Goal: Task Accomplishment & Management: Use online tool/utility

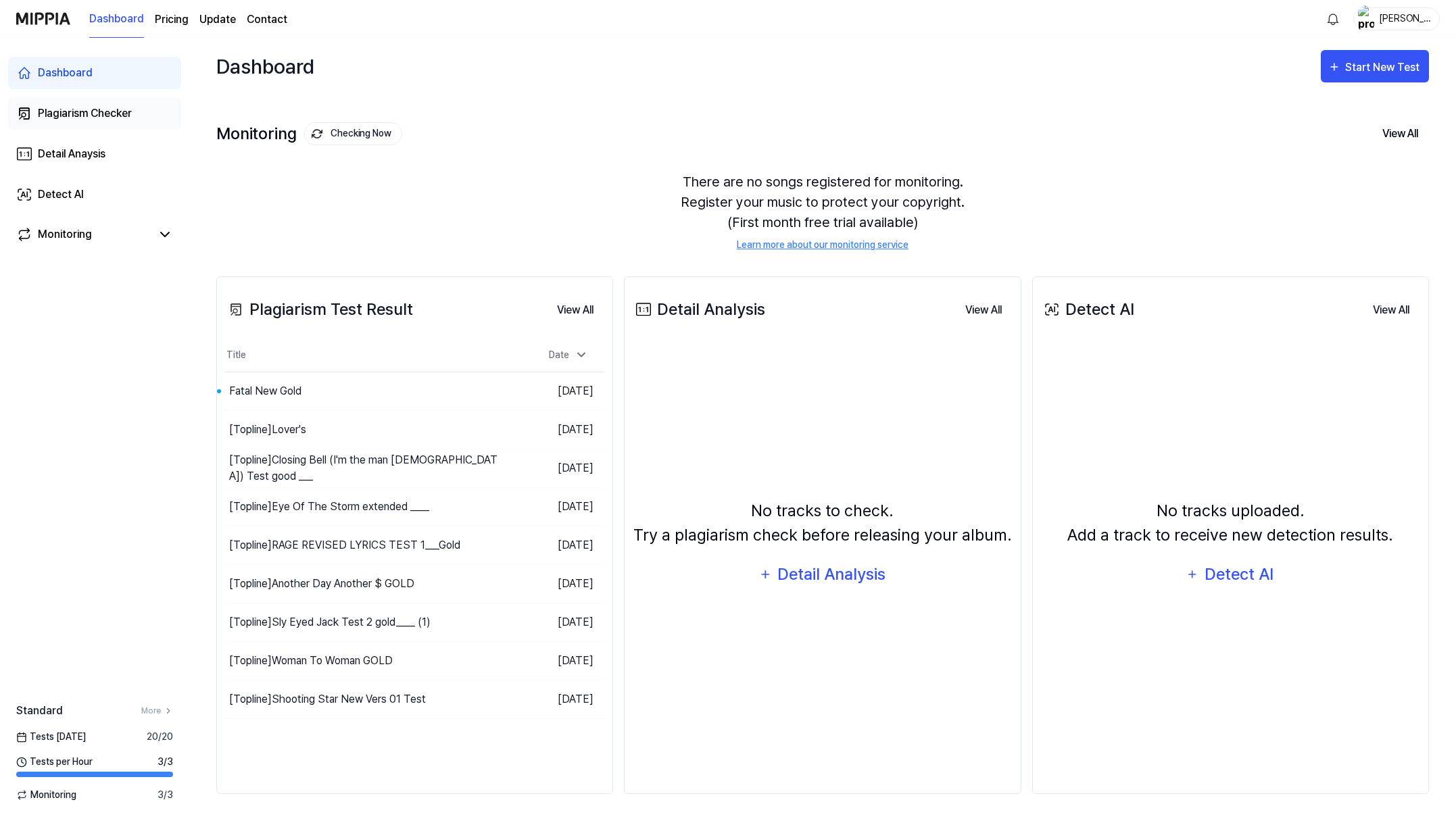
click at [69, 121] on div "Plagiarism Checker" at bounding box center [85, 114] width 94 height 16
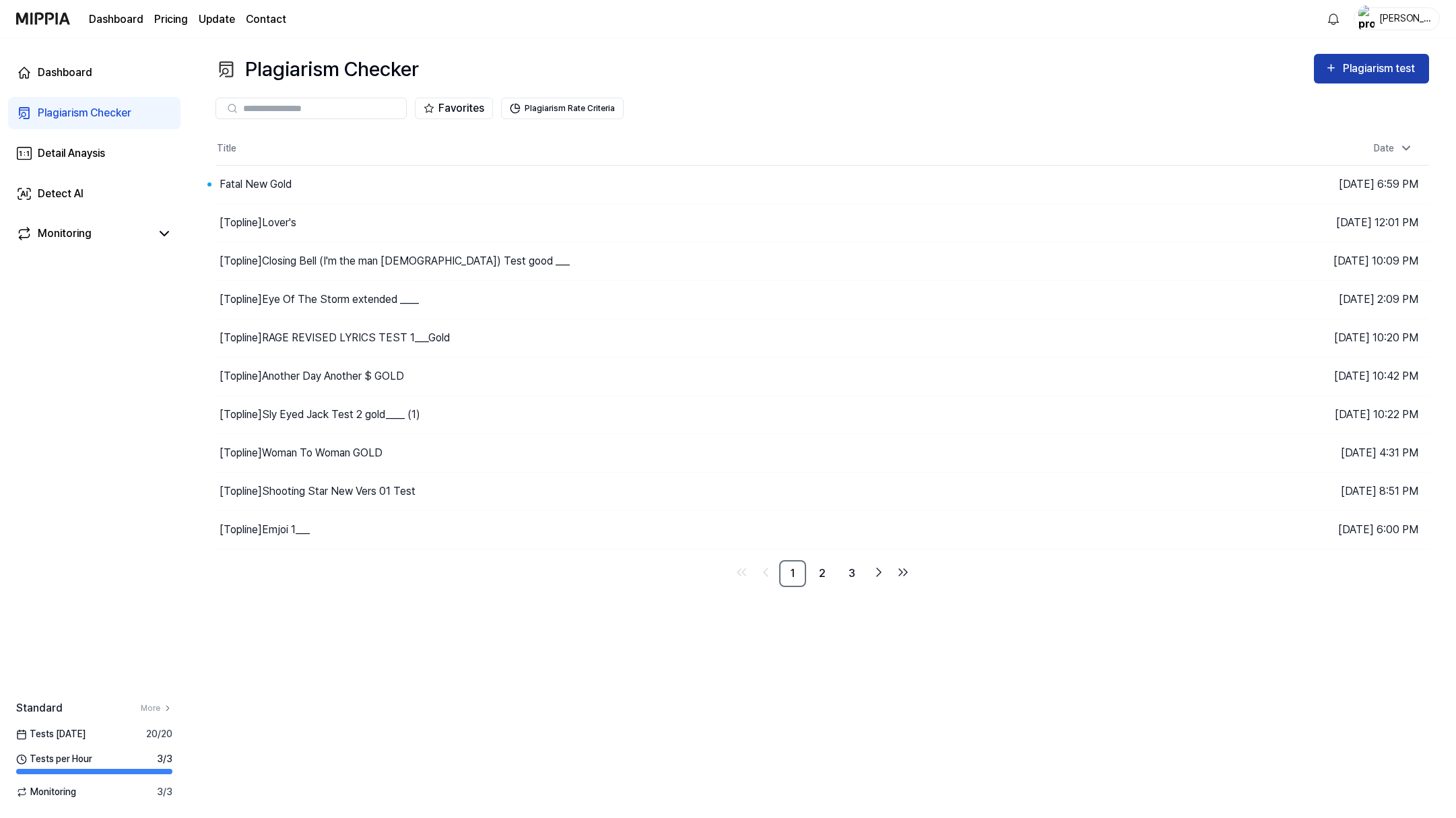
click at [1343, 78] on div "Plagiarism test" at bounding box center [1380, 69] width 75 height 18
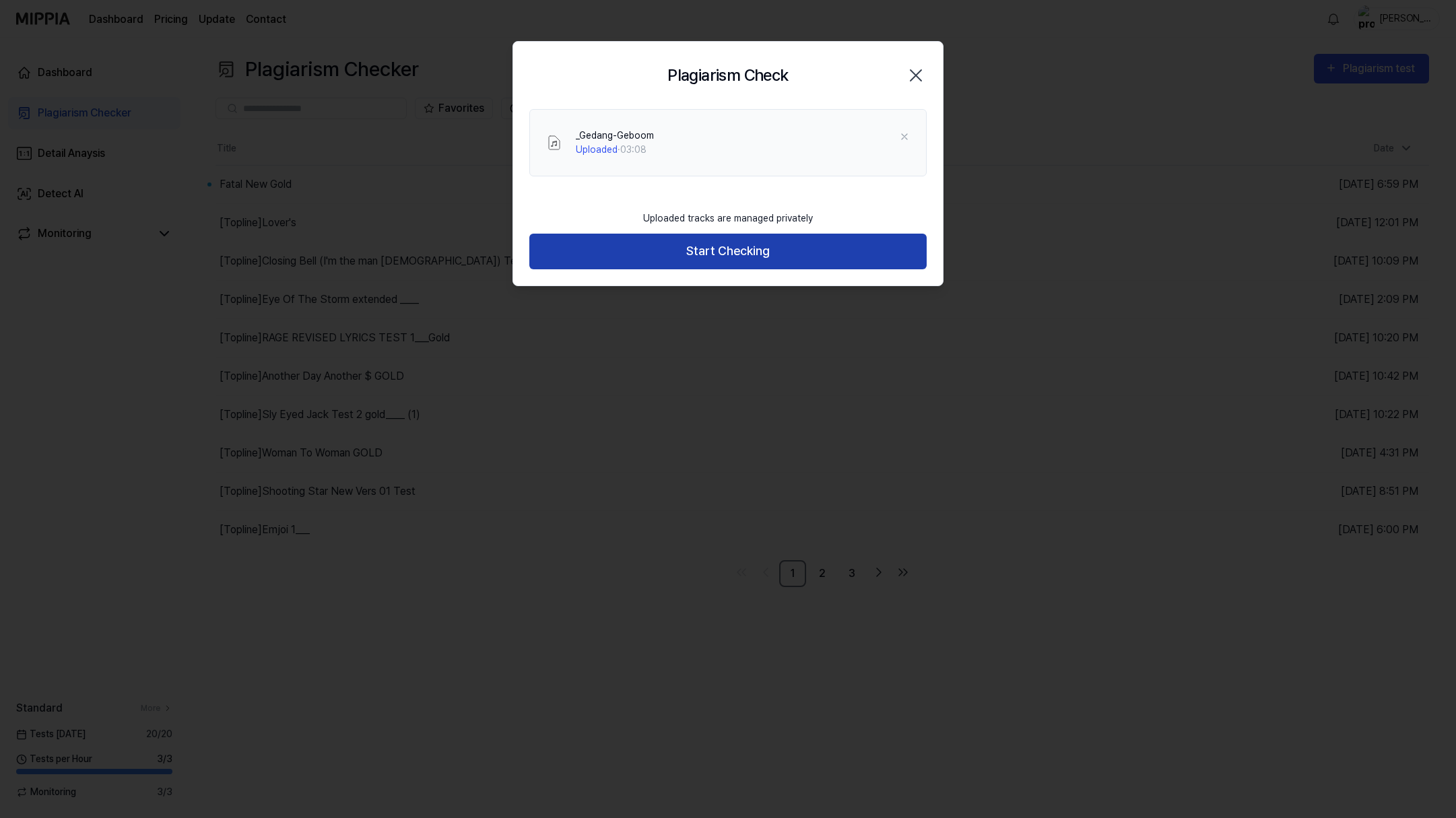
click at [740, 269] on button "Start Checking" at bounding box center [728, 251] width 397 height 36
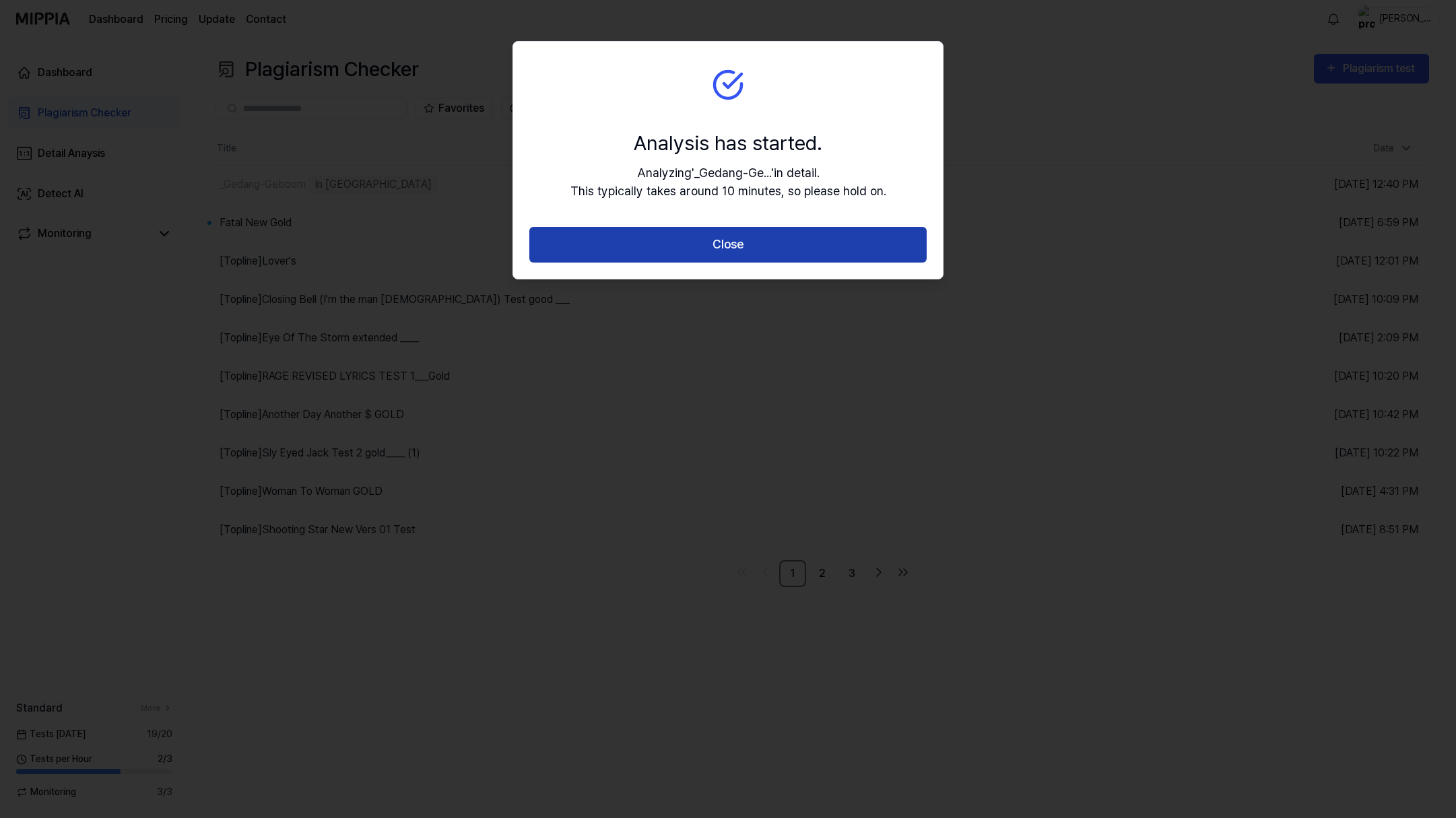
click at [732, 263] on button "Close" at bounding box center [728, 245] width 397 height 36
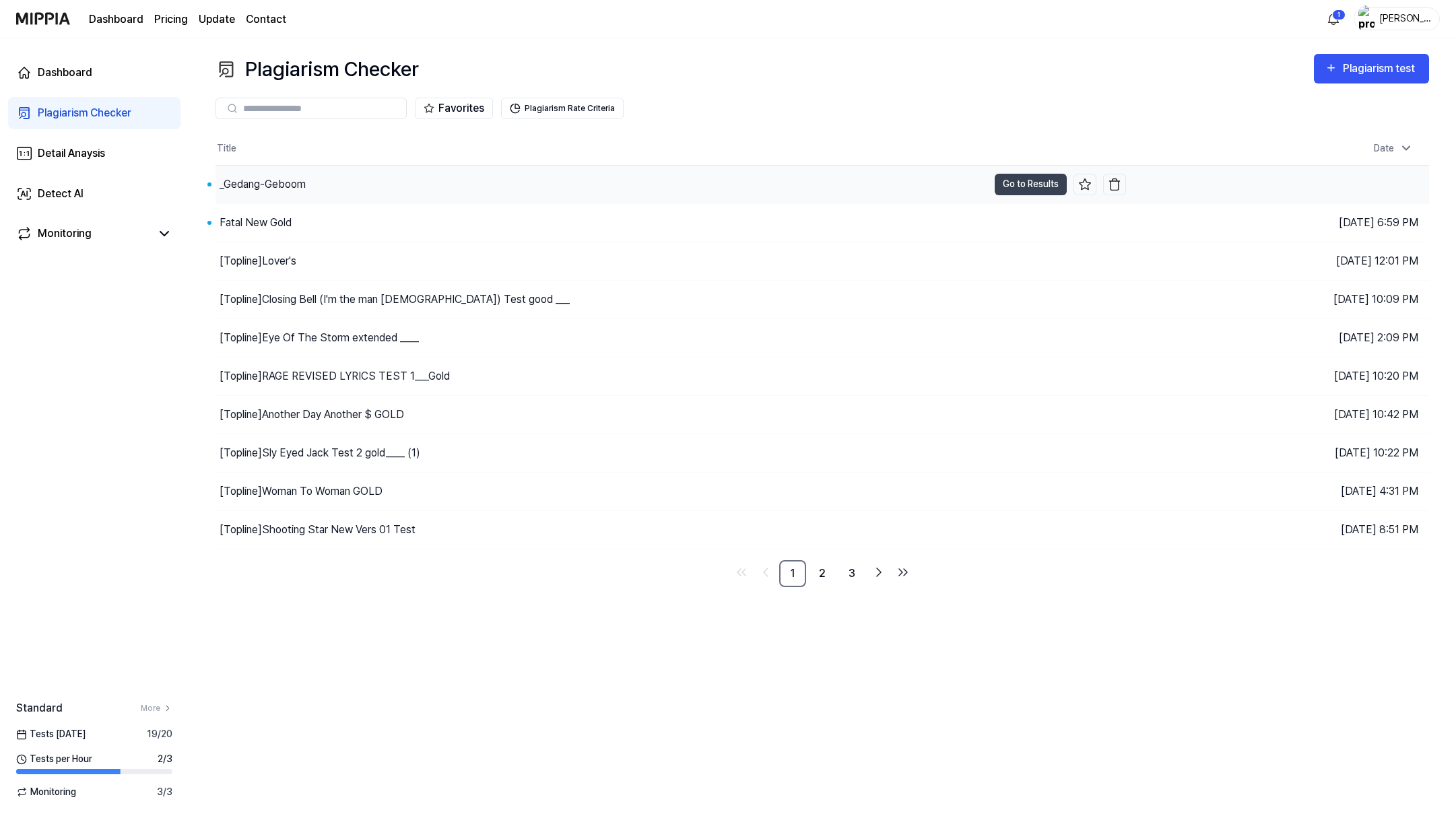
click at [306, 193] on div "_Gedang-Geboom" at bounding box center [263, 185] width 86 height 16
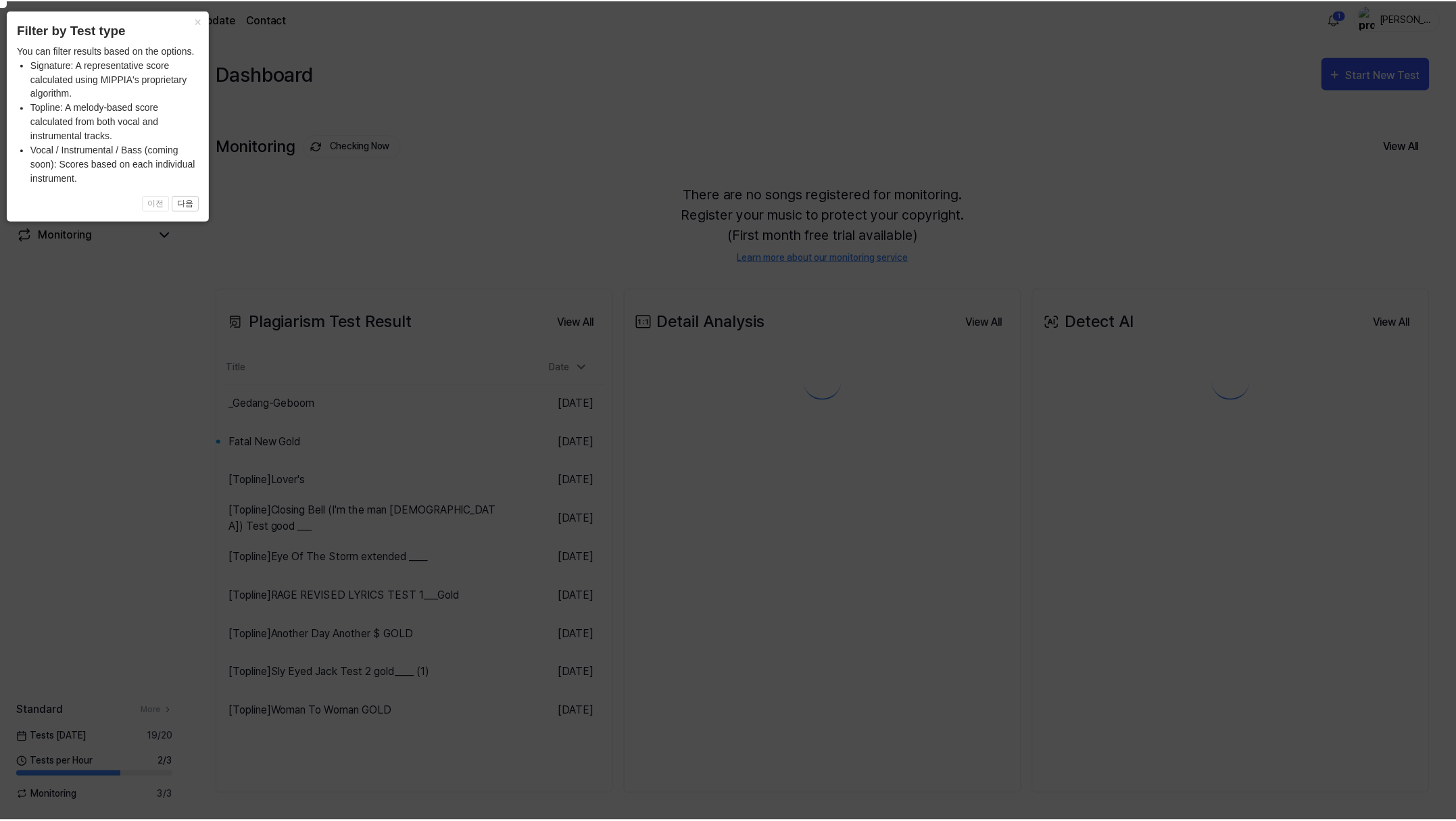
scroll to position [132, 0]
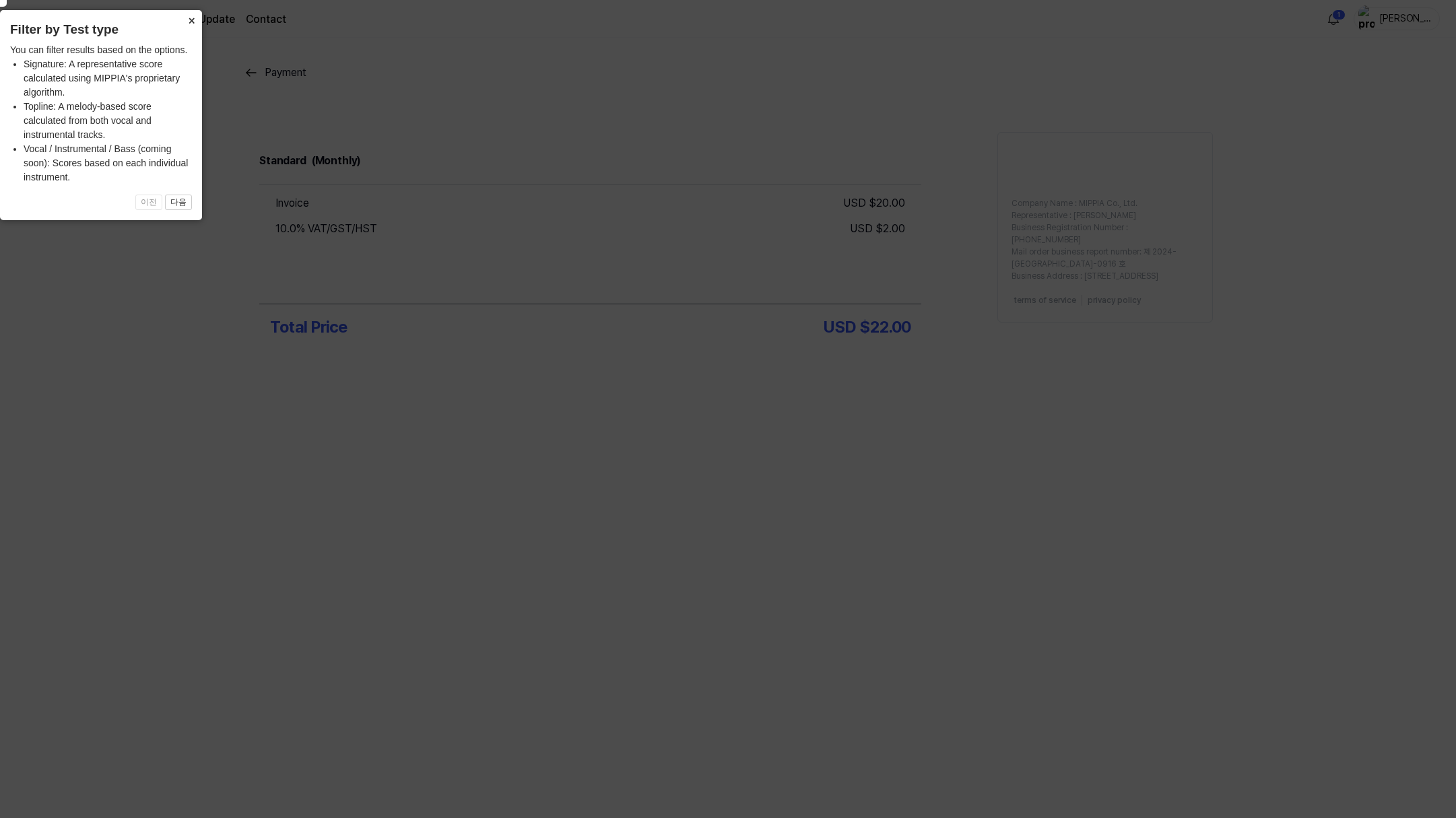
click at [190, 19] on button "×" at bounding box center [191, 19] width 22 height 19
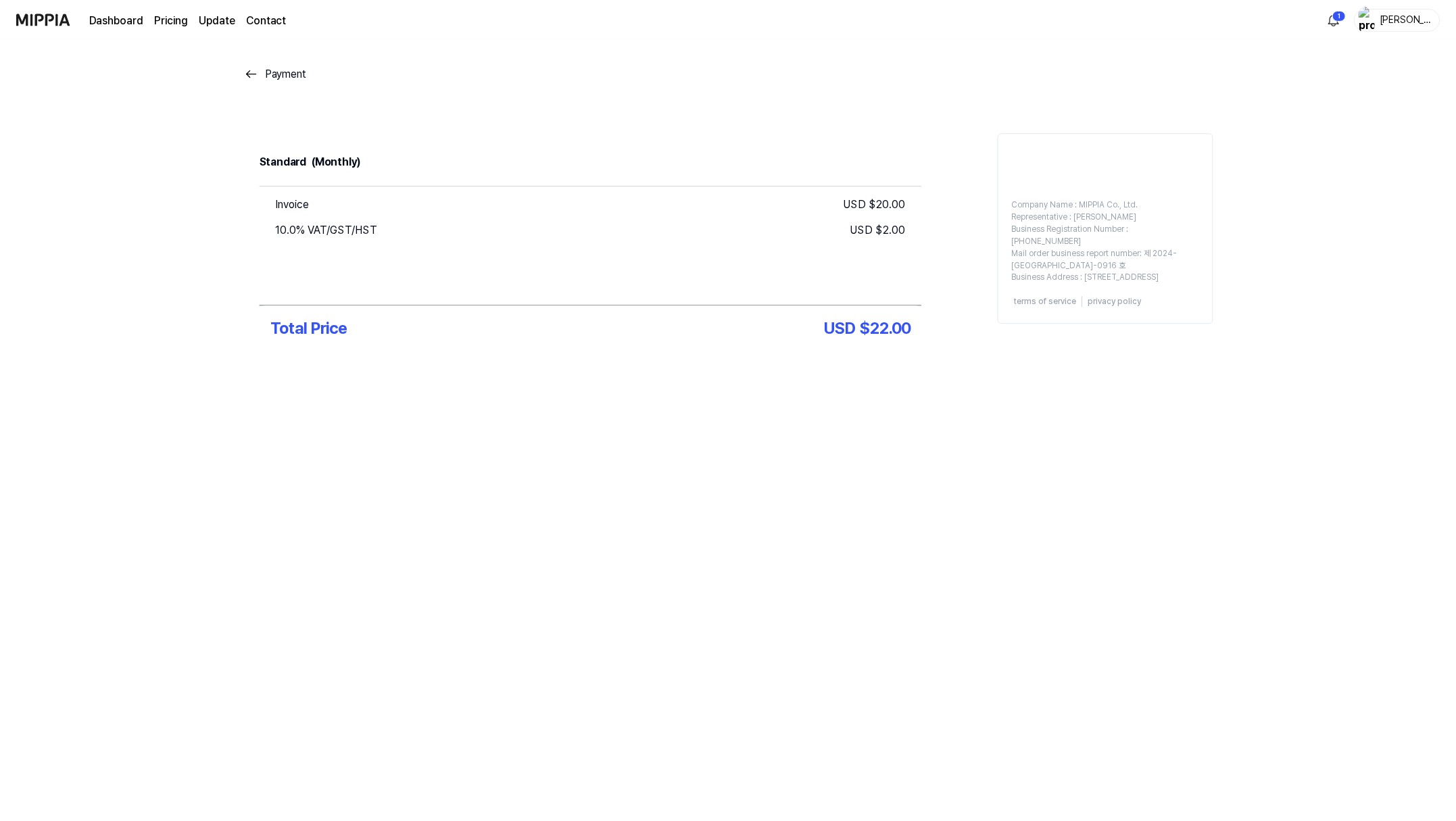
scroll to position [66, 0]
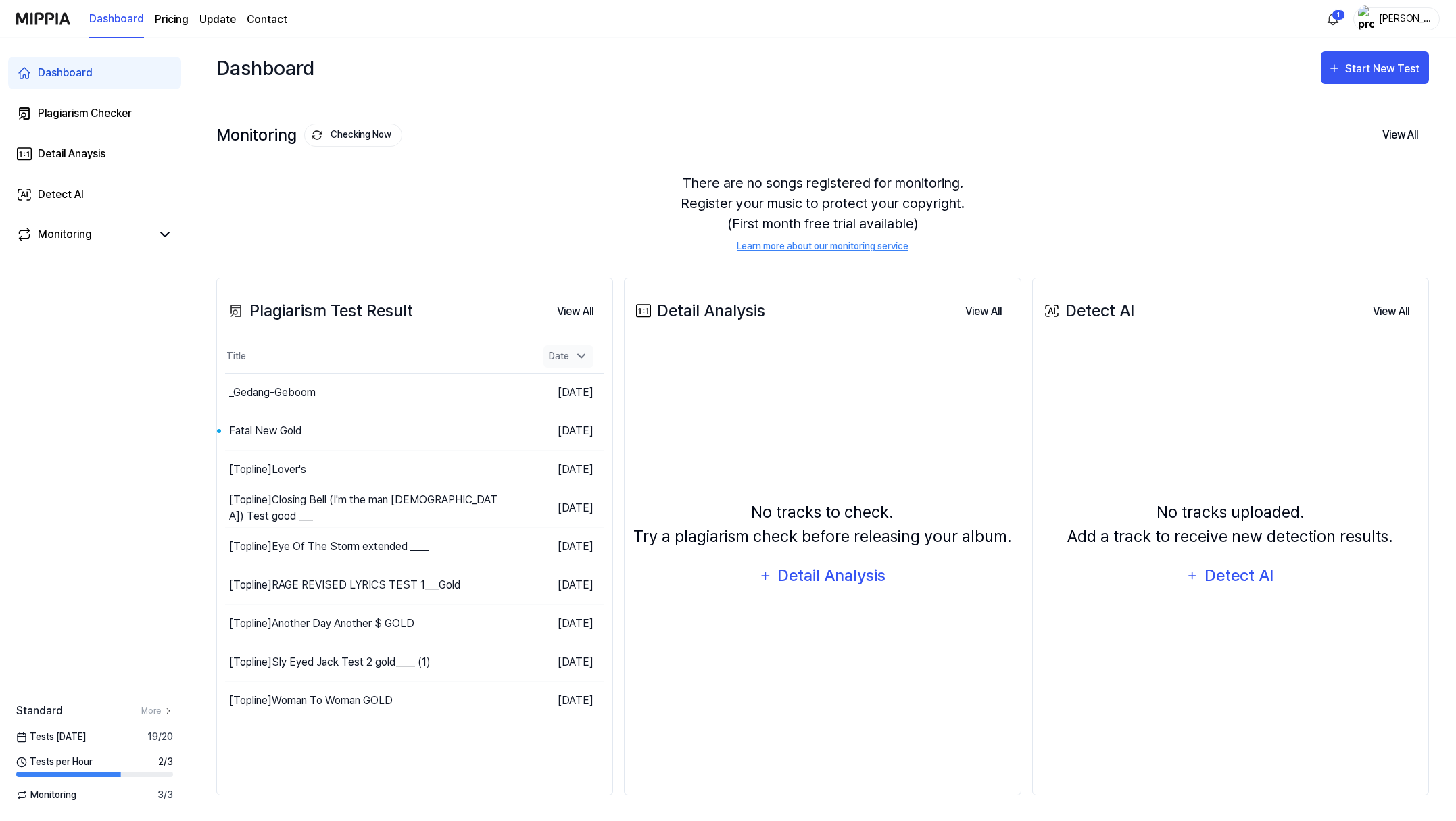
scroll to position [17, 0]
click at [465, 402] on button "Go to Results" at bounding box center [473, 391] width 72 height 22
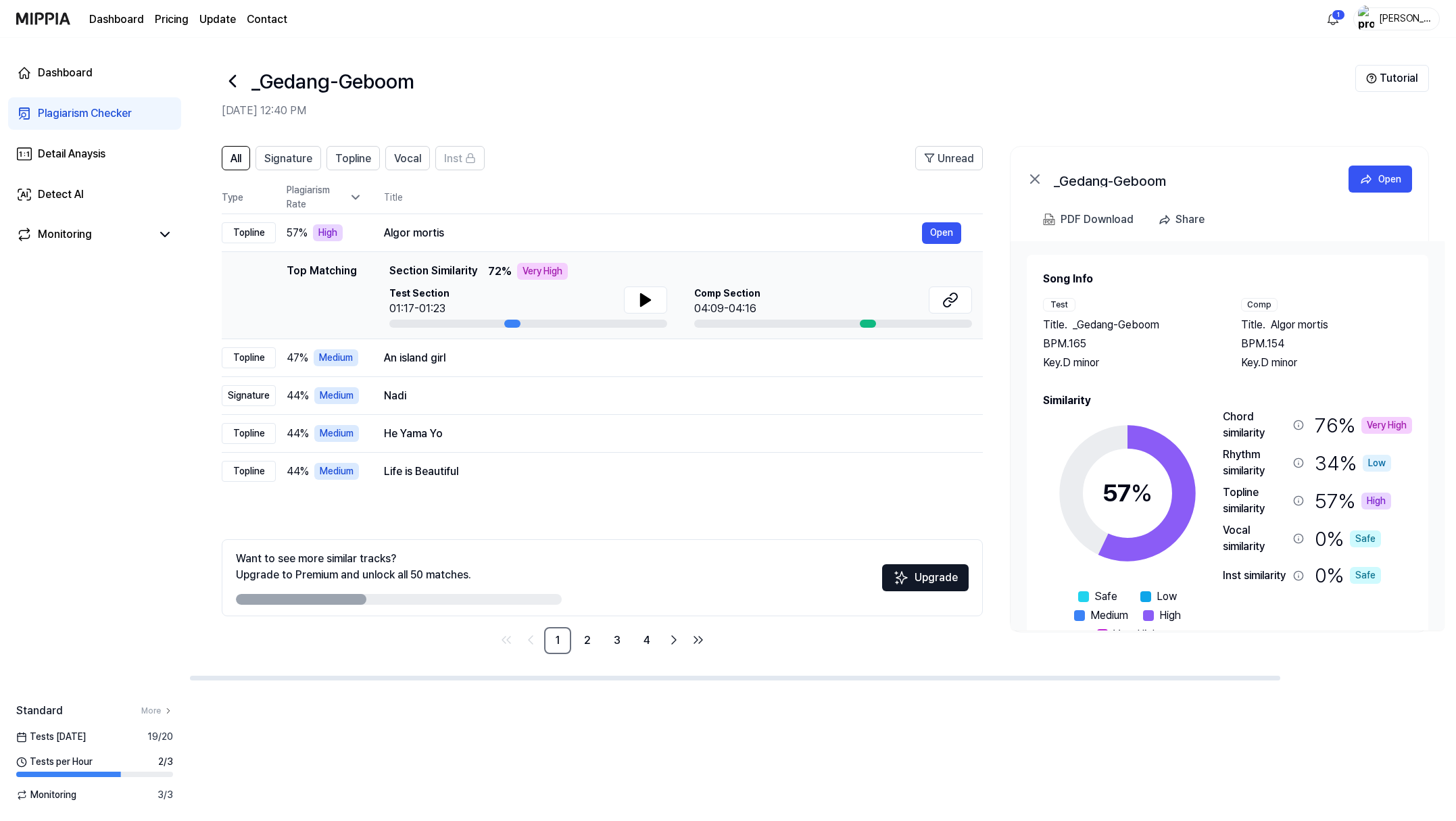
drag, startPoint x: 1253, startPoint y: 566, endPoint x: 1306, endPoint y: 565, distance: 53.0
click at [1306, 565] on div "57 % Safe Low Medium High Very High Chord similarity 76 % Very High Rhythm simi…" at bounding box center [1227, 525] width 369 height 234
click at [1288, 479] on div "Rhythm similarity" at bounding box center [1255, 463] width 65 height 33
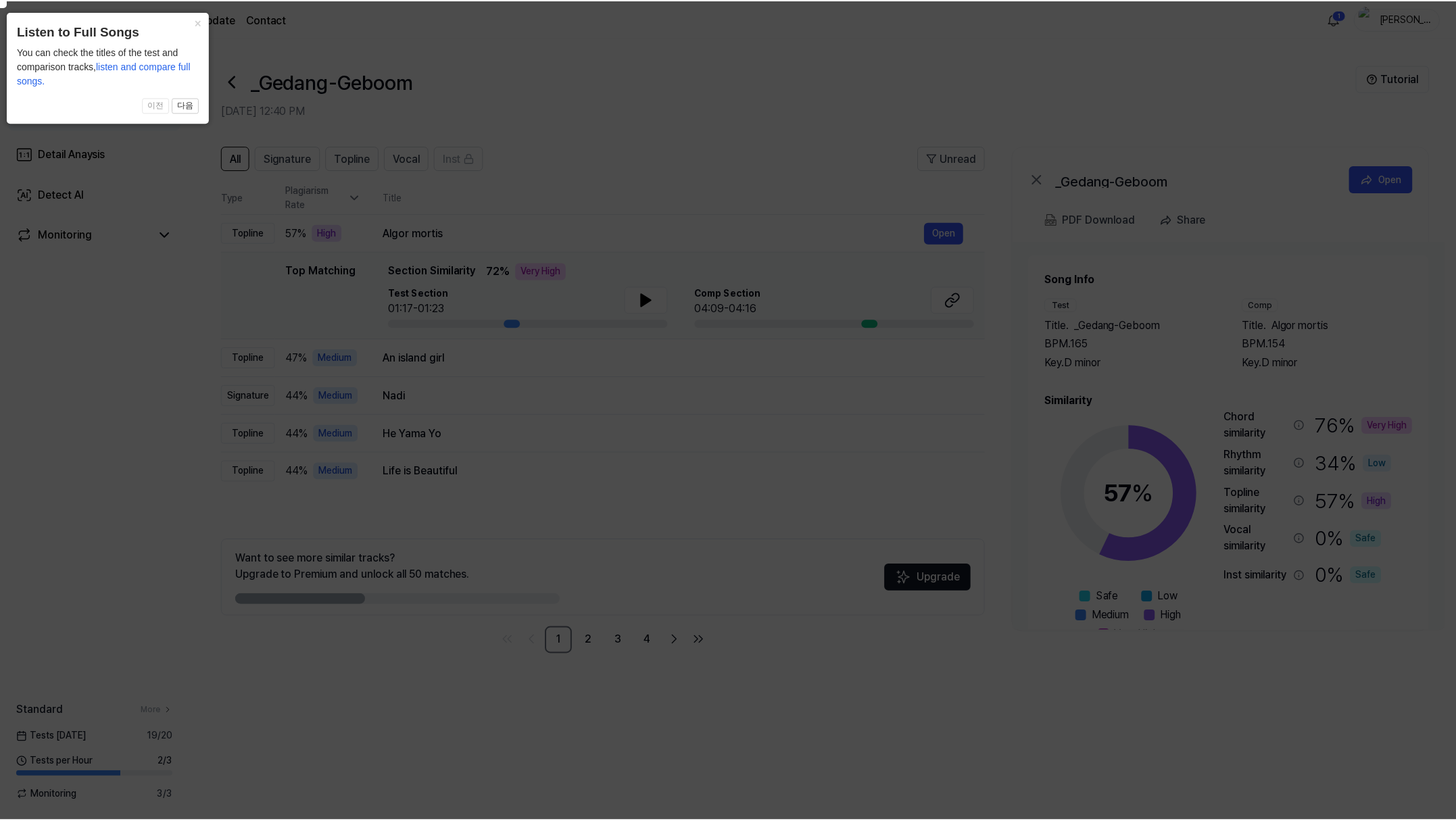
scroll to position [30, 0]
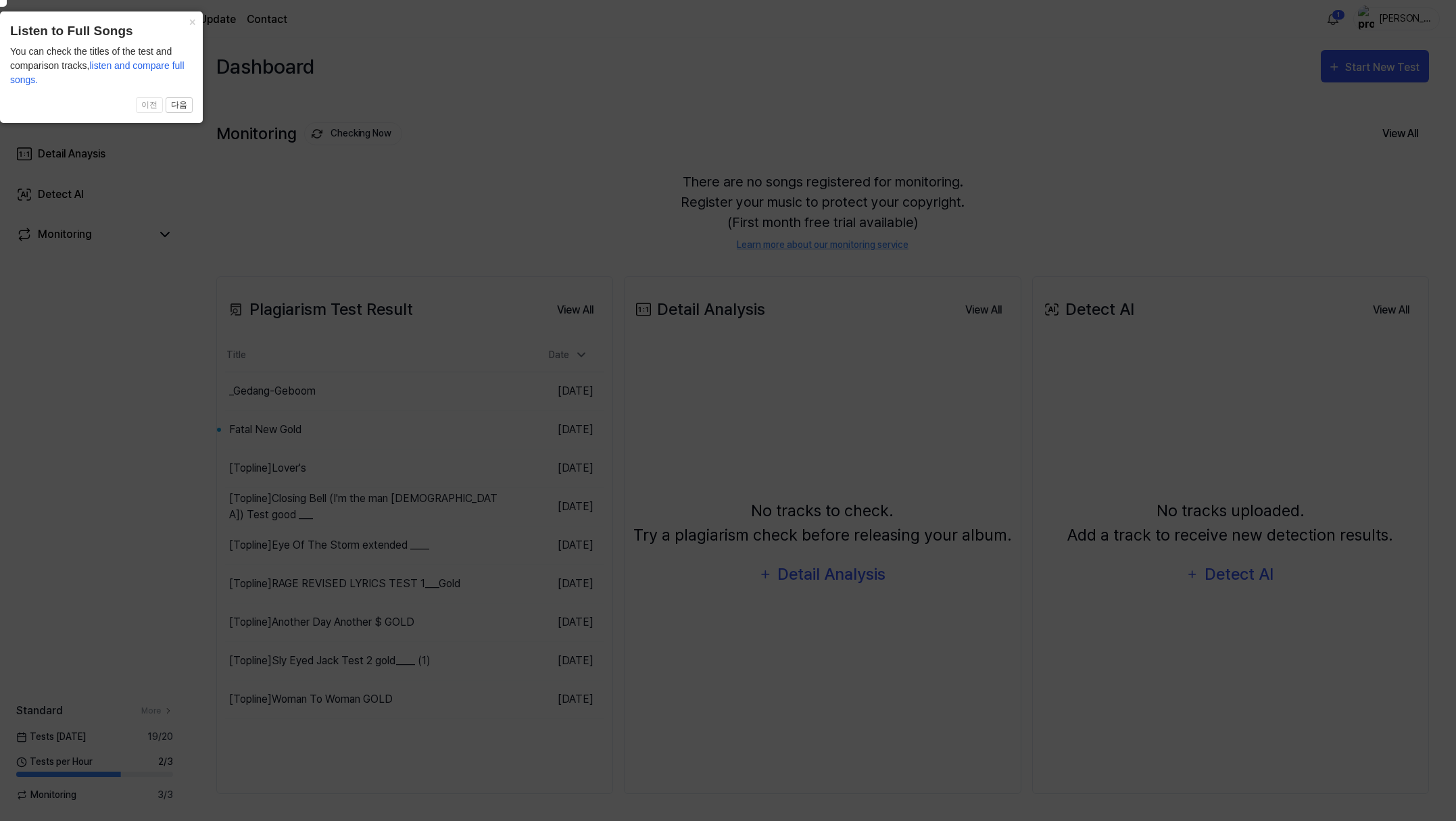
scroll to position [18, 0]
click at [189, 20] on button "×" at bounding box center [192, 20] width 22 height 19
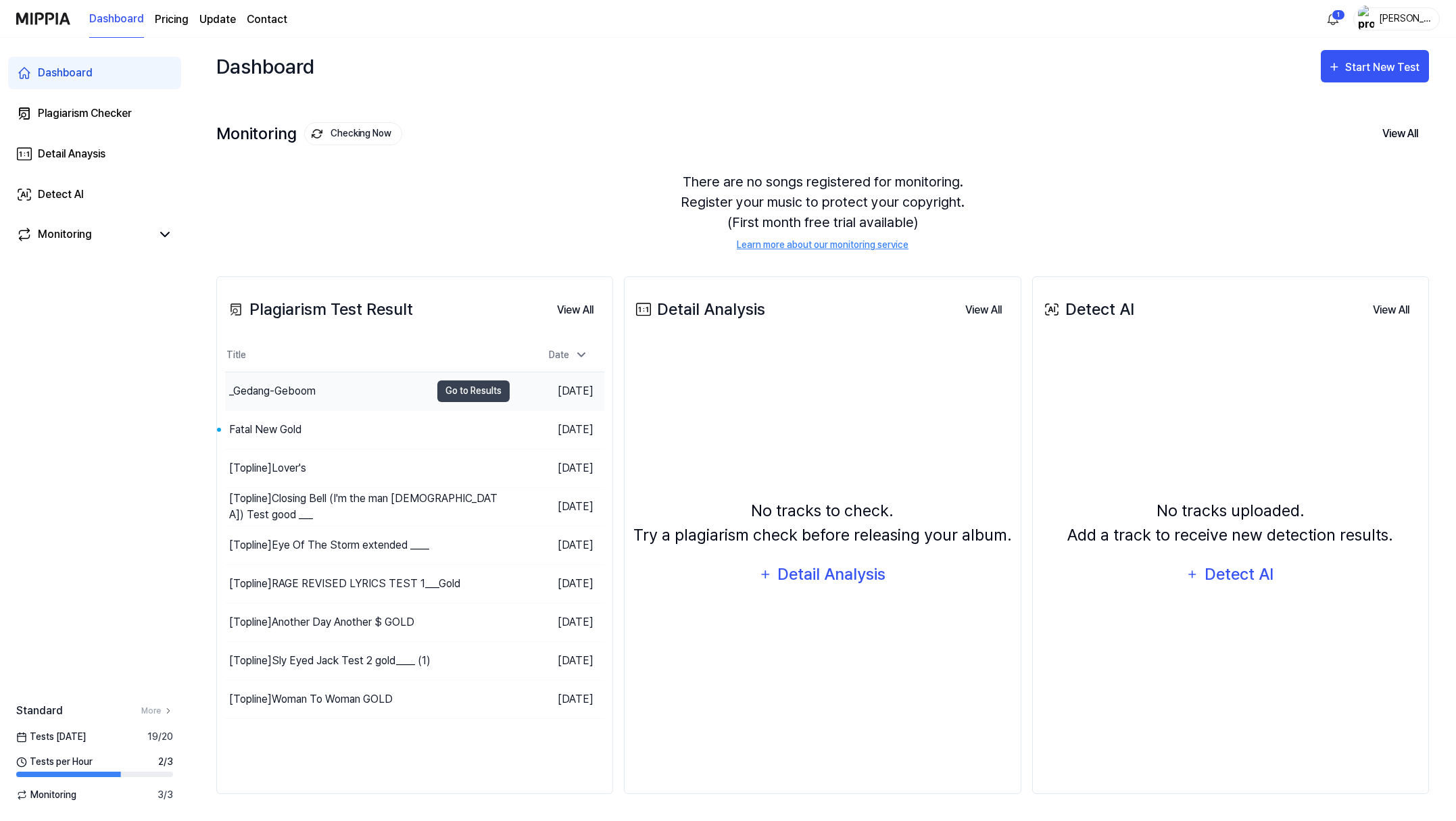
click at [316, 400] on div "_Gedang-Geboom" at bounding box center [273, 391] width 86 height 16
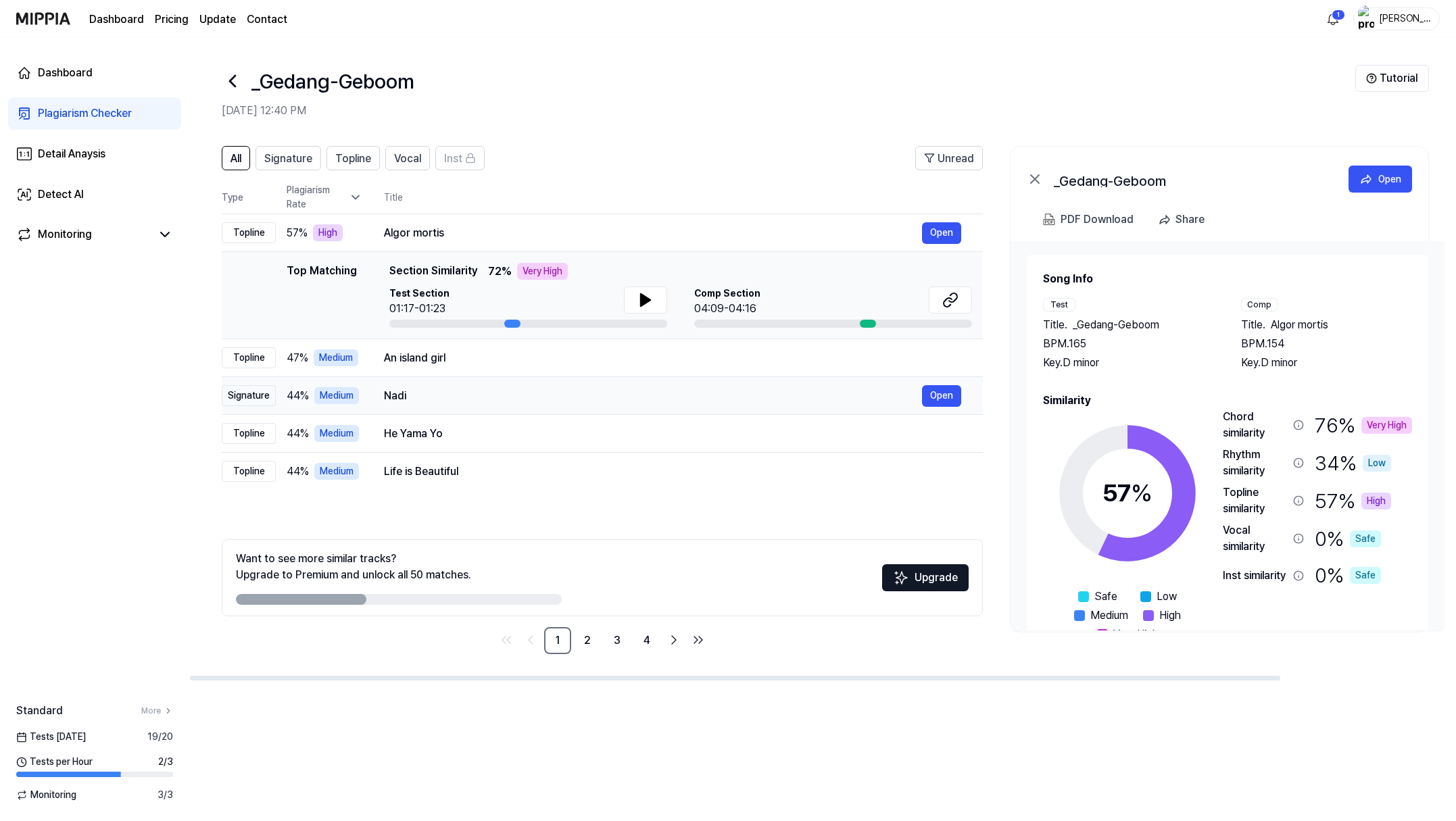
click at [462, 415] on td "Nadi Open" at bounding box center [672, 395] width 620 height 38
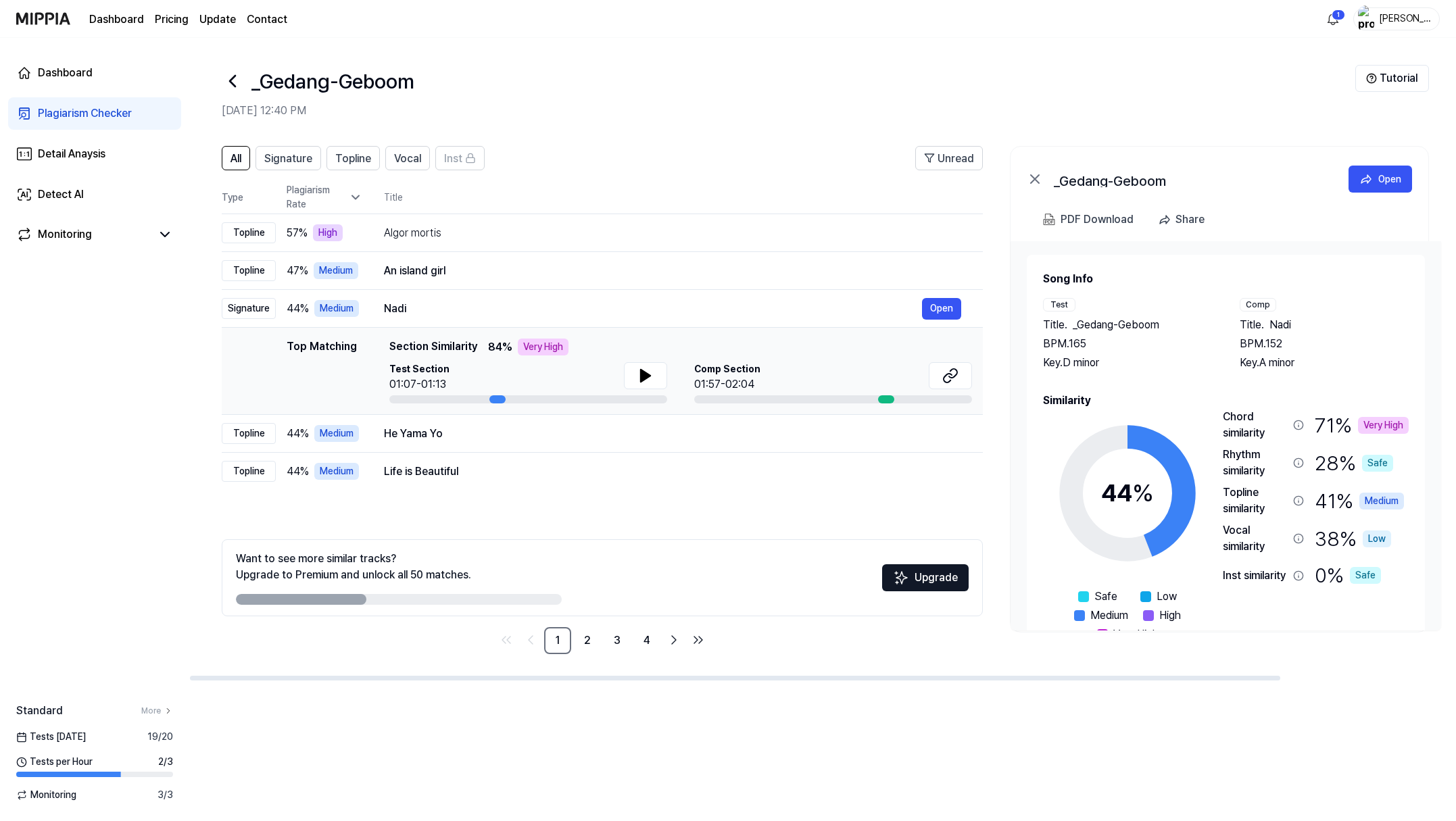
scroll to position [10, 0]
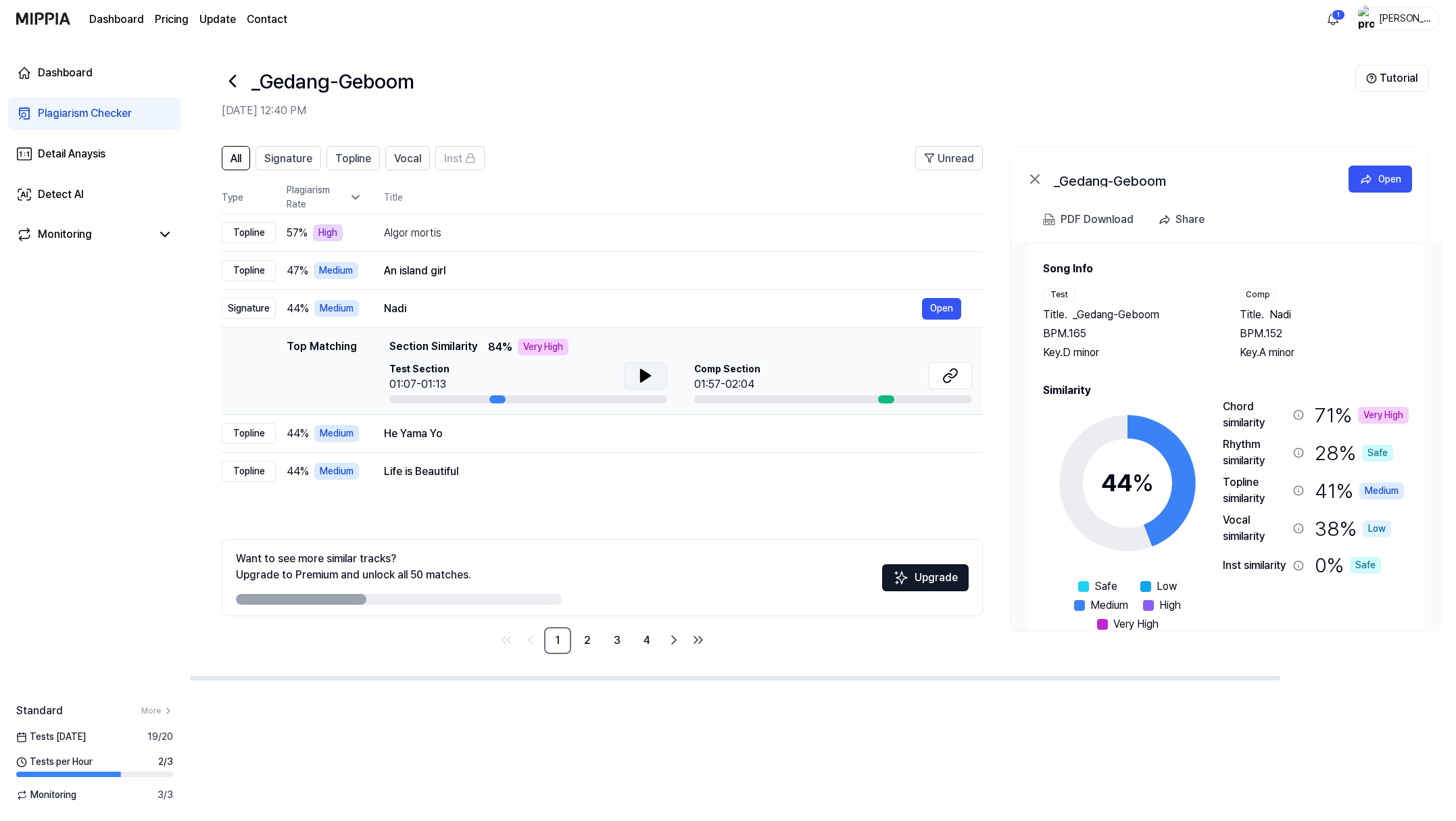
click at [650, 382] on icon at bounding box center [645, 375] width 10 height 12
click at [654, 384] on icon at bounding box center [645, 376] width 16 height 16
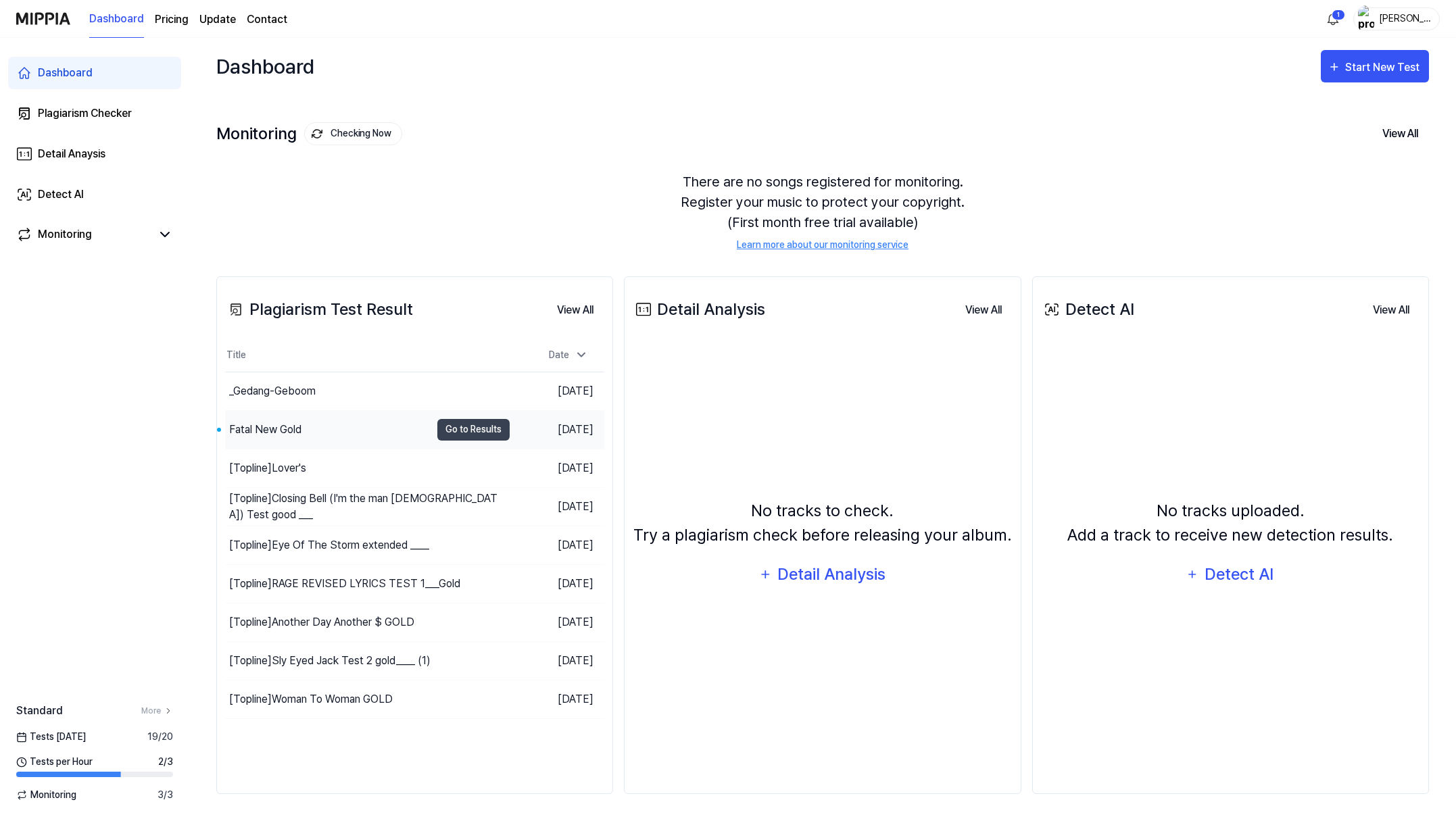
click at [301, 438] on div "Fatal New Gold" at bounding box center [265, 430] width 72 height 16
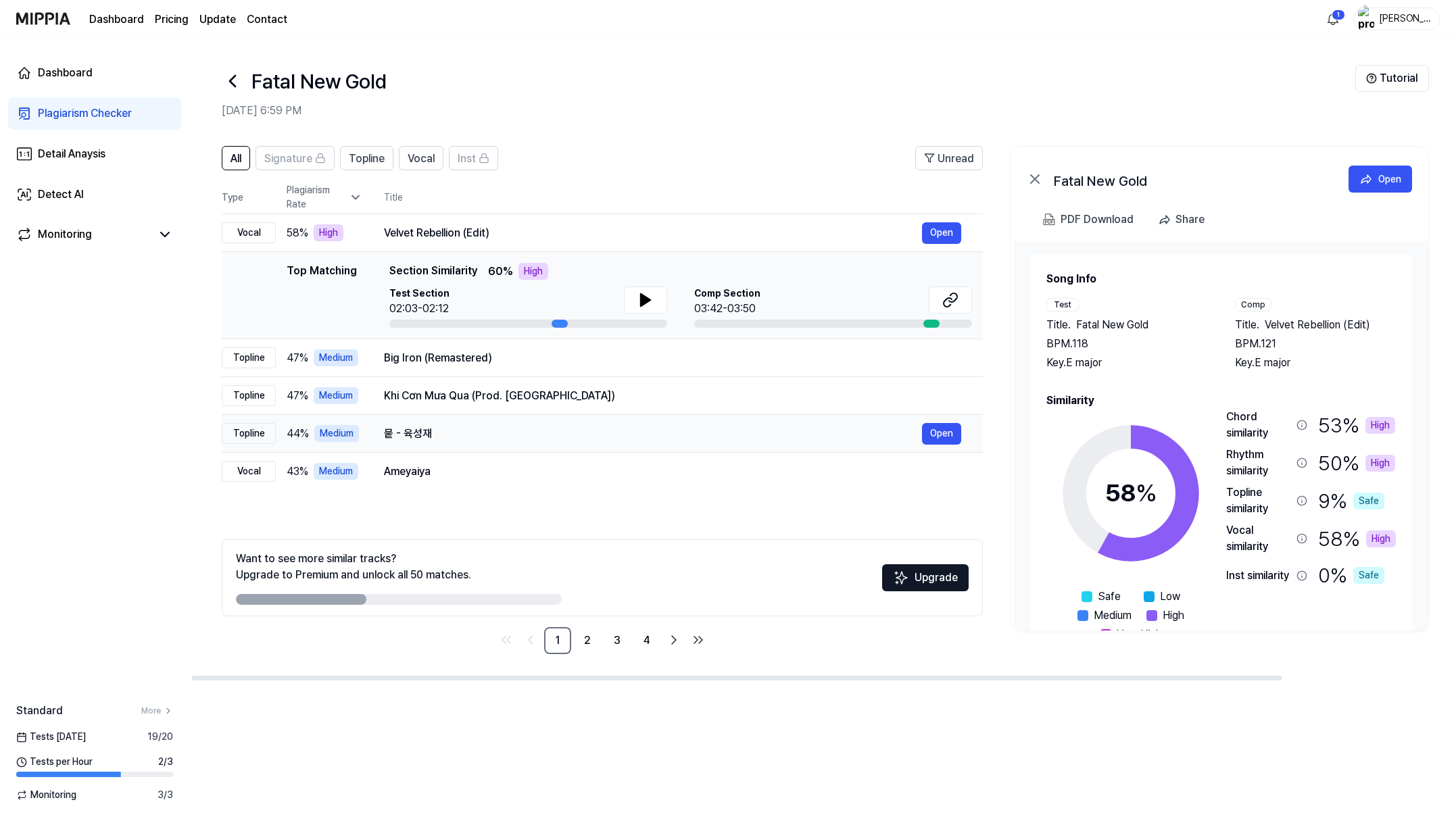
scroll to position [30, 0]
click at [654, 308] on icon at bounding box center [645, 300] width 16 height 16
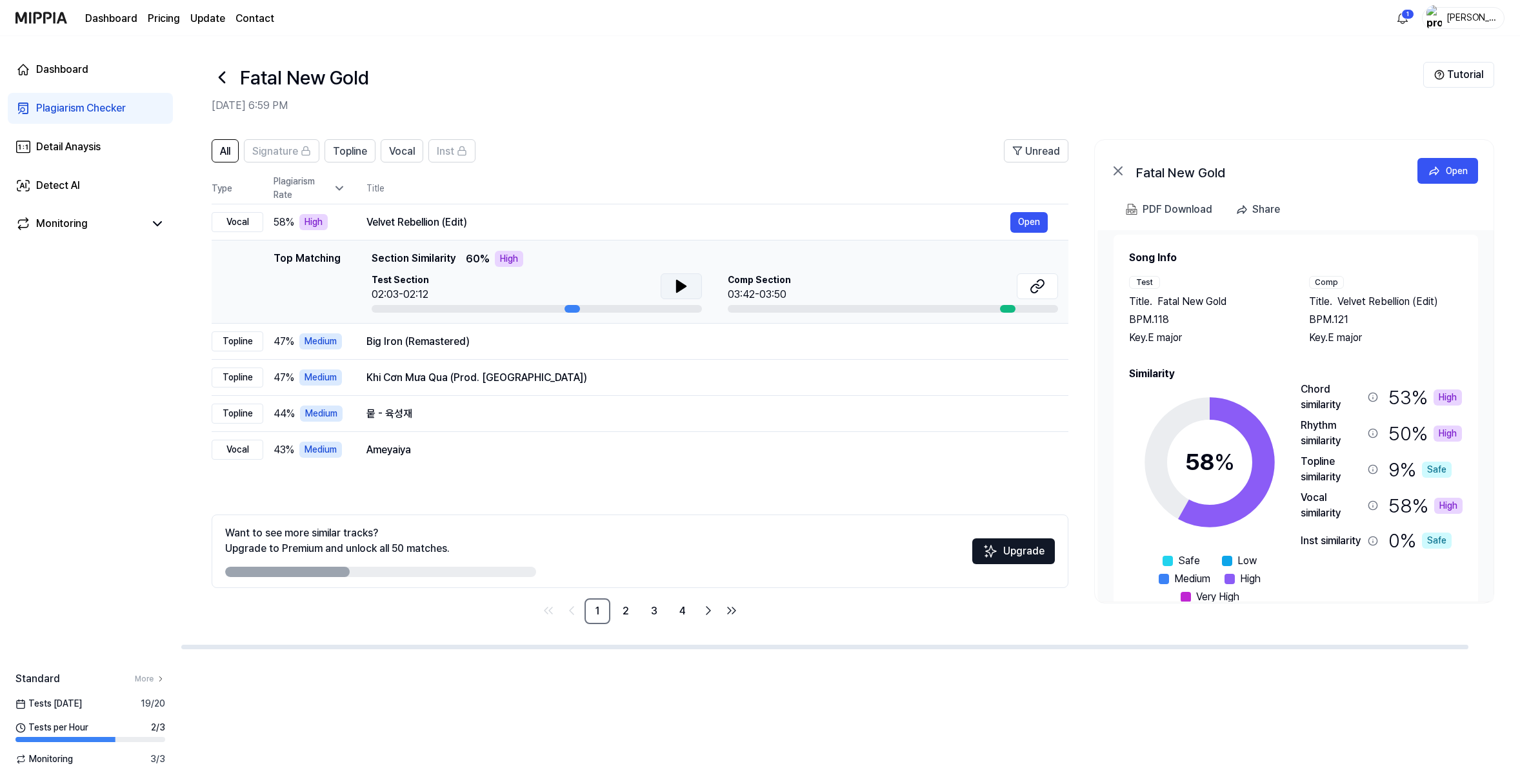
scroll to position [0, 0]
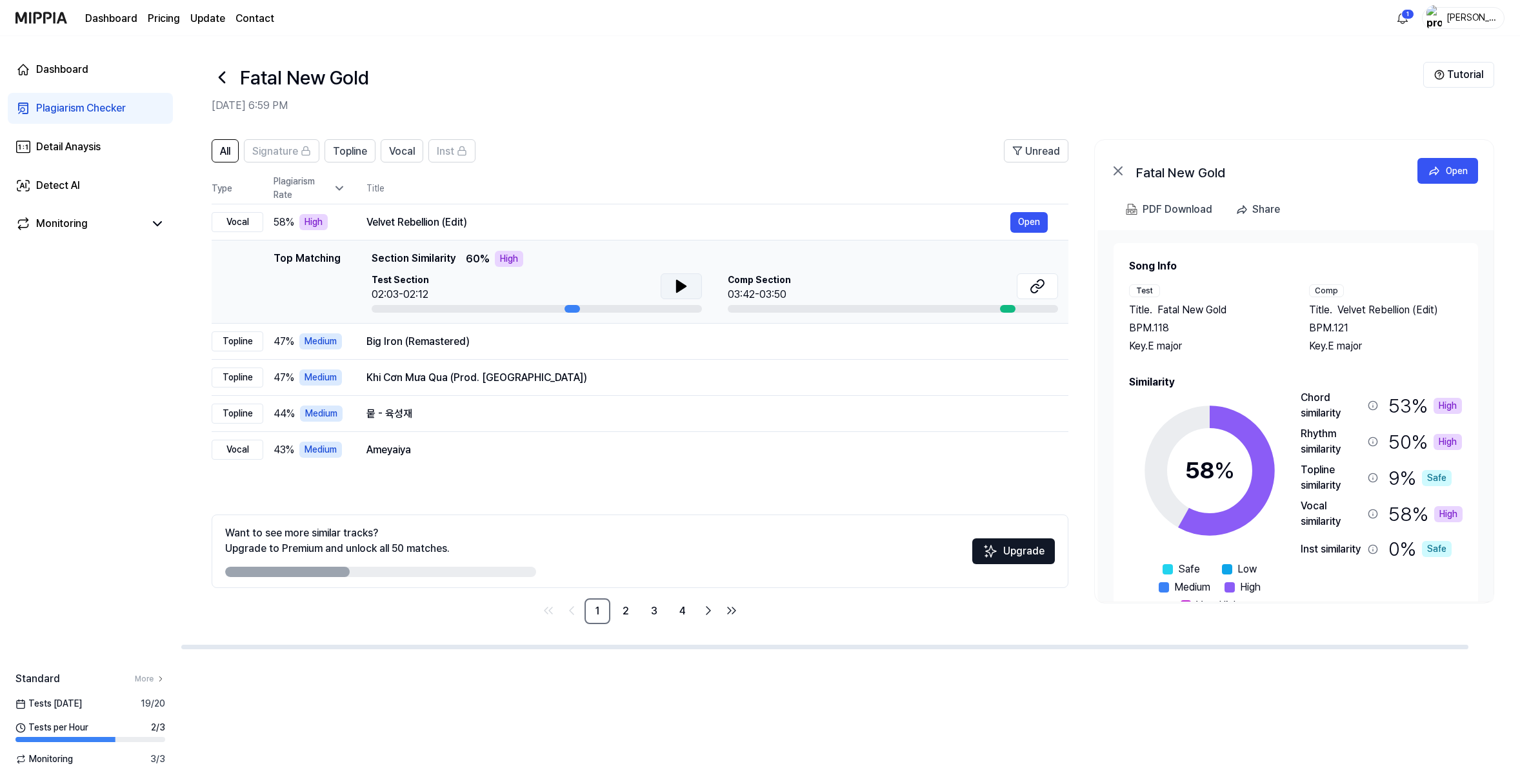
click at [1000, 313] on div at bounding box center [1007, 309] width 16 height 8
click at [1010, 233] on button "Open" at bounding box center [1029, 222] width 37 height 21
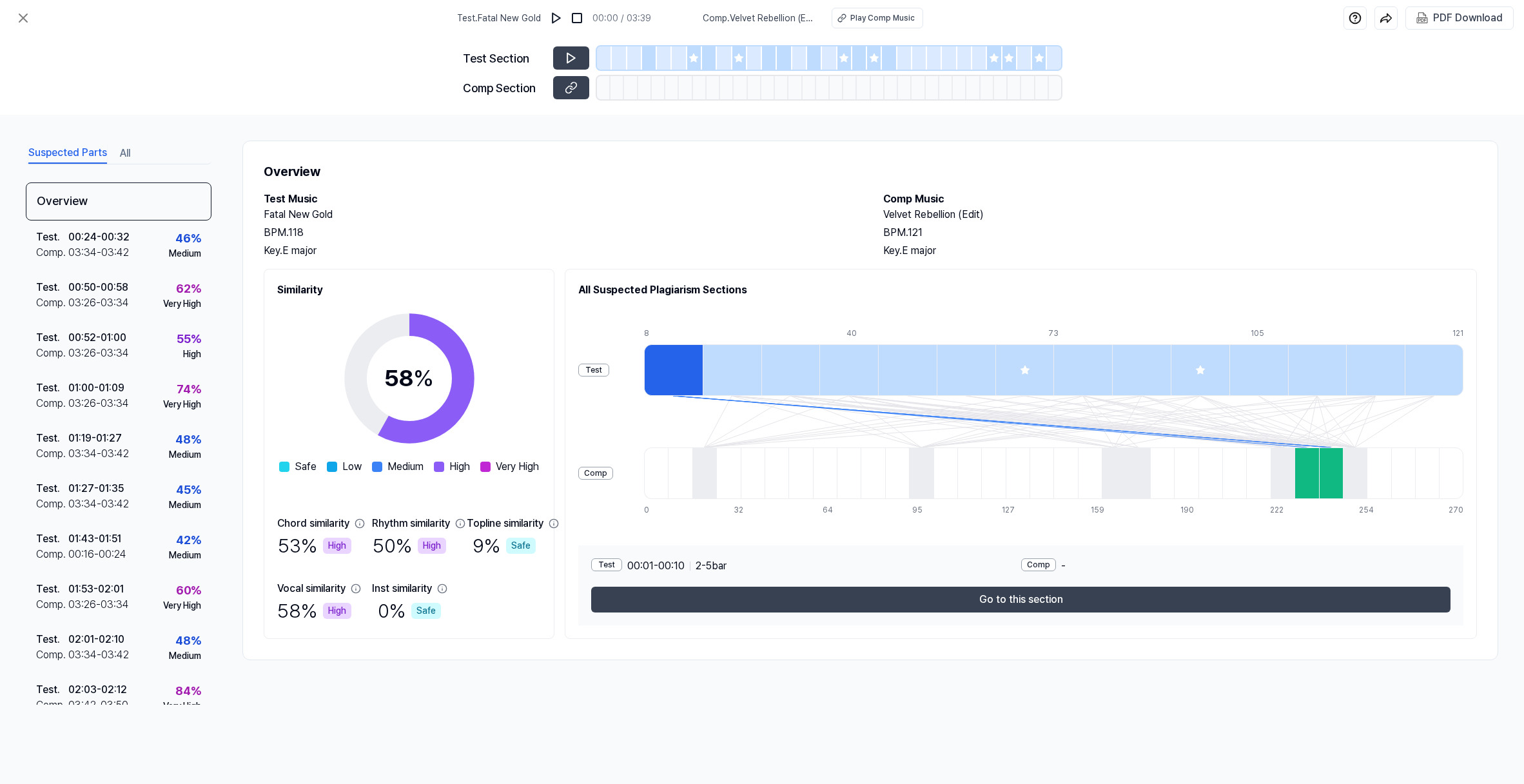
click at [1075, 612] on button "Go to this section" at bounding box center [1021, 599] width 859 height 26
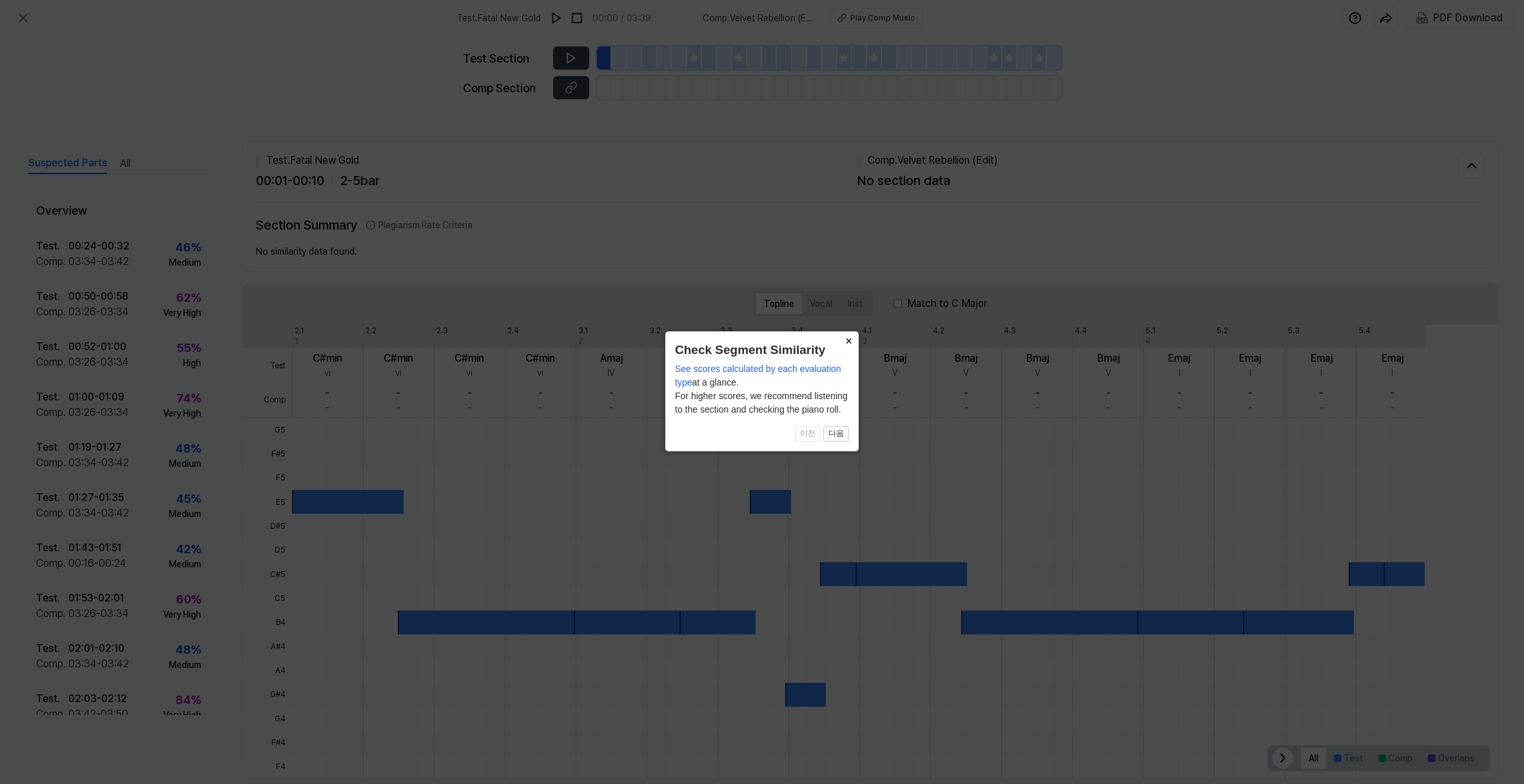
click at [847, 342] on button "×" at bounding box center [849, 340] width 21 height 18
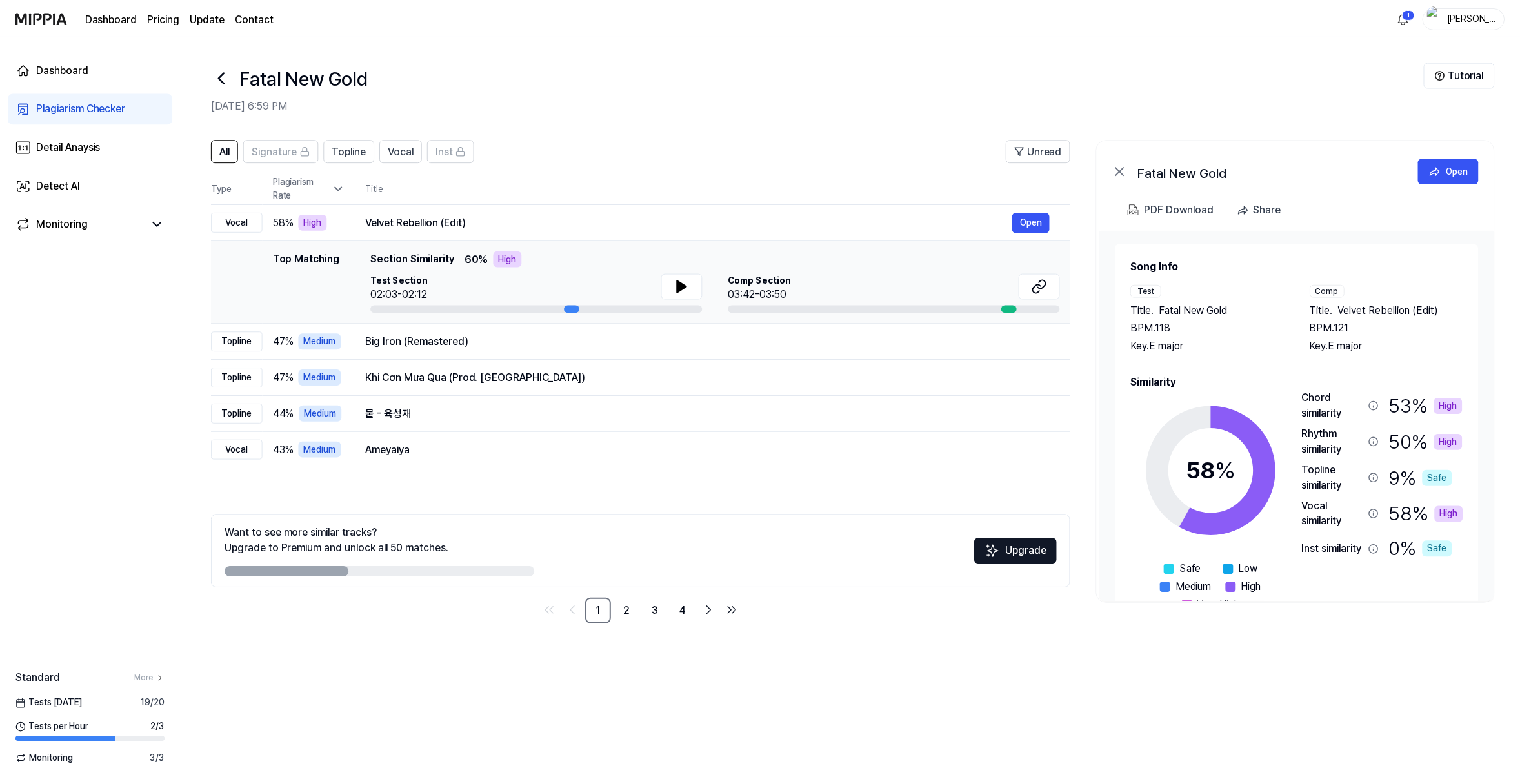
scroll to position [29, 0]
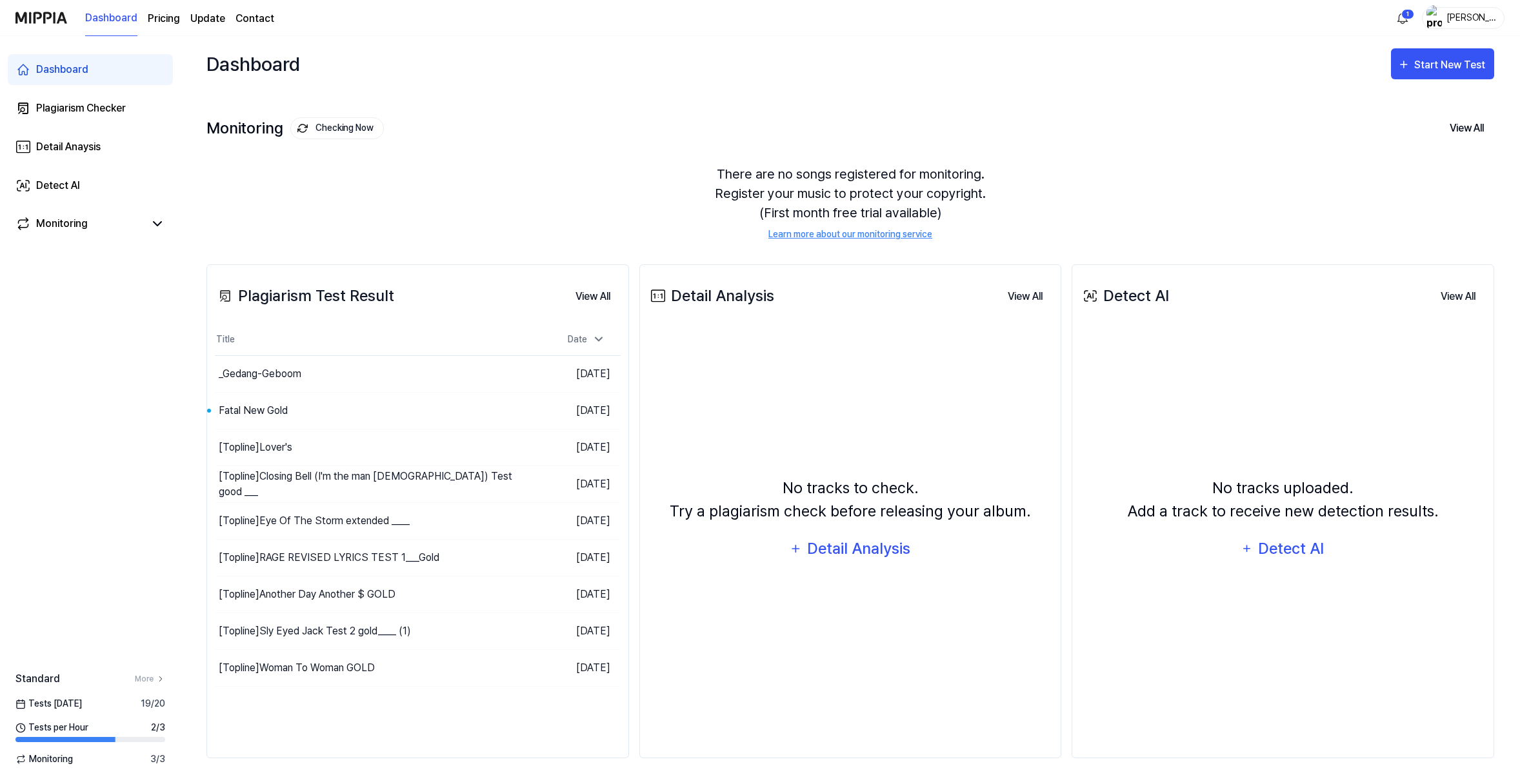
scroll to position [17, 0]
click at [1389, 64] on div "Start New Test" at bounding box center [1451, 65] width 74 height 17
click at [1389, 59] on div "Start New Test" at bounding box center [1451, 65] width 74 height 17
click at [1389, 68] on div "Start New Test" at bounding box center [1451, 65] width 74 height 17
click at [1375, 113] on div "Plagiarism test" at bounding box center [1381, 109] width 113 height 17
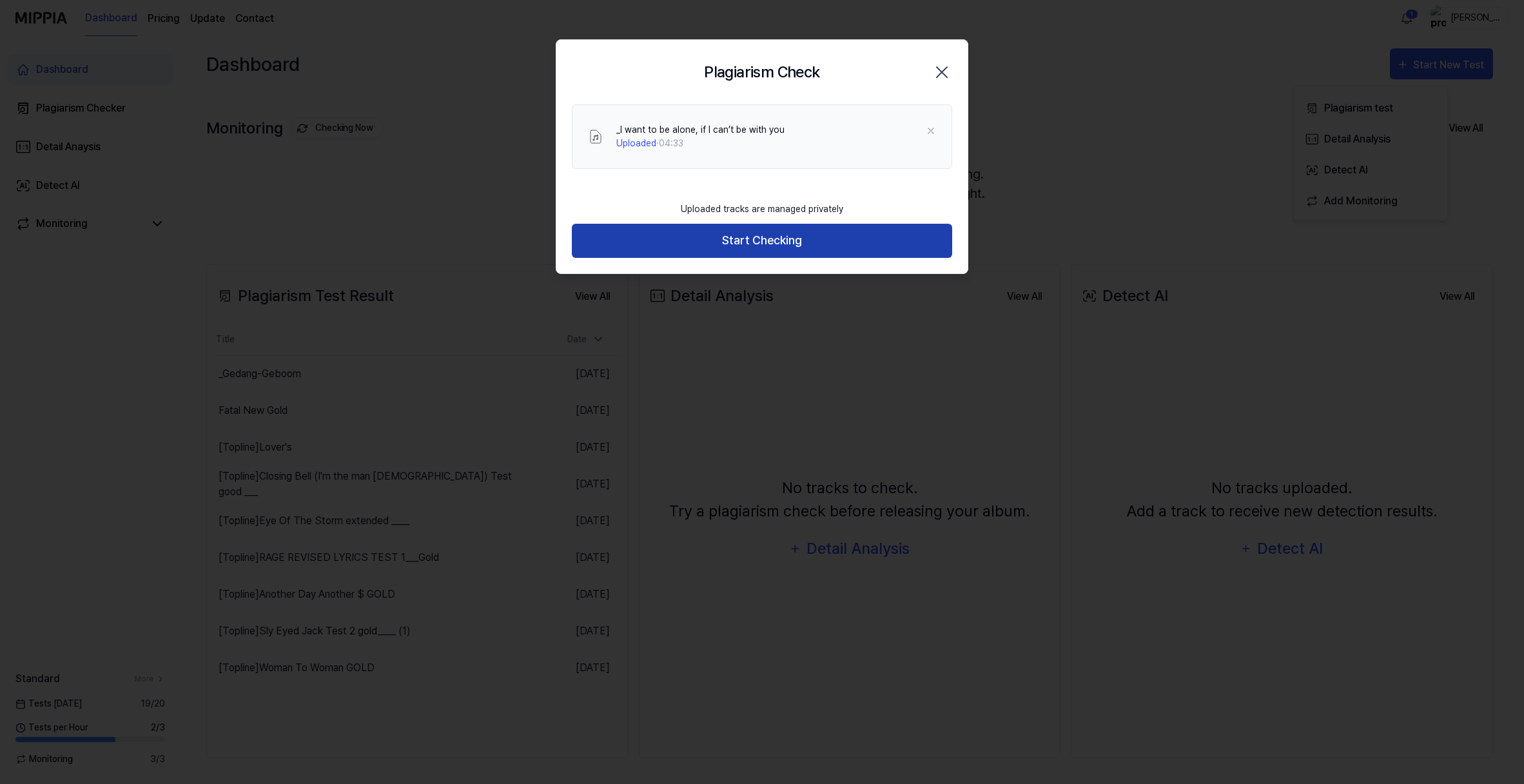
click at [778, 258] on button "Start Checking" at bounding box center [762, 241] width 380 height 34
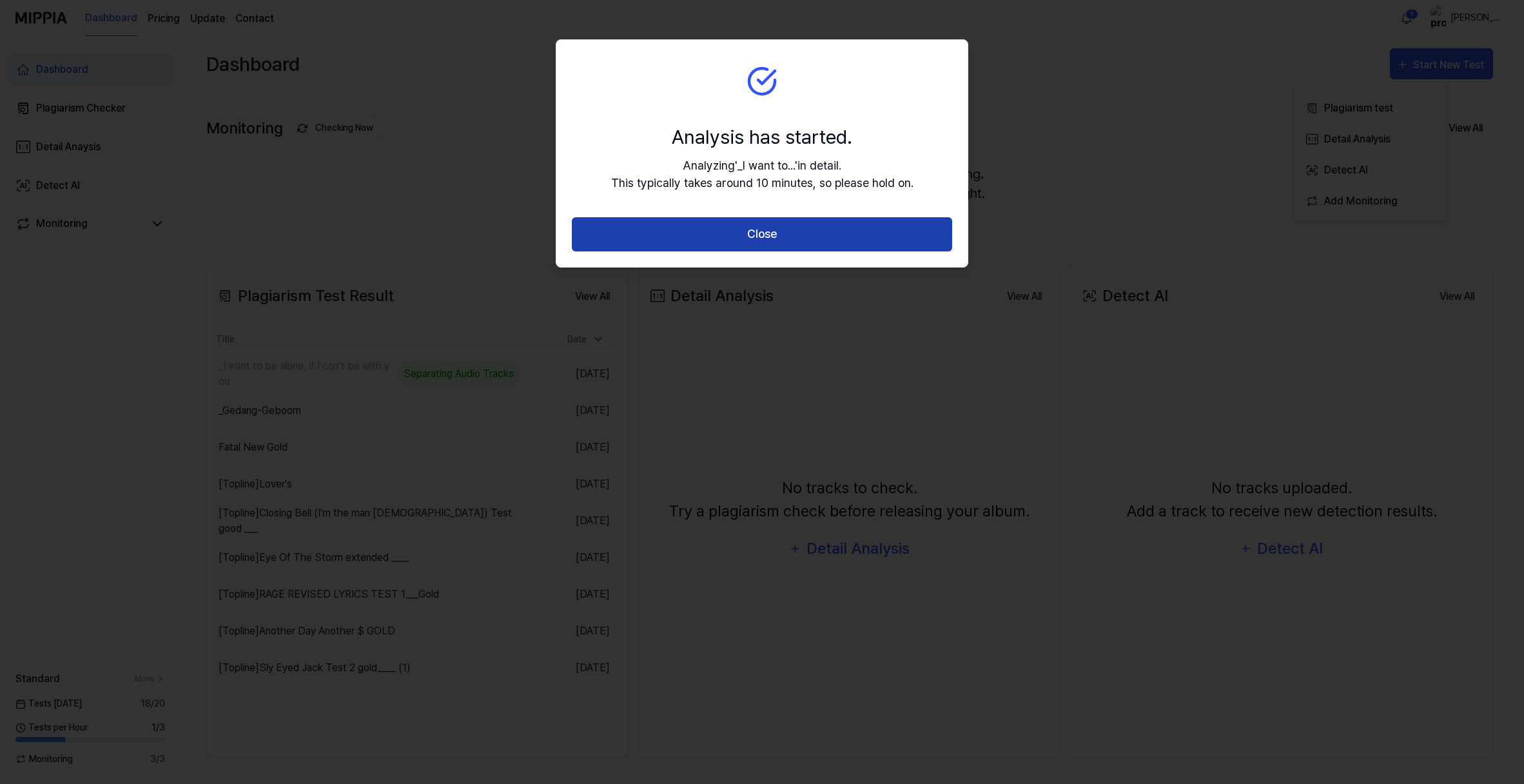
click at [772, 252] on button "Close" at bounding box center [762, 234] width 380 height 34
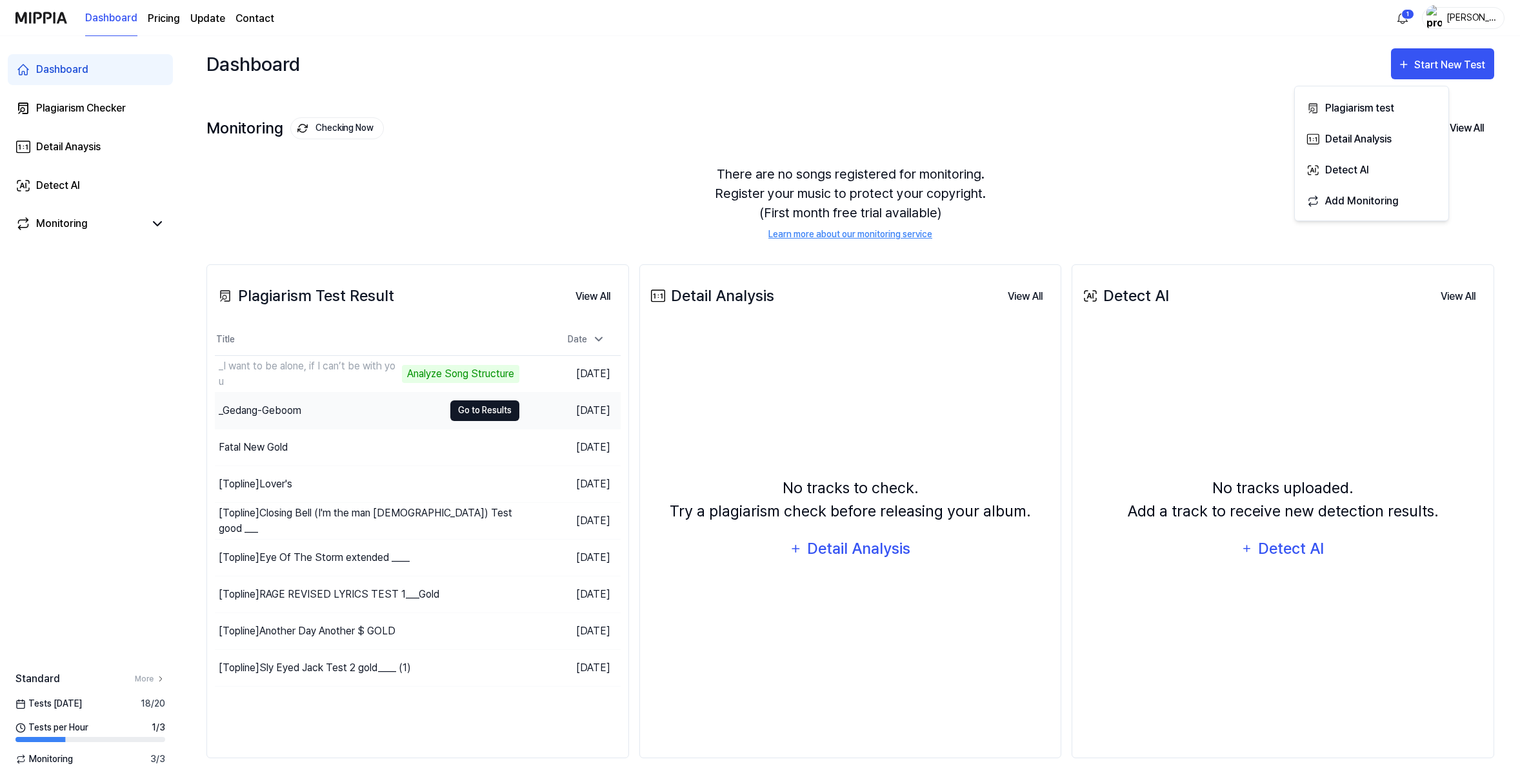
click at [480, 421] on button "Go to Results" at bounding box center [485, 411] width 69 height 21
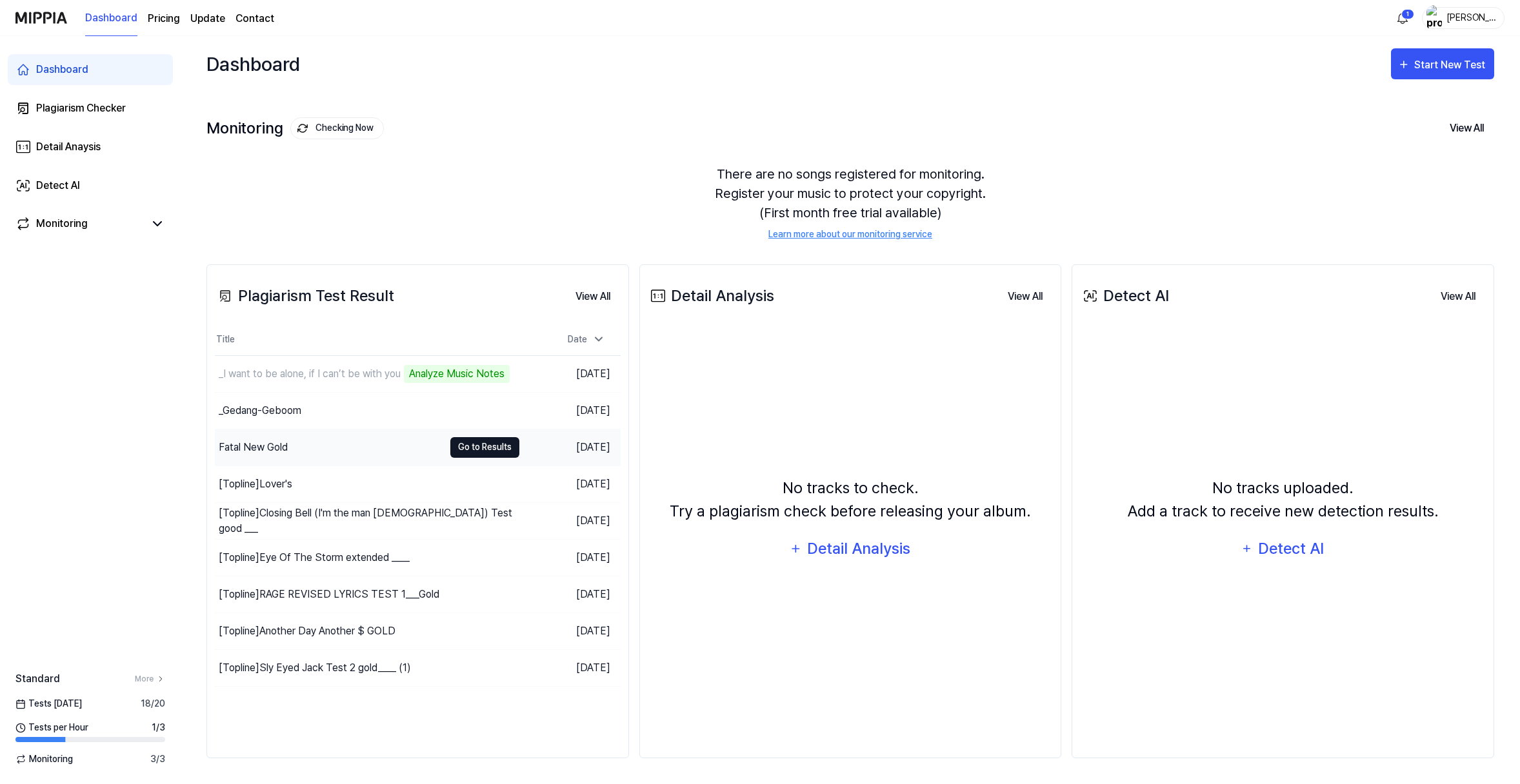
click at [505, 458] on button "Go to Results" at bounding box center [485, 447] width 69 height 21
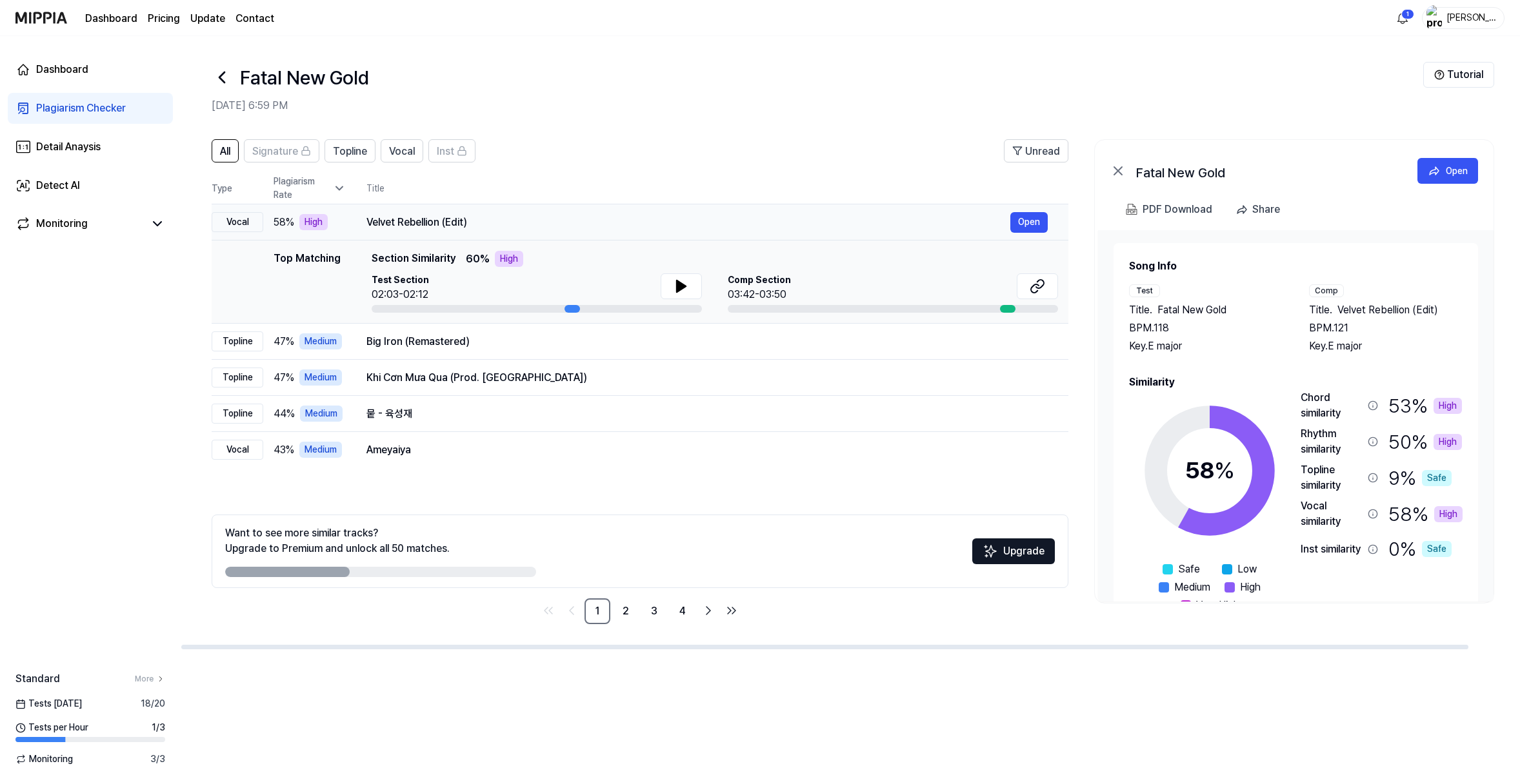
drag, startPoint x: 458, startPoint y: 257, endPoint x: 495, endPoint y: 261, distance: 37.2
click at [464, 231] on div "Velvet Rebellion (Edit)" at bounding box center [688, 223] width 644 height 16
drag, startPoint x: 459, startPoint y: 261, endPoint x: 549, endPoint y: 262, distance: 90.0
click at [548, 231] on div "Velvet Rebellion (Edit)" at bounding box center [688, 223] width 644 height 16
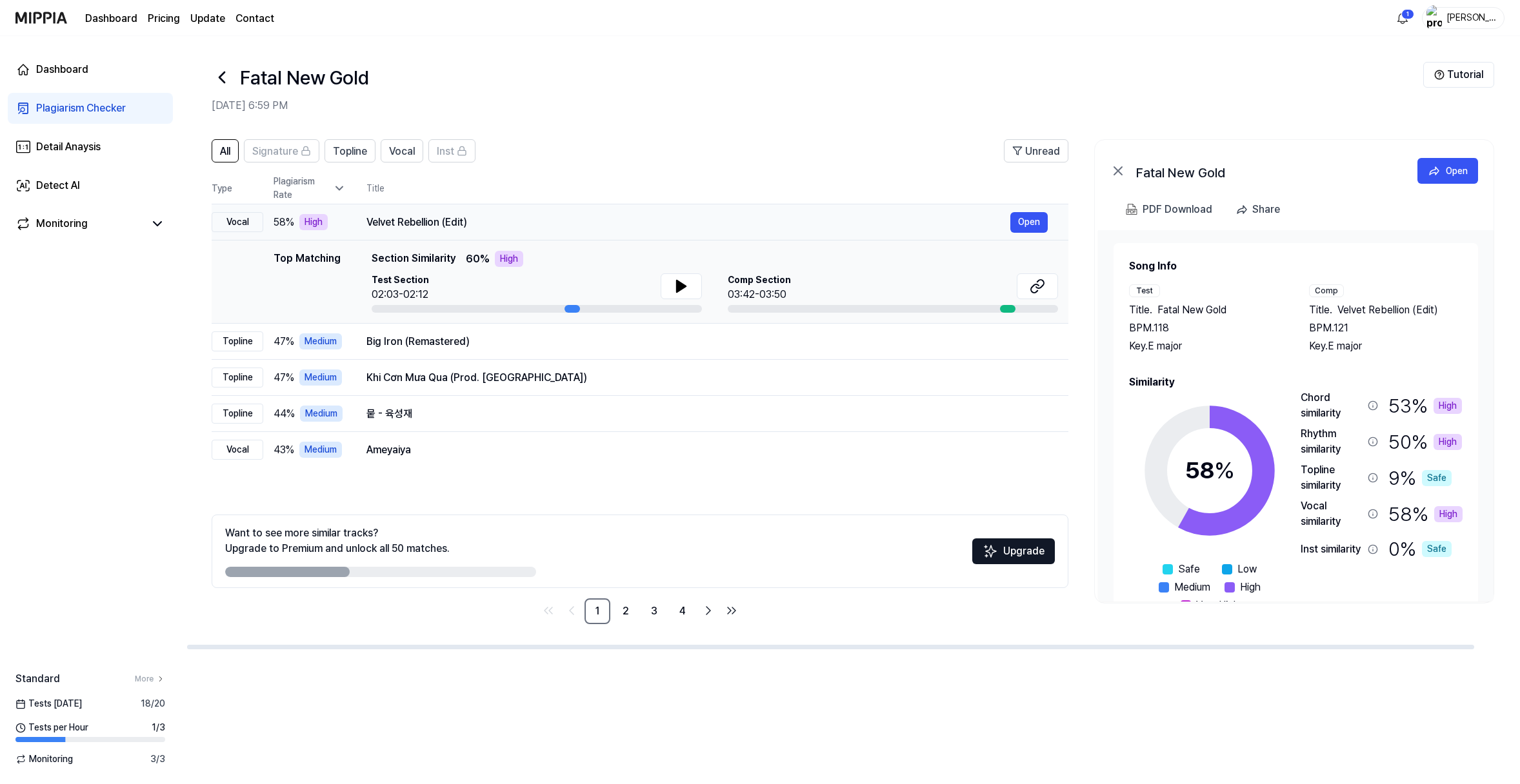
drag, startPoint x: 550, startPoint y: 262, endPoint x: 520, endPoint y: 260, distance: 30.1
click at [518, 231] on div "Velvet Rebellion (Edit)" at bounding box center [688, 223] width 644 height 16
click at [544, 231] on div "Velvet Rebellion (Edit)" at bounding box center [688, 223] width 644 height 16
drag, startPoint x: 543, startPoint y: 262, endPoint x: 468, endPoint y: 264, distance: 75.0
click at [473, 231] on div "Velvet Rebellion (Edit)" at bounding box center [688, 223] width 644 height 16
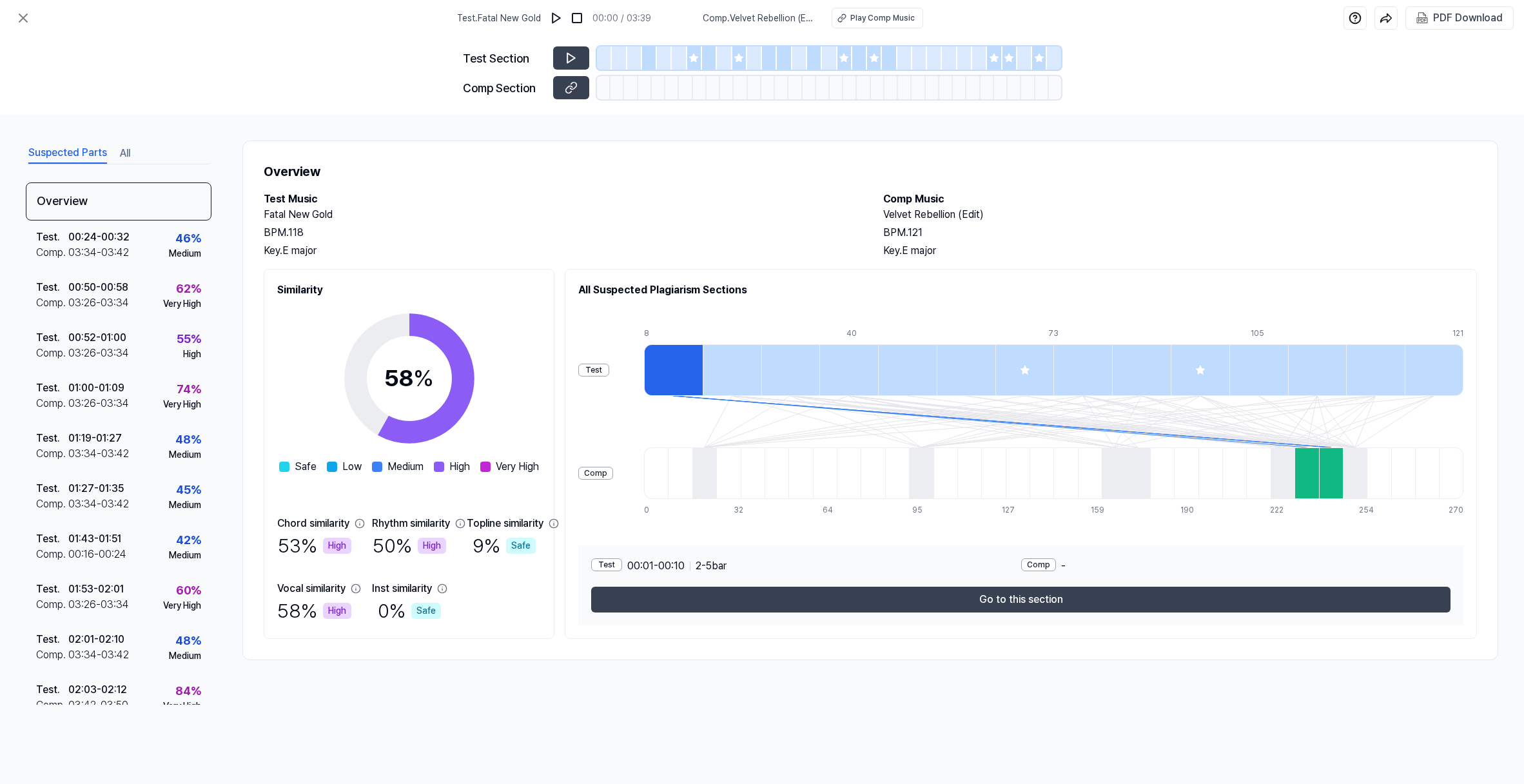
scroll to position [33, 0]
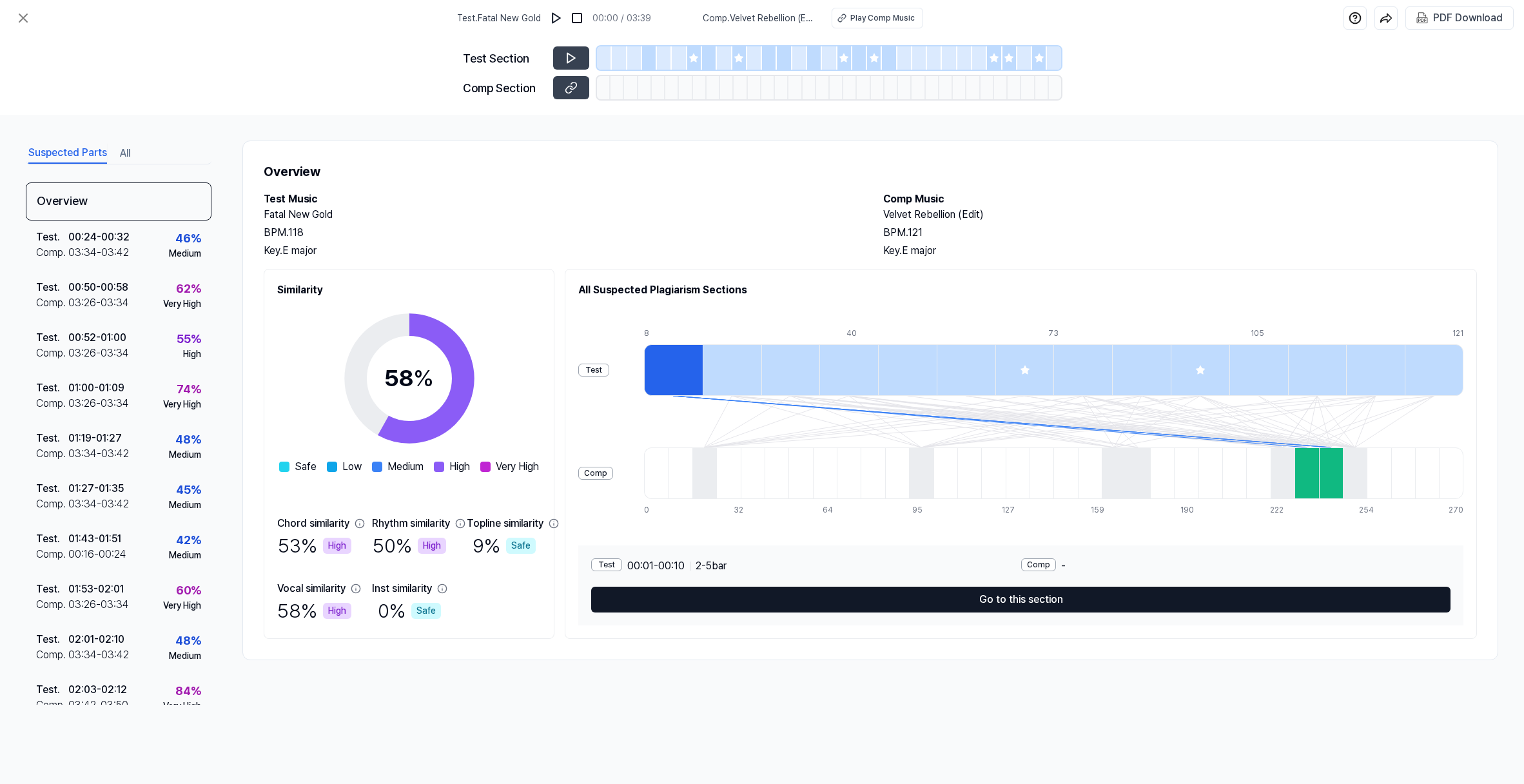
click at [1109, 612] on button "Go to this section" at bounding box center [1021, 599] width 859 height 26
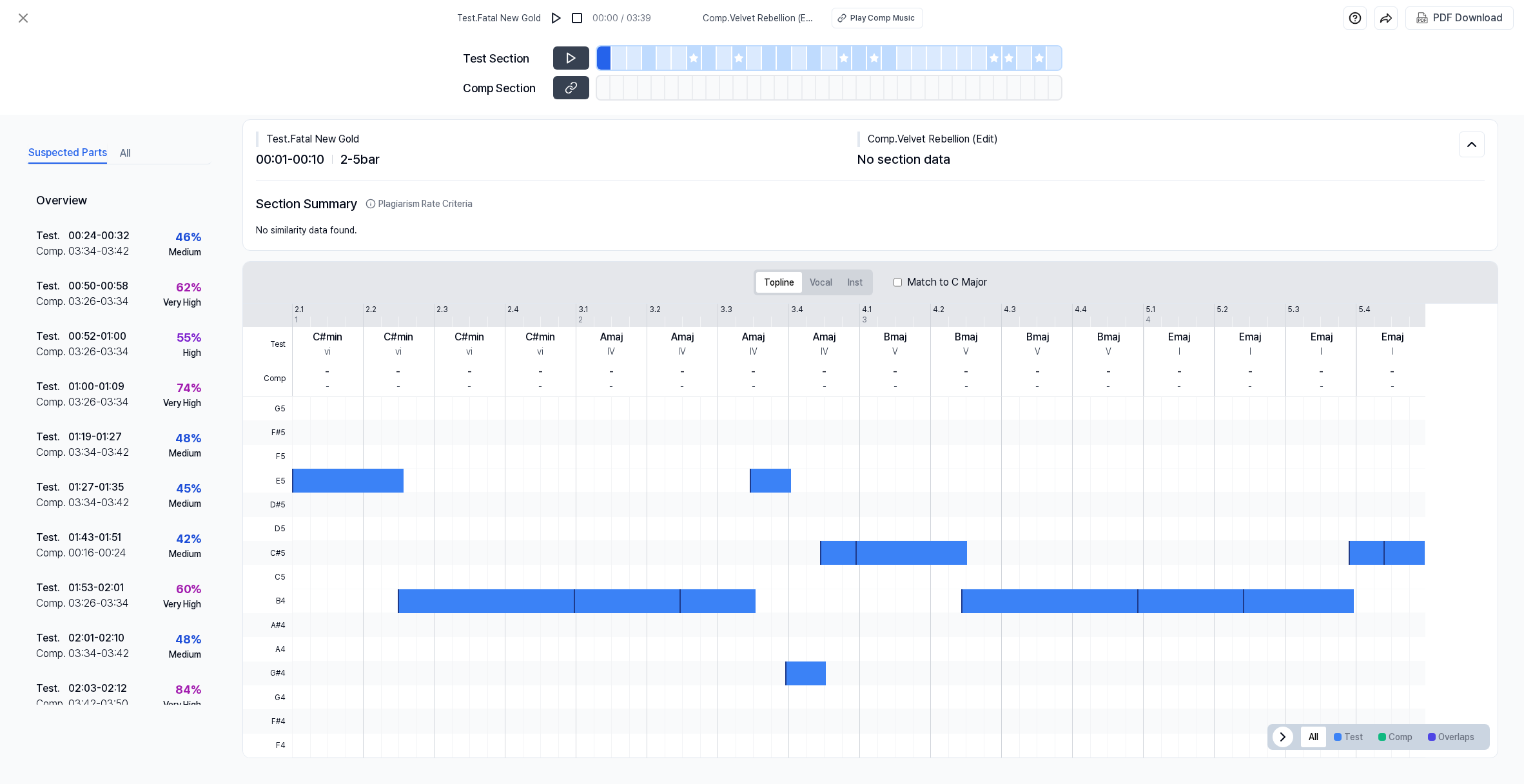
scroll to position [0, 0]
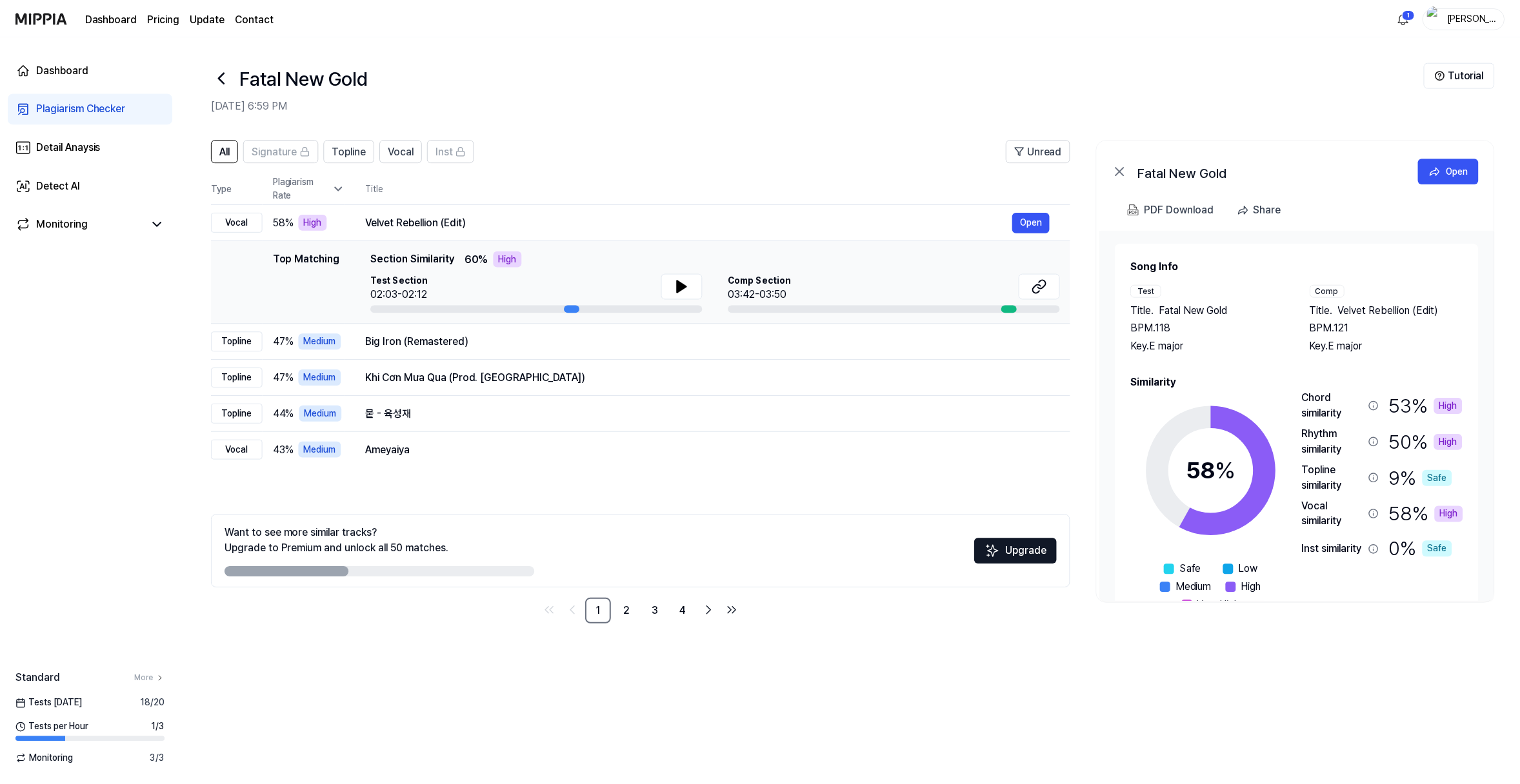
scroll to position [17, 0]
drag, startPoint x: 1323, startPoint y: 366, endPoint x: 1388, endPoint y: 367, distance: 65.0
click at [1364, 317] on span "Velvet Rebellion (Edit)" at bounding box center [1388, 310] width 101 height 16
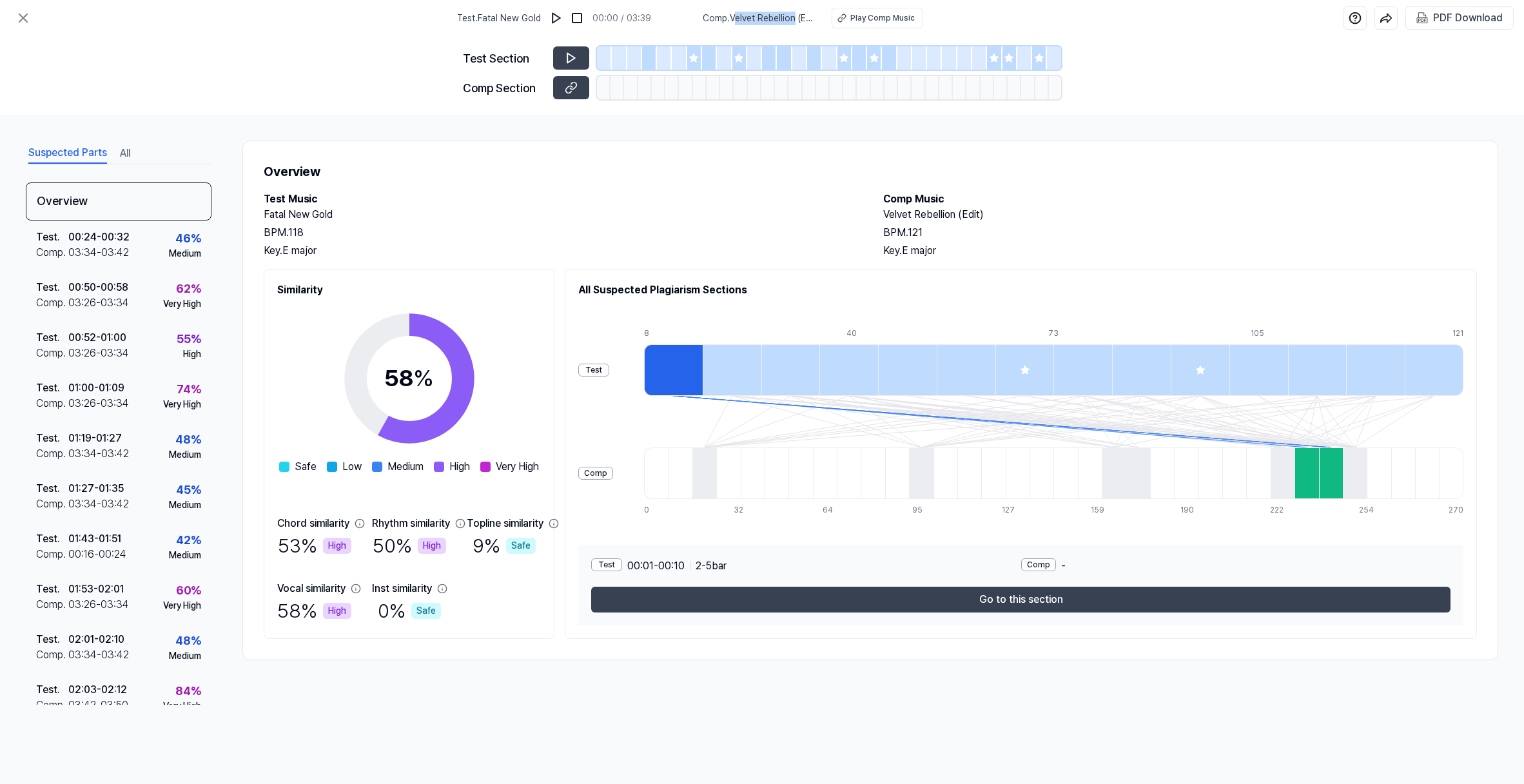
drag, startPoint x: 806, startPoint y: 23, endPoint x: 733, endPoint y: 27, distance: 73.1
click at [732, 25] on span "Comp . Velvet Rebellion (Edit)" at bounding box center [759, 18] width 113 height 13
click at [742, 47] on div "Test Section Comp Section" at bounding box center [762, 75] width 599 height 78
click at [897, 24] on div "Play Comp Music" at bounding box center [882, 18] width 64 height 12
click at [846, 22] on icon at bounding box center [842, 18] width 9 height 9
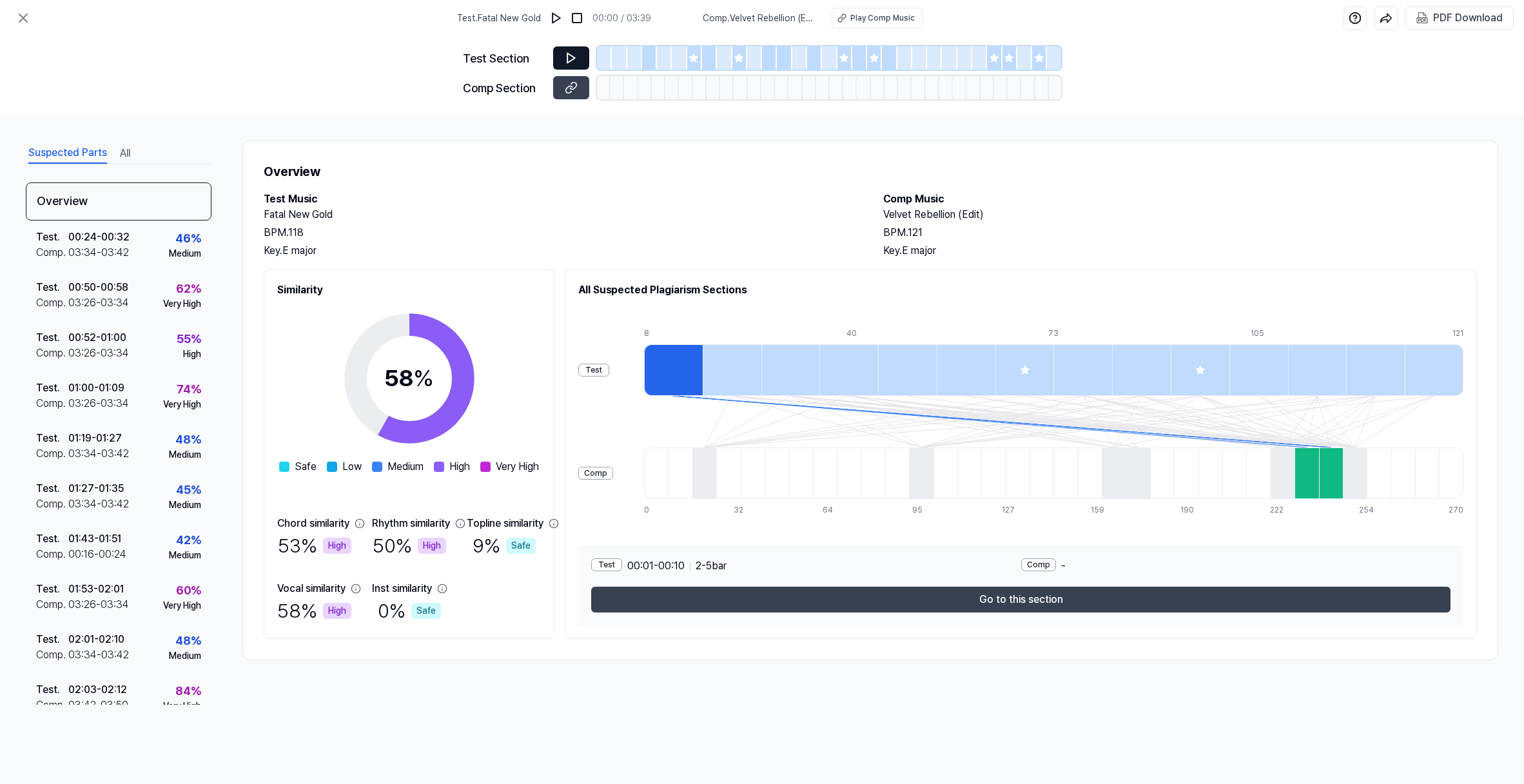
click at [568, 63] on icon at bounding box center [571, 58] width 8 height 9
click at [565, 64] on icon at bounding box center [571, 57] width 13 height 13
click at [550, 23] on img at bounding box center [556, 18] width 13 height 13
click at [554, 70] on button at bounding box center [571, 58] width 36 height 23
click at [565, 94] on icon at bounding box center [571, 88] width 13 height 13
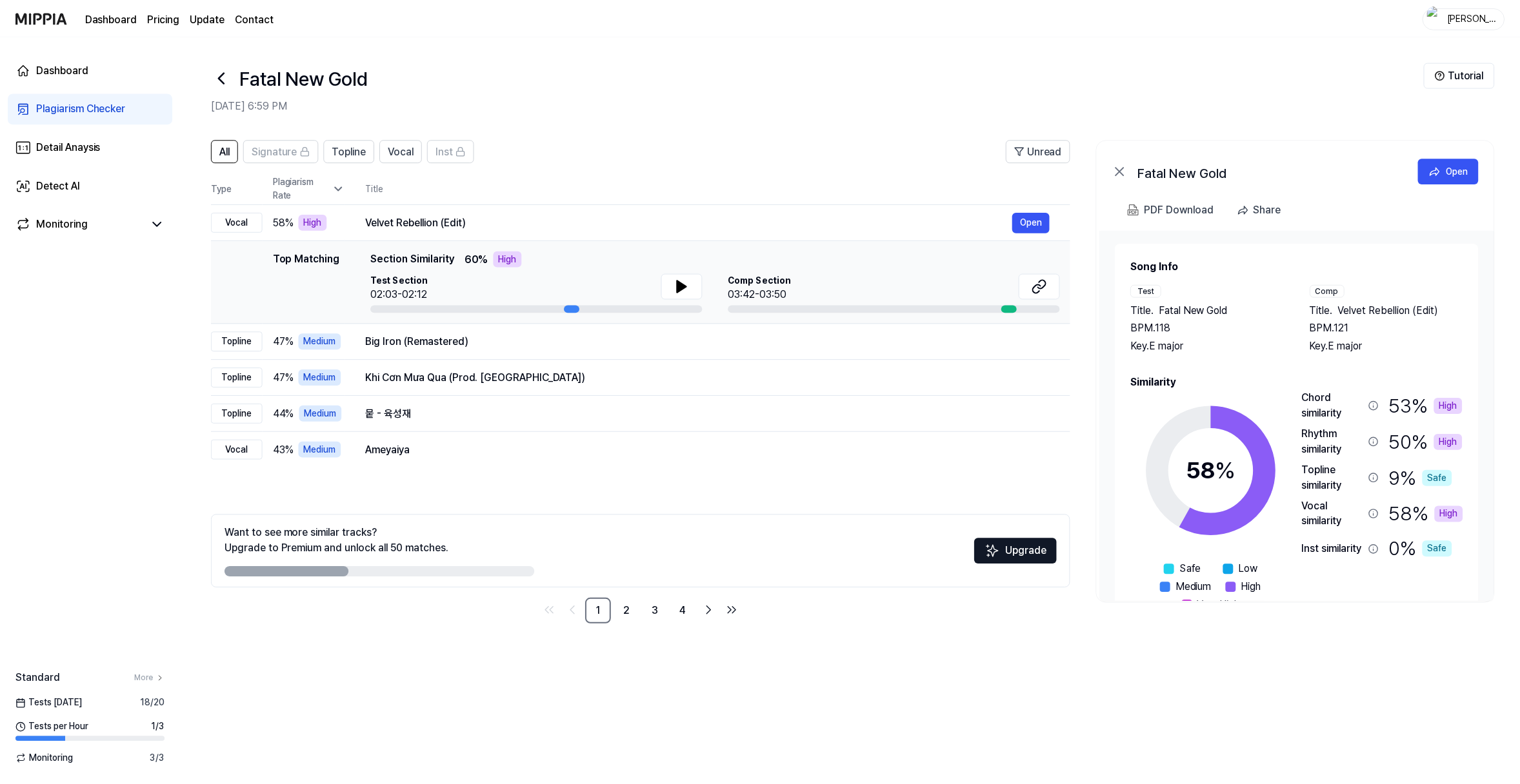
scroll to position [17, 0]
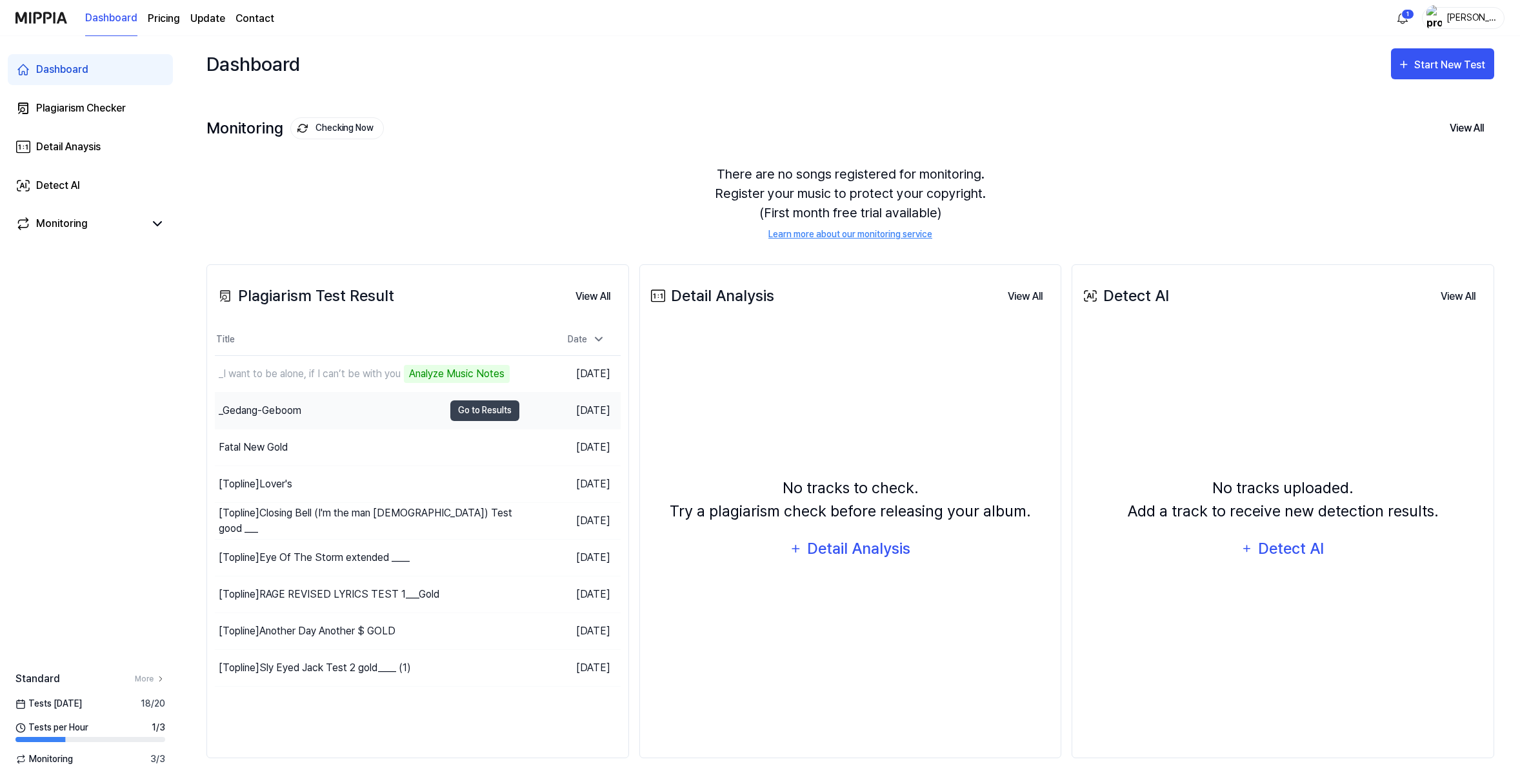
click at [301, 418] on div "_Gedang-Geboom" at bounding box center [260, 411] width 82 height 16
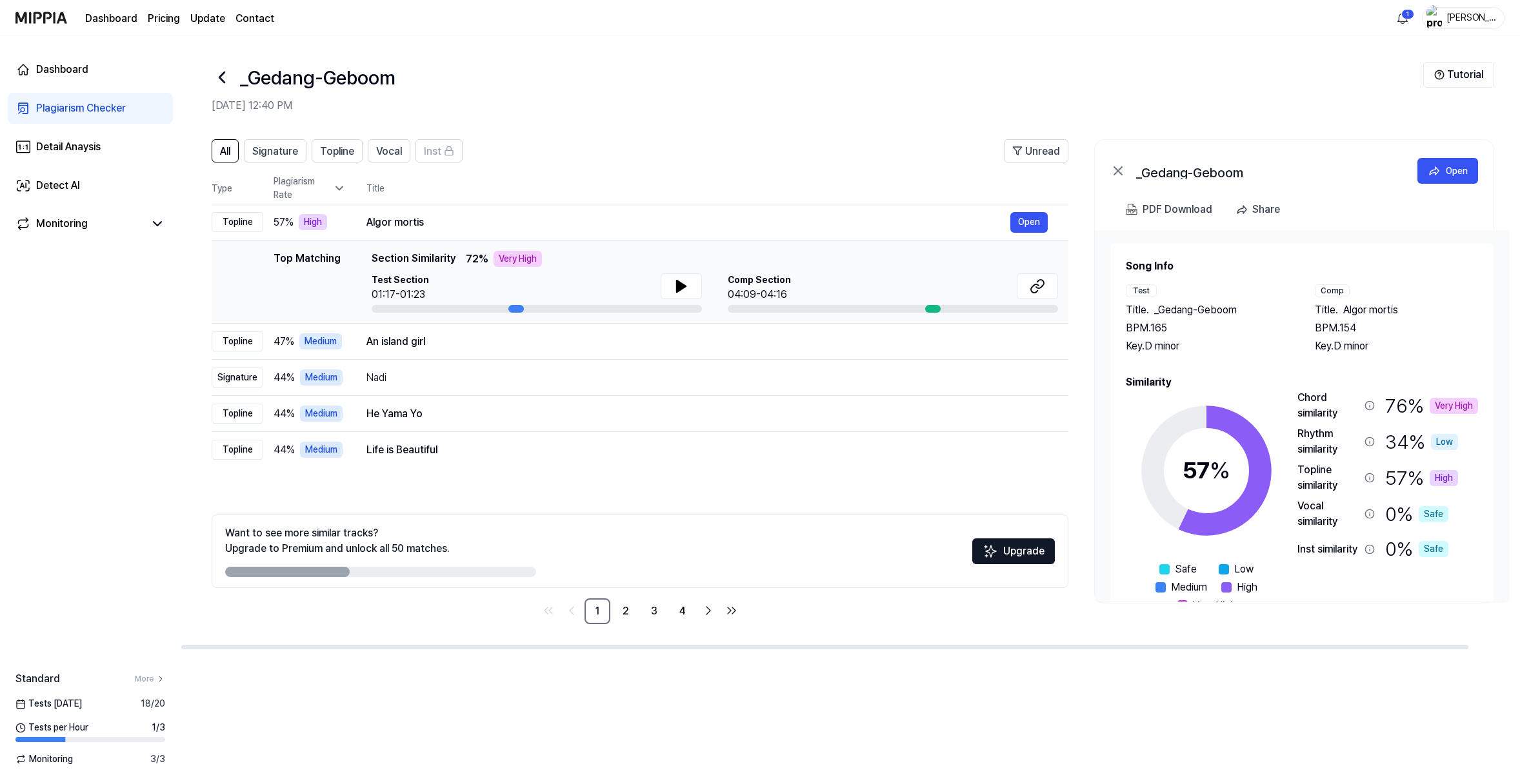
scroll to position [9, 0]
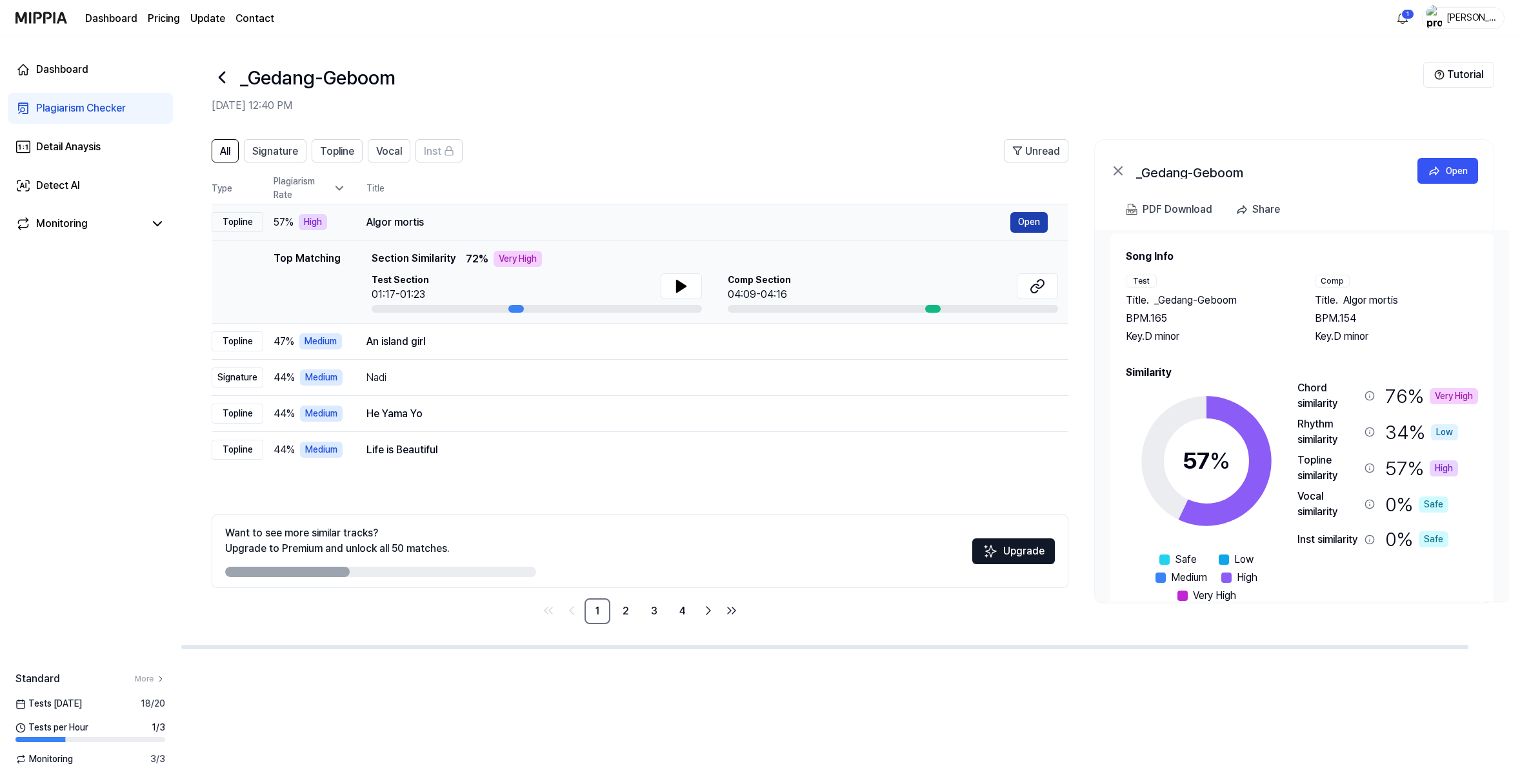
click at [1010, 233] on button "Open" at bounding box center [1029, 222] width 37 height 21
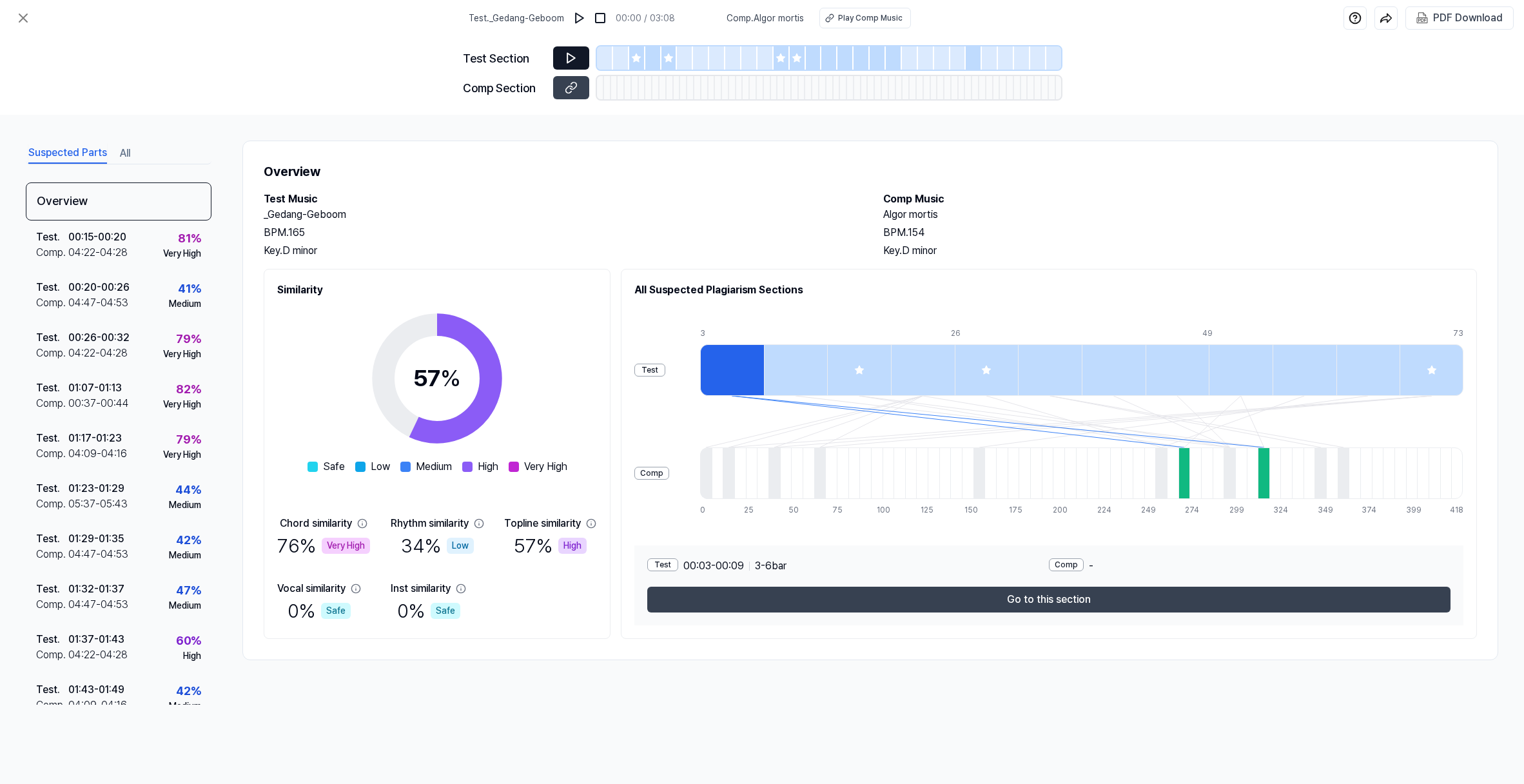
click at [565, 64] on icon at bounding box center [571, 57] width 13 height 13
click at [568, 63] on icon at bounding box center [571, 58] width 8 height 9
click at [565, 64] on icon at bounding box center [571, 57] width 13 height 13
click at [573, 20] on img at bounding box center [579, 18] width 13 height 13
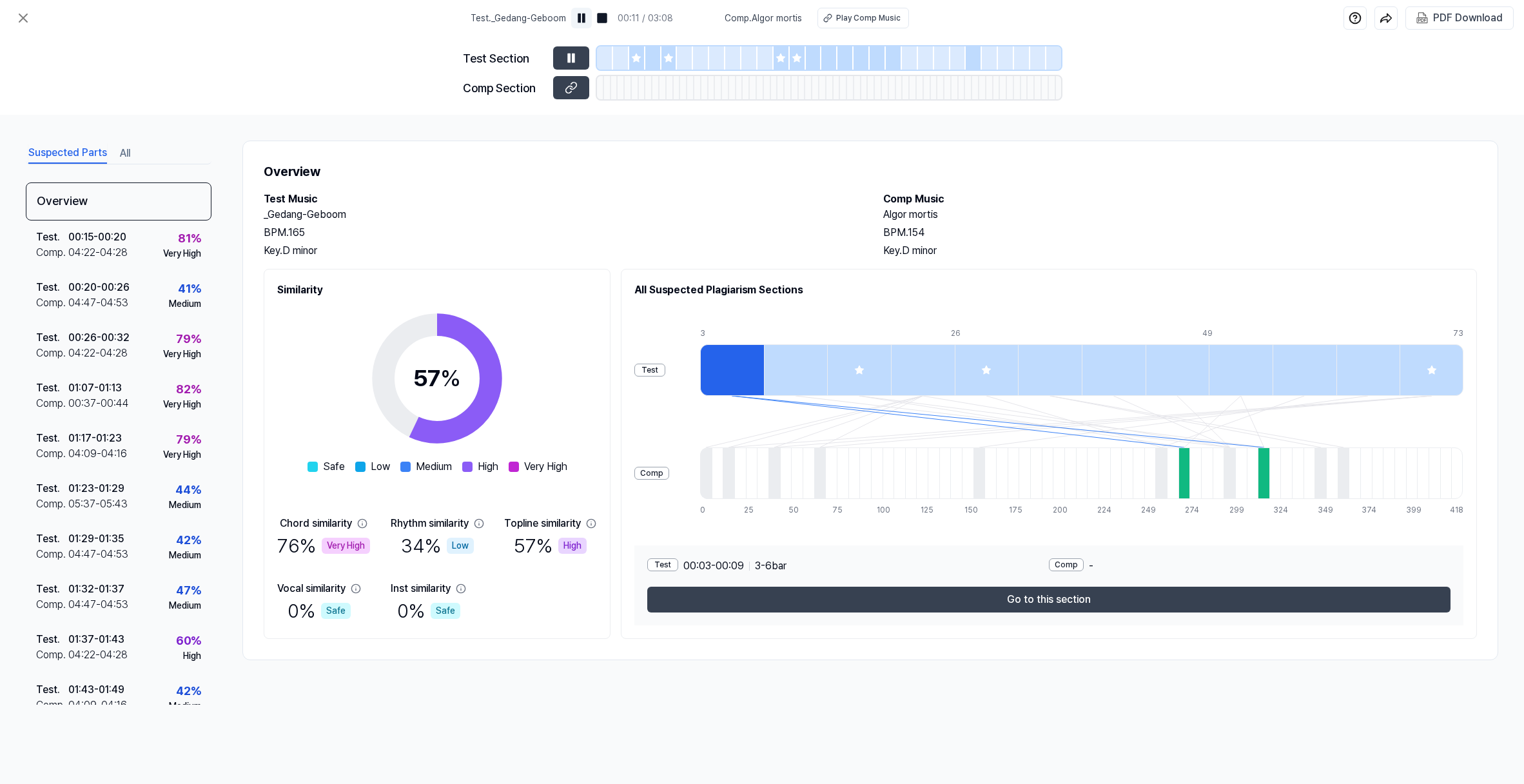
click at [575, 22] on img at bounding box center [581, 18] width 13 height 13
click at [877, 21] on div "Play Comp Music" at bounding box center [868, 18] width 64 height 12
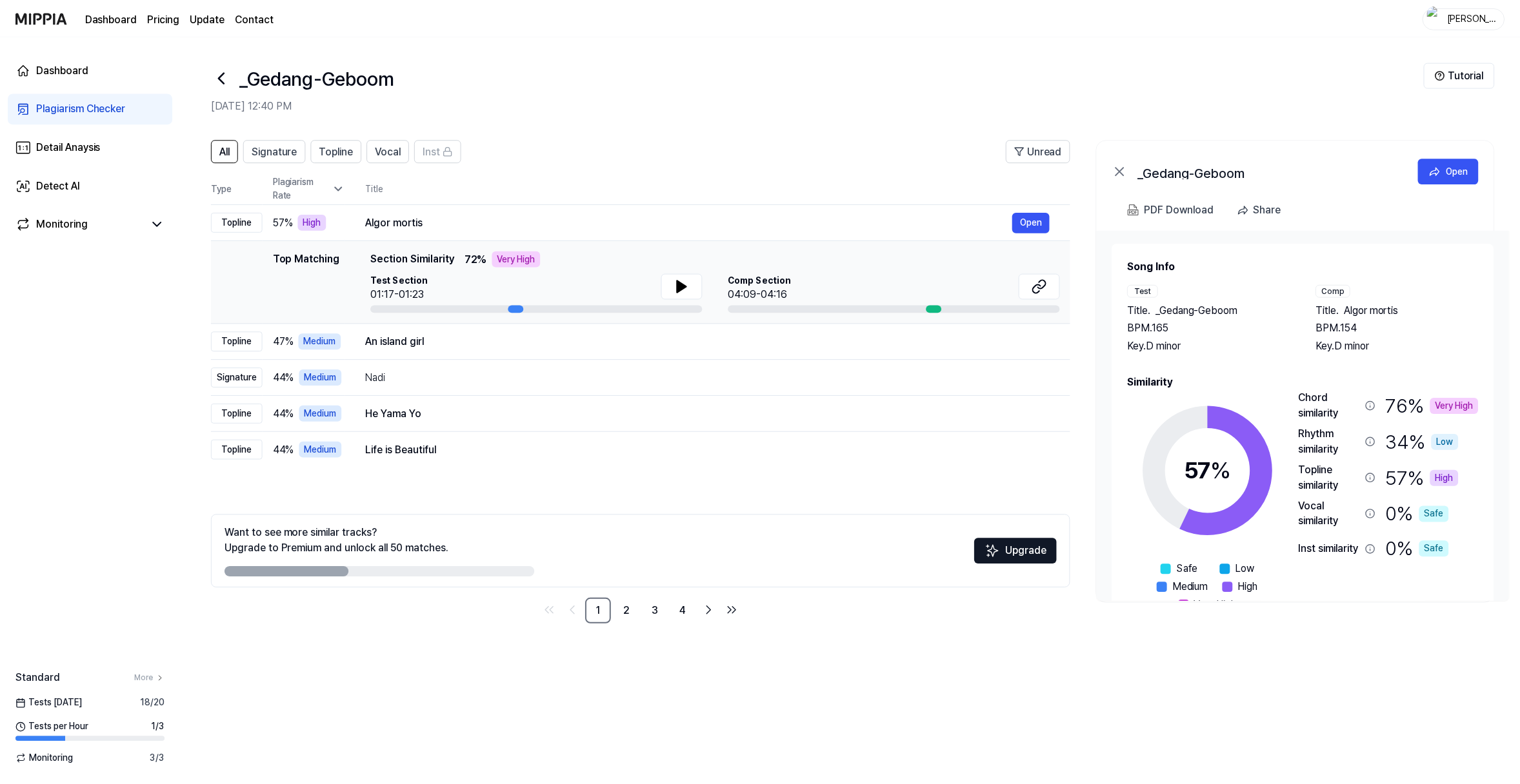
scroll to position [17, 0]
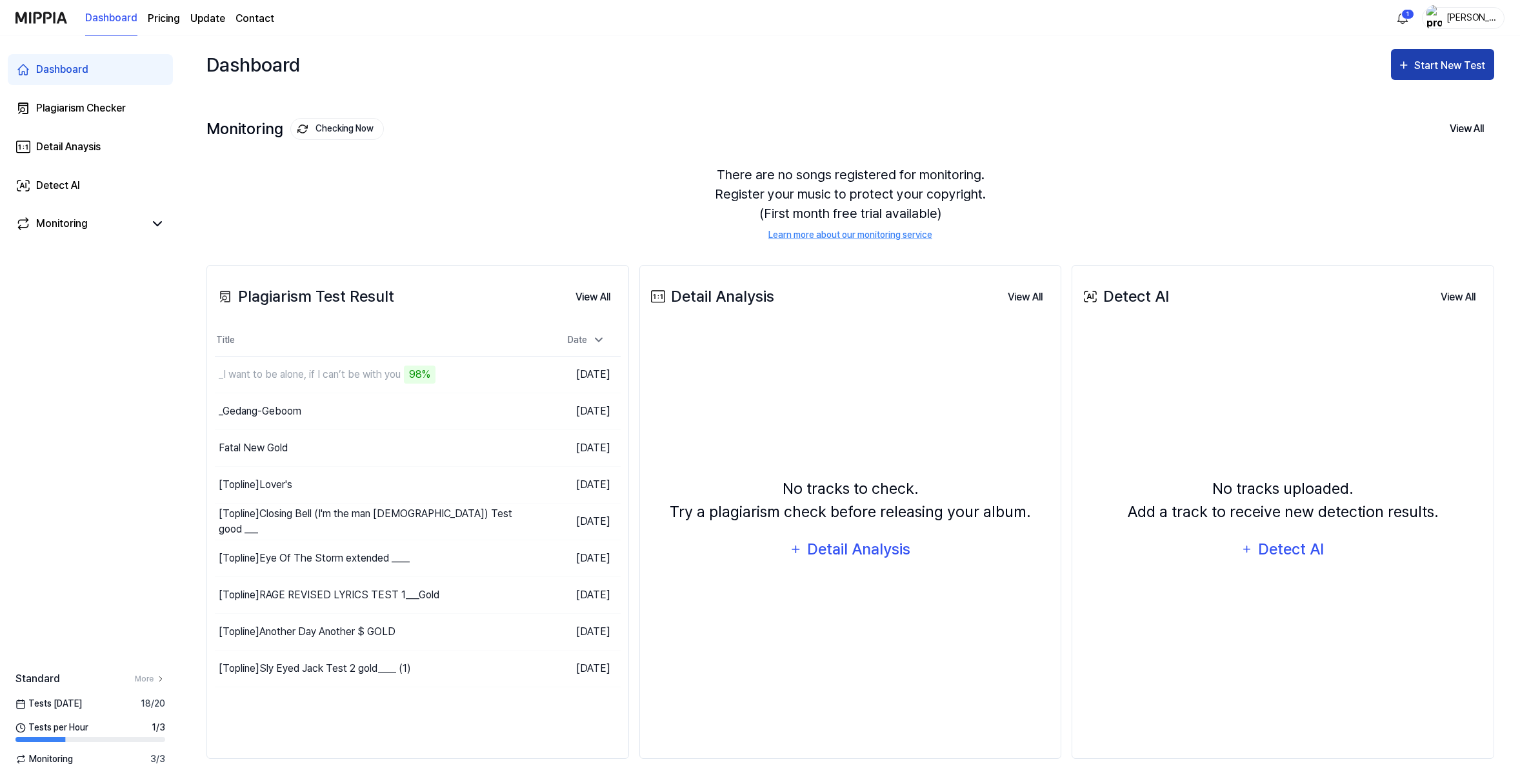
click at [1389, 75] on div "Start New Test" at bounding box center [1451, 66] width 74 height 17
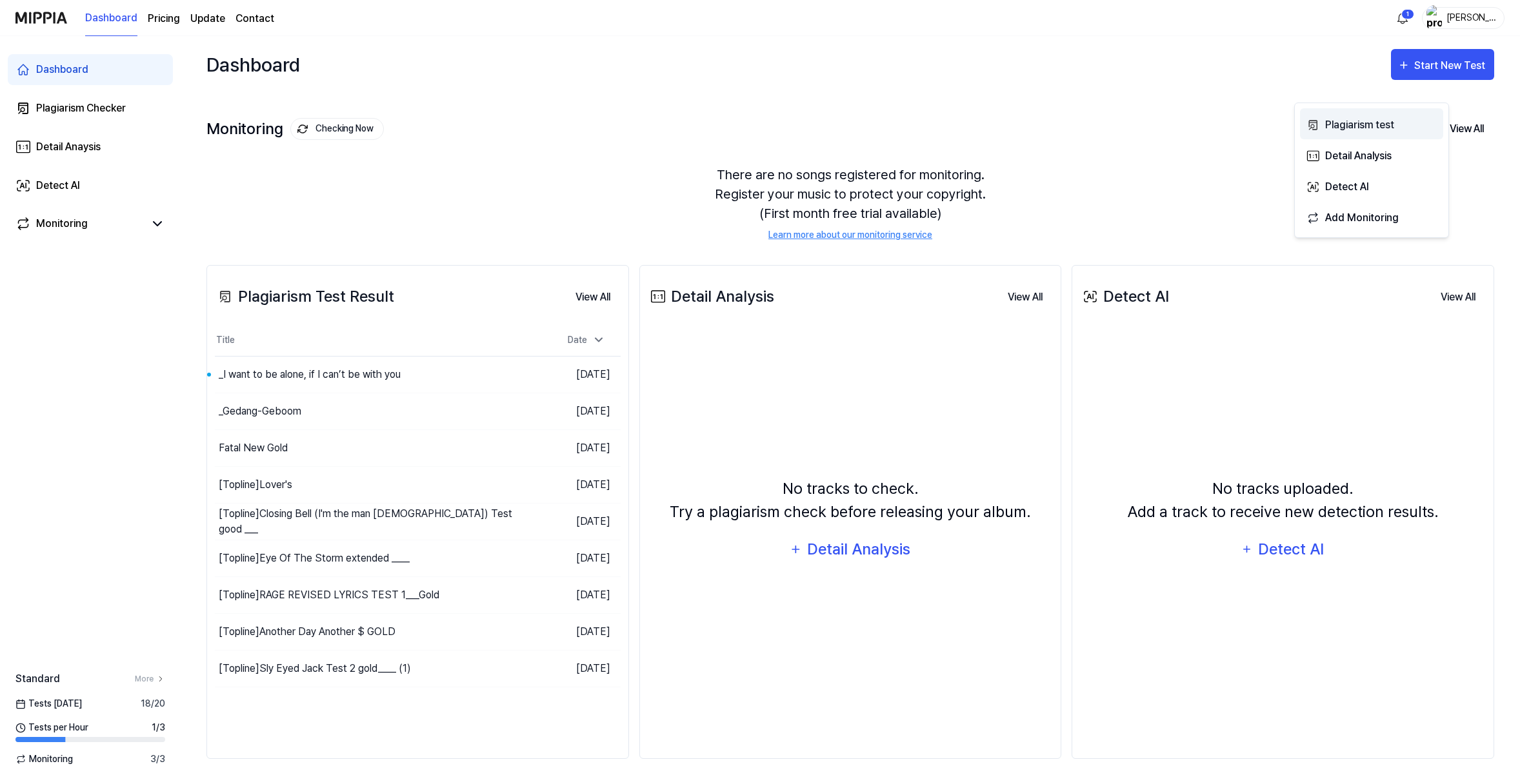
click at [1372, 127] on div "Plagiarism test" at bounding box center [1381, 125] width 113 height 17
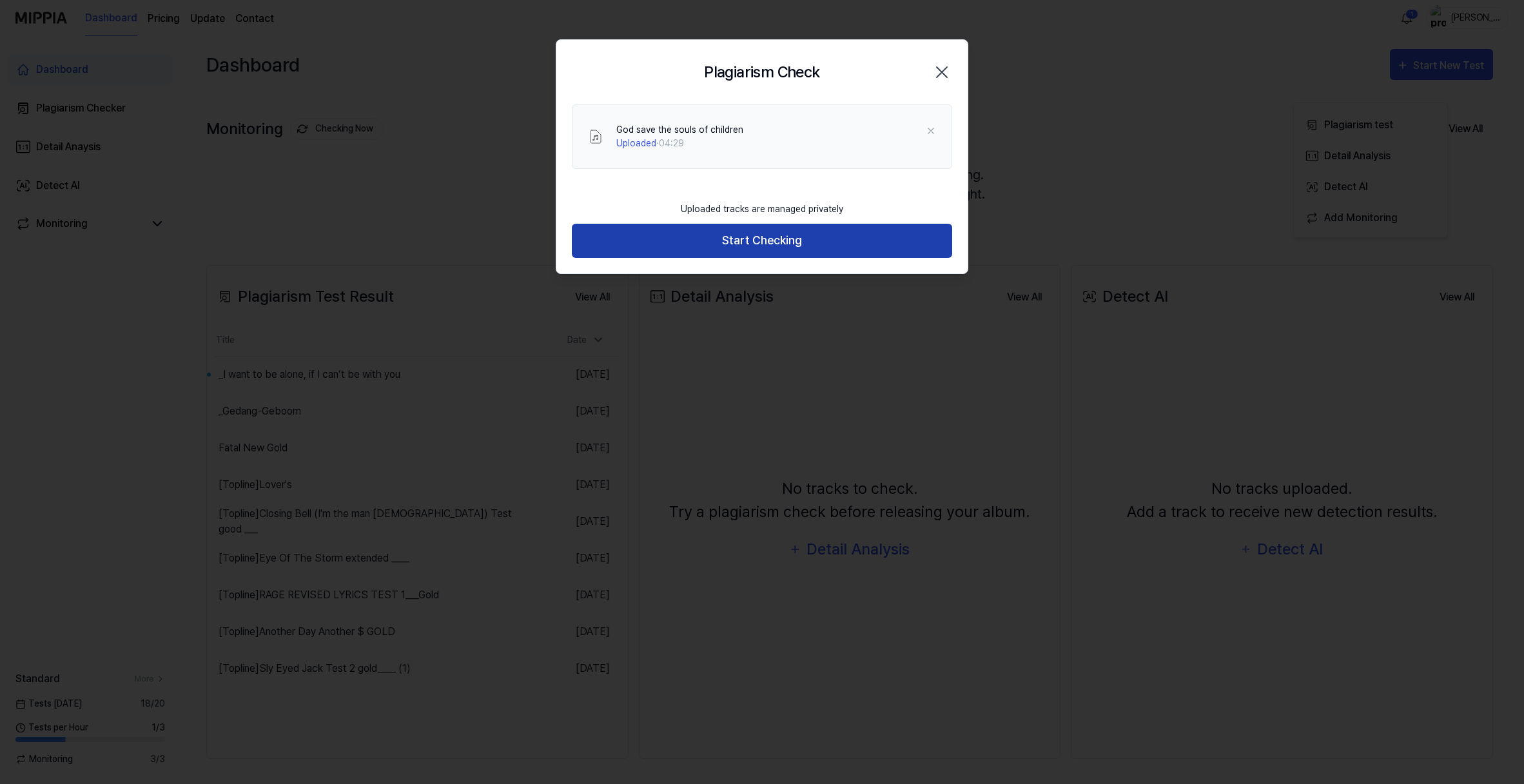
click at [770, 258] on button "Start Checking" at bounding box center [762, 241] width 380 height 34
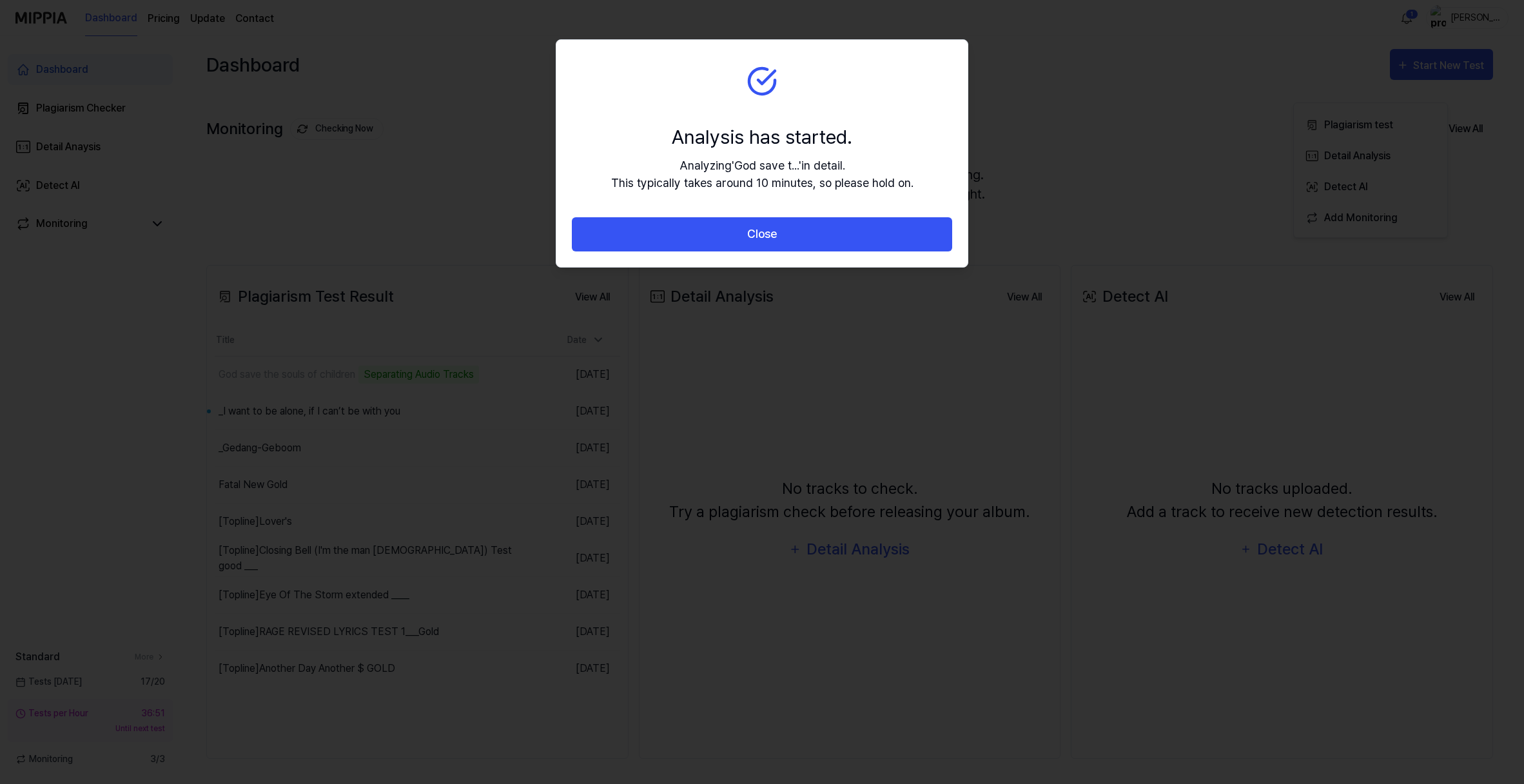
click at [725, 252] on button "Close" at bounding box center [762, 234] width 380 height 34
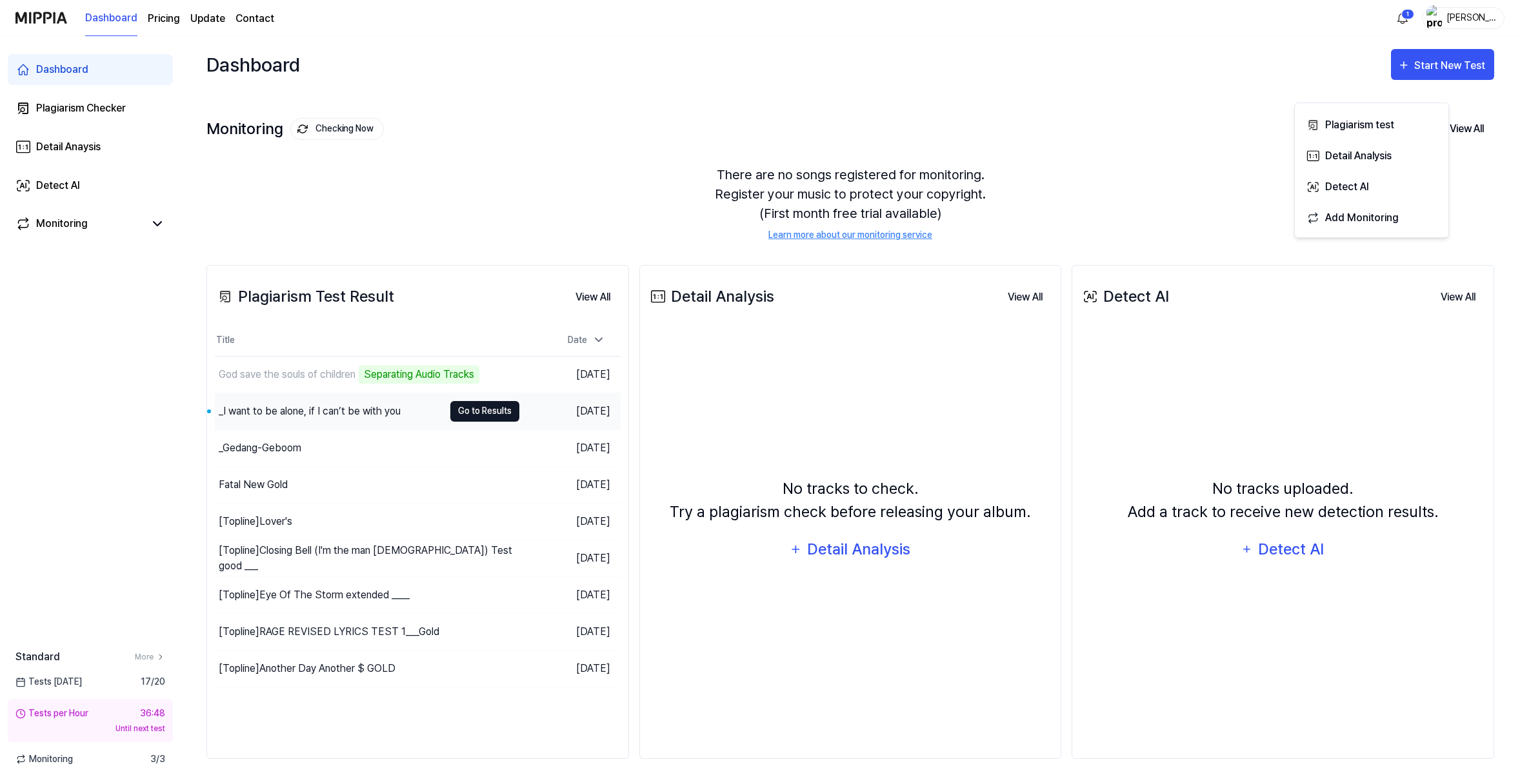
click at [497, 421] on button "Go to Results" at bounding box center [485, 411] width 69 height 21
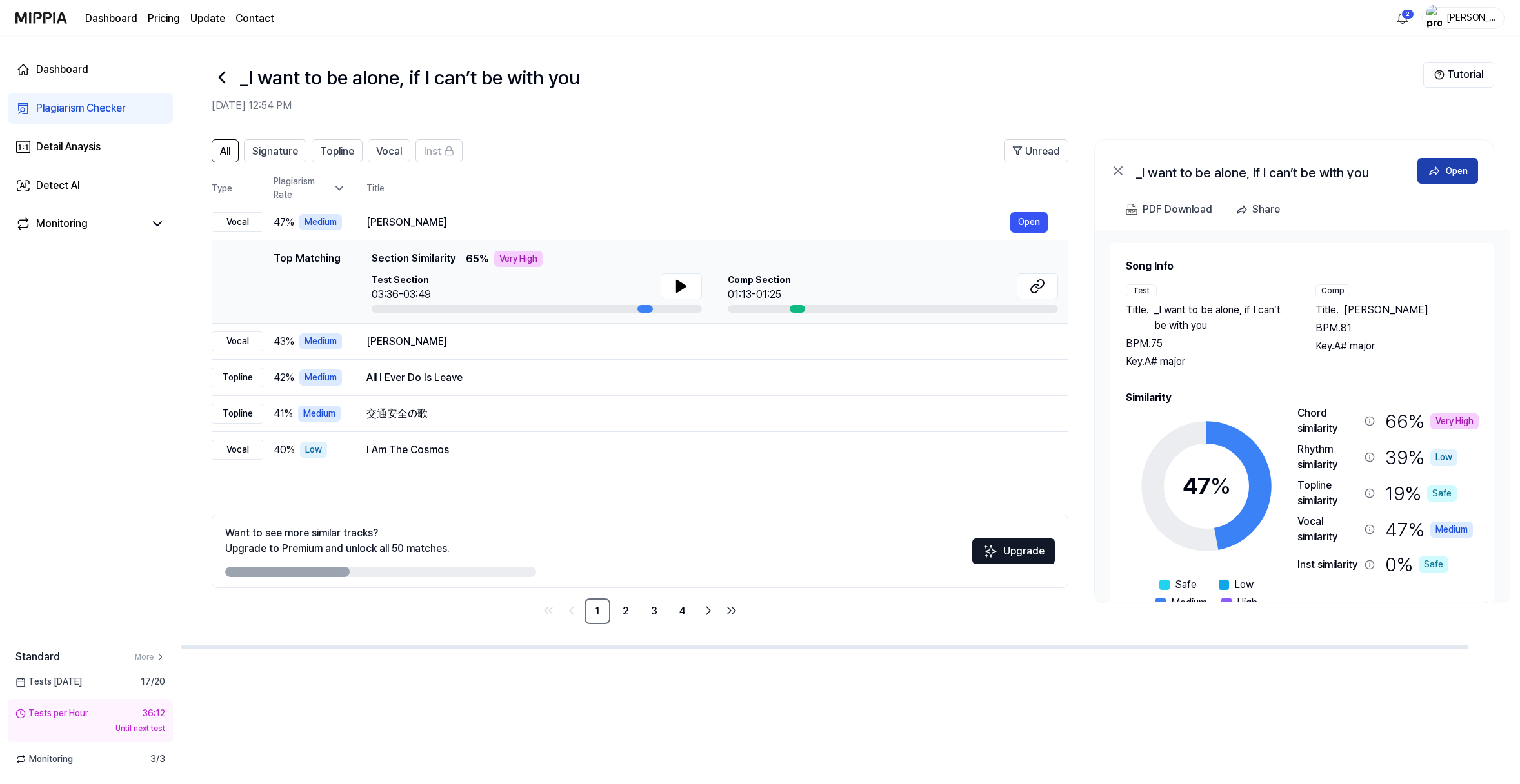
click at [1389, 178] on div "Open" at bounding box center [1456, 171] width 22 height 14
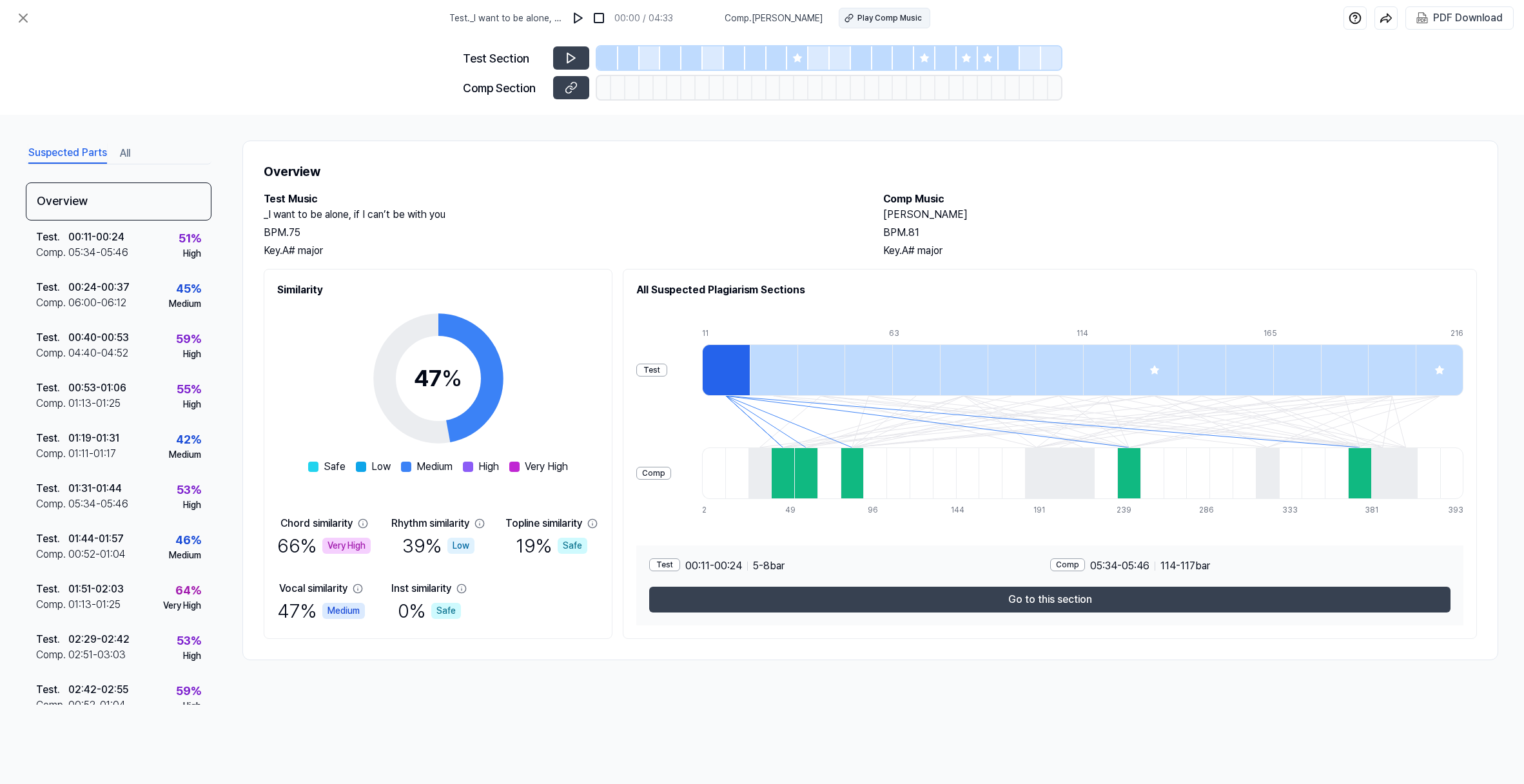
click at [897, 23] on div "Play Comp Music" at bounding box center [890, 18] width 64 height 12
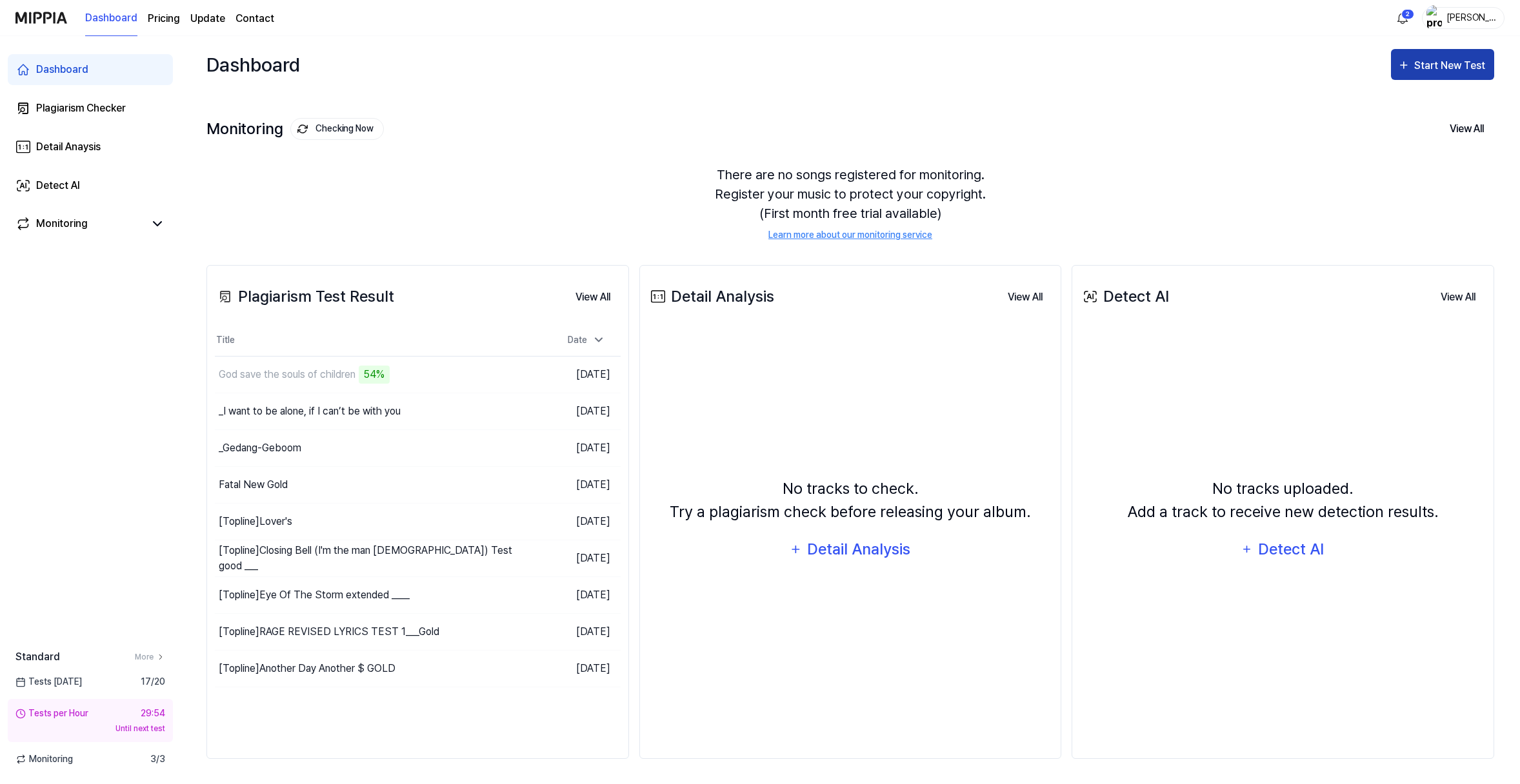
click at [1389, 75] on div "Start New Test" at bounding box center [1451, 66] width 74 height 17
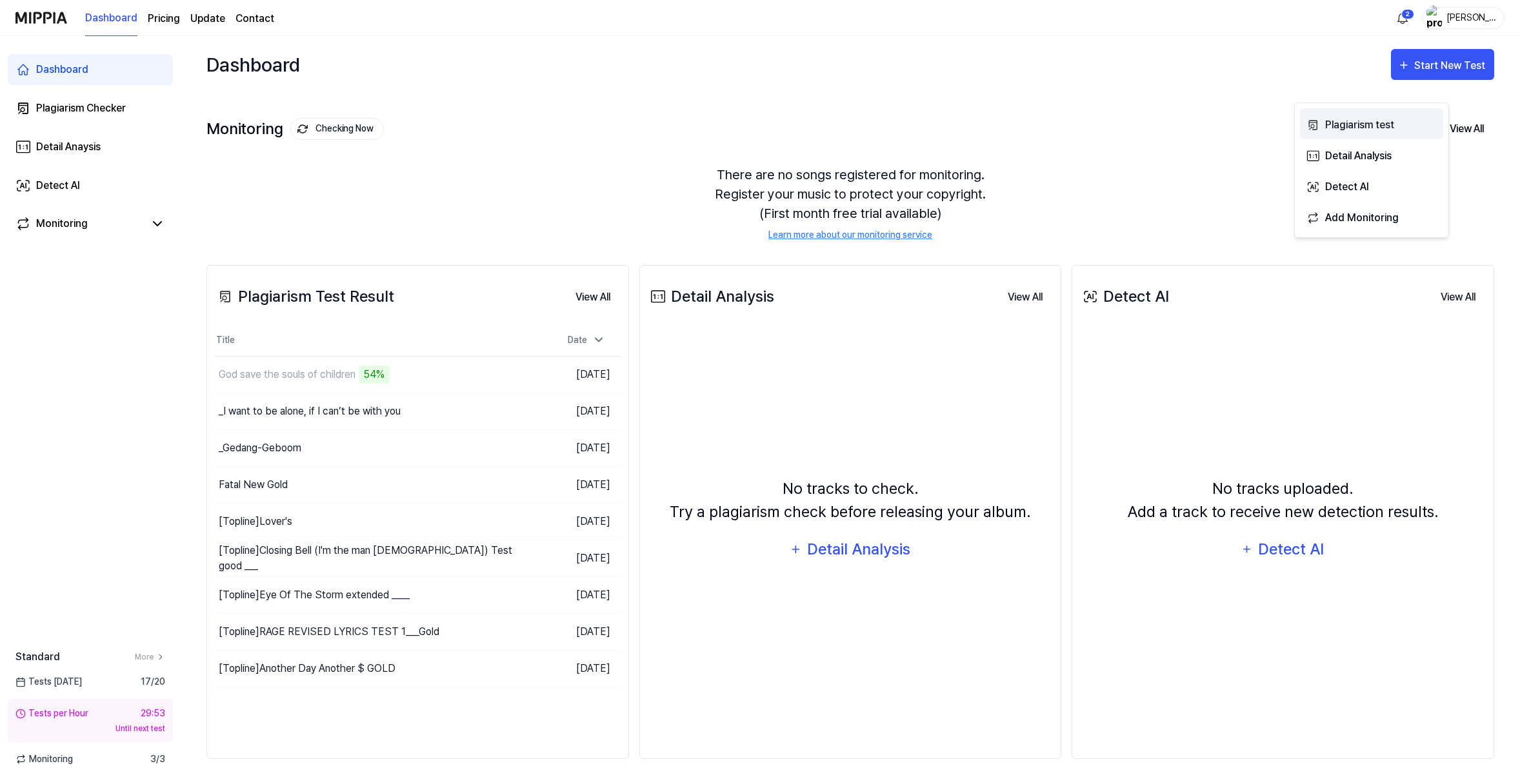
click at [1384, 125] on div "Plagiarism test" at bounding box center [1381, 125] width 113 height 17
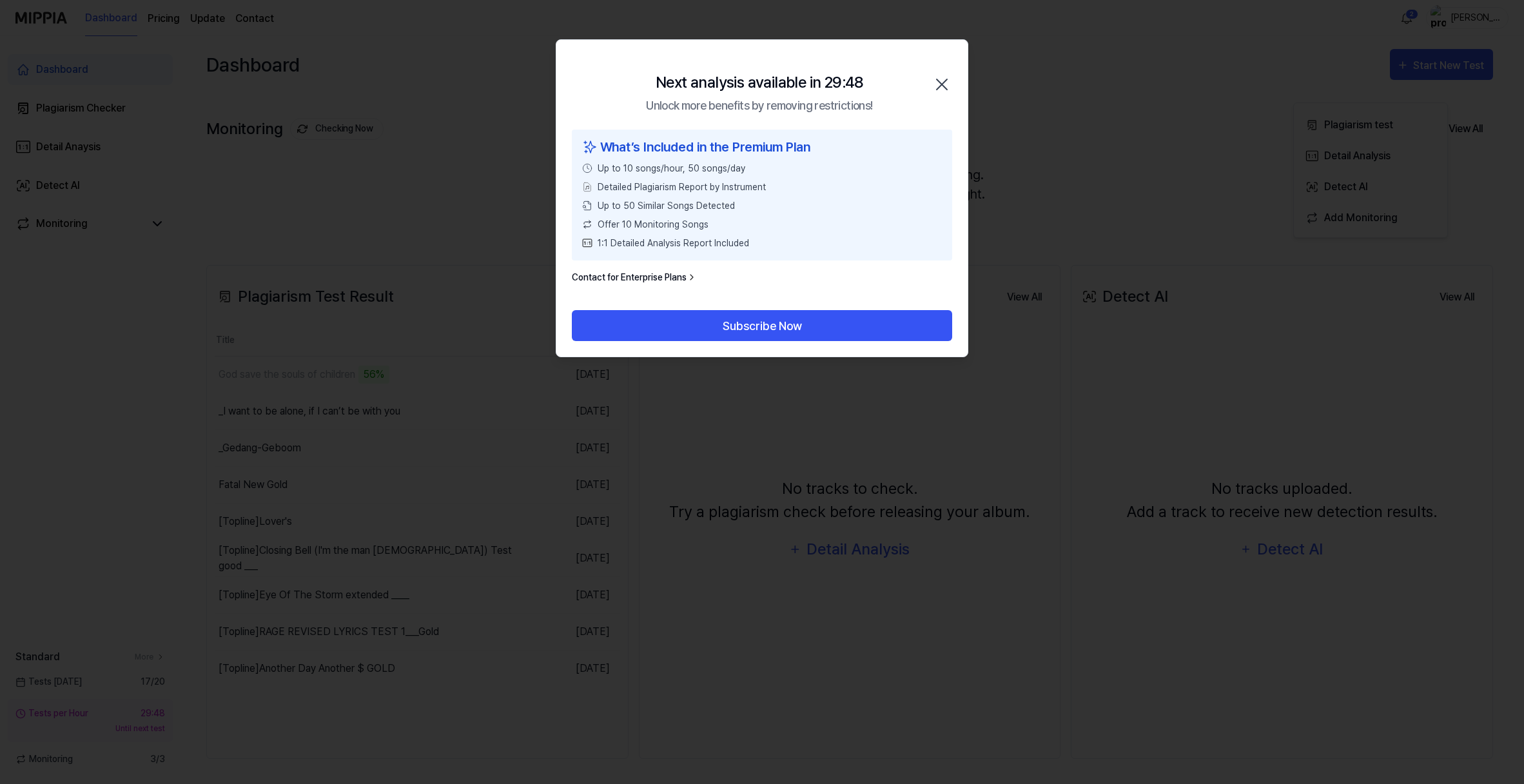
click at [935, 95] on icon "button" at bounding box center [942, 85] width 21 height 21
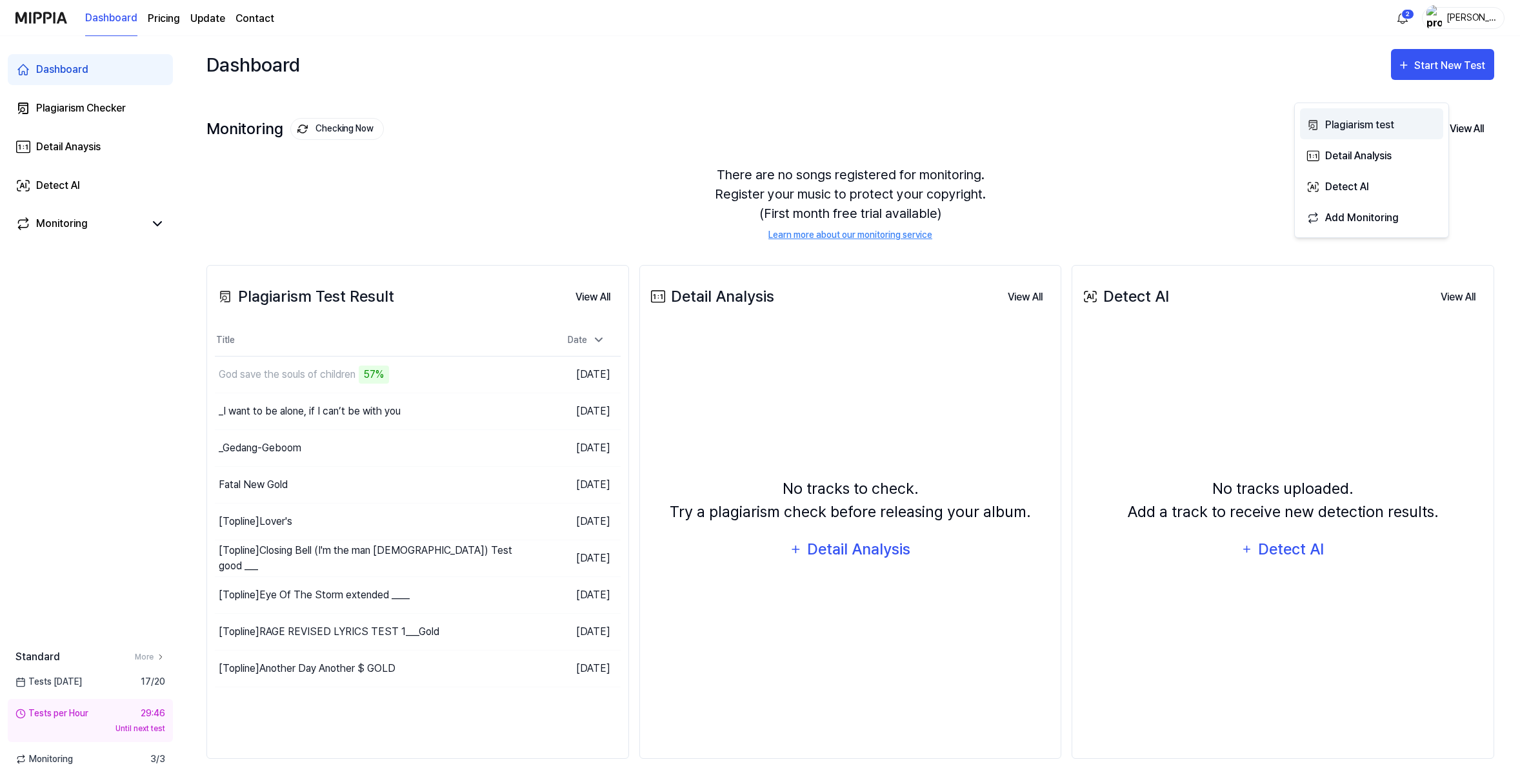
click at [1365, 127] on div "Plagiarism test" at bounding box center [1381, 125] width 113 height 17
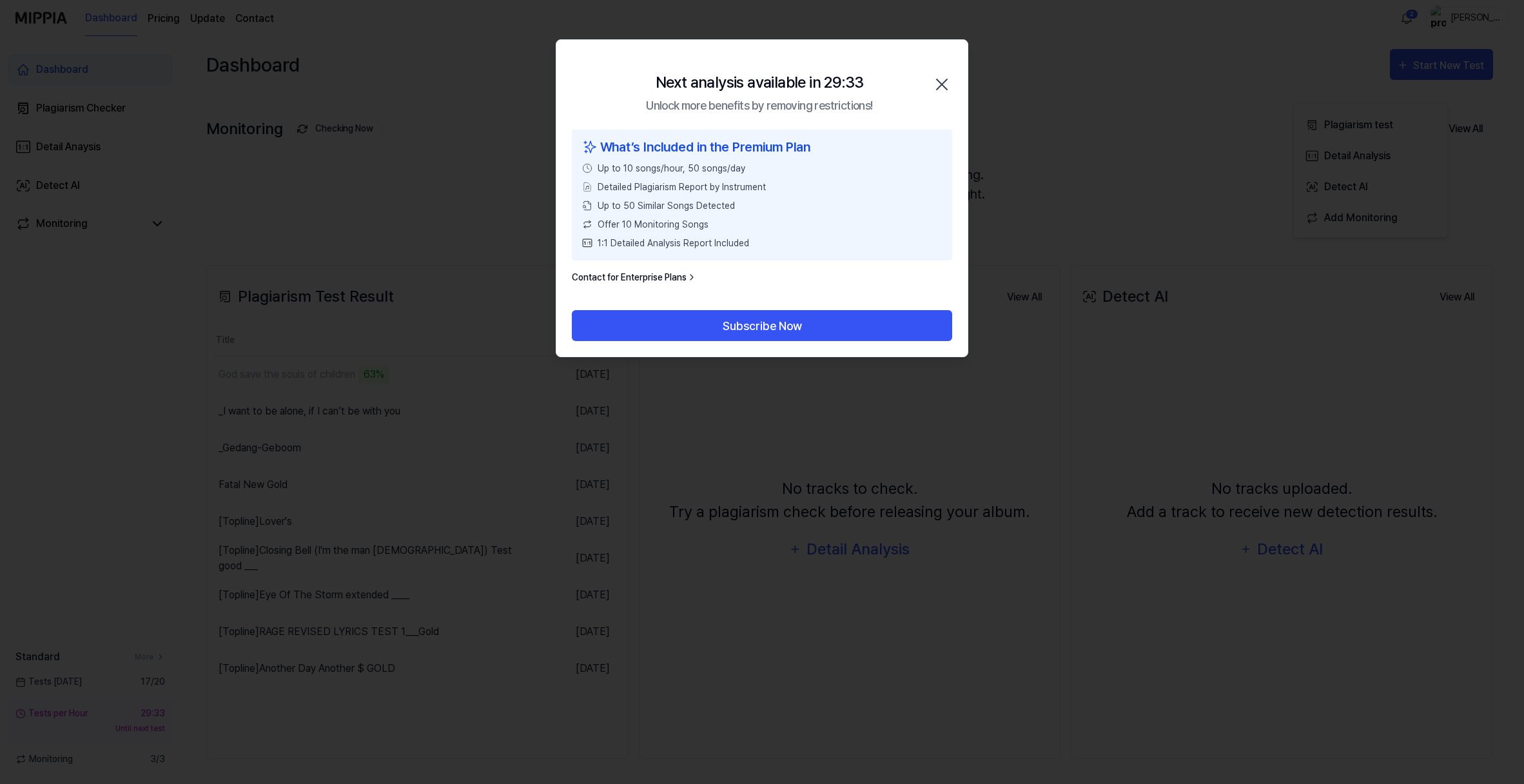
click at [938, 89] on icon "button" at bounding box center [942, 84] width 10 height 10
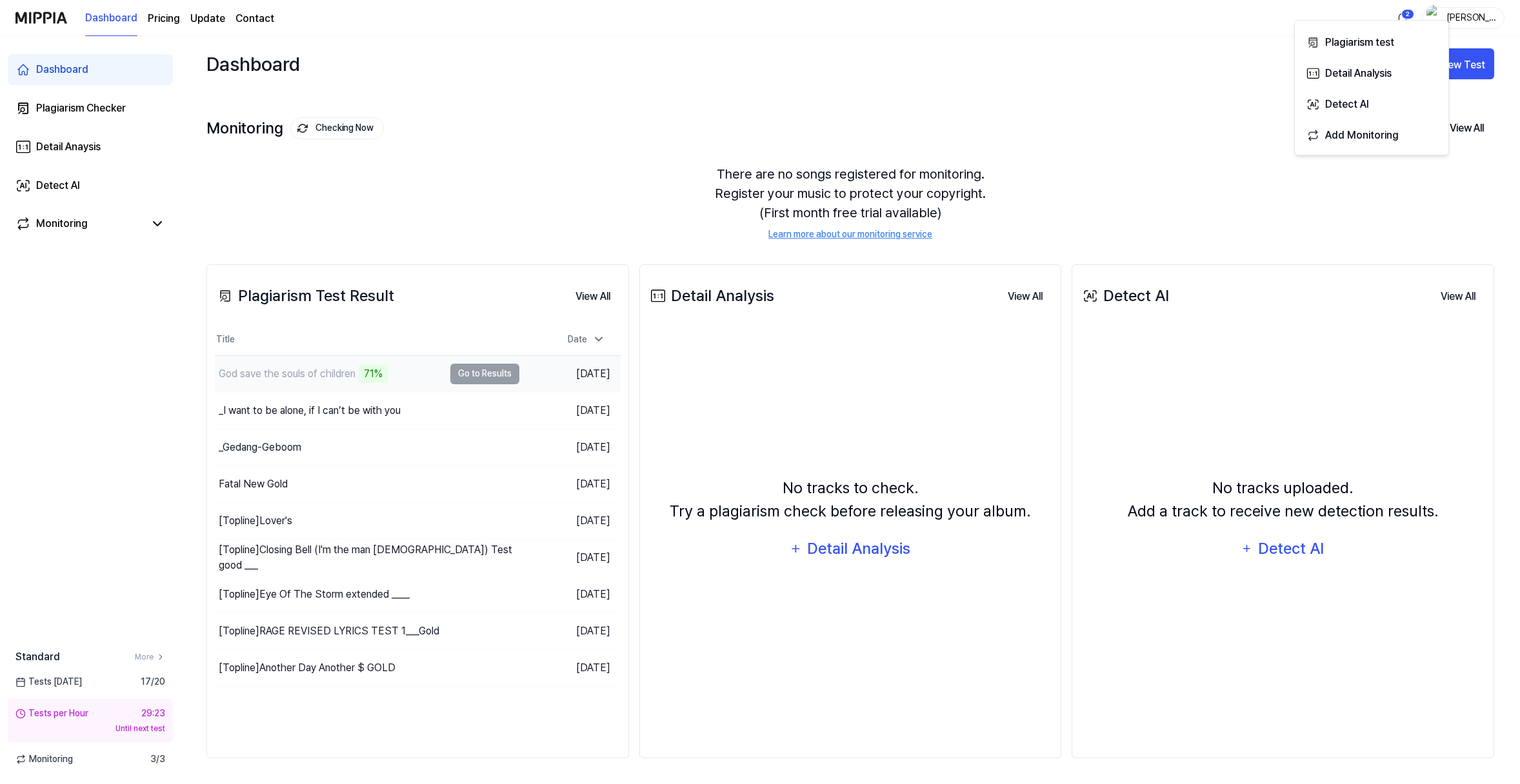
scroll to position [95, 0]
click at [497, 373] on button "Go to Results" at bounding box center [485, 373] width 69 height 21
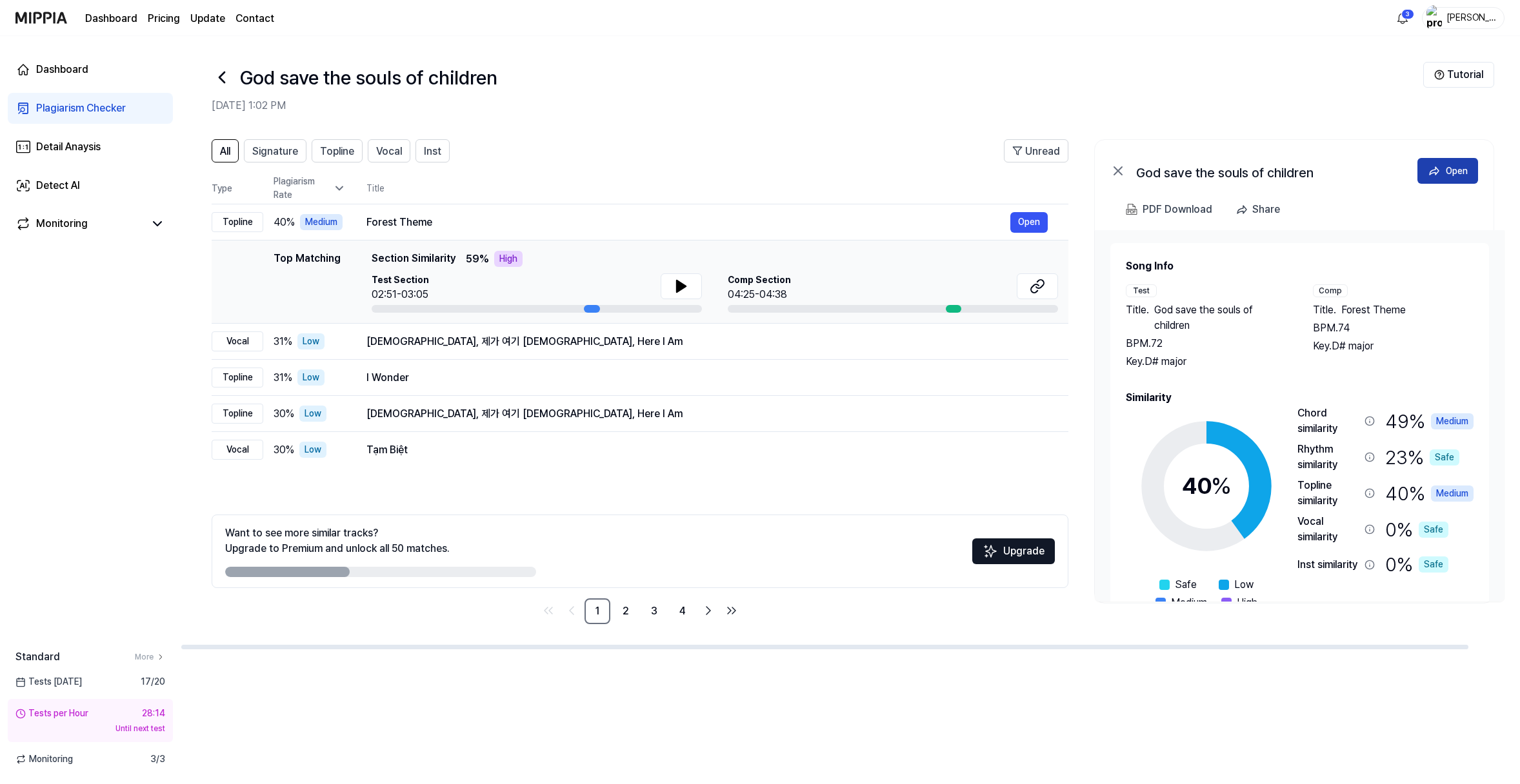
click at [1389, 184] on button "Open" at bounding box center [1448, 170] width 61 height 26
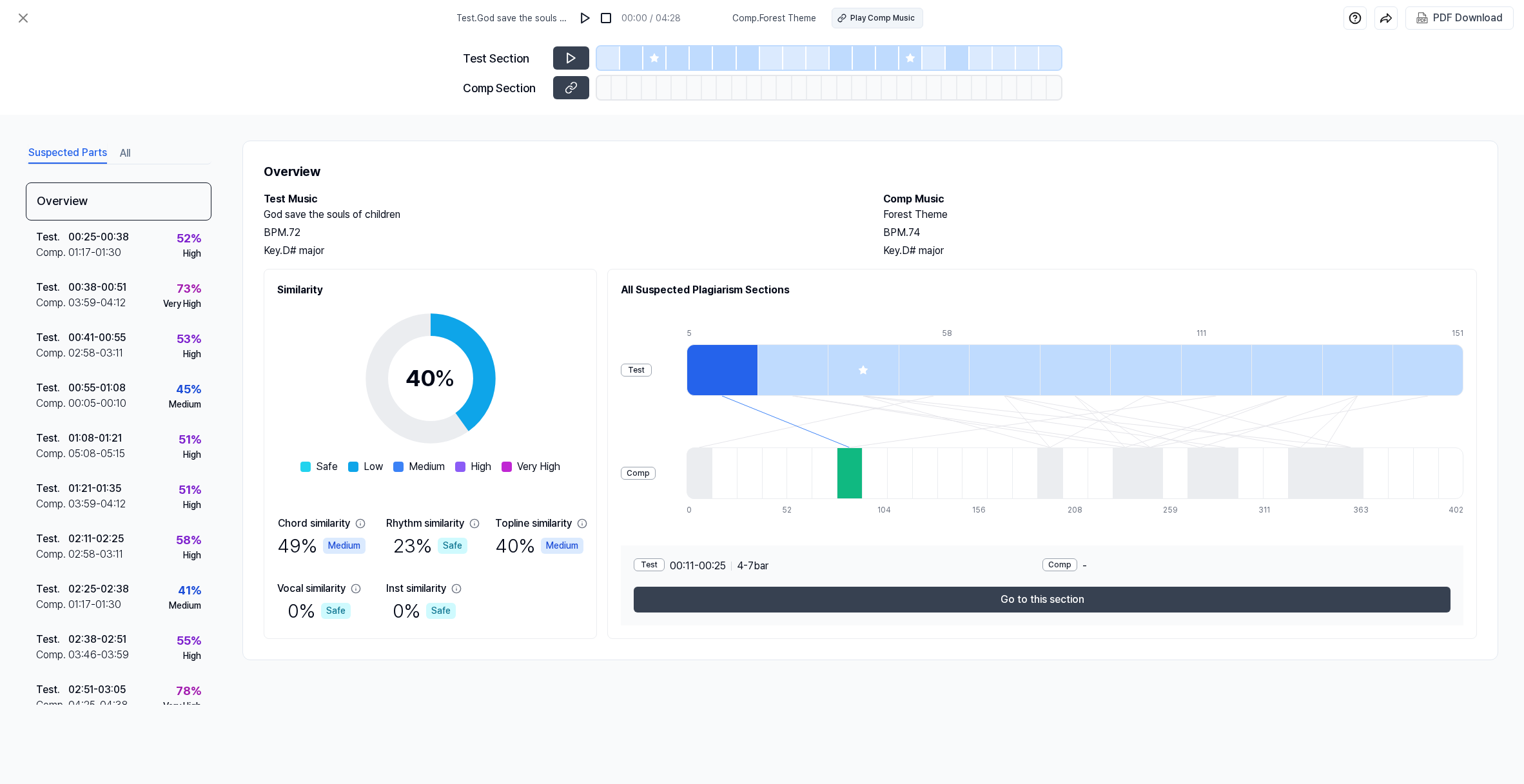
click at [846, 23] on icon at bounding box center [842, 18] width 9 height 9
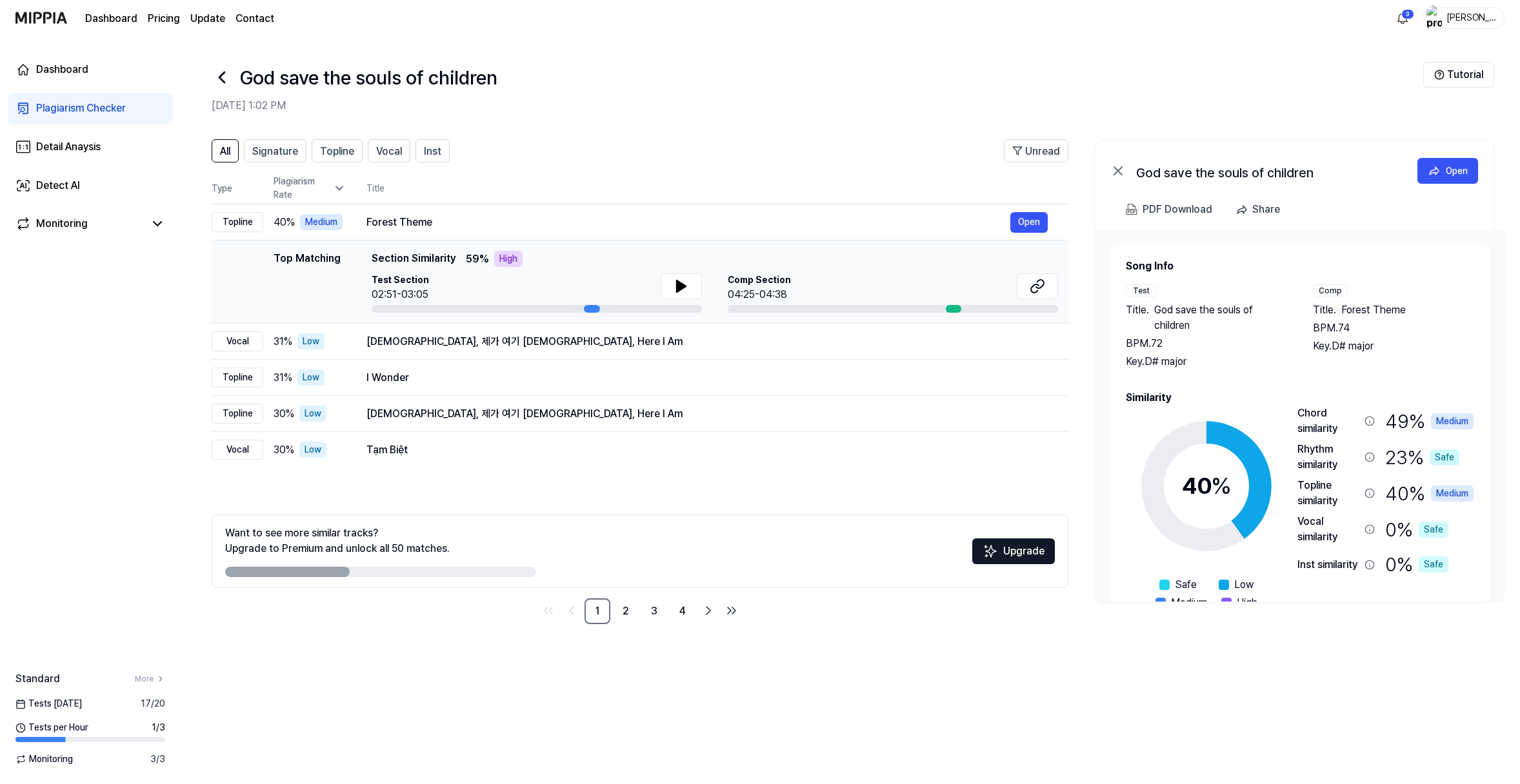
scroll to position [29, 0]
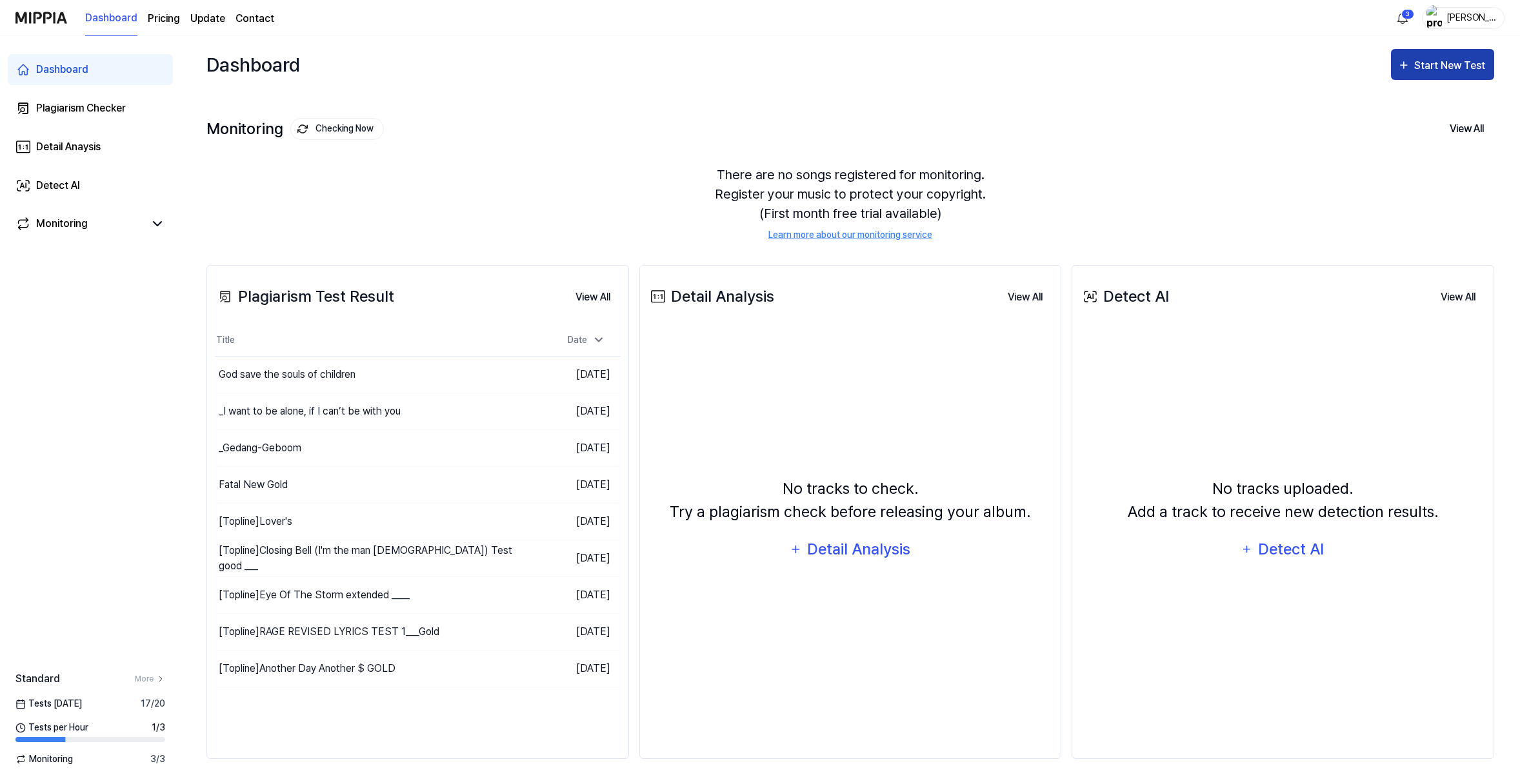
click at [1389, 75] on div "Start New Test" at bounding box center [1451, 66] width 74 height 17
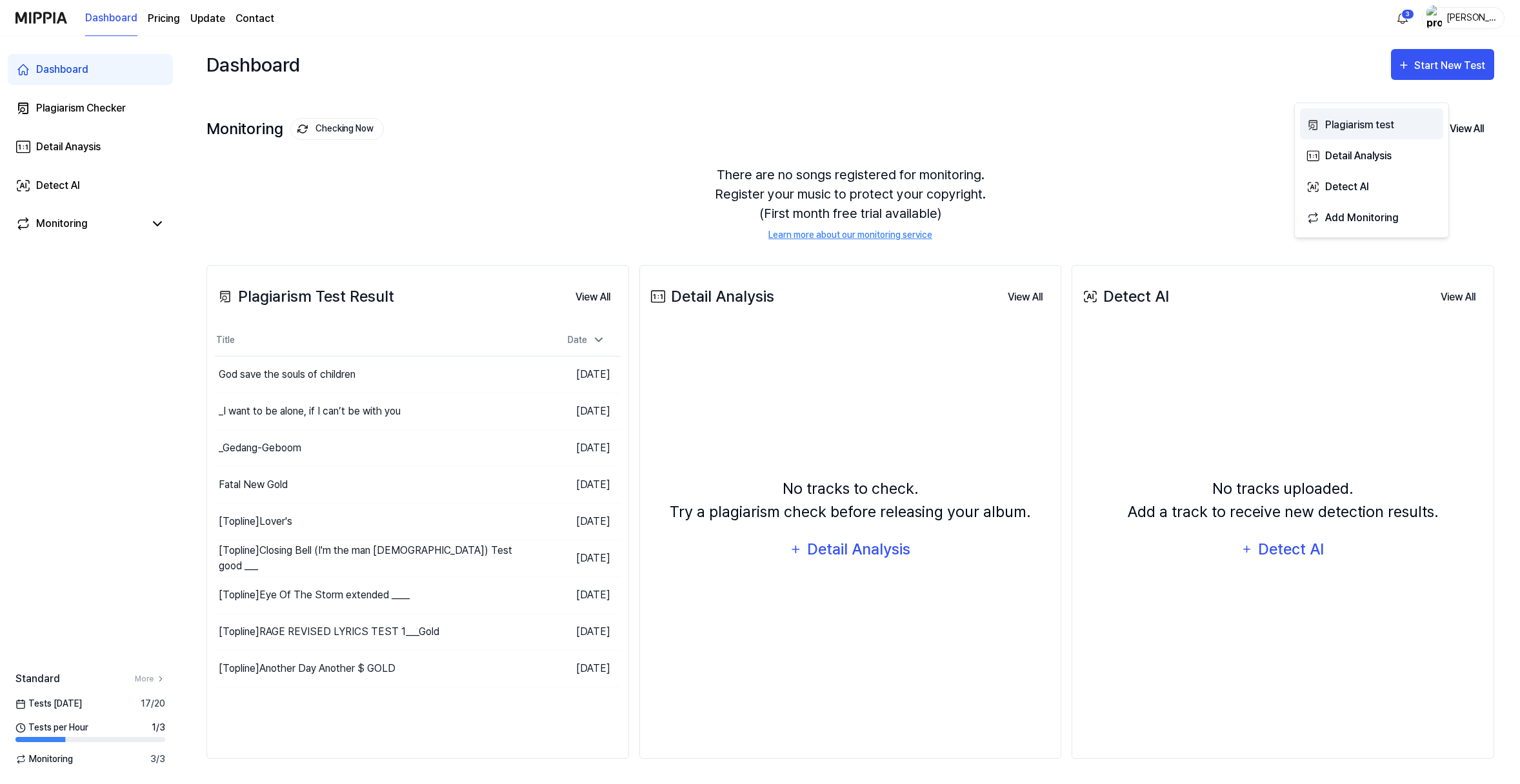
click at [1372, 126] on div "Plagiarism test" at bounding box center [1381, 125] width 113 height 17
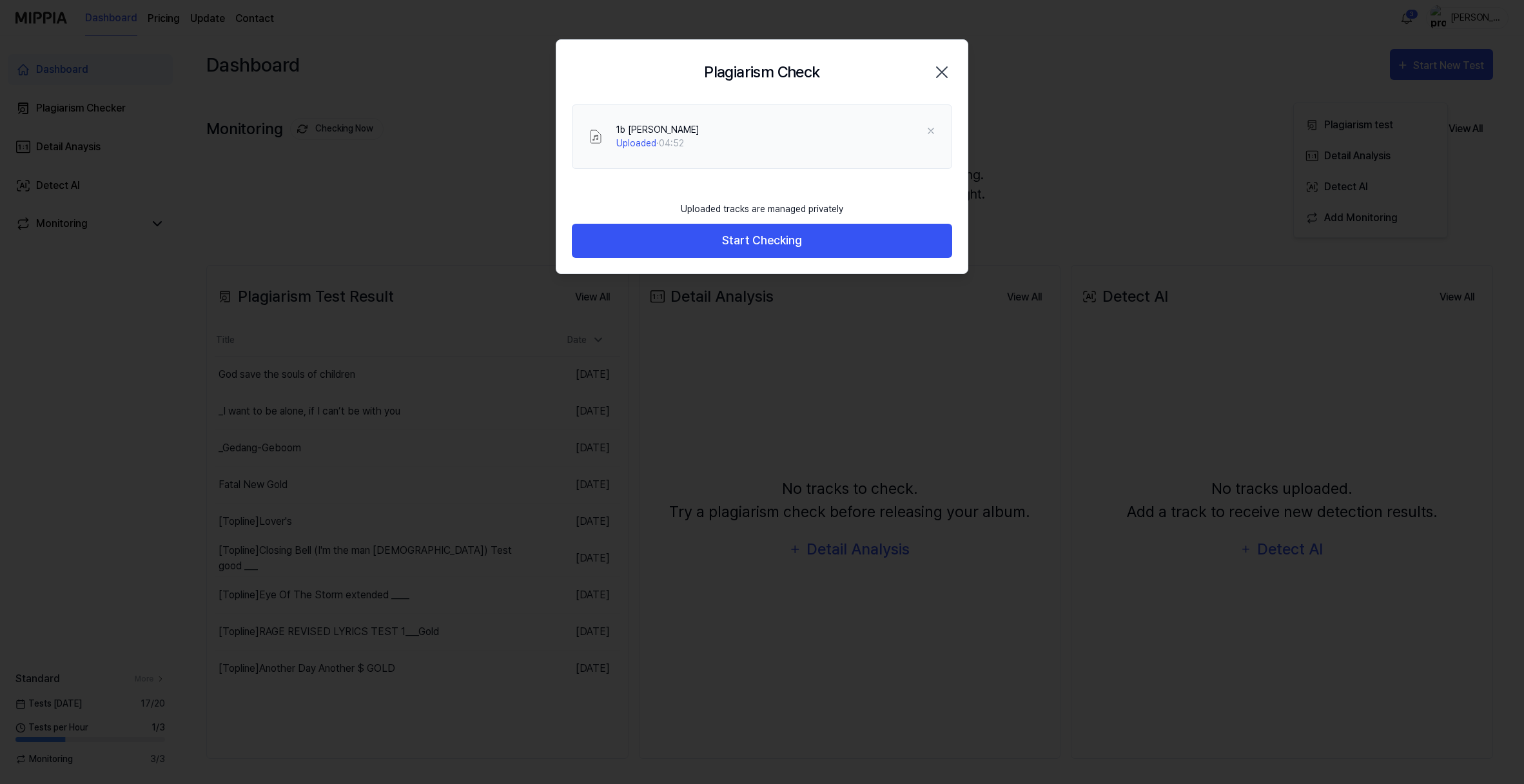
drag, startPoint x: 774, startPoint y: 300, endPoint x: 781, endPoint y: 312, distance: 13.9
click at [774, 258] on button "Start Checking" at bounding box center [762, 241] width 380 height 34
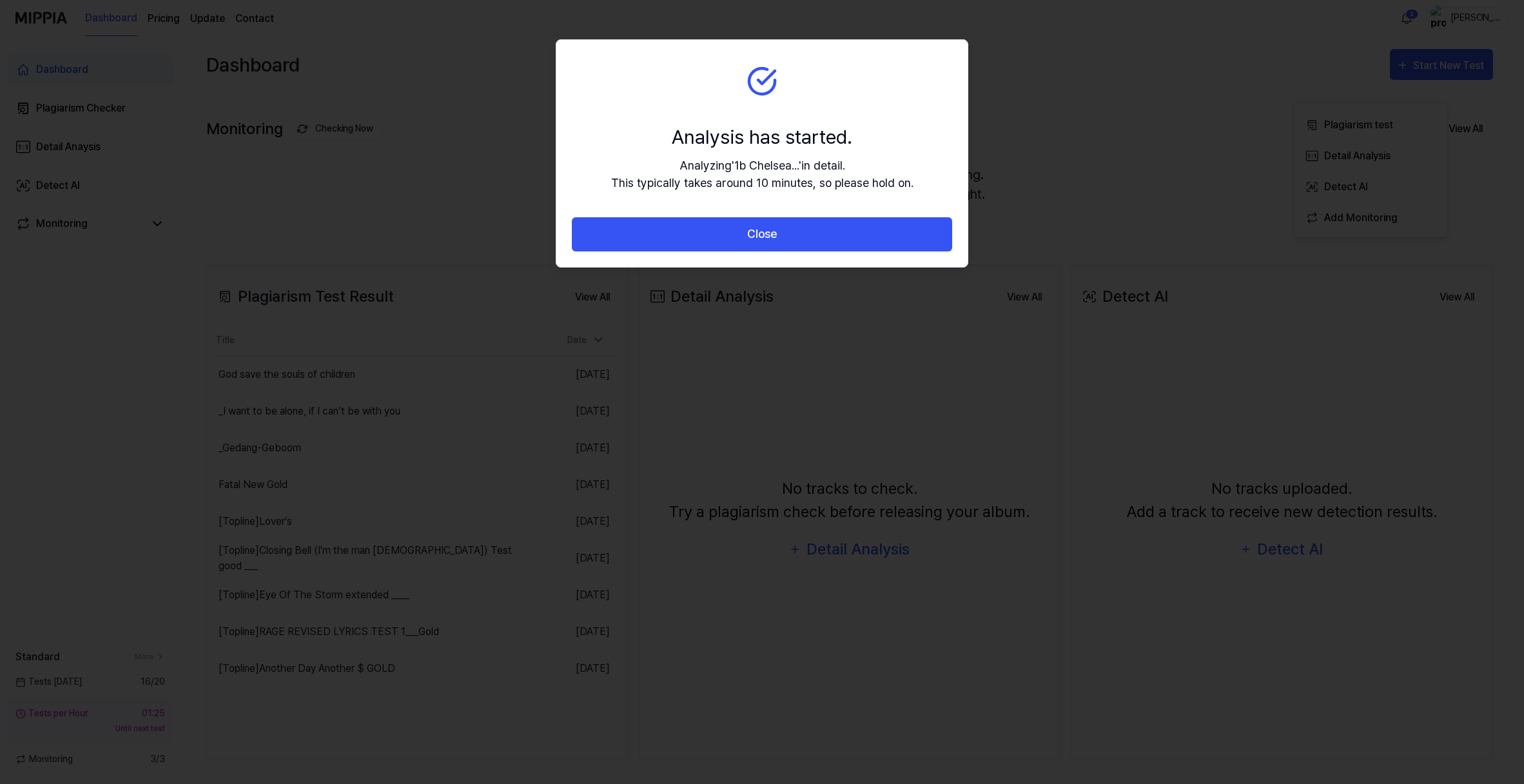
click at [776, 252] on button "Close" at bounding box center [762, 234] width 380 height 34
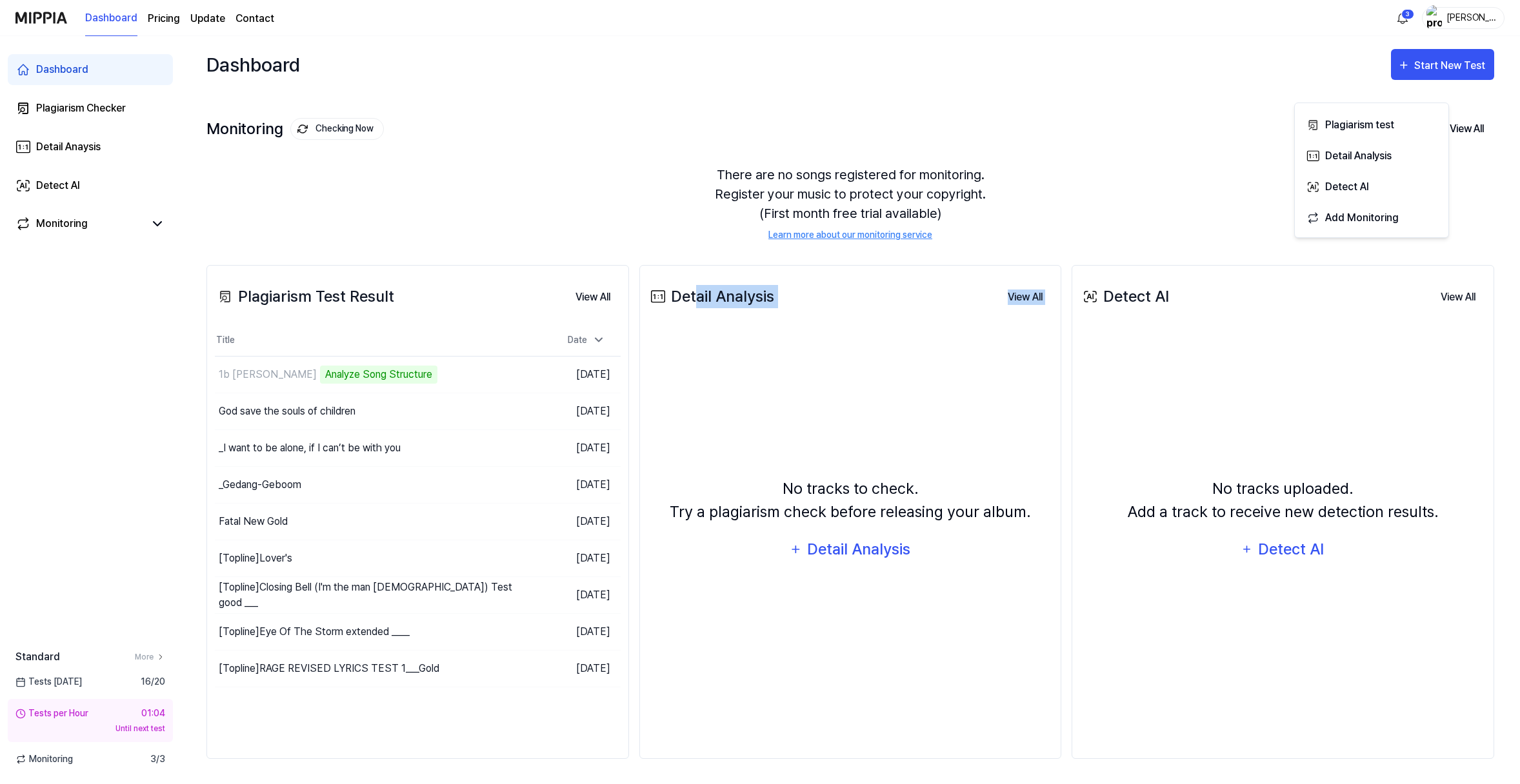
drag, startPoint x: 740, startPoint y: 363, endPoint x: 716, endPoint y: 490, distance: 129.2
click at [718, 491] on div "Detail Analysis View All Detail Analysis No tracks to check. Try a plagiarism c…" at bounding box center [850, 512] width 423 height 494
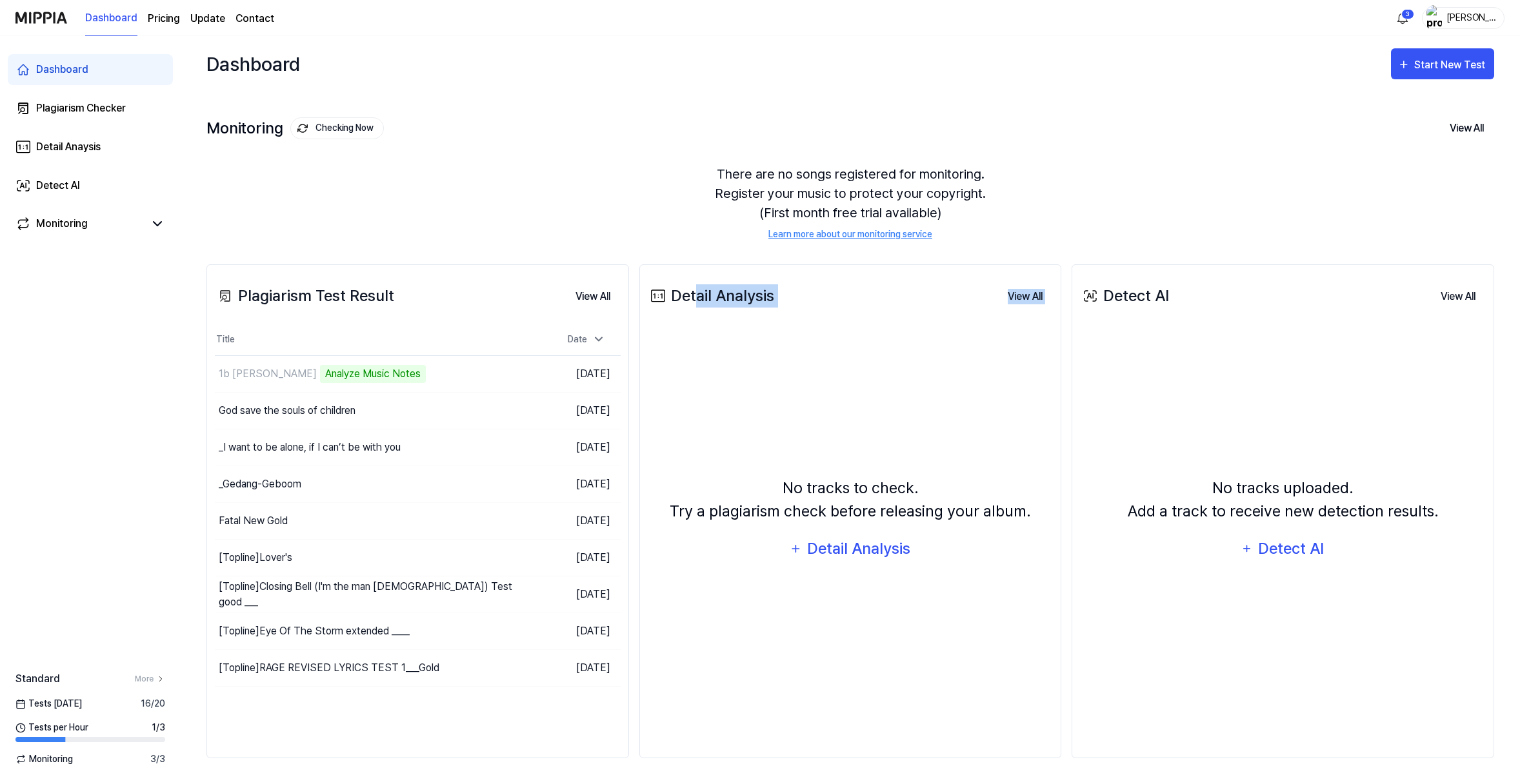
scroll to position [125, 0]
click at [1382, 21] on html "Dashboard Pricing Update Contact 3 Greg Heartly Dashboard Plagiarism Checker De…" at bounding box center [760, 391] width 1520 height 784
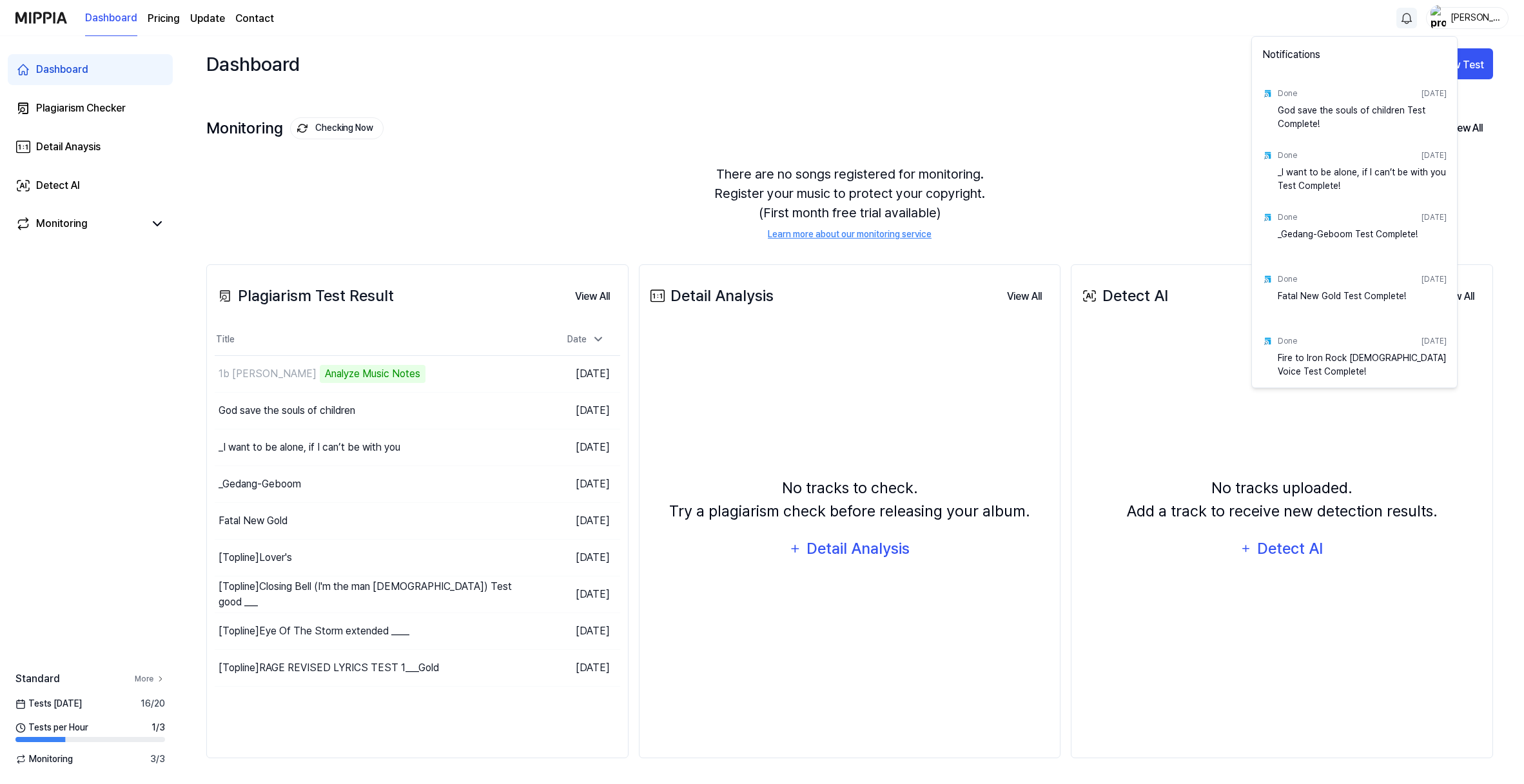
click at [203, 651] on html "Dashboard Pricing Update Contact Greg Heartly Dashboard Plagiarism Checker Deta…" at bounding box center [762, 391] width 1524 height 784
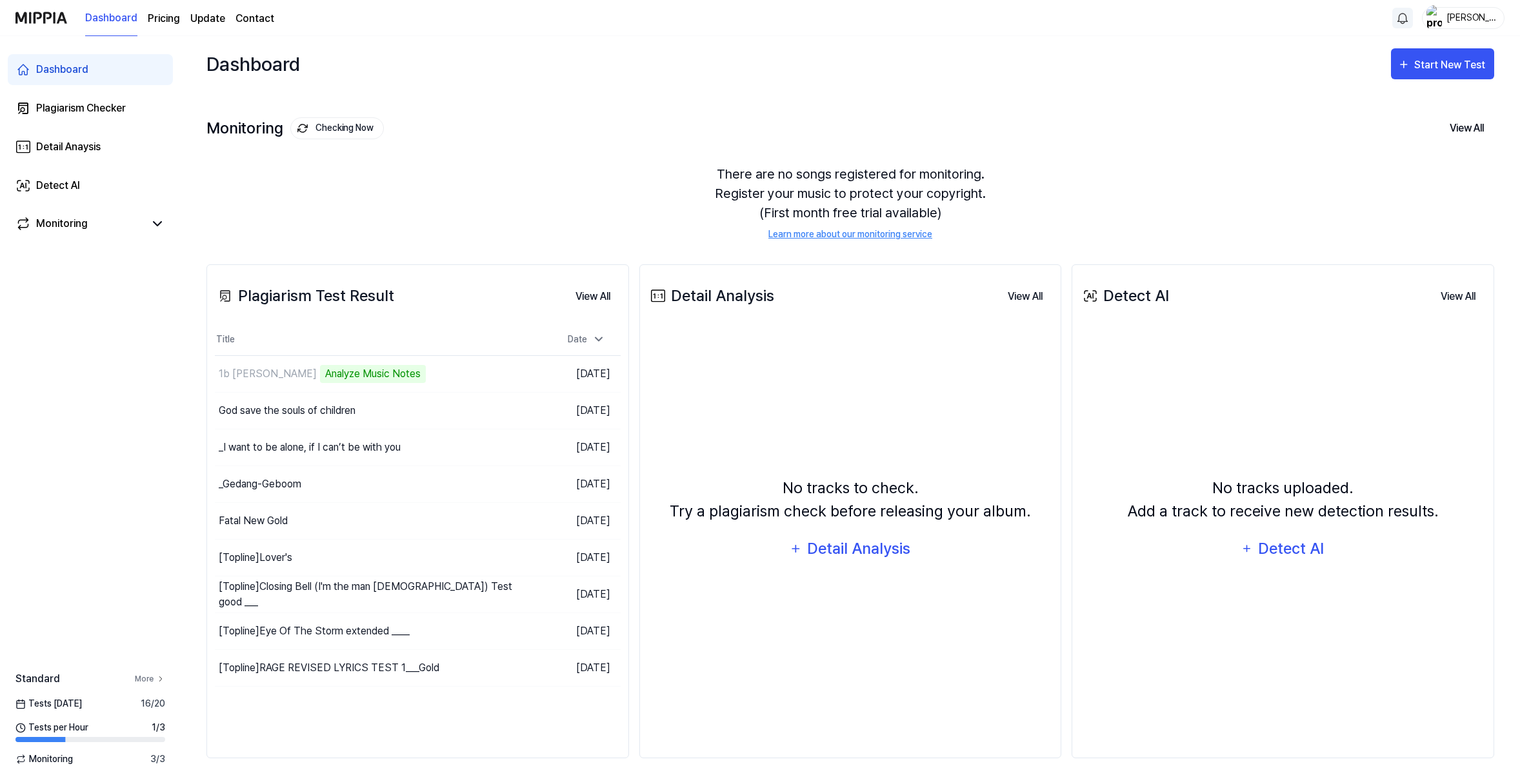
click at [165, 675] on icon at bounding box center [161, 679] width 9 height 9
click at [487, 363] on button "Go to Results" at bounding box center [485, 373] width 69 height 21
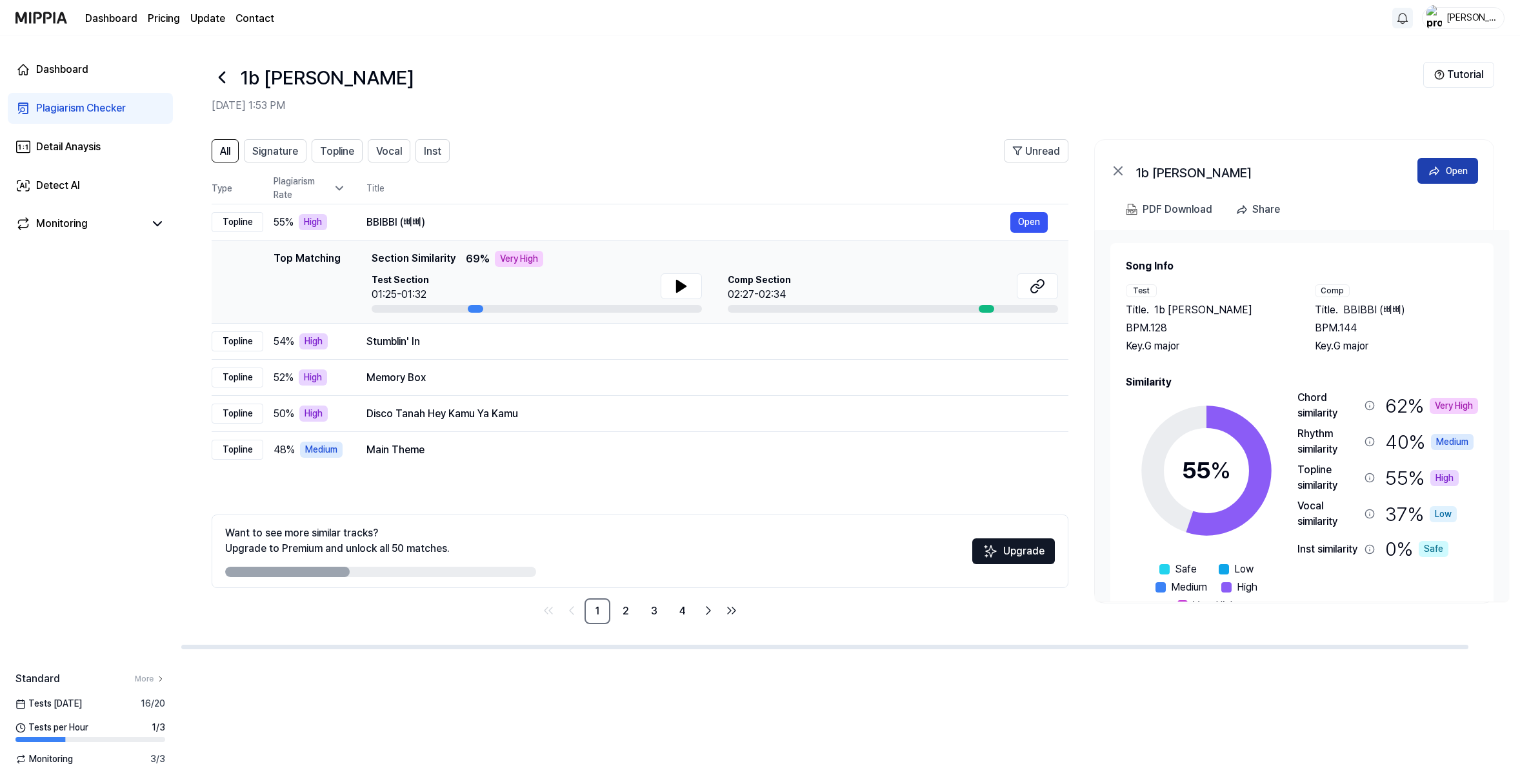
click at [1389, 177] on icon at bounding box center [1434, 171] width 13 height 13
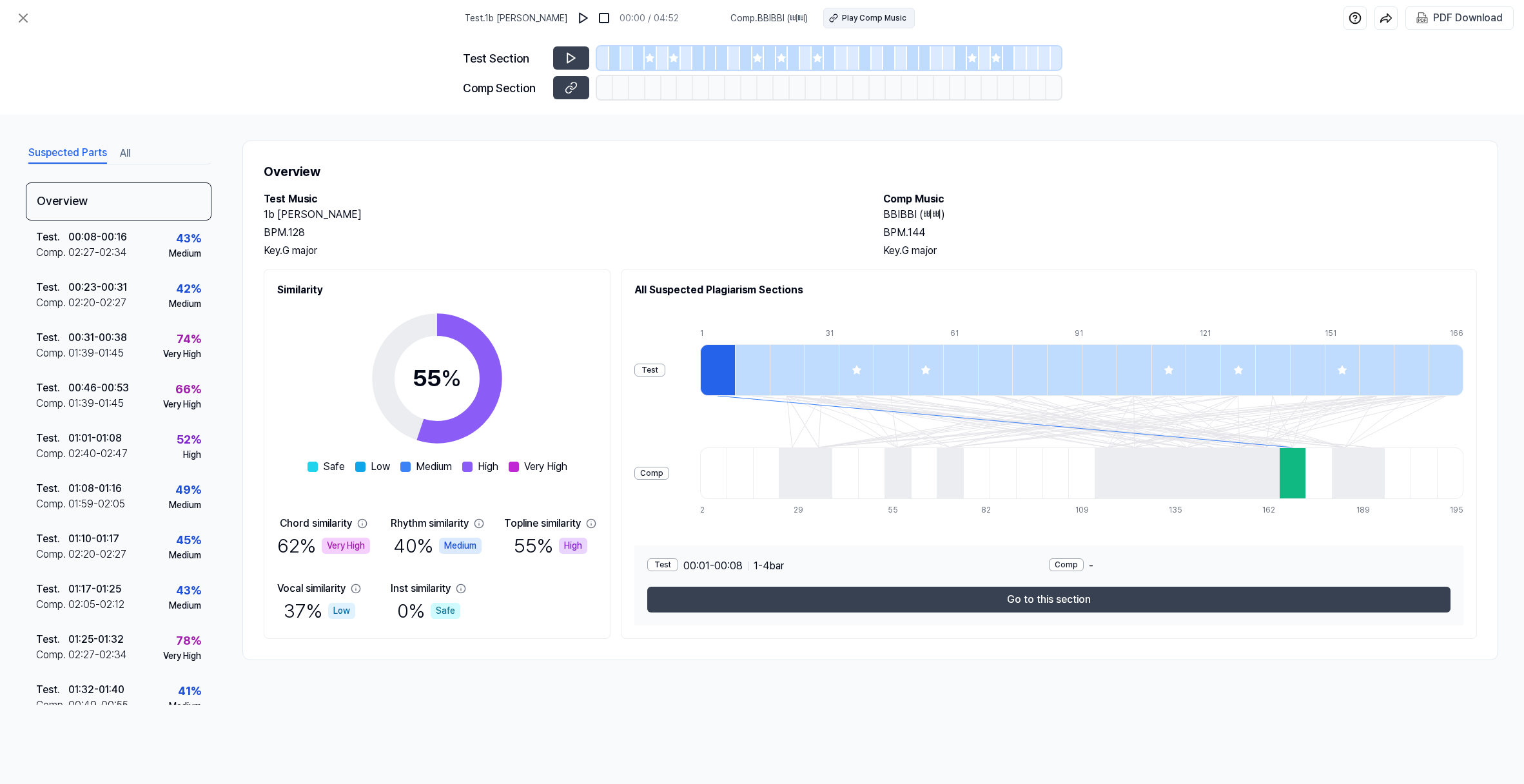
click at [838, 23] on icon at bounding box center [834, 18] width 9 height 9
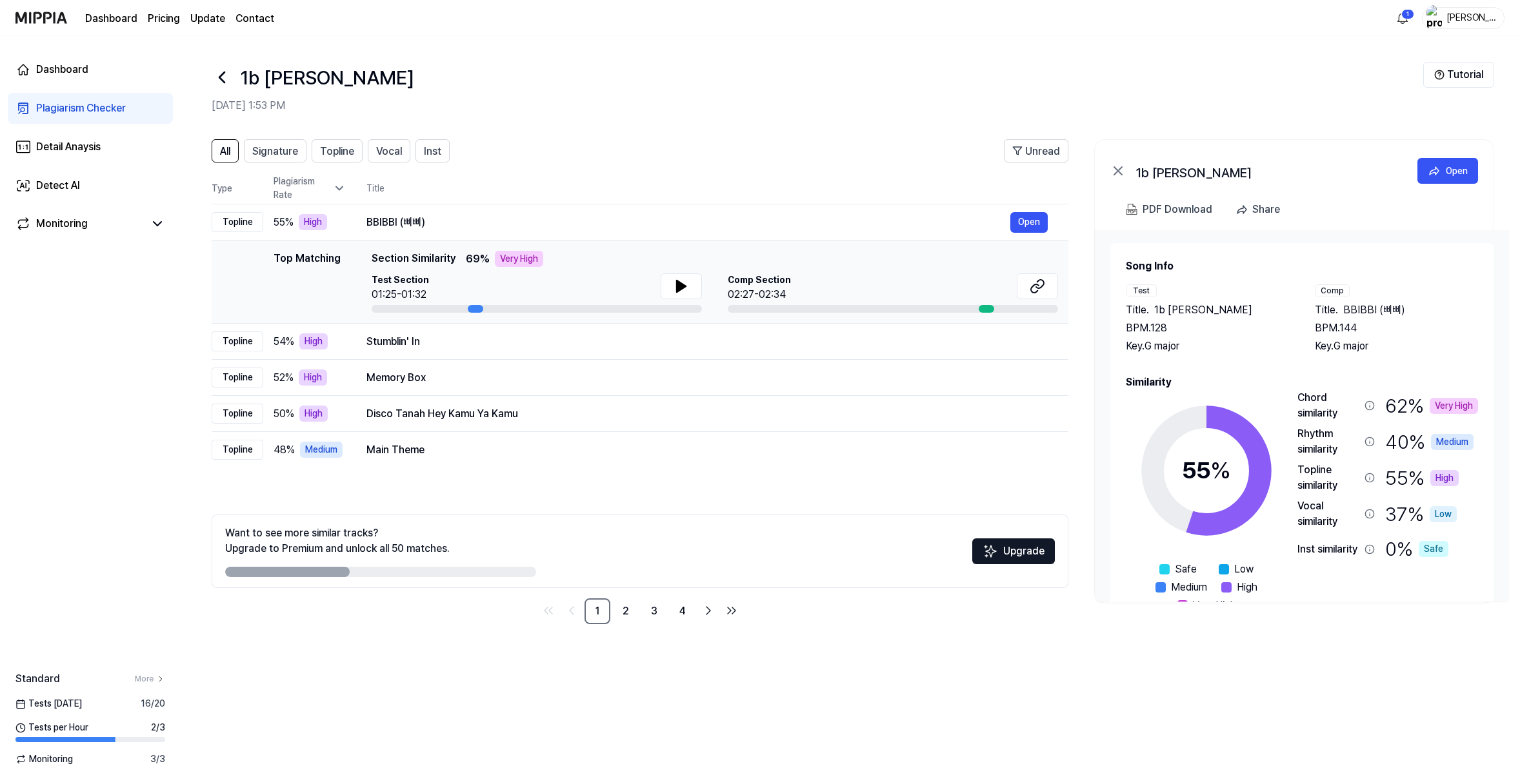
scroll to position [125, 0]
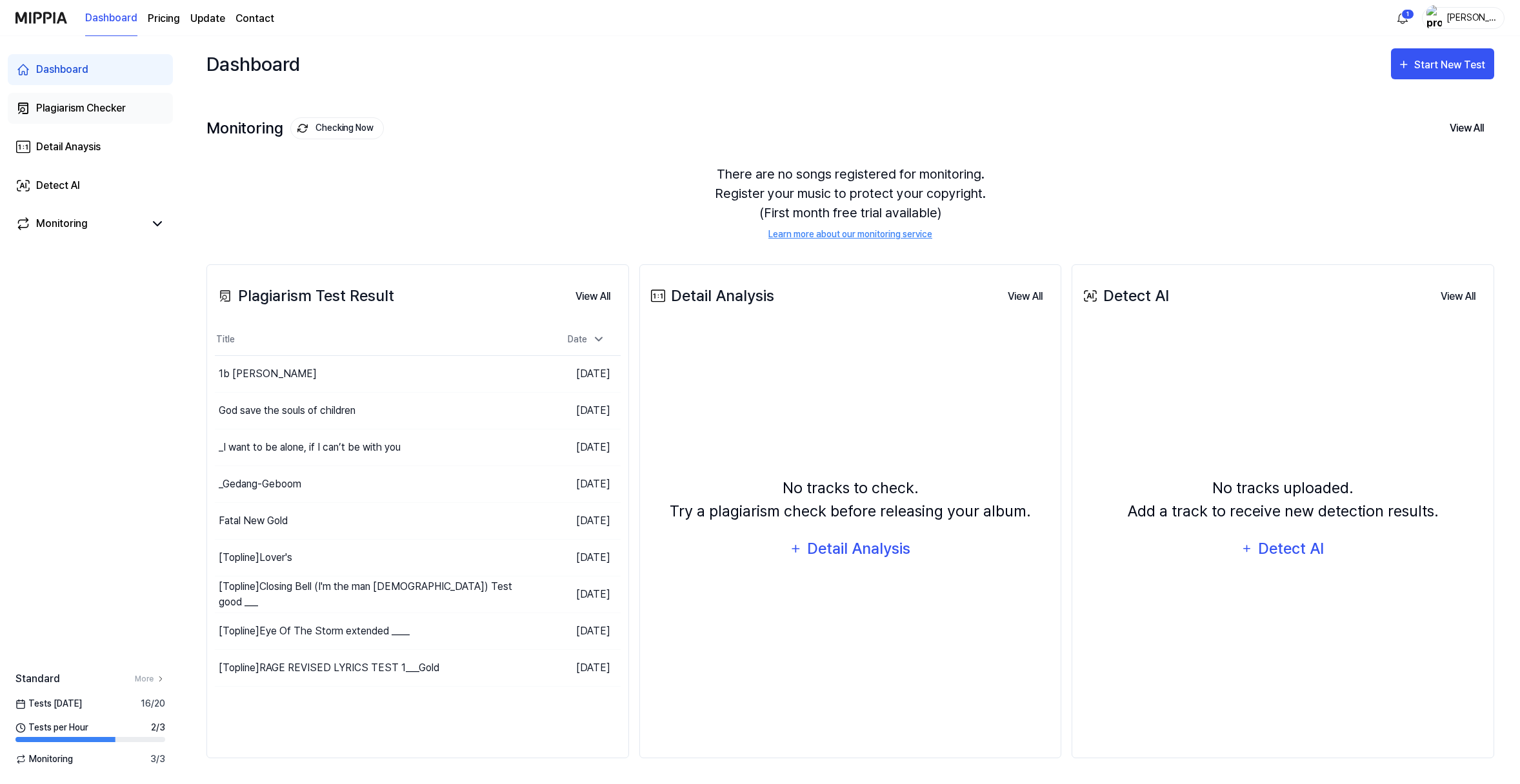
click at [91, 116] on div "Plagiarism Checker" at bounding box center [81, 109] width 89 height 16
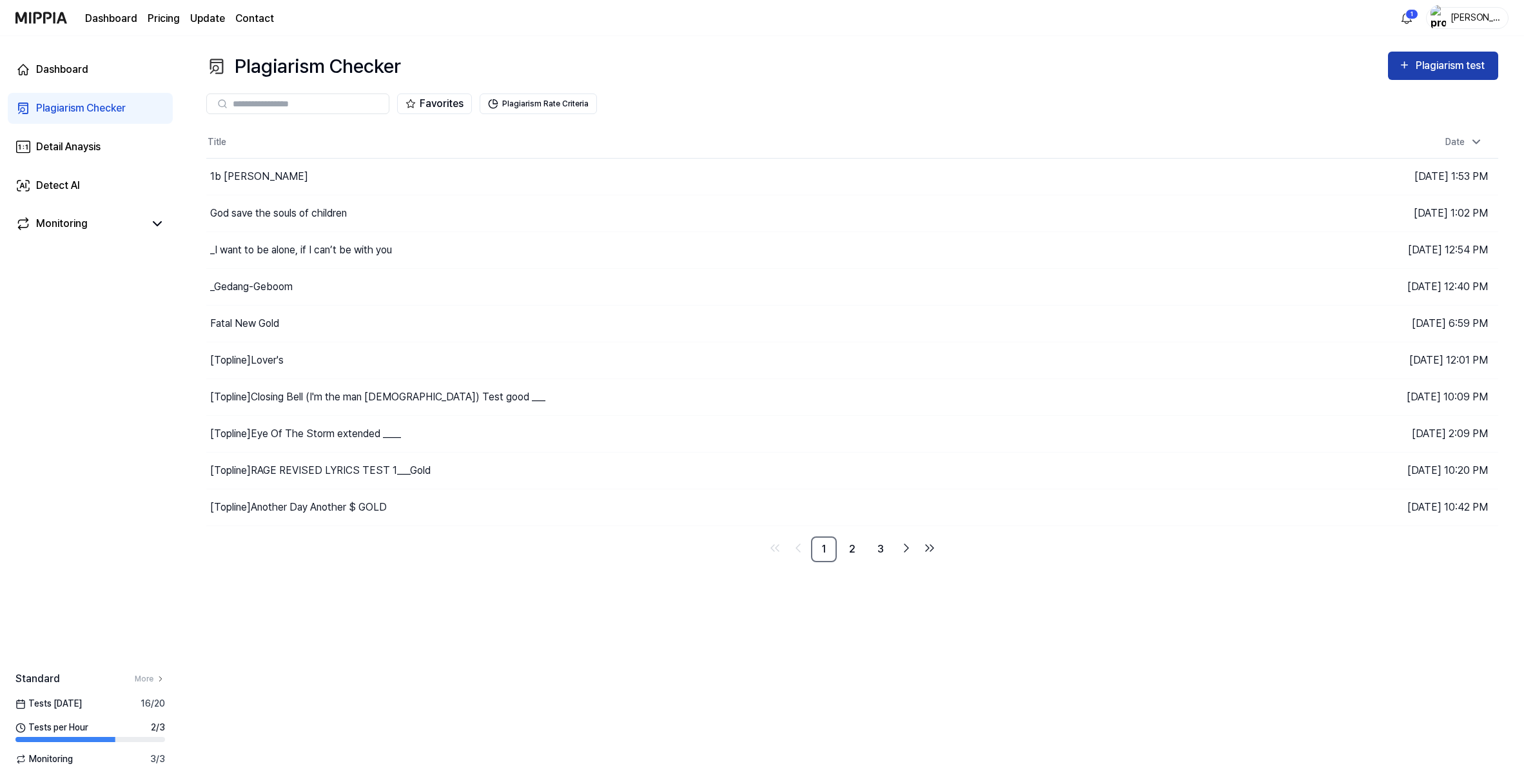
click at [1388, 75] on div "Plagiarism test" at bounding box center [1452, 66] width 72 height 17
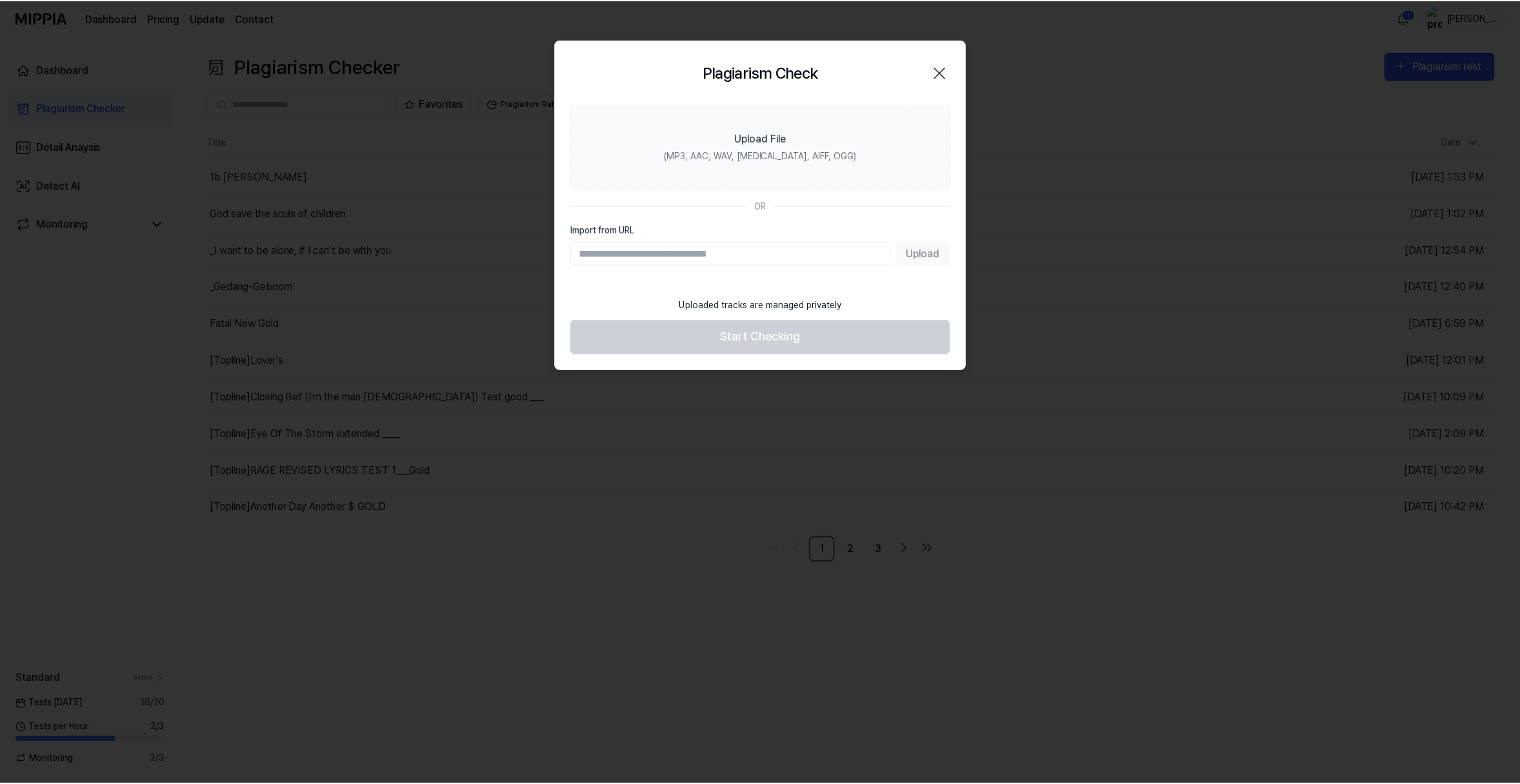
scroll to position [125, 0]
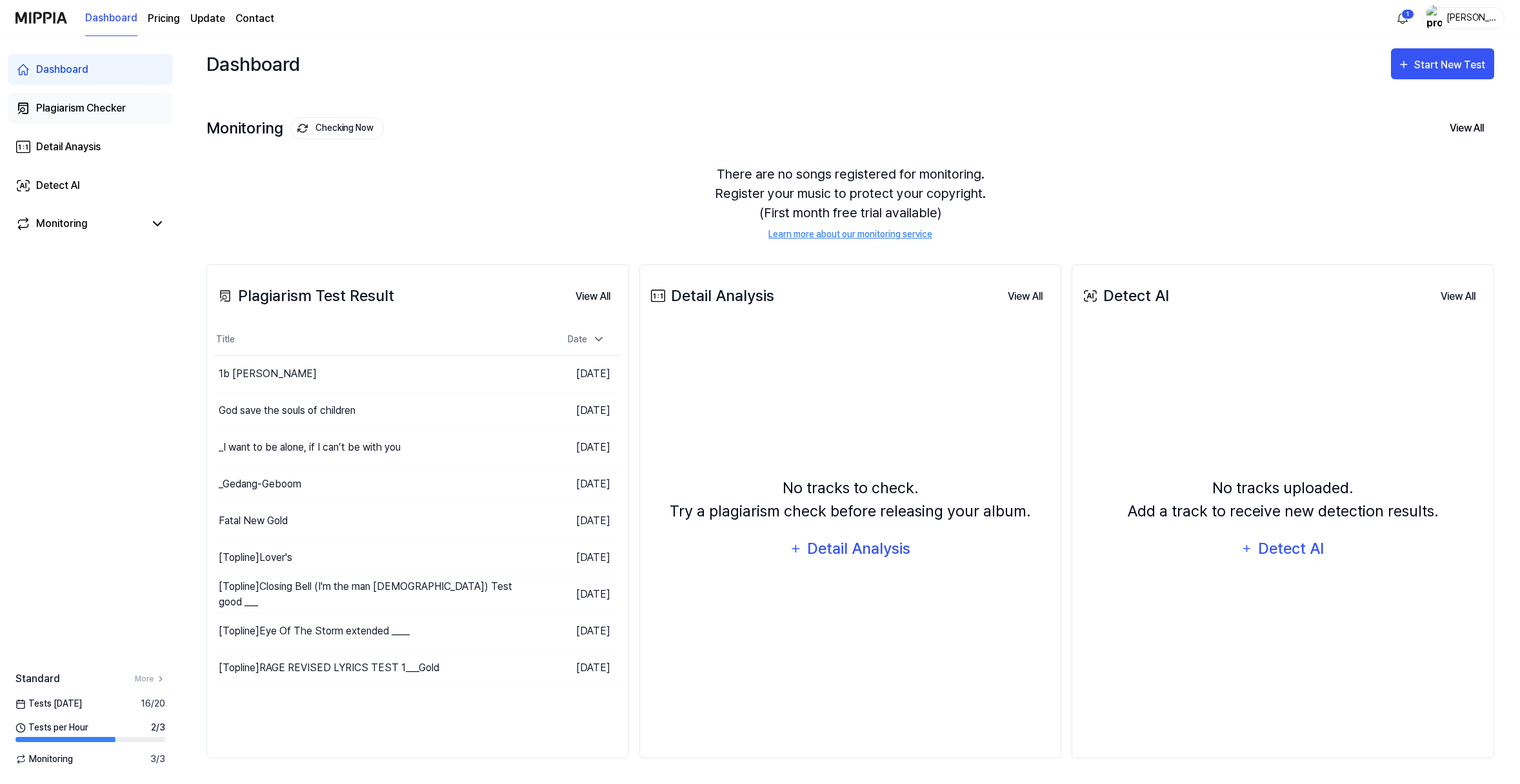
click at [101, 116] on div "Plagiarism Checker" at bounding box center [81, 109] width 89 height 16
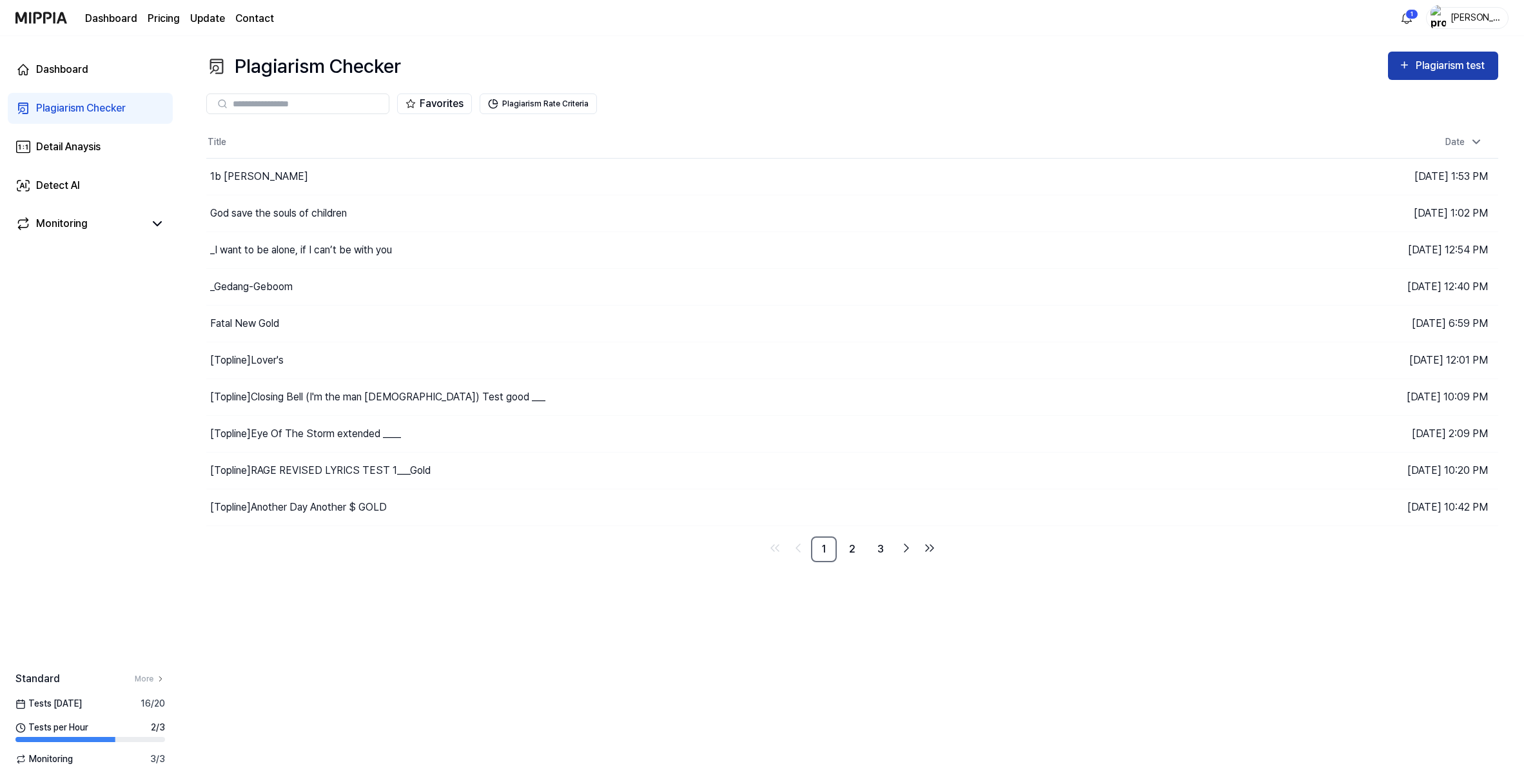
click at [1388, 75] on div "Plagiarism test" at bounding box center [1452, 66] width 72 height 17
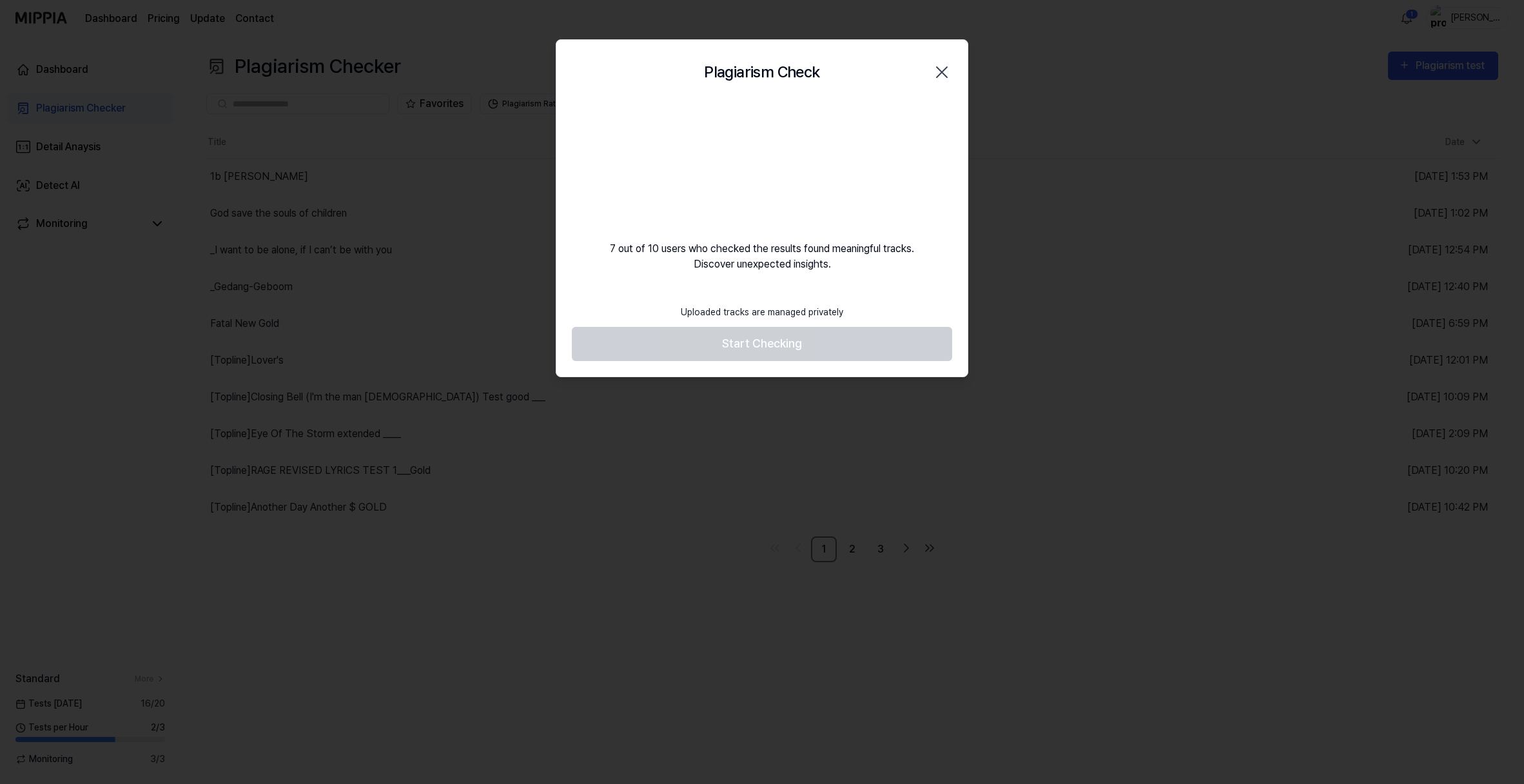
click at [749, 361] on footer "Uploaded tracks are managed privately Start Checking" at bounding box center [762, 329] width 380 height 63
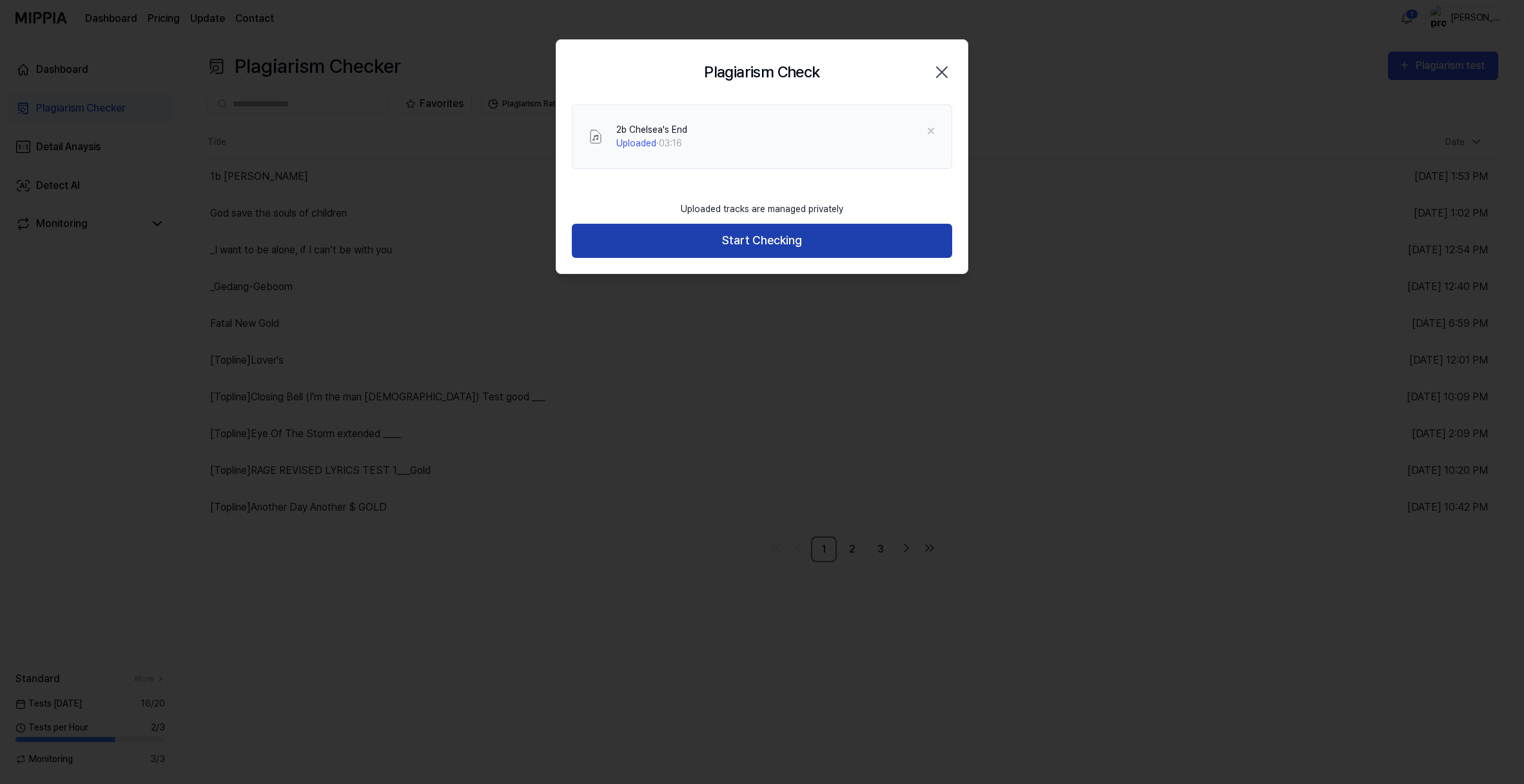
click at [759, 258] on button "Start Checking" at bounding box center [762, 241] width 380 height 34
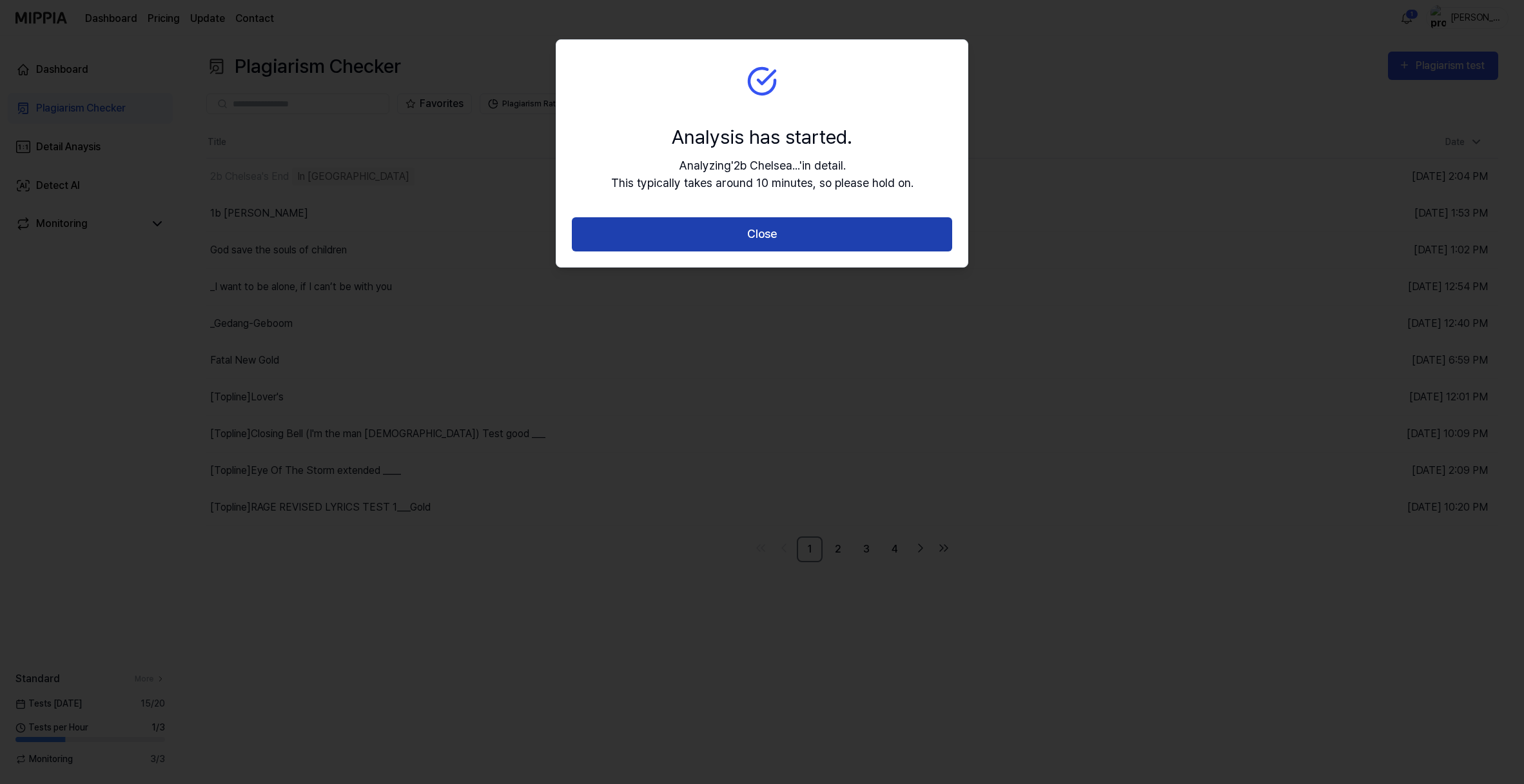
click at [776, 252] on button "Close" at bounding box center [762, 234] width 380 height 34
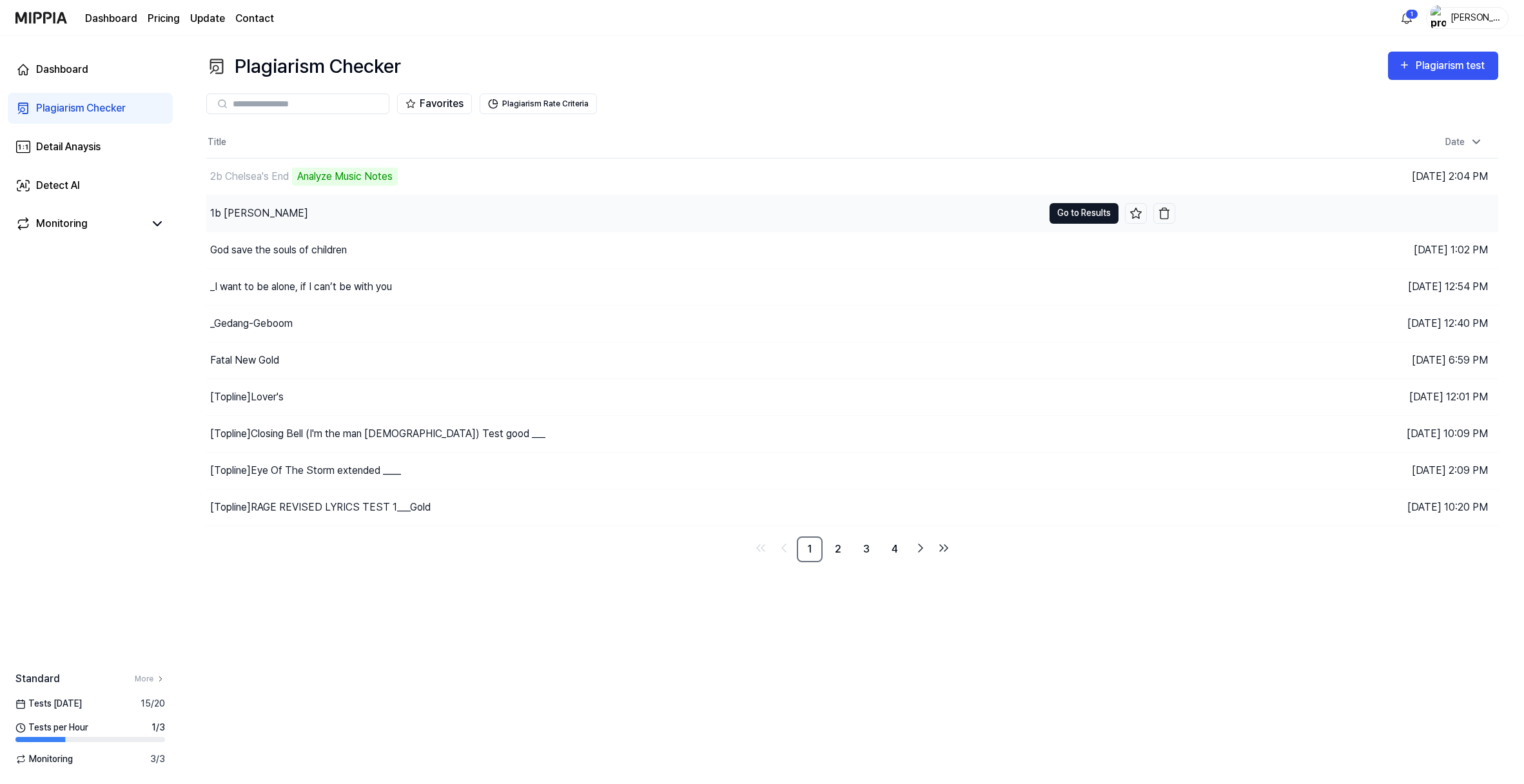
click at [1050, 224] on button "Go to Results" at bounding box center [1084, 213] width 69 height 21
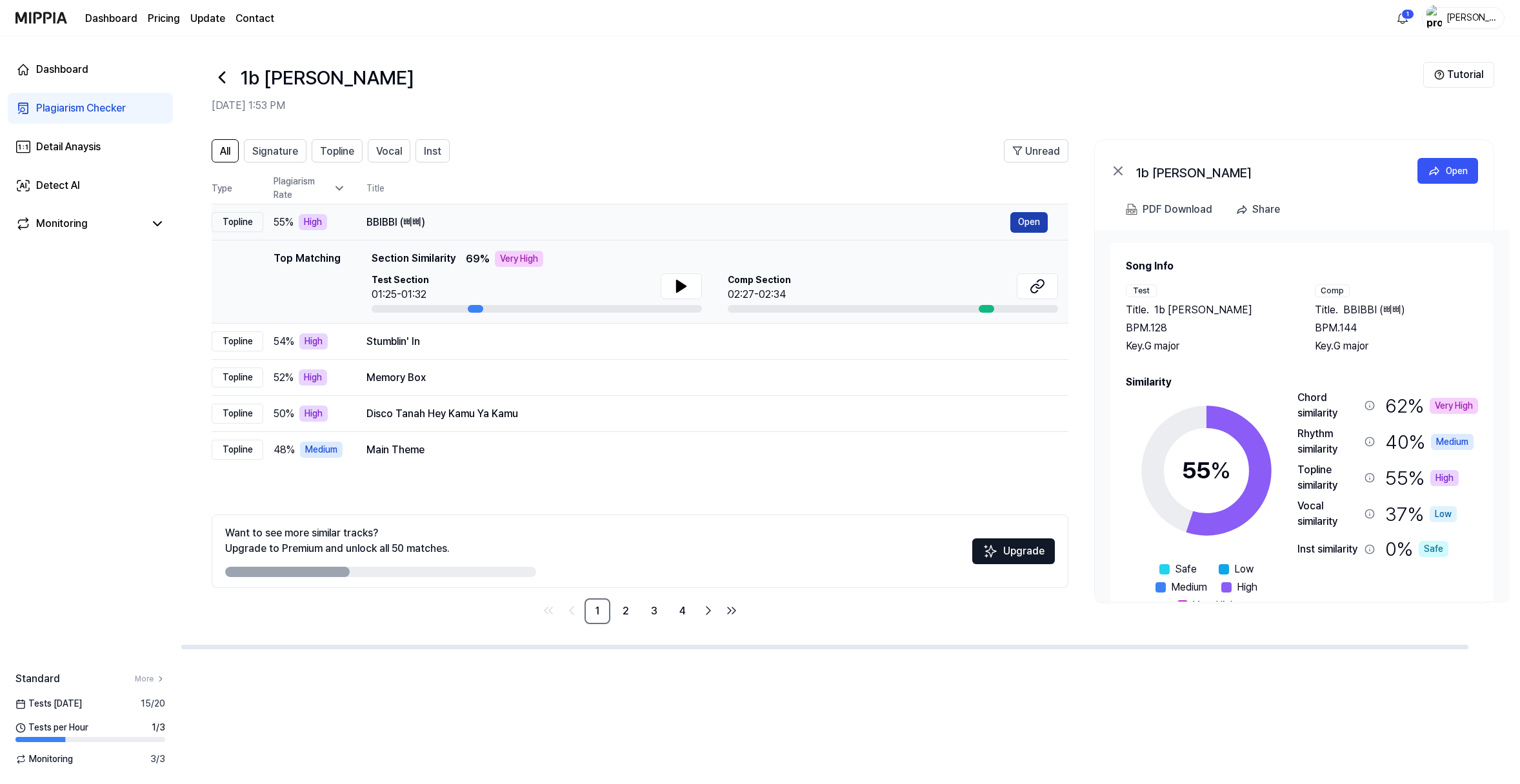
click at [1010, 233] on button "Open" at bounding box center [1029, 222] width 37 height 21
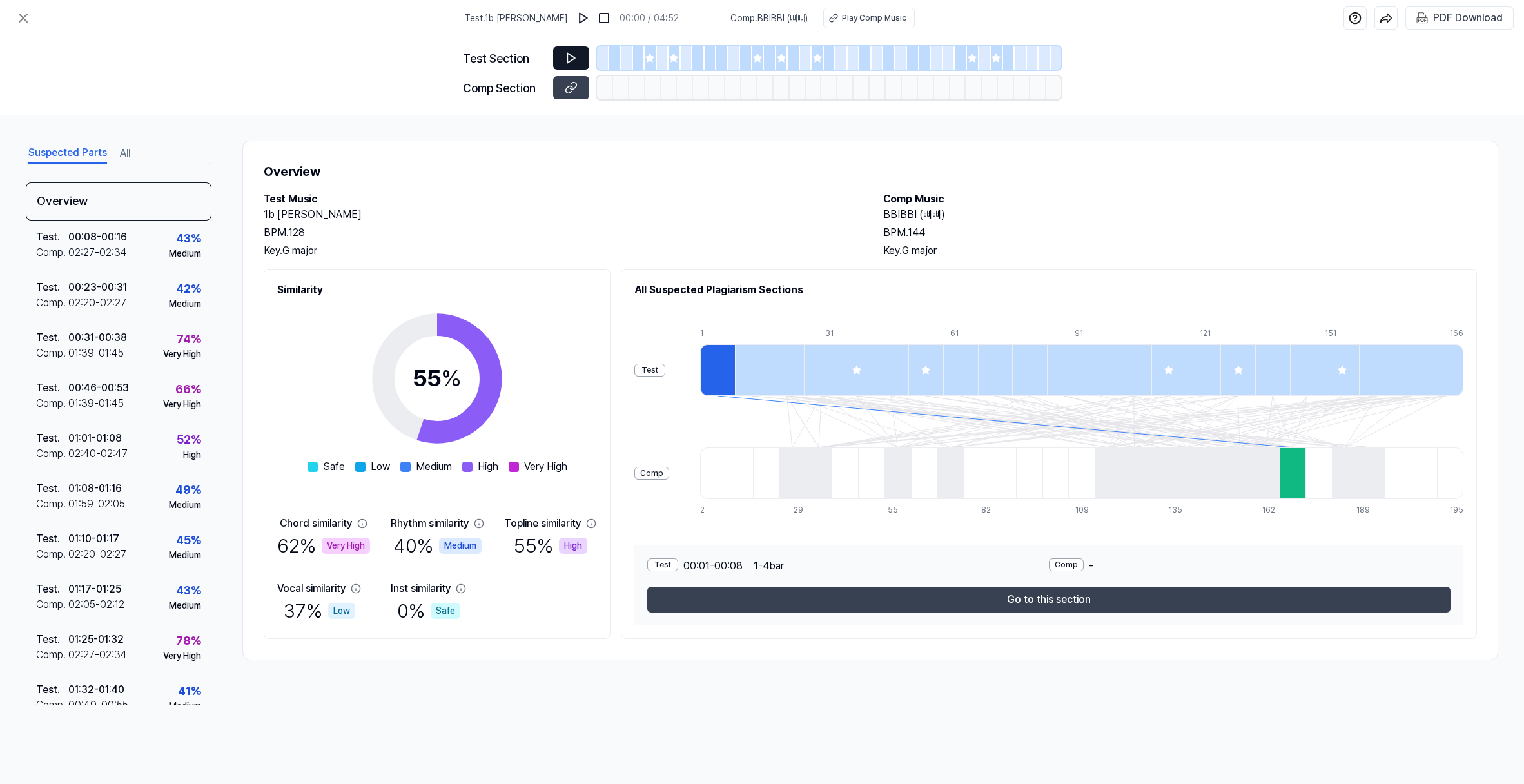
click at [565, 64] on icon at bounding box center [571, 57] width 13 height 13
click at [577, 21] on img at bounding box center [583, 18] width 13 height 13
click at [554, 70] on button at bounding box center [571, 58] width 36 height 23
click at [837, 22] on icon at bounding box center [832, 18] width 9 height 9
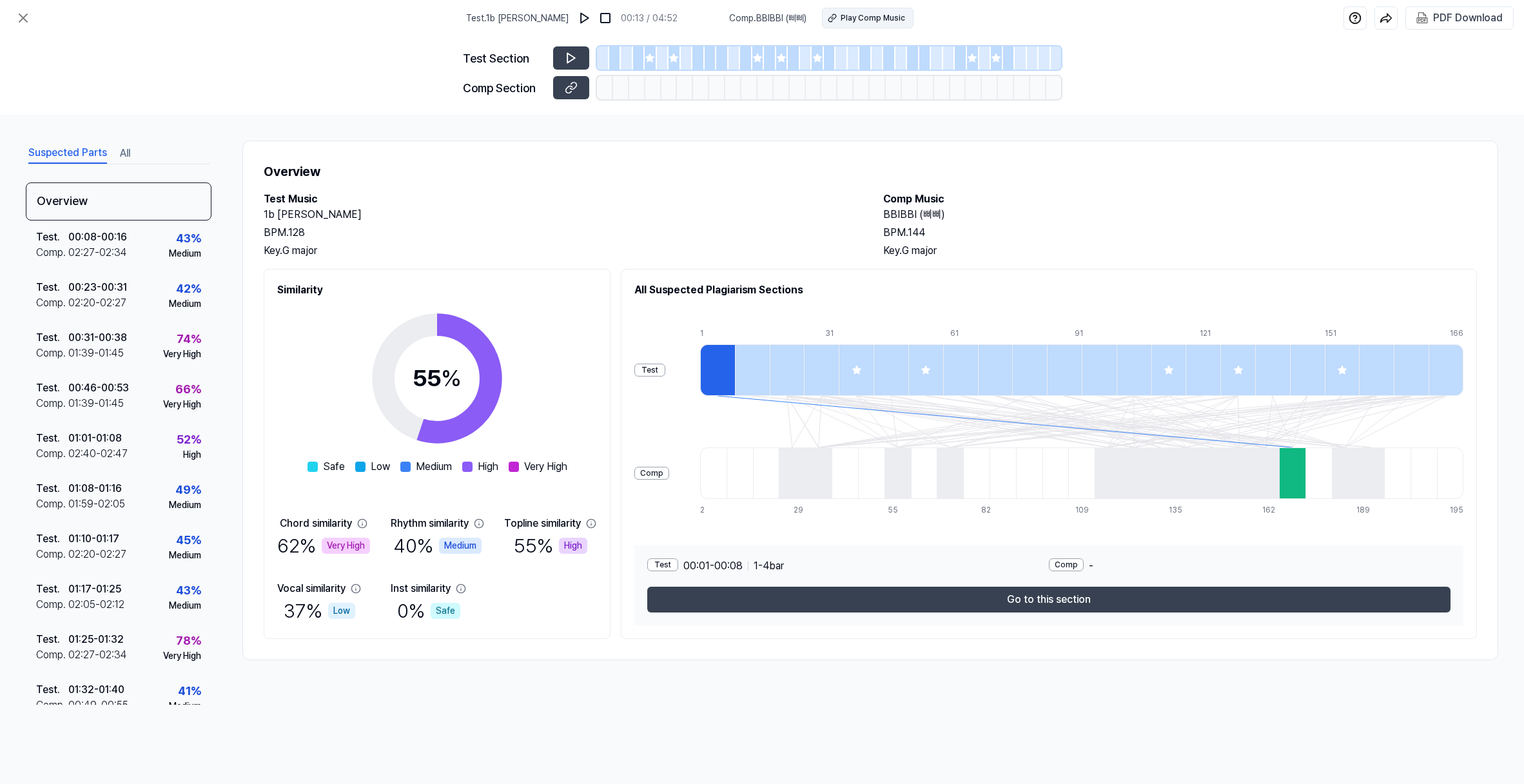
click at [833, 22] on icon at bounding box center [831, 19] width 5 height 5
click at [578, 22] on img at bounding box center [585, 18] width 13 height 13
click at [578, 25] on img at bounding box center [584, 18] width 13 height 13
drag, startPoint x: 610, startPoint y: 23, endPoint x: 573, endPoint y: 23, distance: 37.0
click at [573, 23] on div "Test . 1b Chelsea Blue 00:28 / 04:52" at bounding box center [572, 18] width 213 height 21
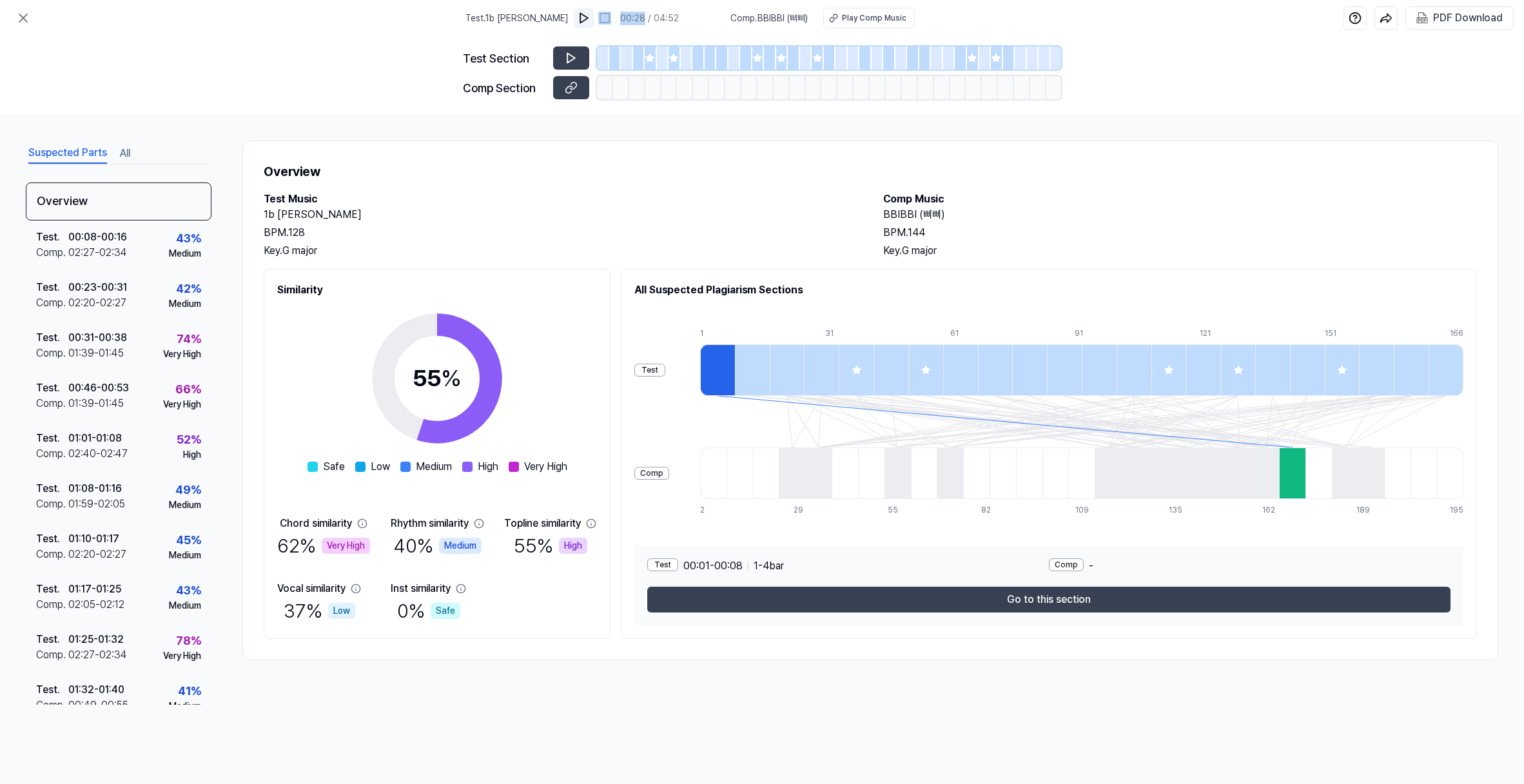
click at [578, 25] on img at bounding box center [584, 18] width 13 height 13
click at [597, 70] on div at bounding box center [603, 58] width 12 height 23
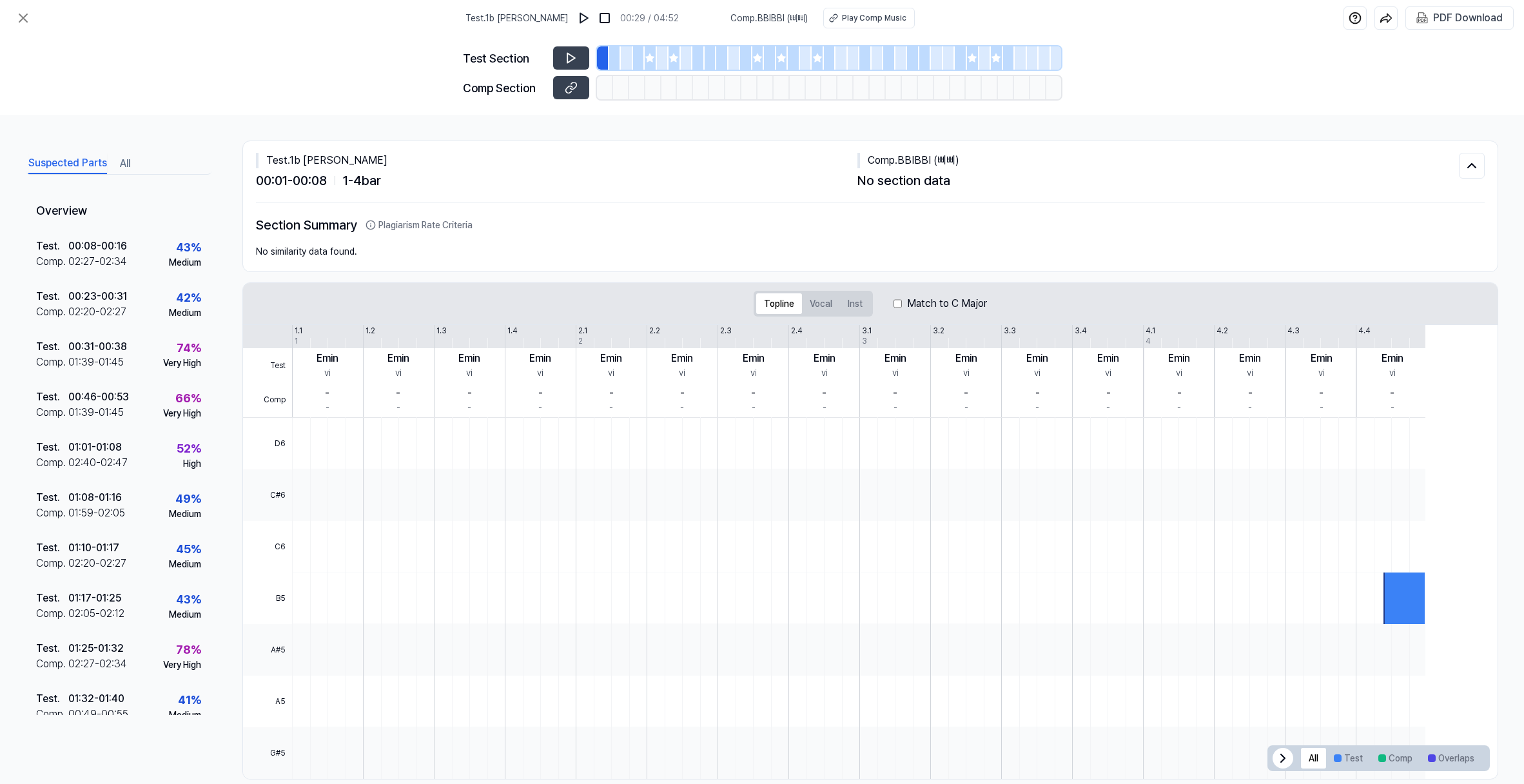
click at [609, 70] on div at bounding box center [616, 58] width 12 height 23
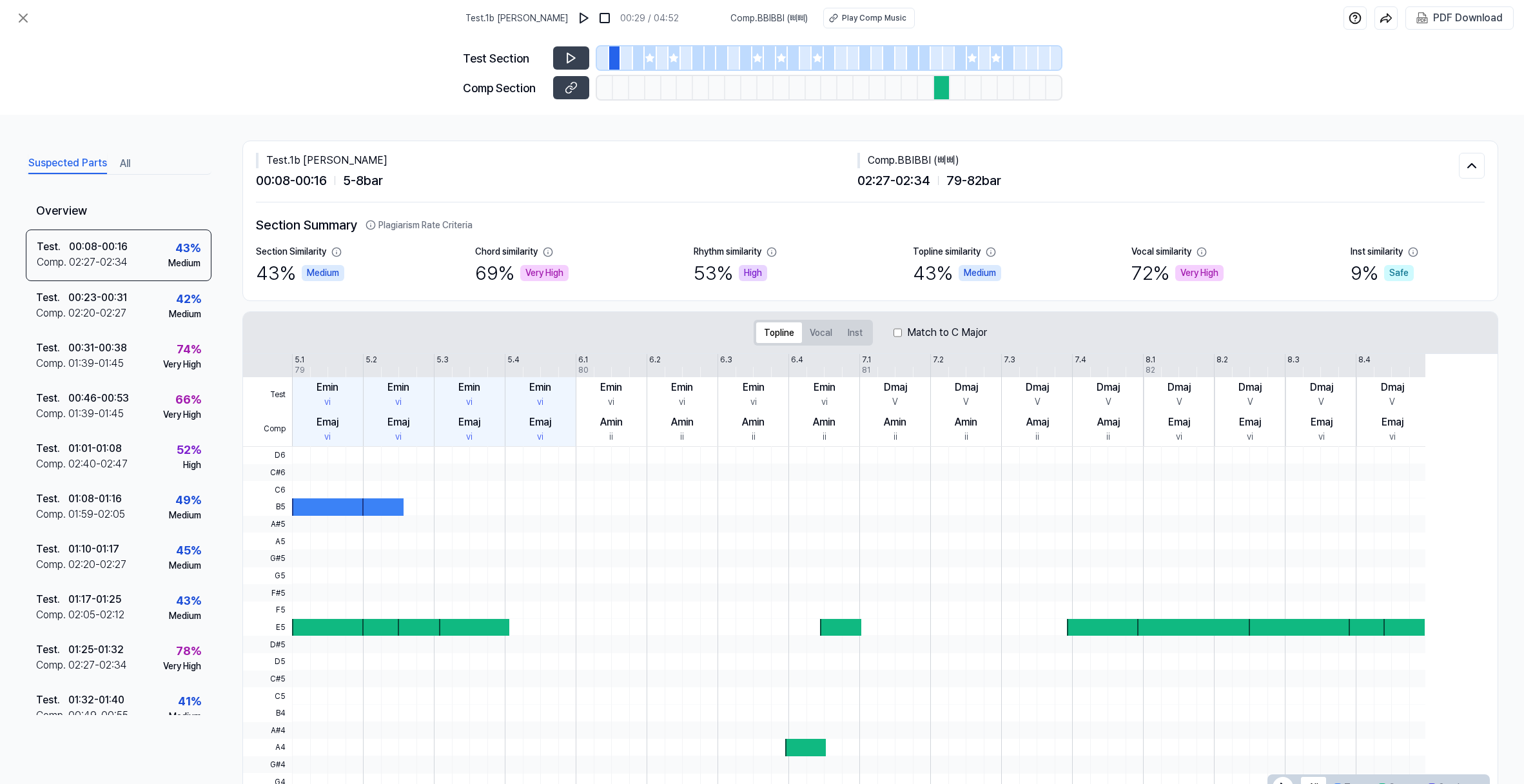
click at [950, 99] on div at bounding box center [942, 88] width 16 height 23
click at [943, 70] on div at bounding box center [937, 58] width 12 height 23
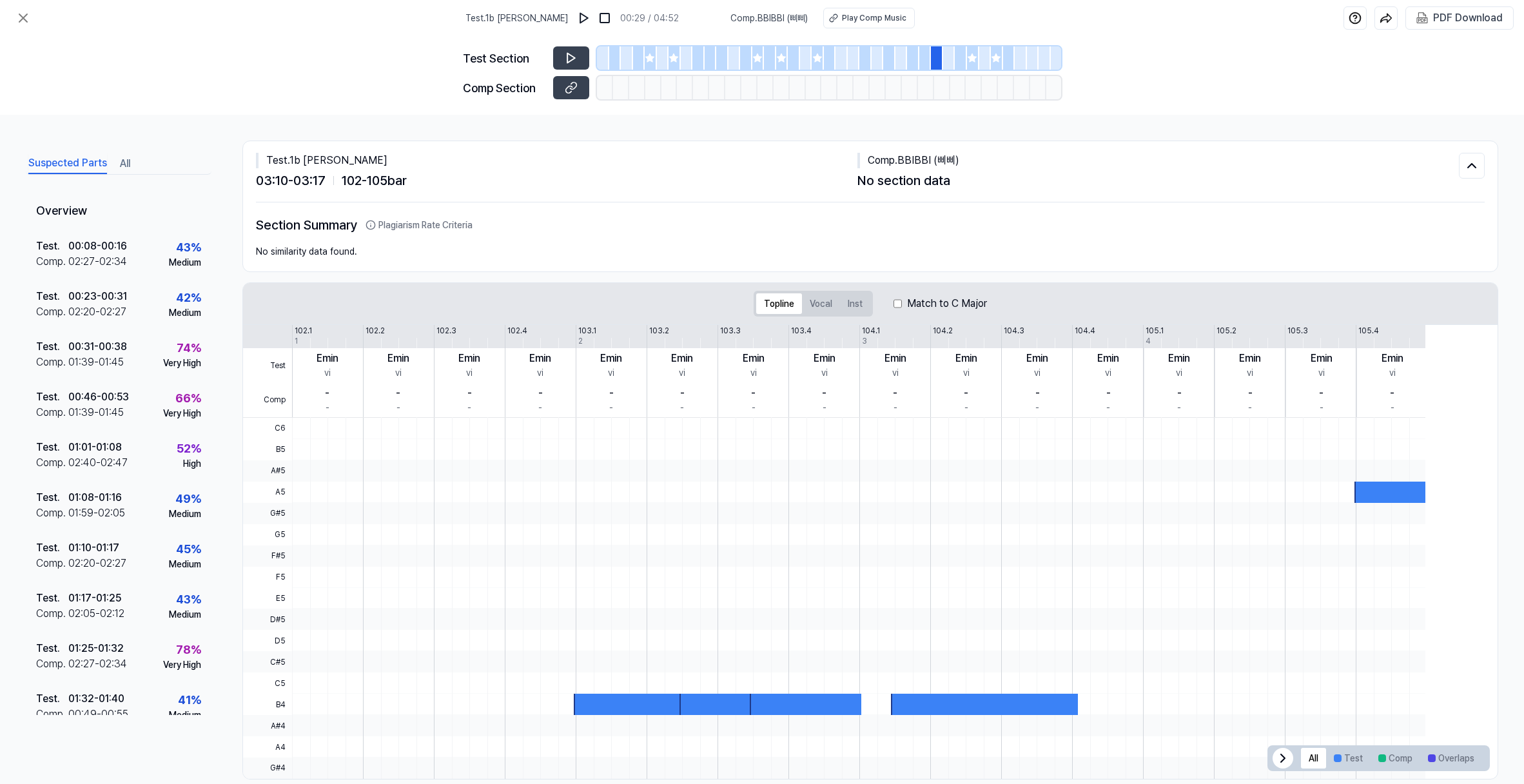
click at [956, 70] on div at bounding box center [949, 58] width 12 height 23
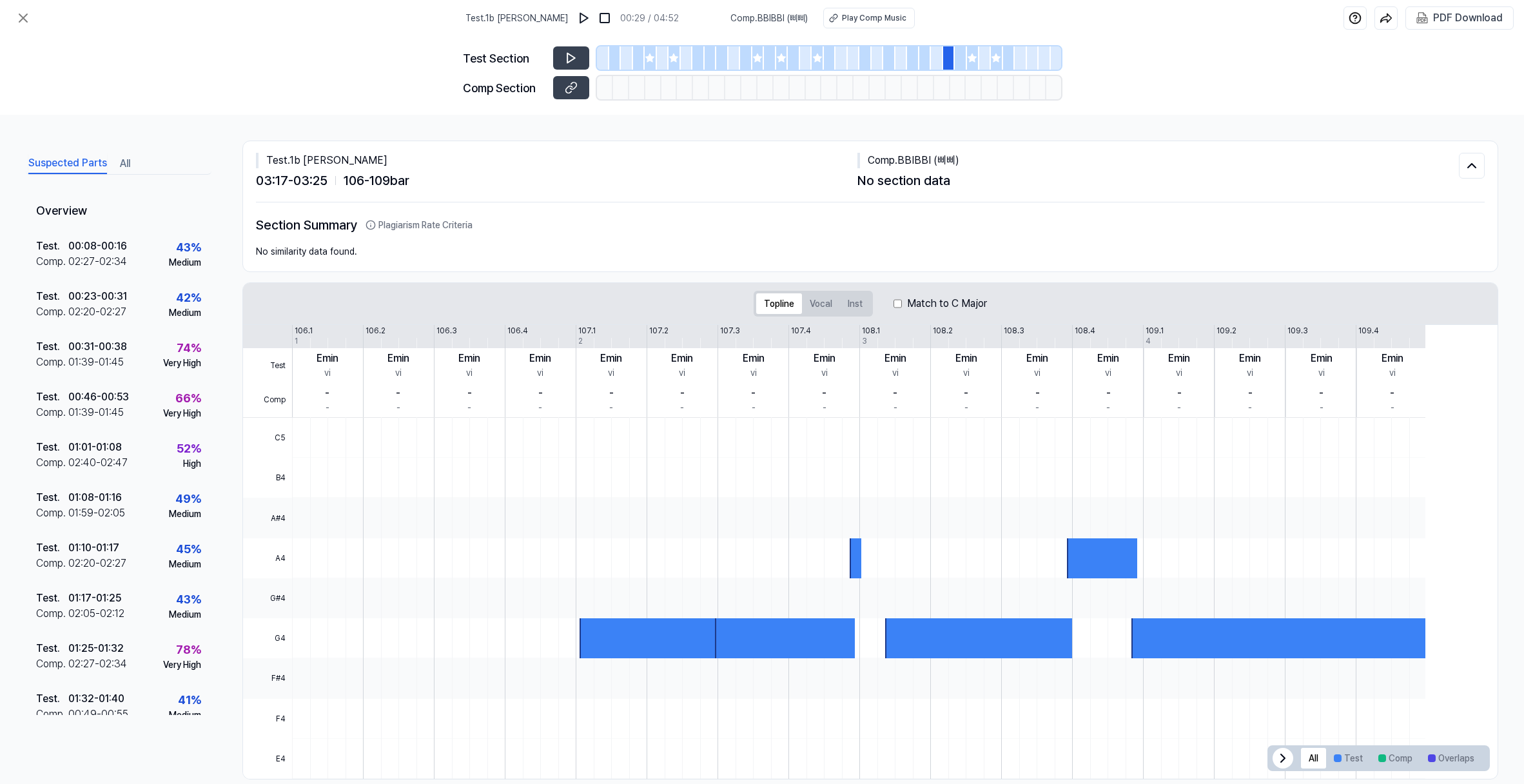
click at [824, 70] on div at bounding box center [818, 58] width 12 height 23
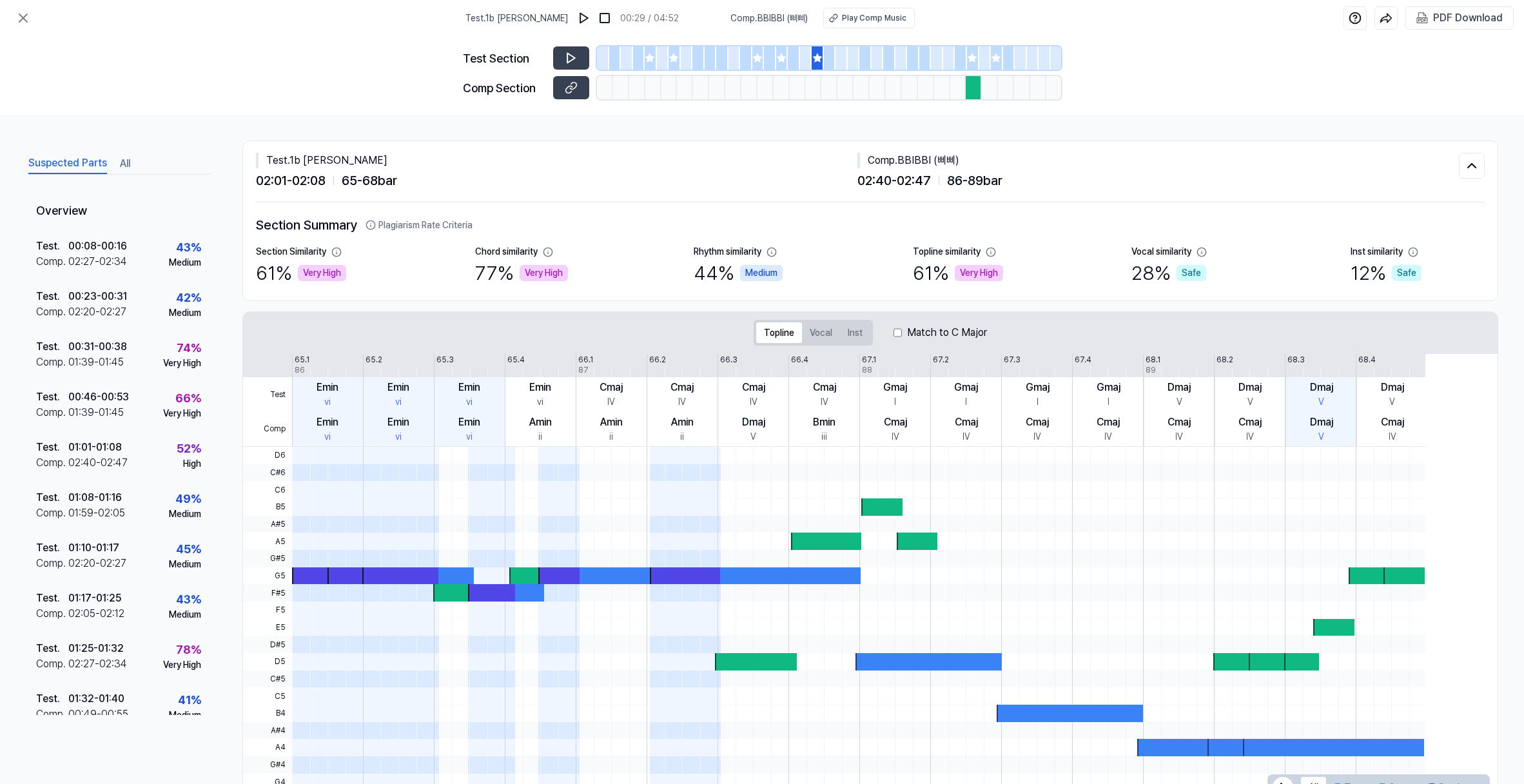
click at [645, 70] on div at bounding box center [651, 58] width 12 height 23
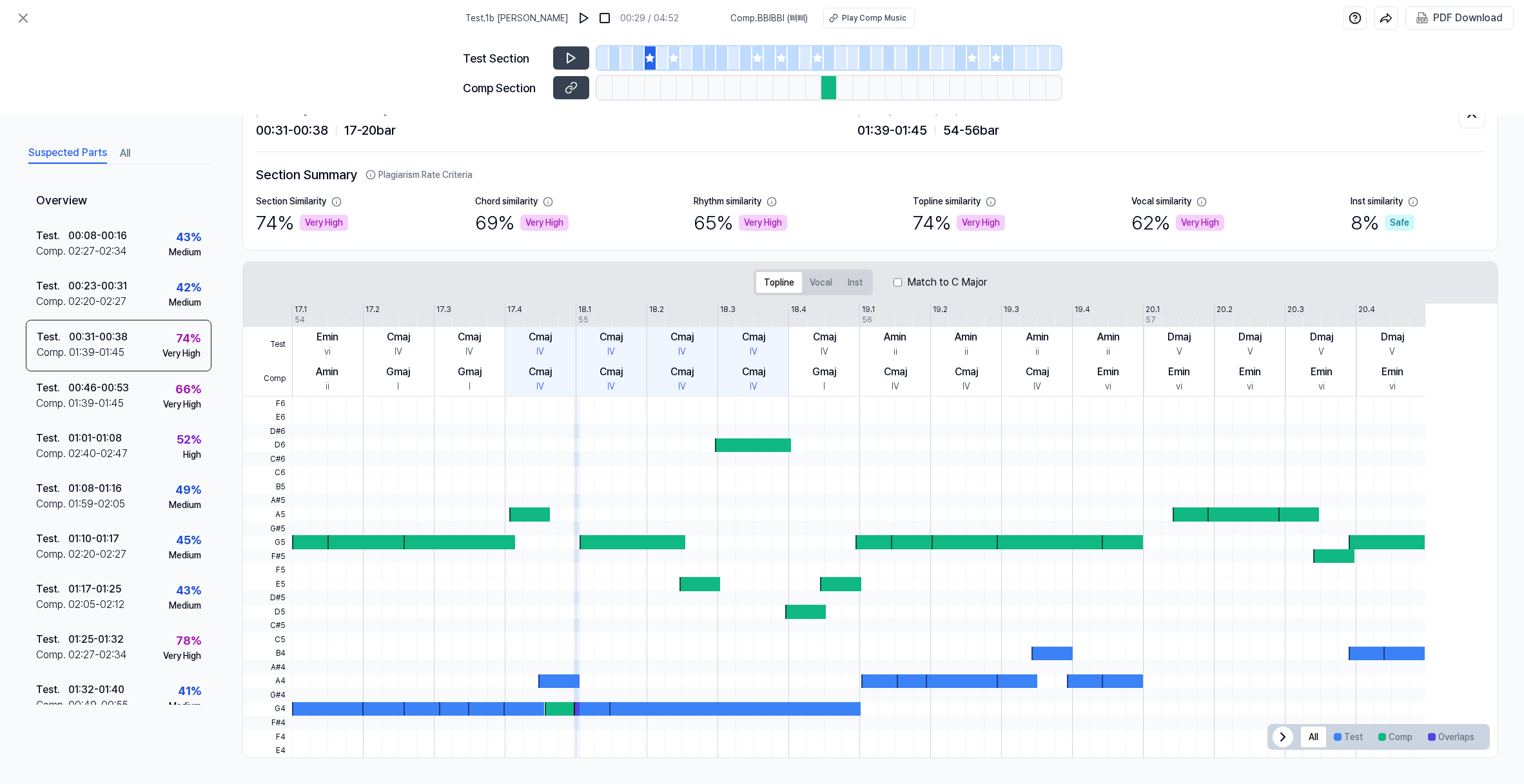
scroll to position [185, 0]
click at [831, 272] on button "Vocal" at bounding box center [821, 282] width 38 height 21
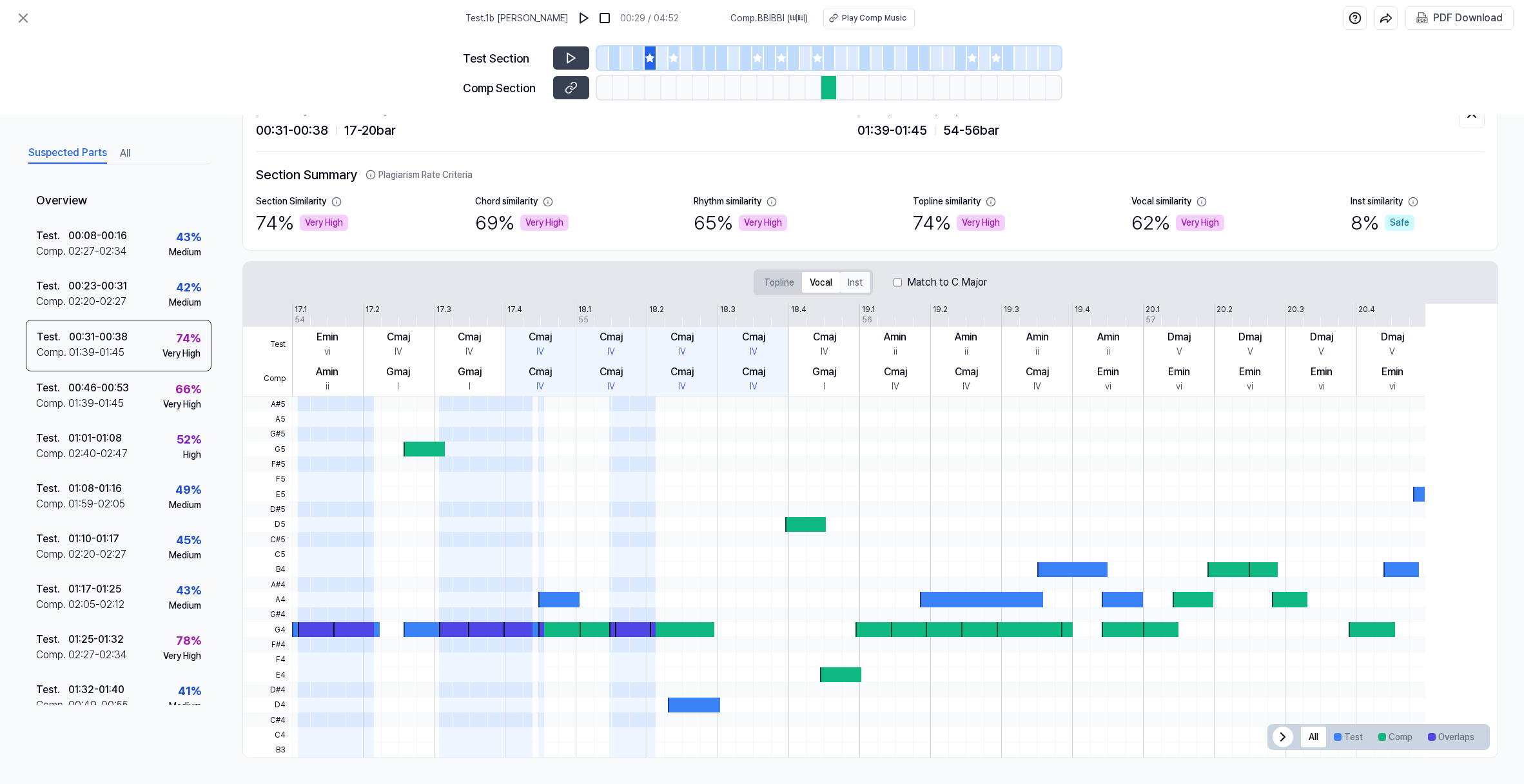
click at [870, 272] on button "Inst" at bounding box center [855, 282] width 30 height 21
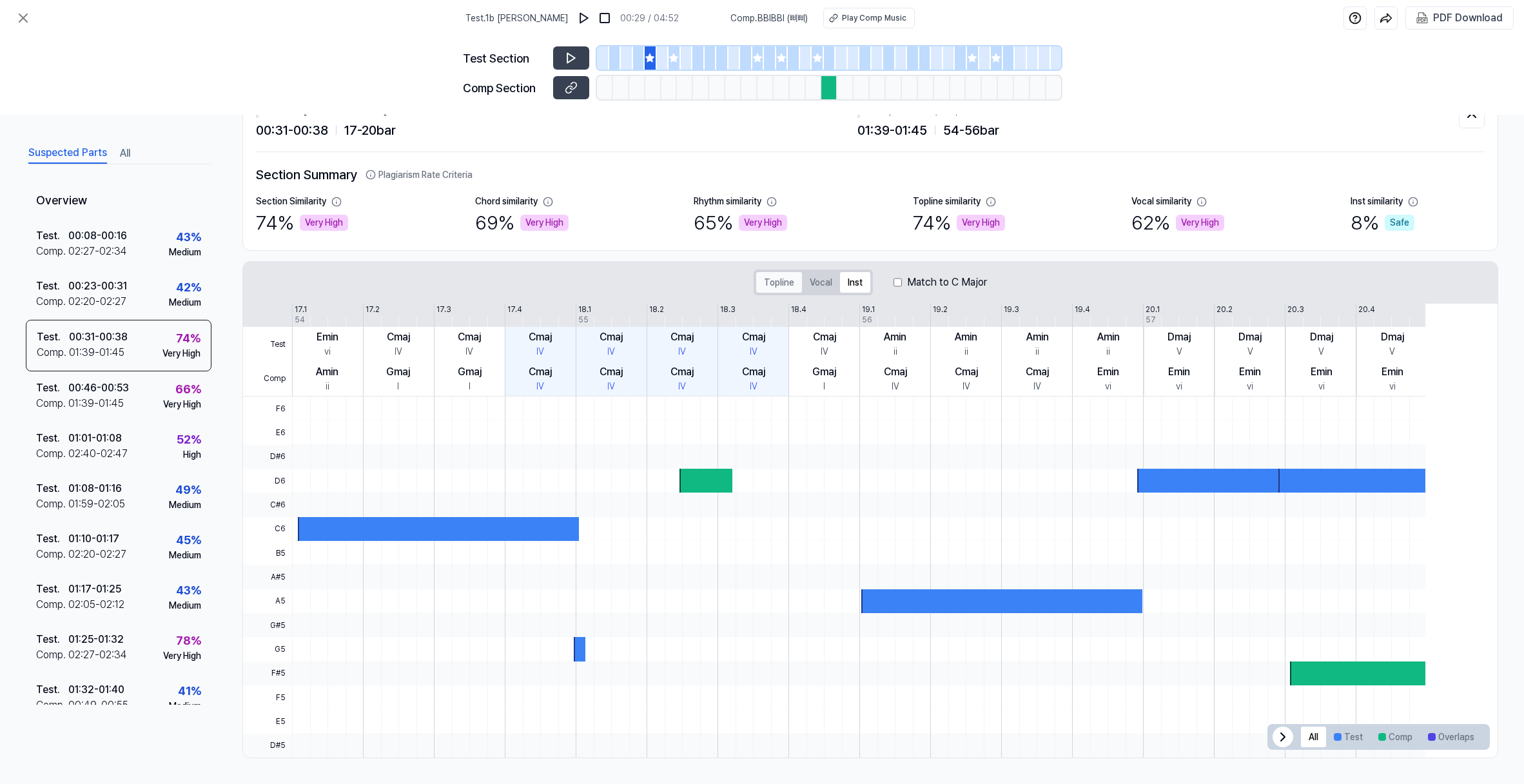
click at [783, 272] on button "Topline" at bounding box center [779, 282] width 46 height 21
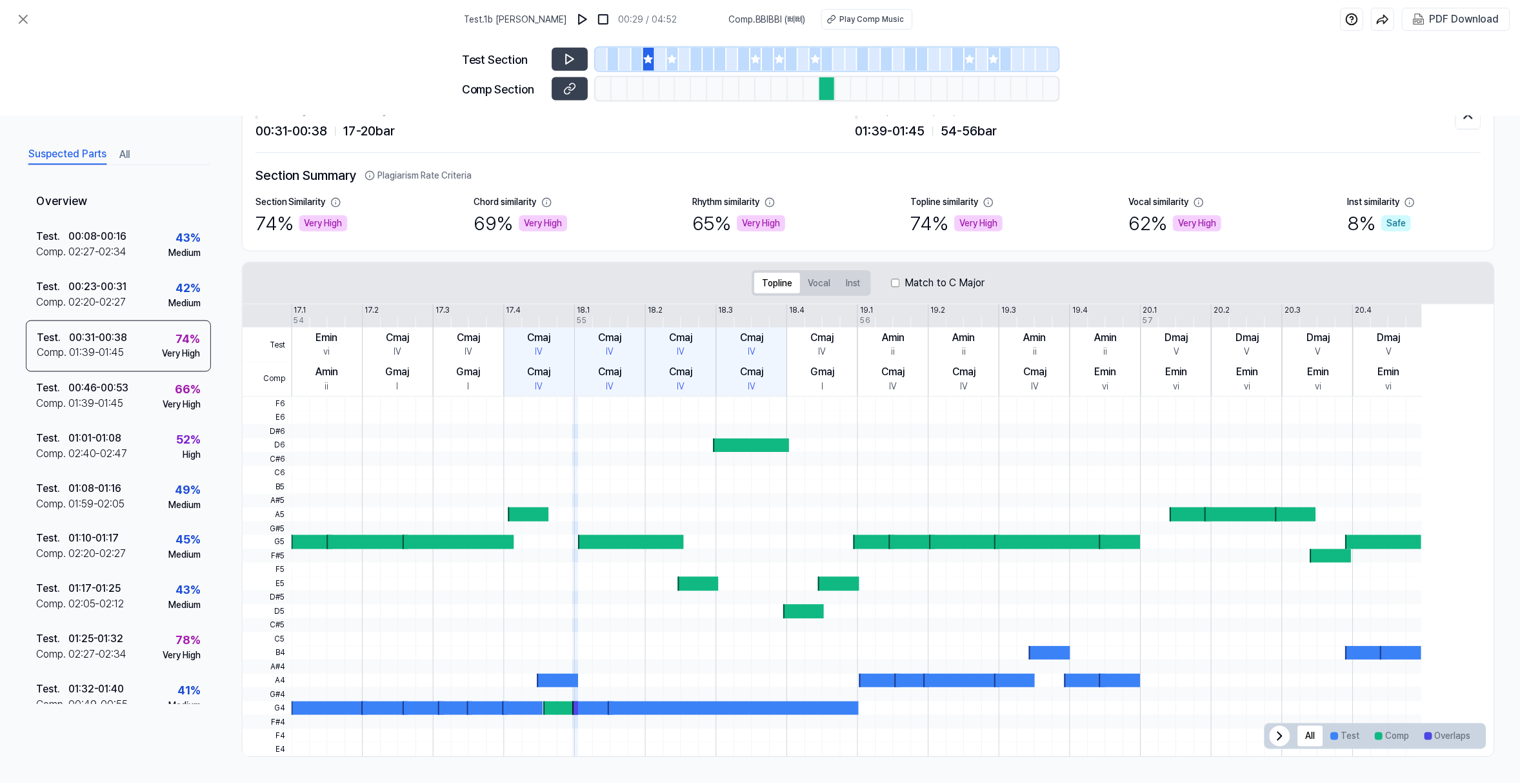
scroll to position [252, 0]
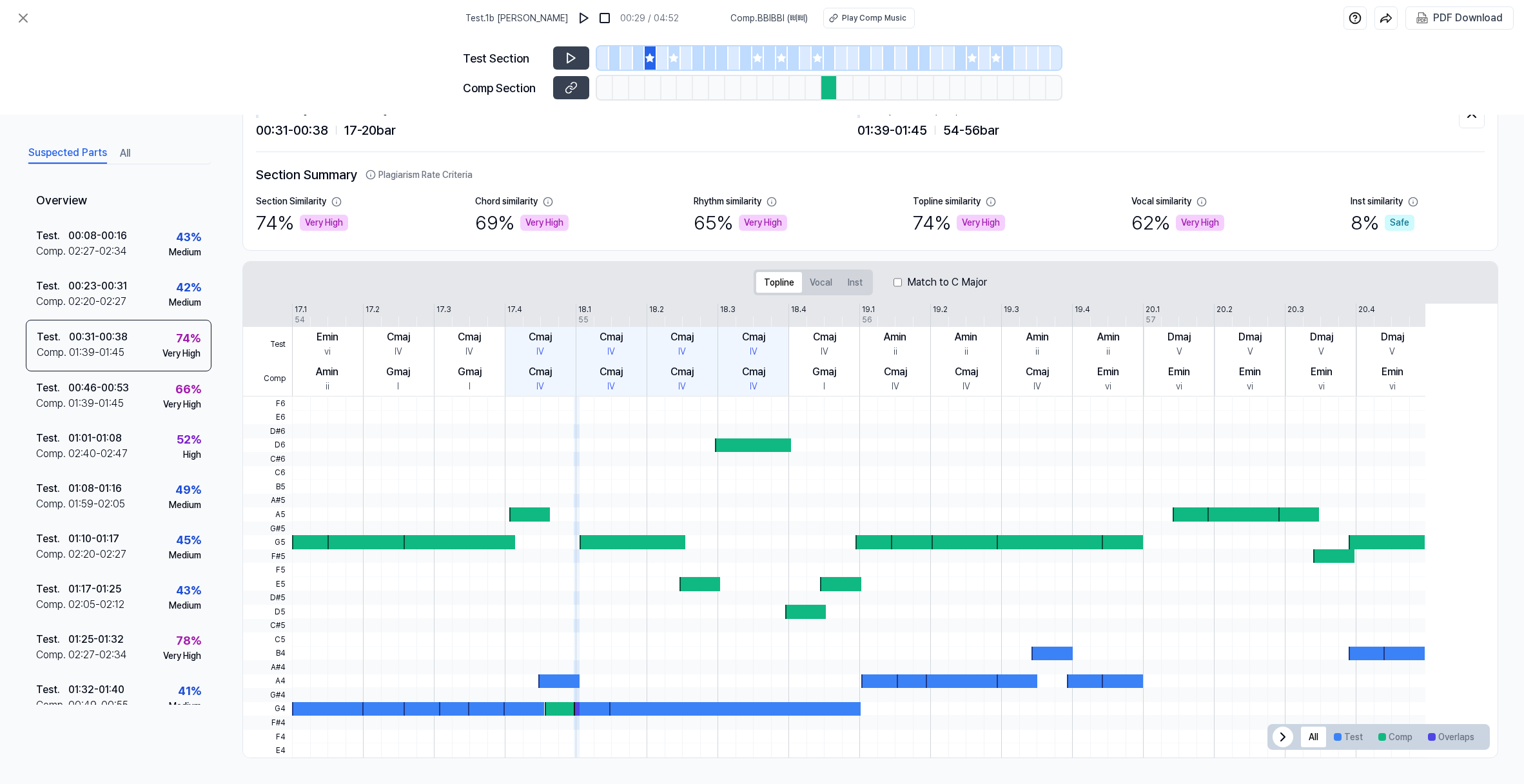
drag, startPoint x: 641, startPoint y: 578, endPoint x: 640, endPoint y: 591, distance: 13.0
click at [580, 675] on div at bounding box center [559, 682] width 41 height 14
click at [578, 22] on img at bounding box center [584, 18] width 13 height 13
click at [565, 64] on icon at bounding box center [571, 57] width 13 height 13
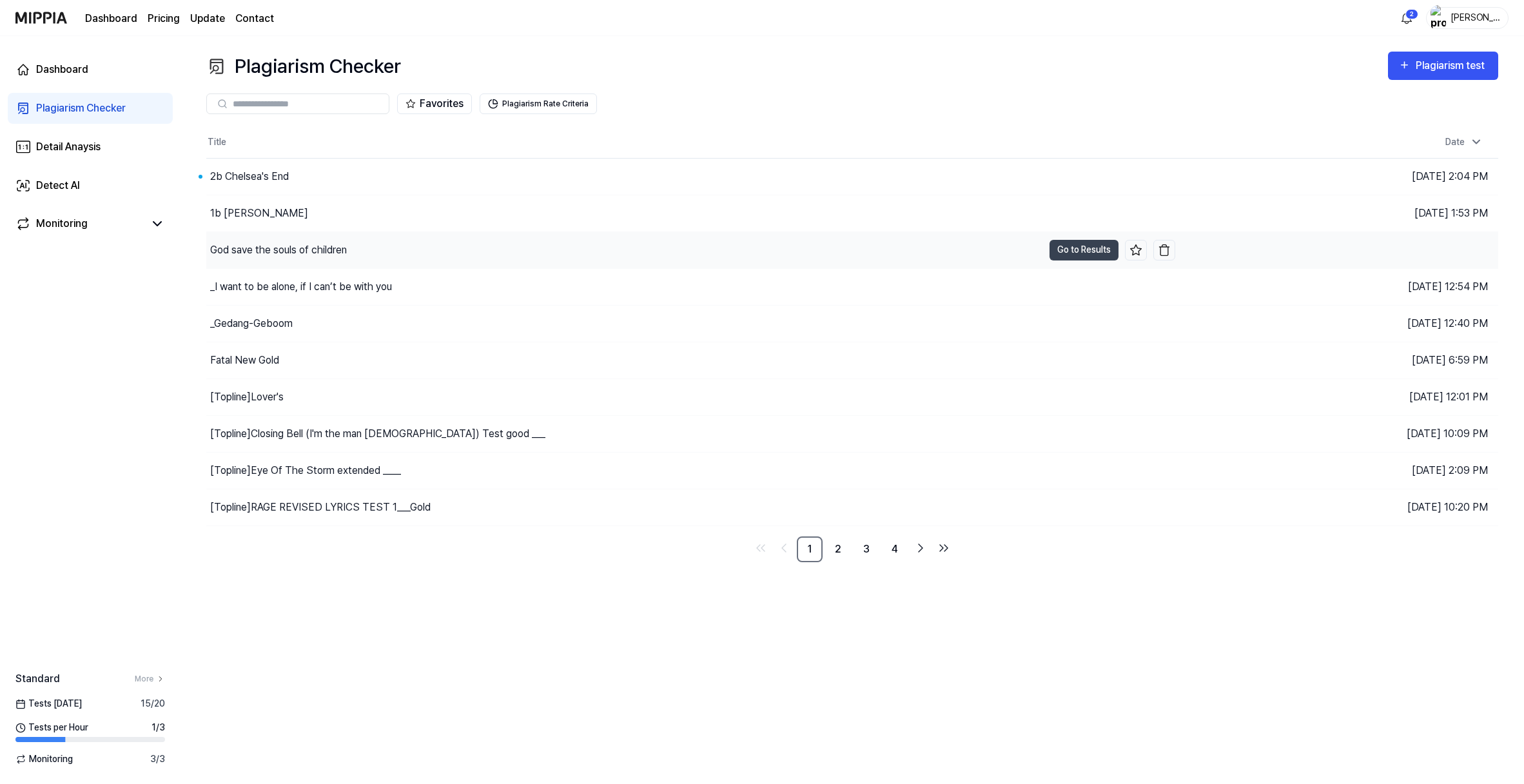
click at [314, 258] on div "God save the souls of children" at bounding box center [279, 250] width 137 height 16
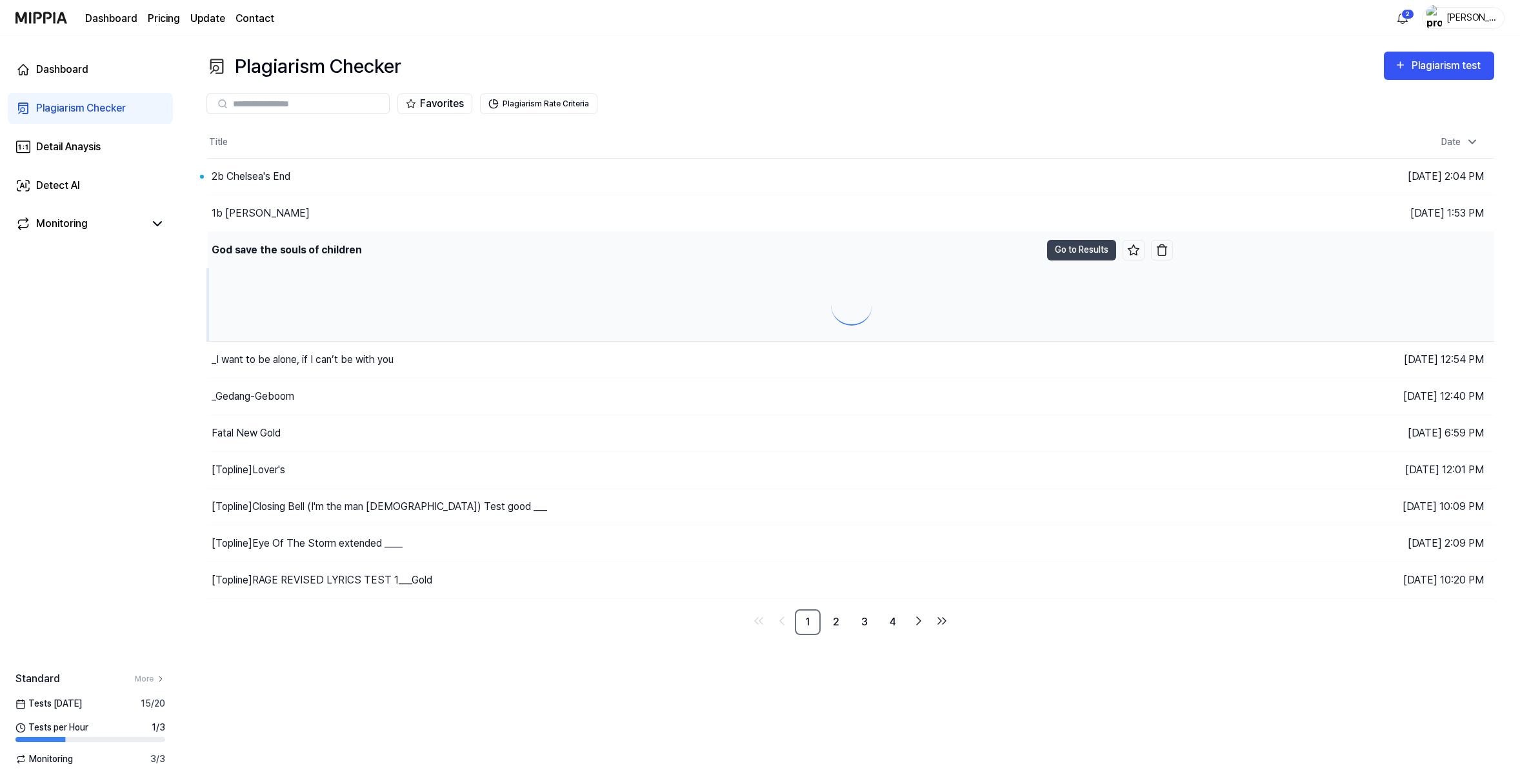
click at [314, 258] on div "God save the souls of children" at bounding box center [287, 250] width 151 height 16
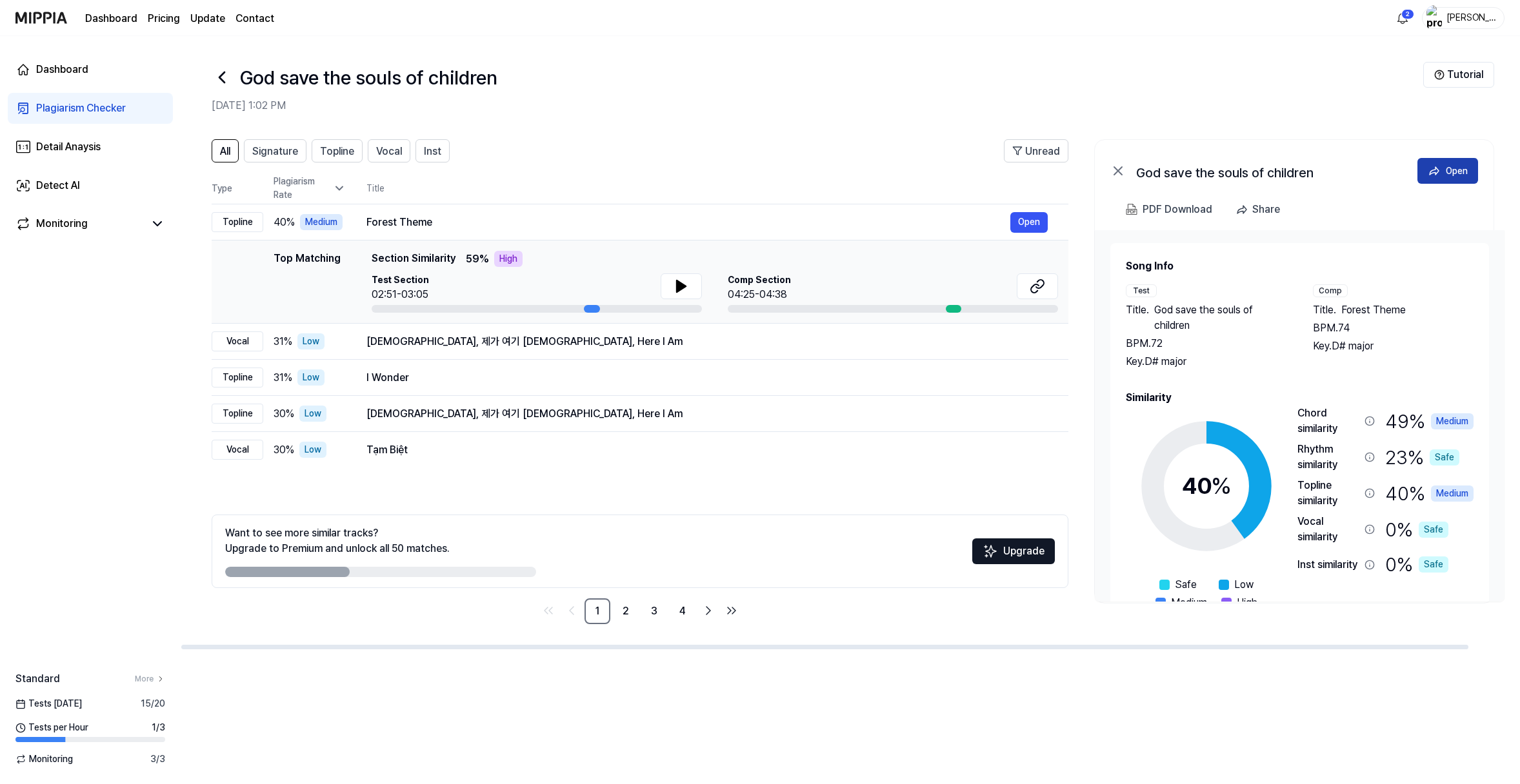
click at [1389, 178] on div "Open" at bounding box center [1456, 171] width 22 height 14
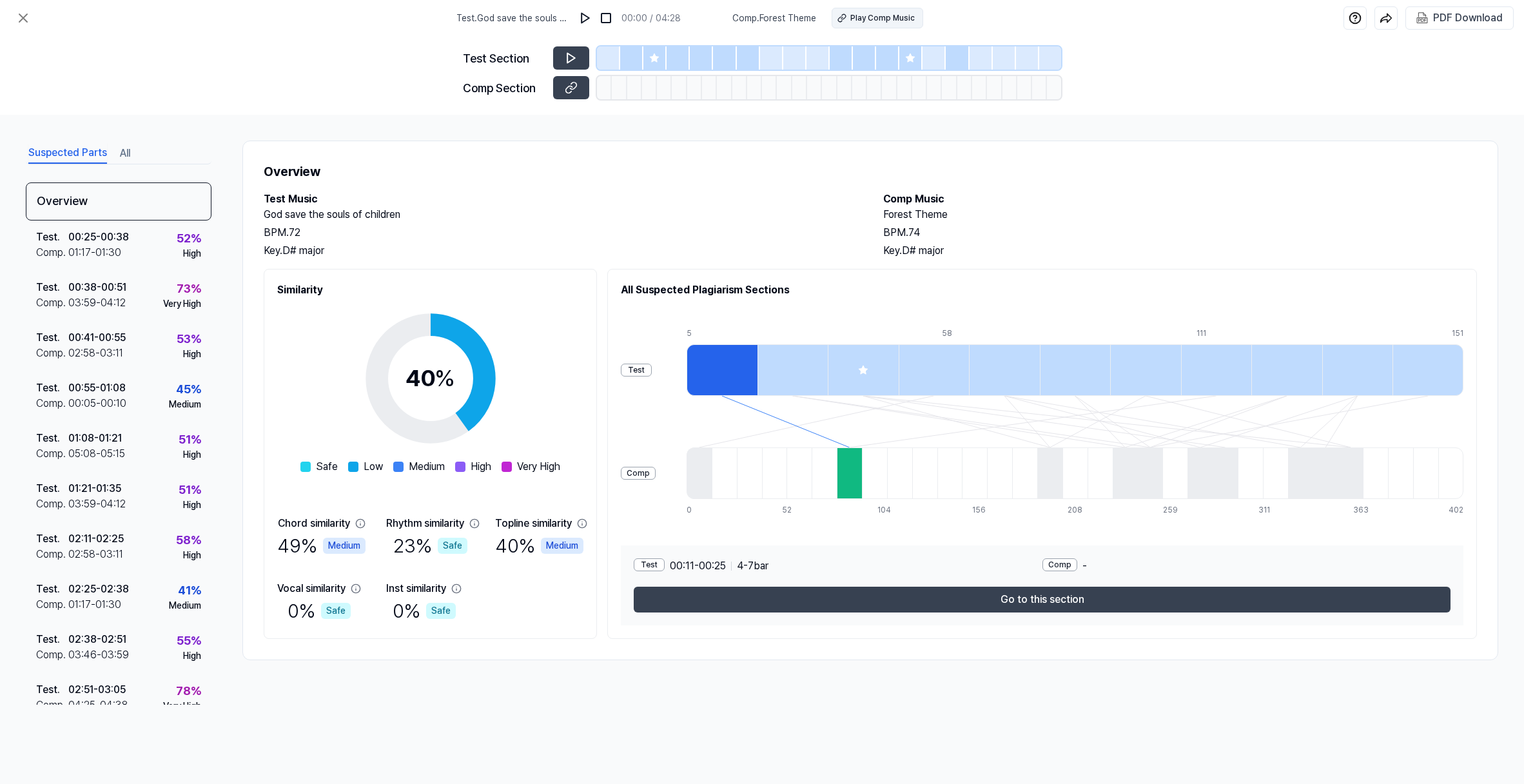
click at [883, 21] on div "Play Comp Music" at bounding box center [882, 18] width 64 height 12
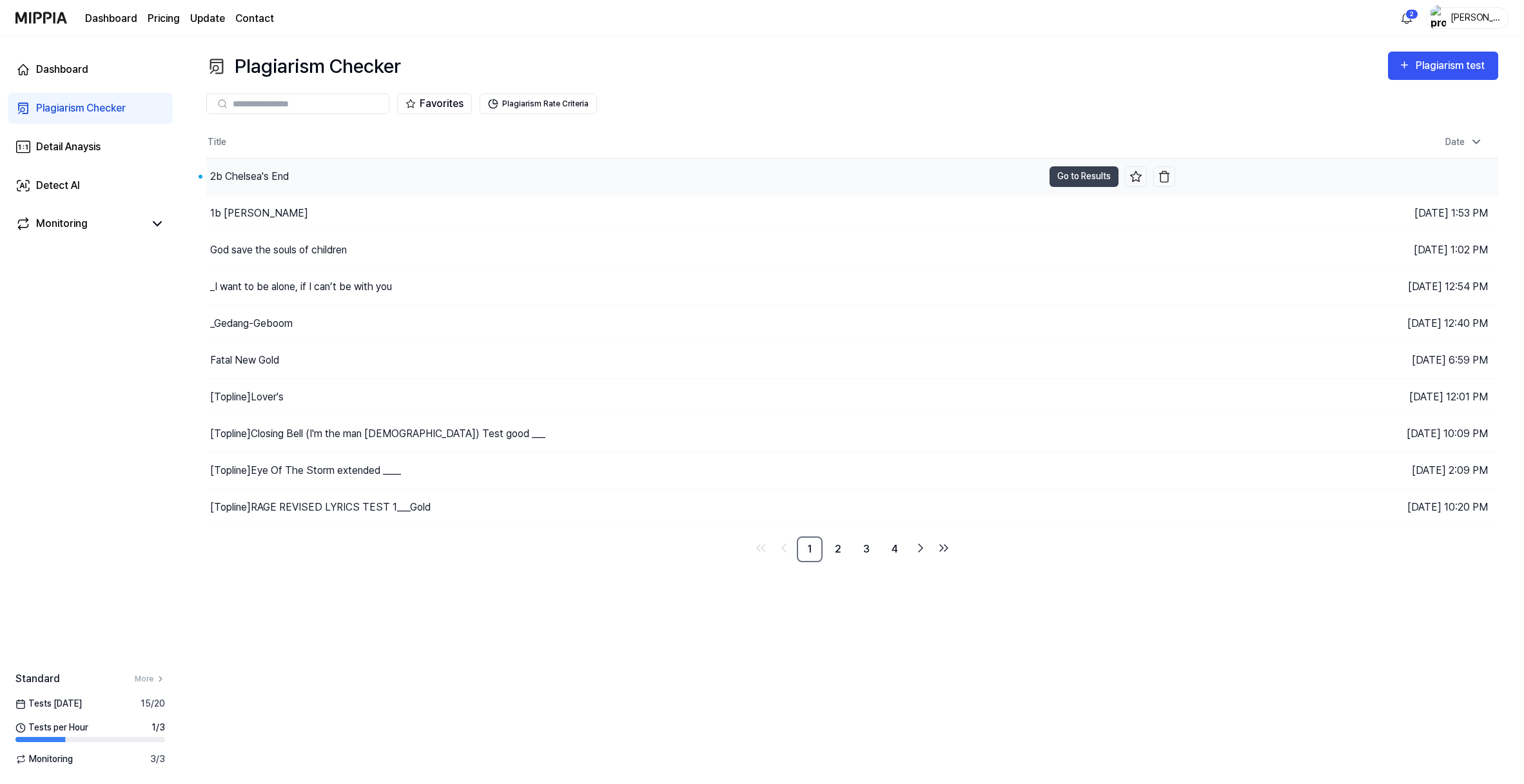
click at [289, 185] on div "2b Chelsea's End" at bounding box center [249, 177] width 78 height 16
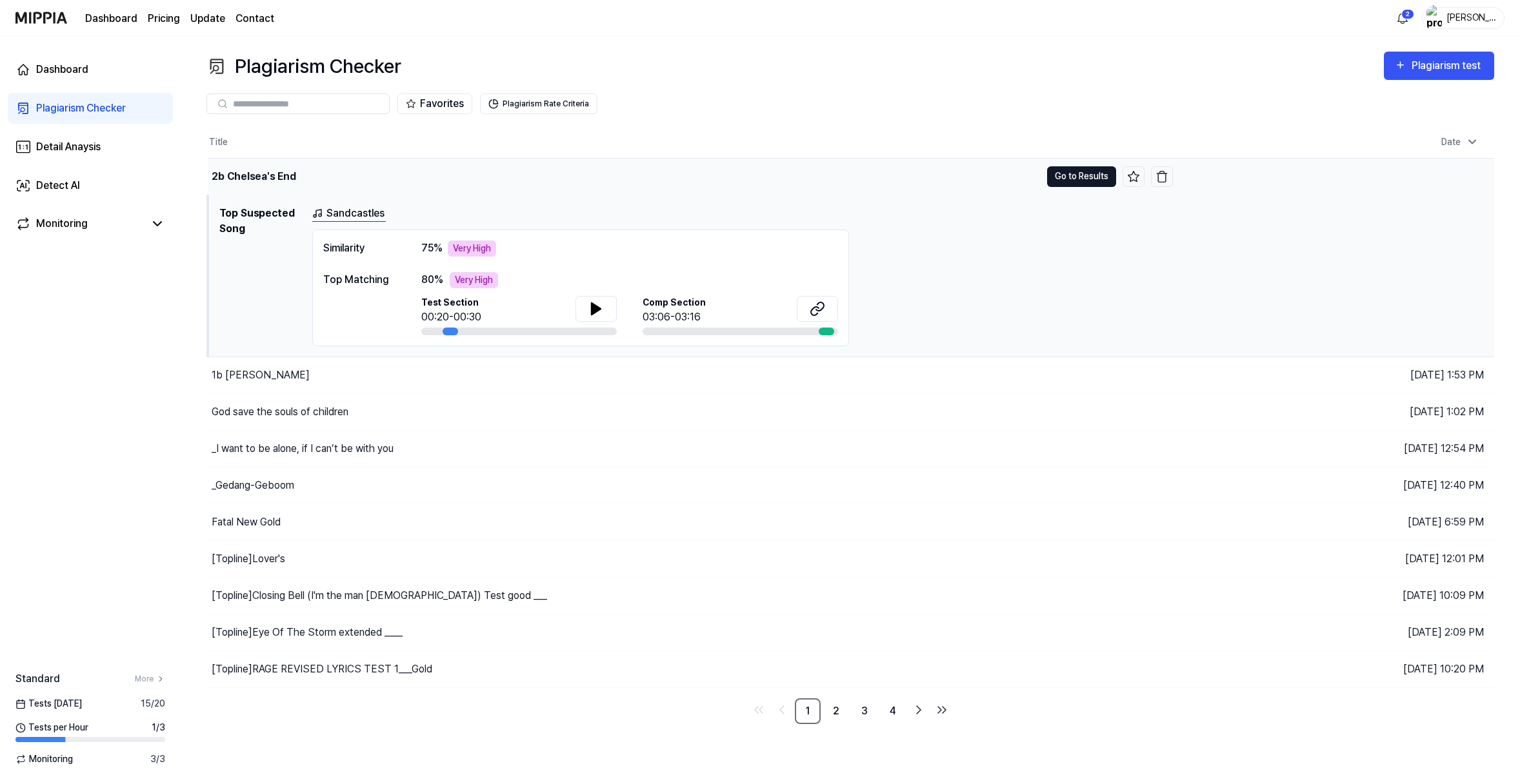
click at [1090, 187] on button "Go to Results" at bounding box center [1081, 176] width 69 height 21
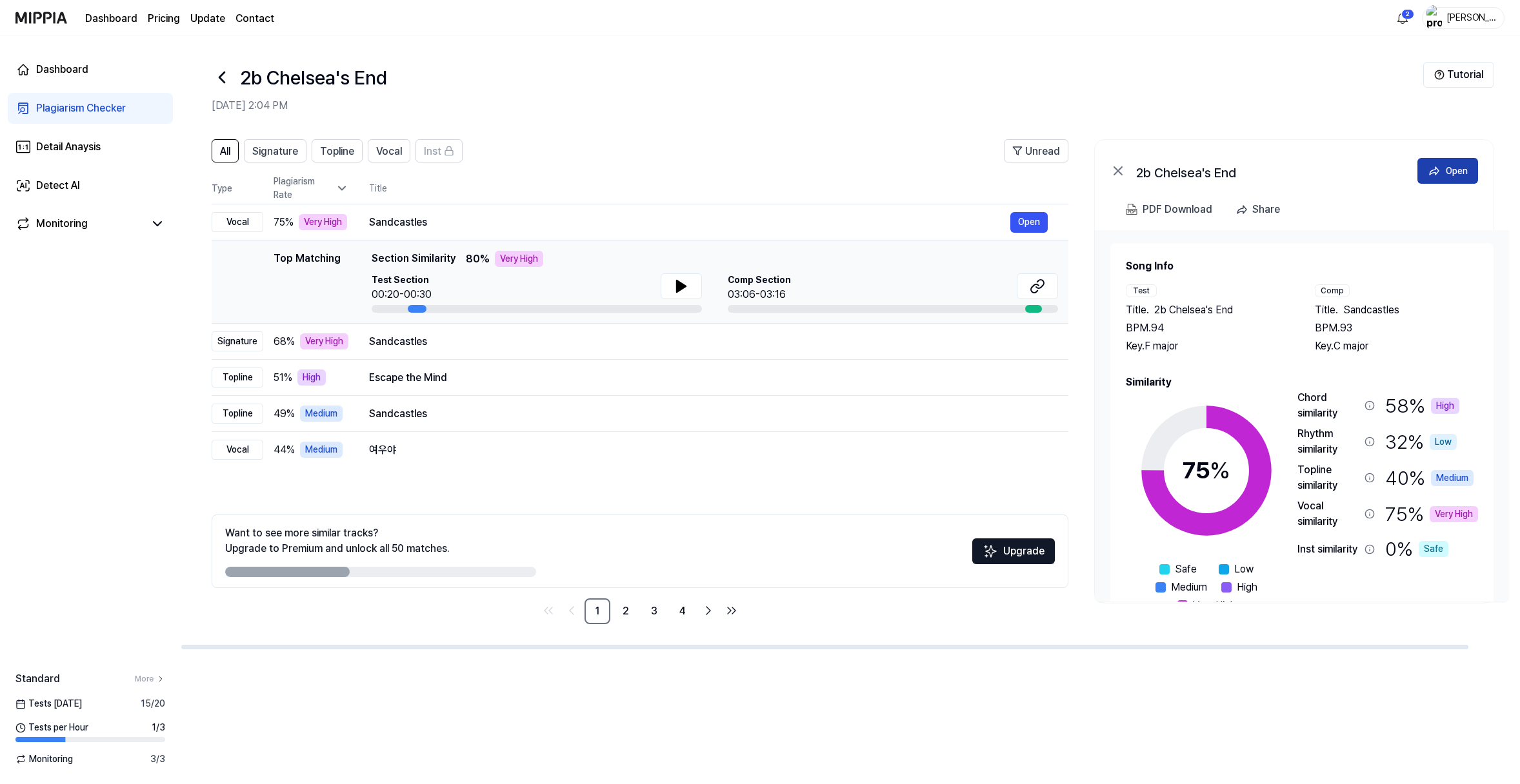
click at [1389, 178] on div "Open" at bounding box center [1456, 171] width 22 height 14
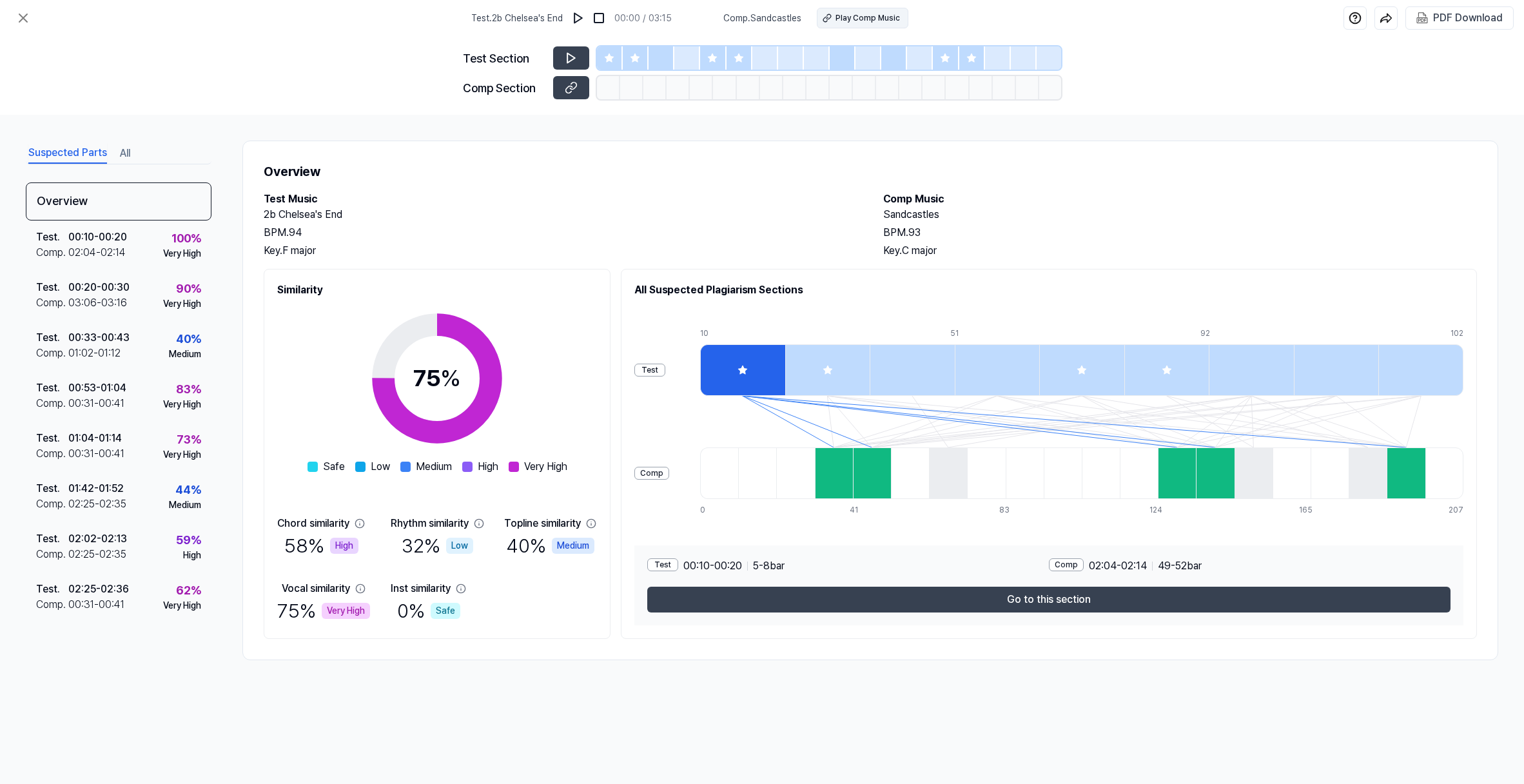
click at [876, 24] on div "Play Comp Music" at bounding box center [867, 18] width 64 height 12
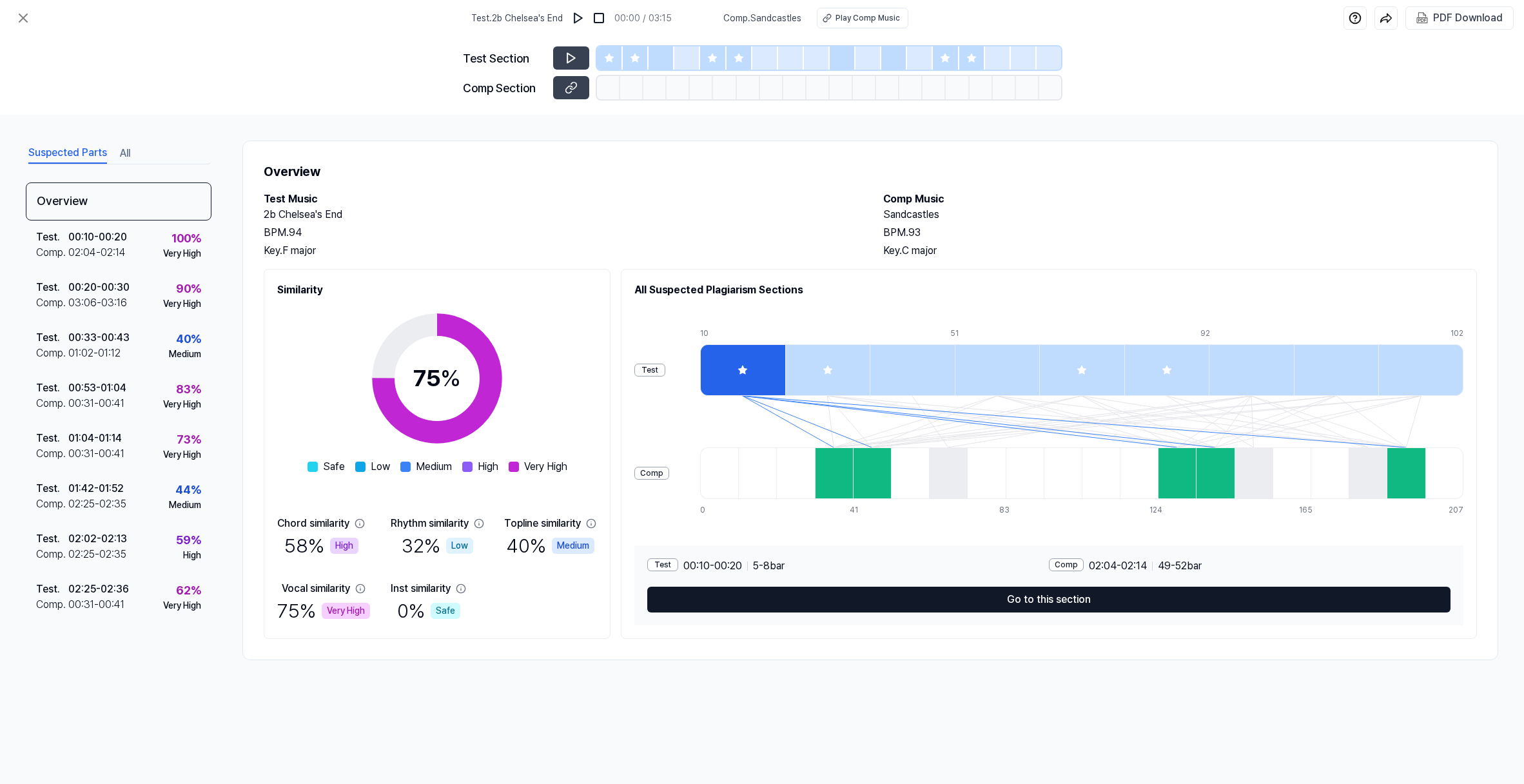
click at [1114, 612] on button "Go to this section" at bounding box center [1049, 599] width 804 height 26
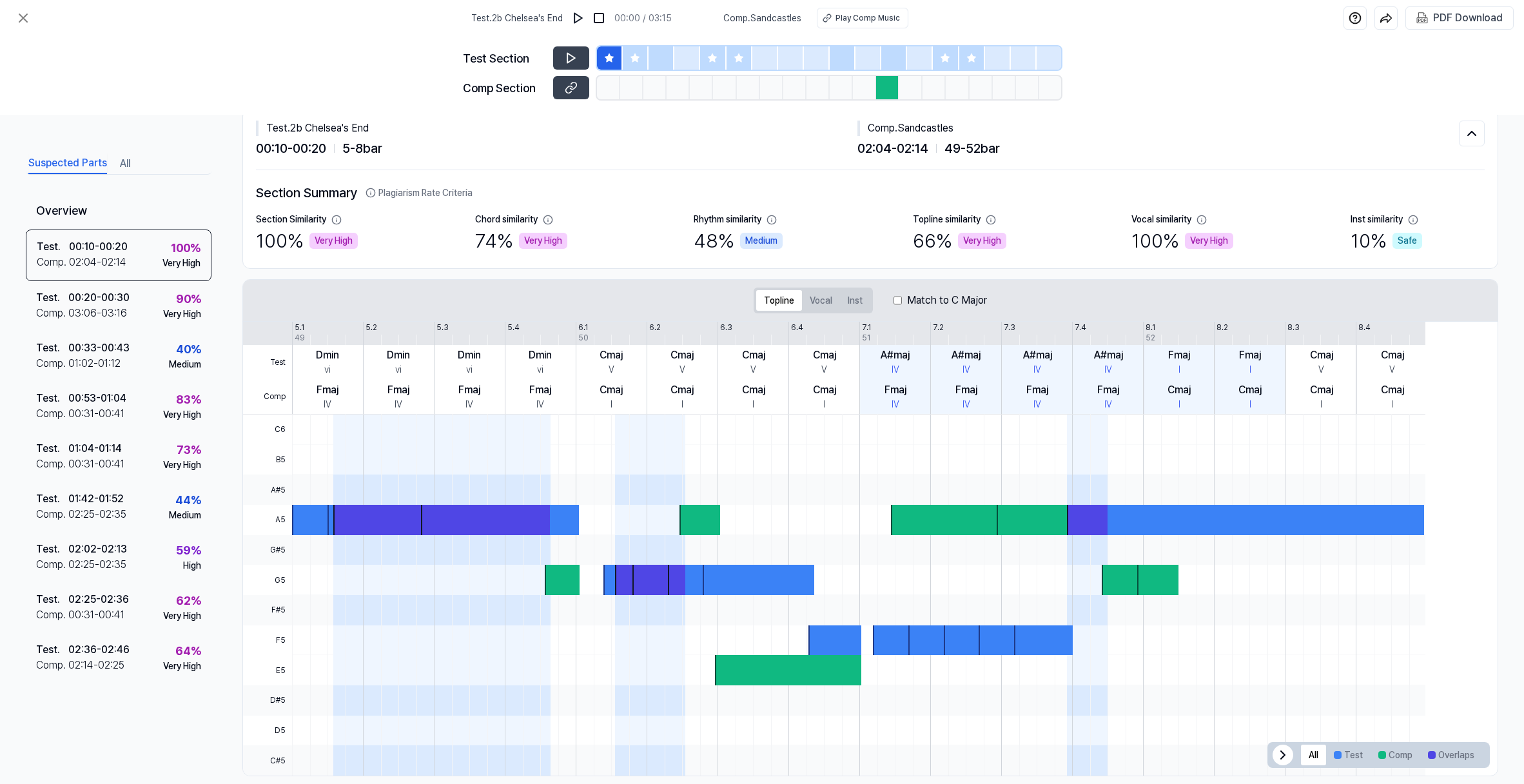
scroll to position [0, 0]
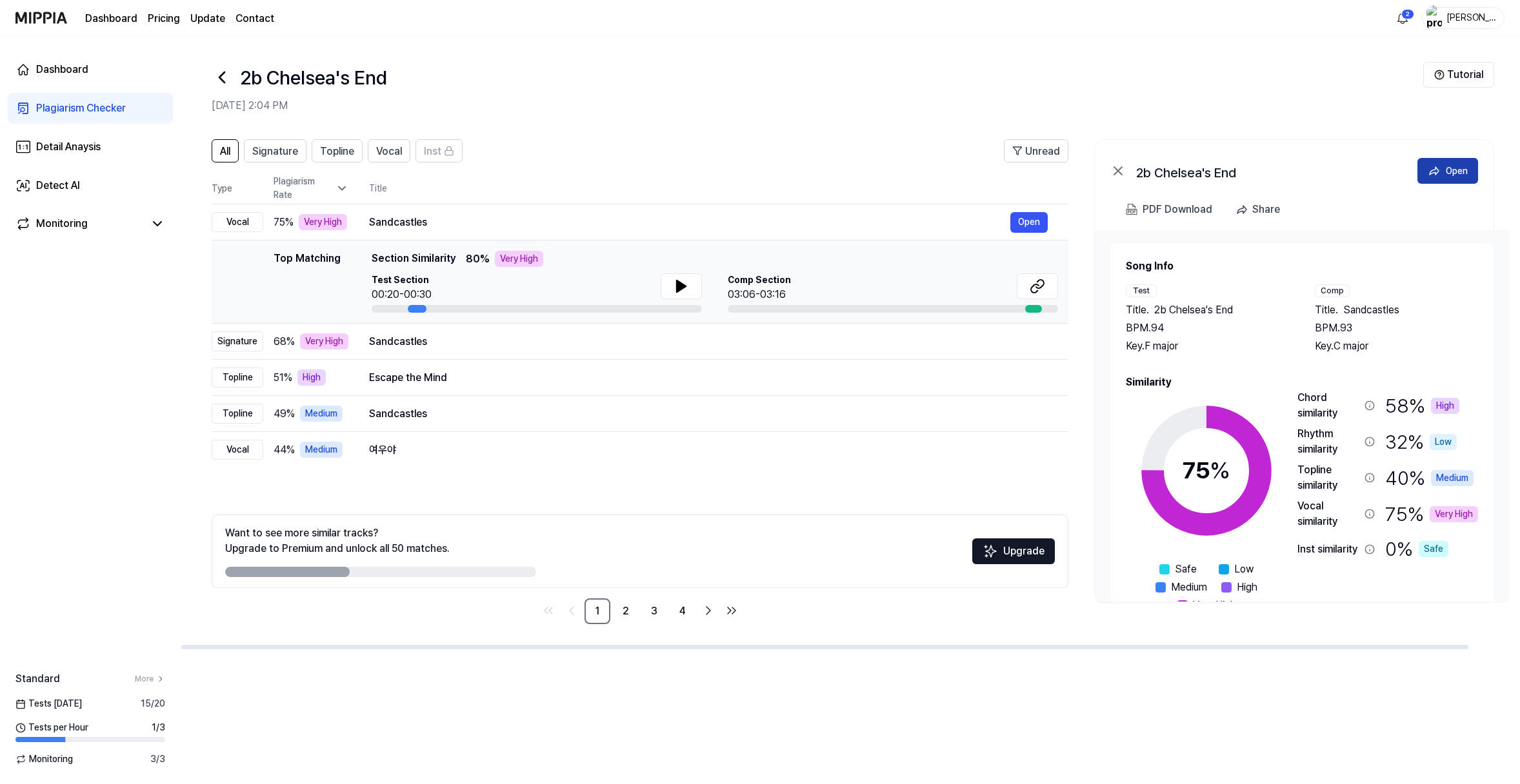
click at [1389, 184] on button "Open" at bounding box center [1448, 170] width 61 height 26
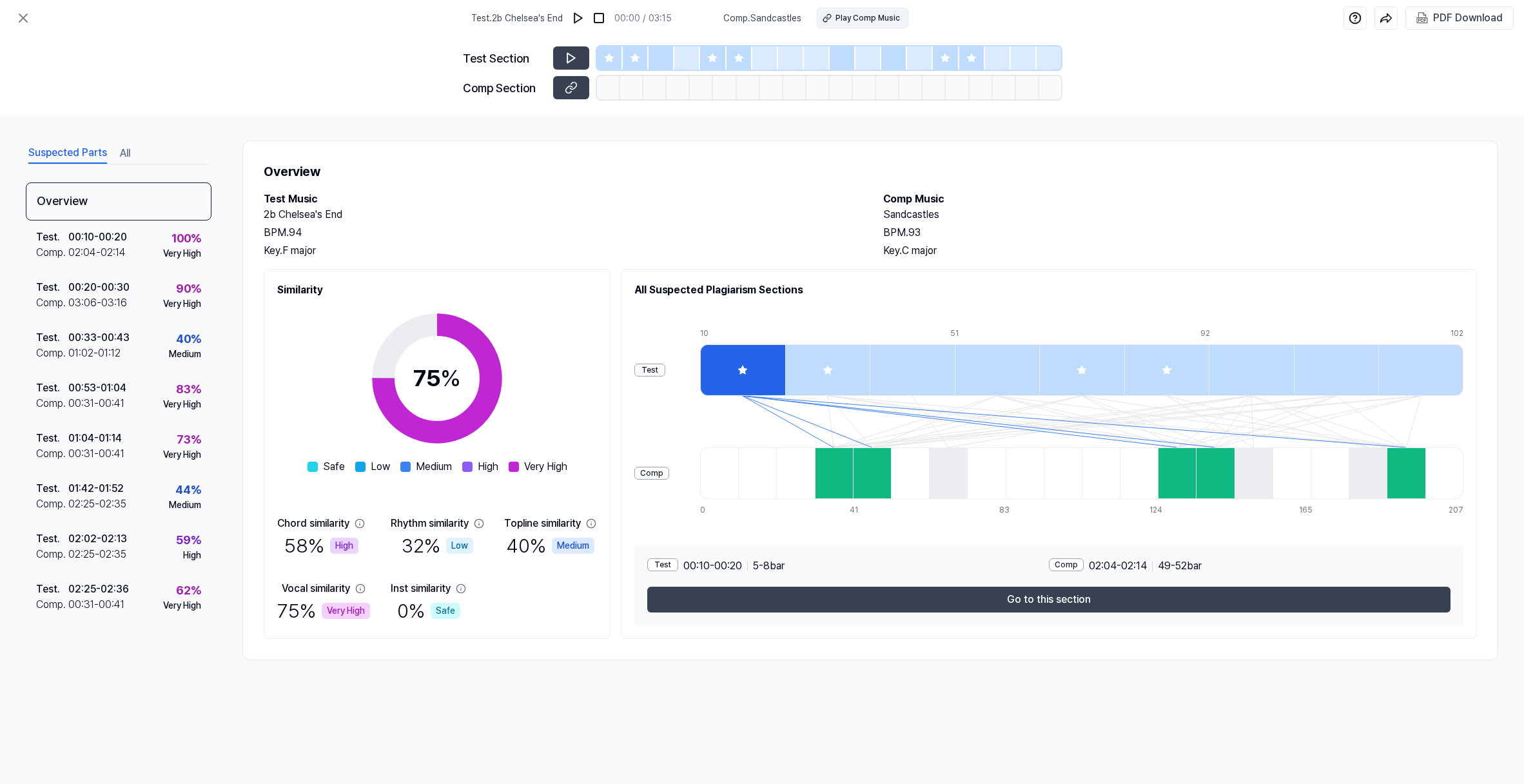
click at [900, 24] on div "Play Comp Music" at bounding box center [867, 18] width 64 height 12
click at [867, 23] on div "Play Comp Music" at bounding box center [867, 18] width 64 height 12
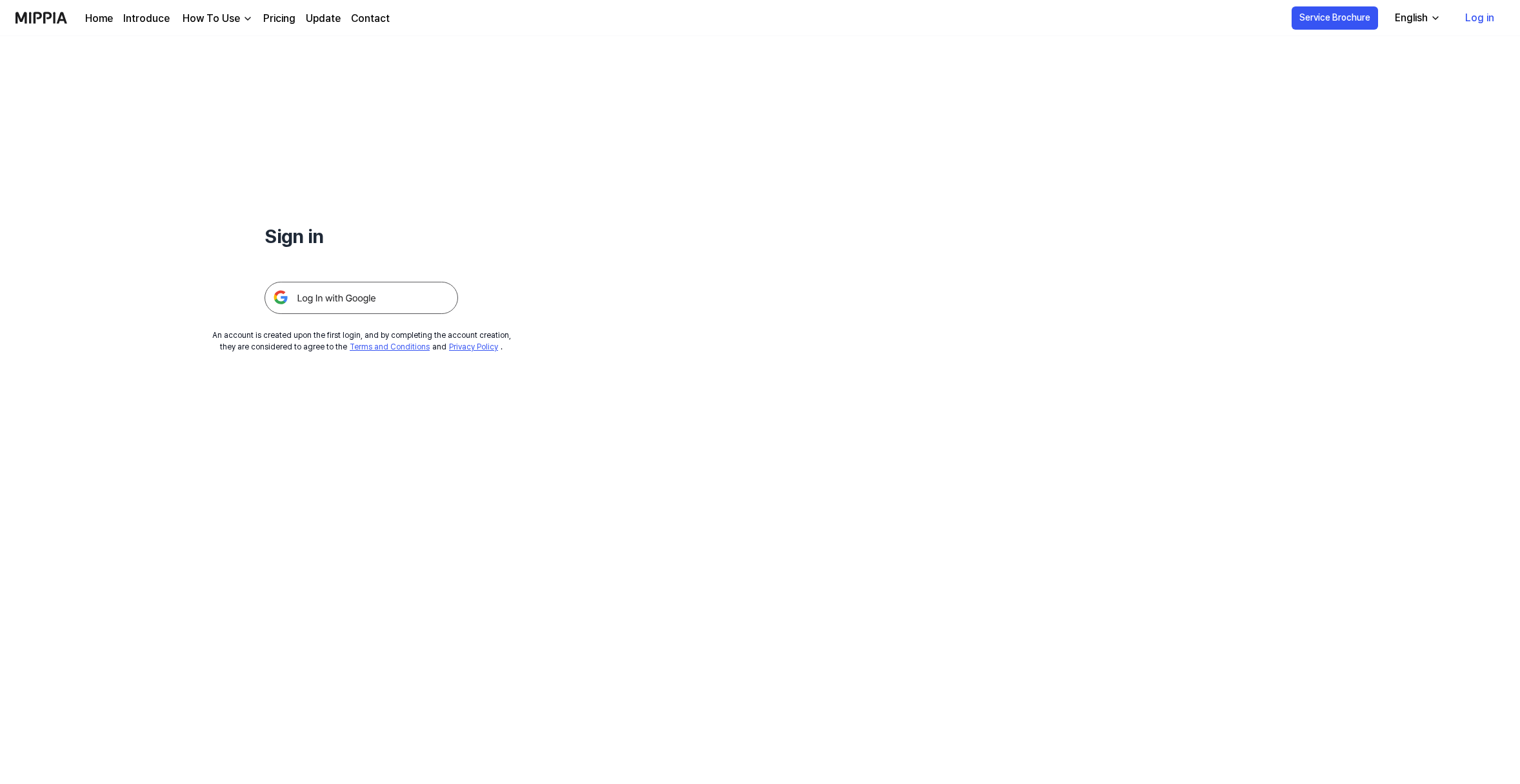
click at [413, 314] on img at bounding box center [361, 298] width 193 height 33
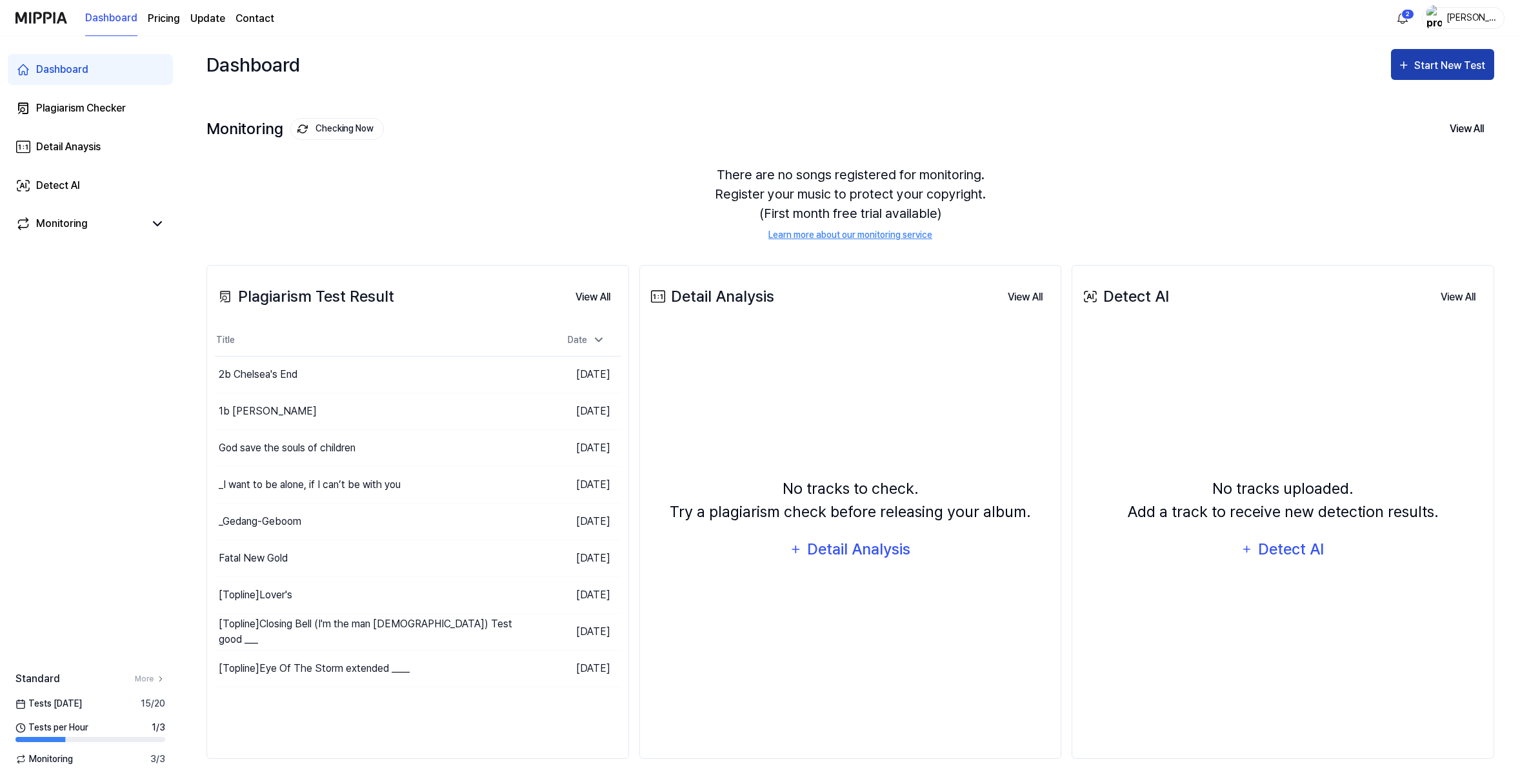
click at [1454, 75] on div "Start New Test" at bounding box center [1451, 66] width 74 height 17
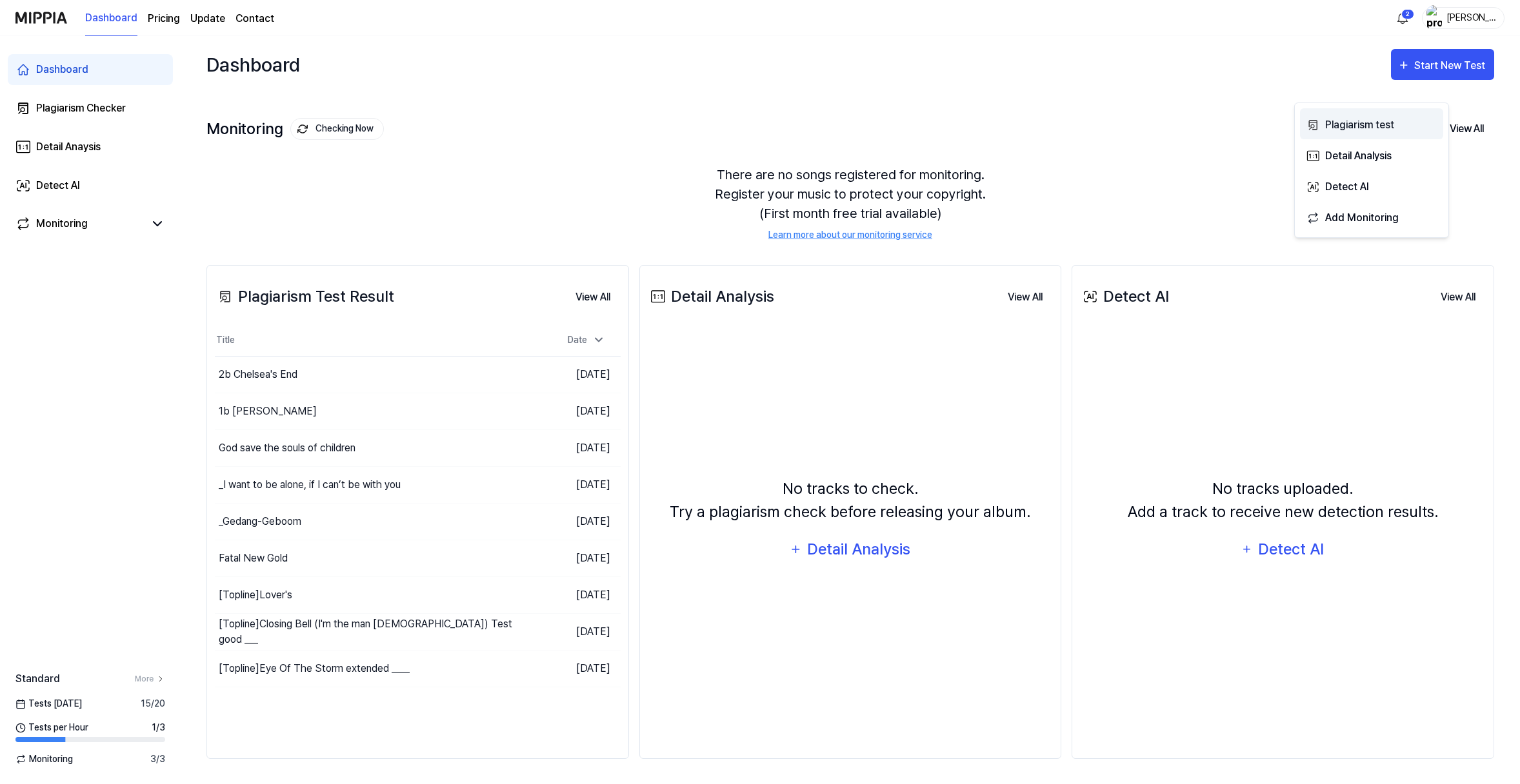
click at [1403, 127] on div "Plagiarism test" at bounding box center [1381, 125] width 113 height 17
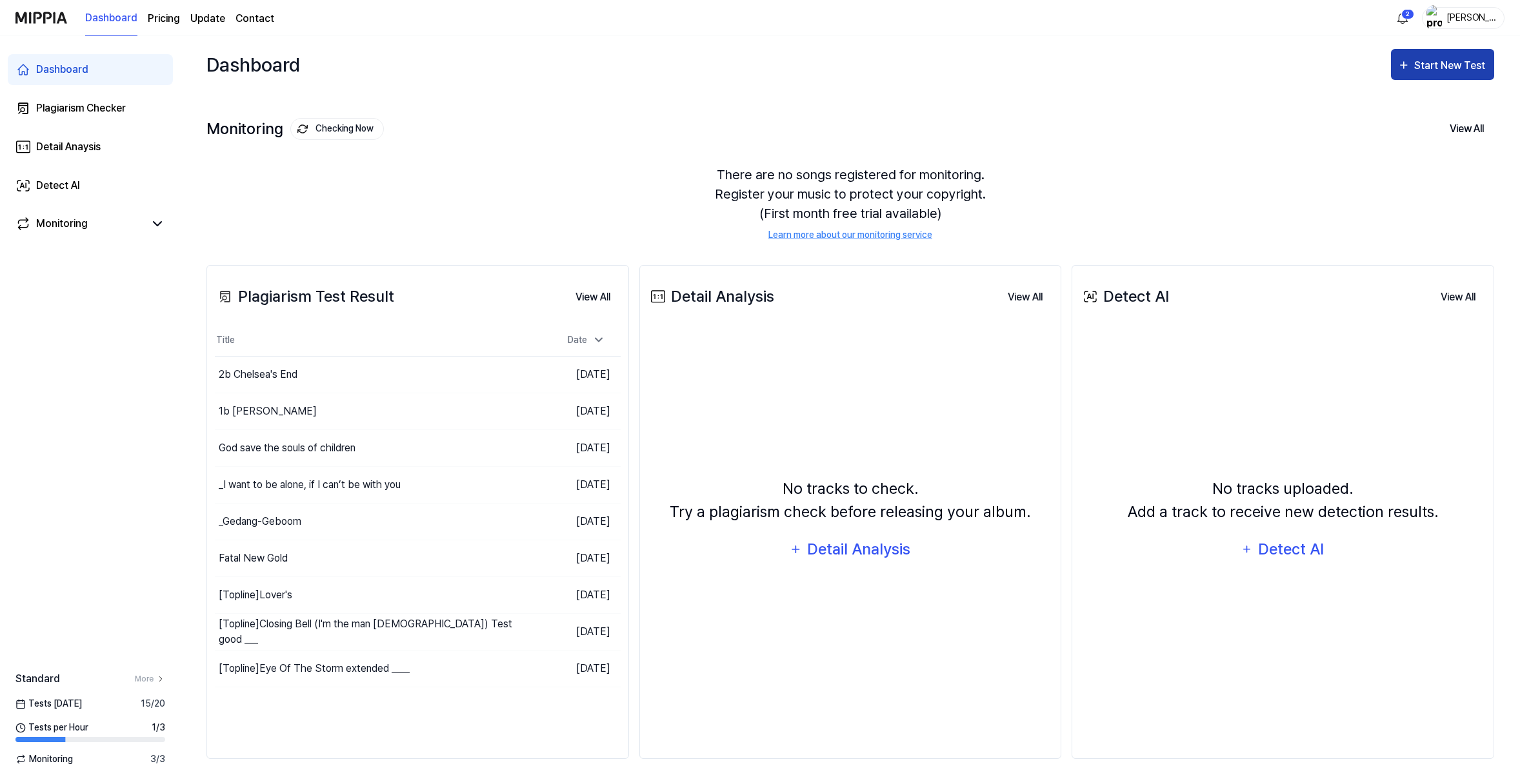
click at [1397, 73] on icon "button" at bounding box center [1403, 65] width 13 height 16
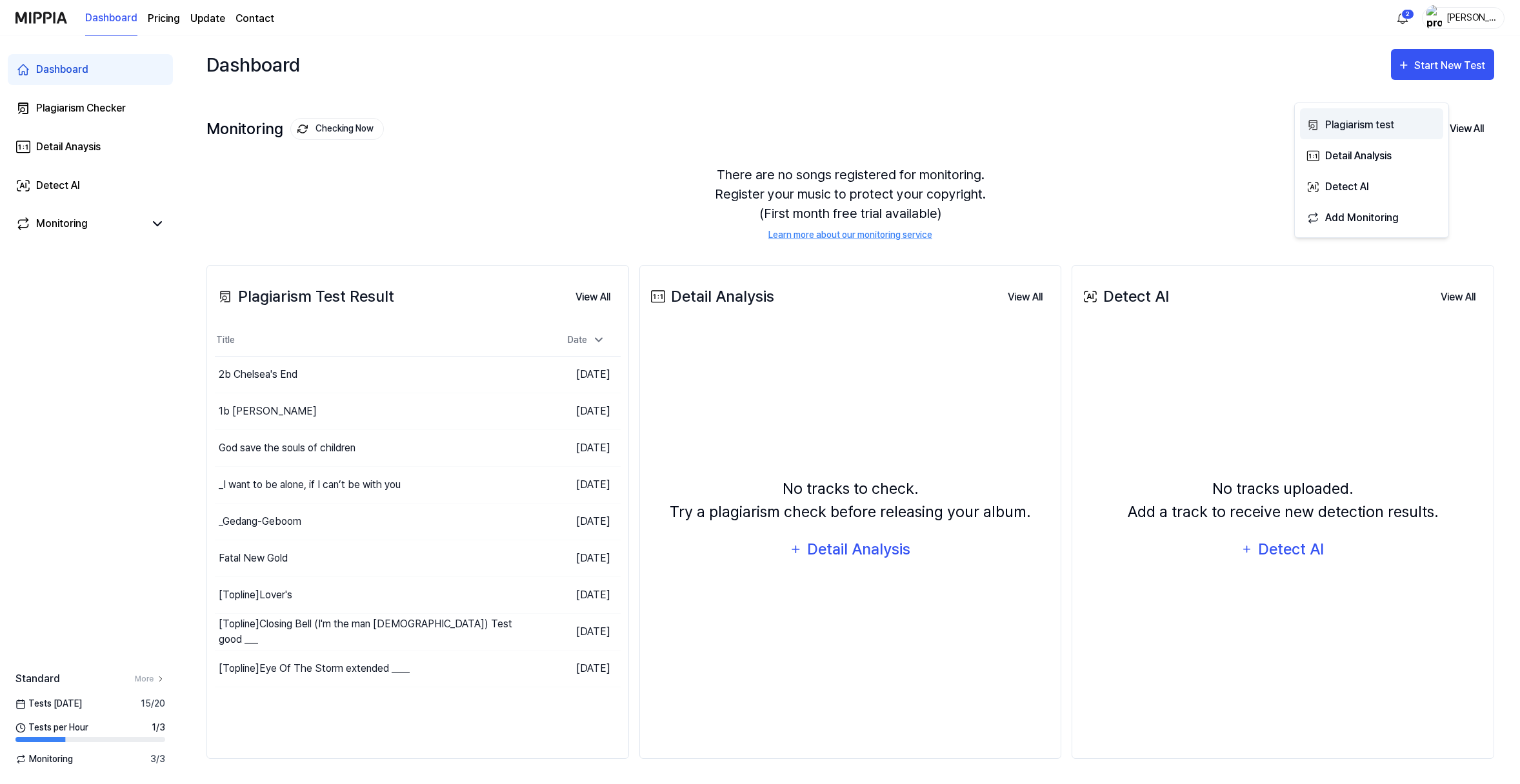
click at [1362, 129] on div "Plagiarism test" at bounding box center [1381, 125] width 113 height 17
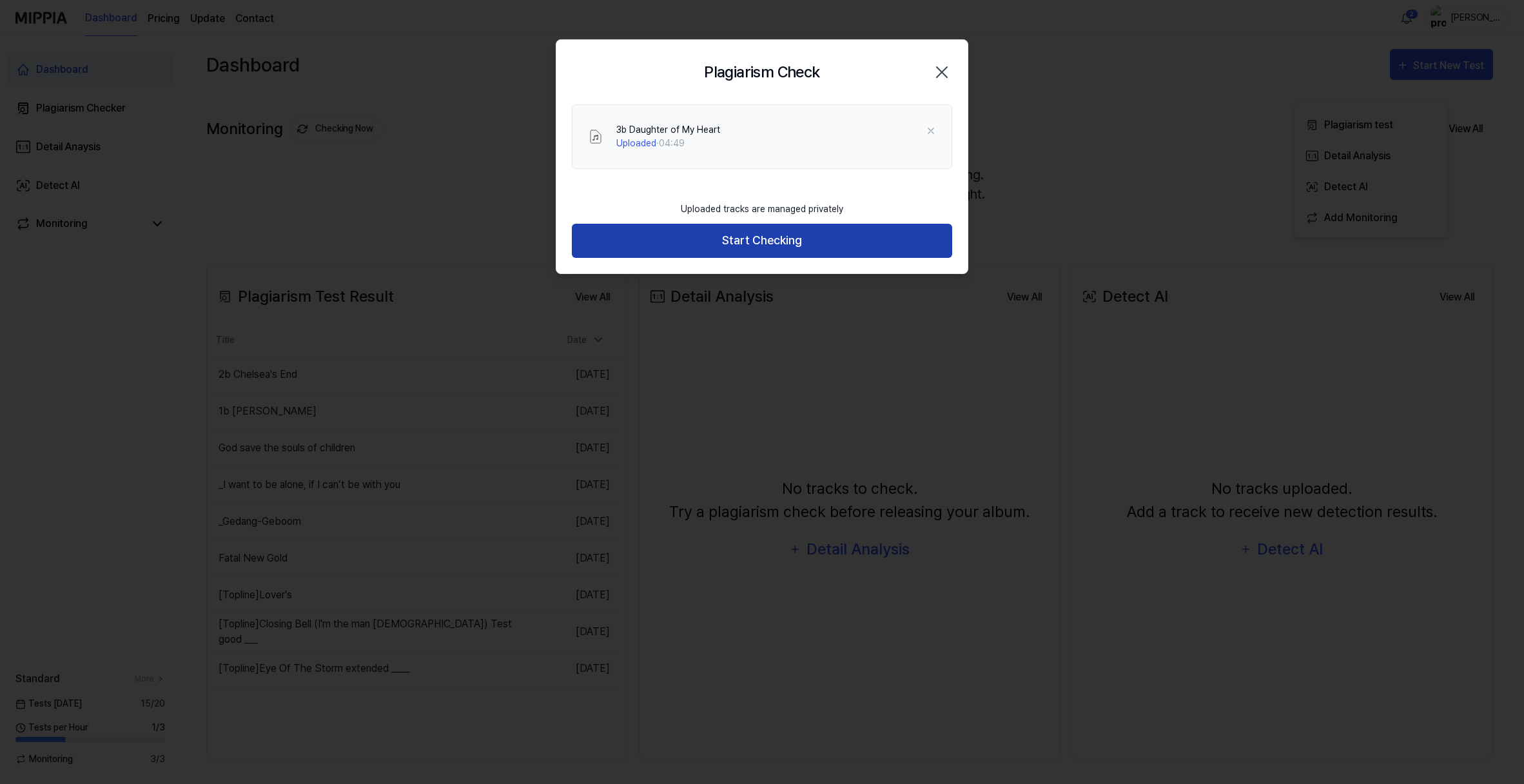
click at [758, 258] on button "Start Checking" at bounding box center [762, 241] width 380 height 34
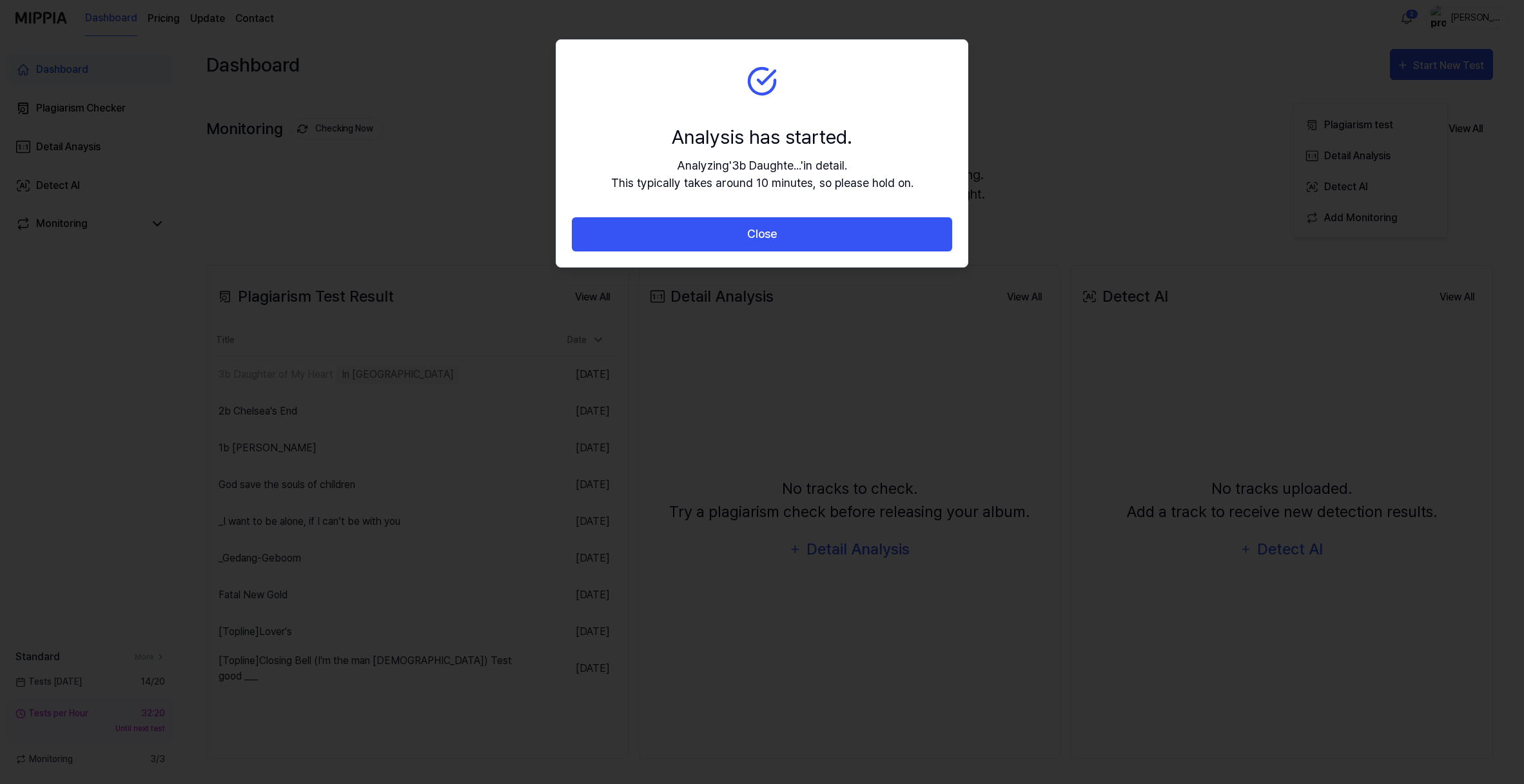
click at [757, 252] on button "Close" at bounding box center [762, 234] width 380 height 34
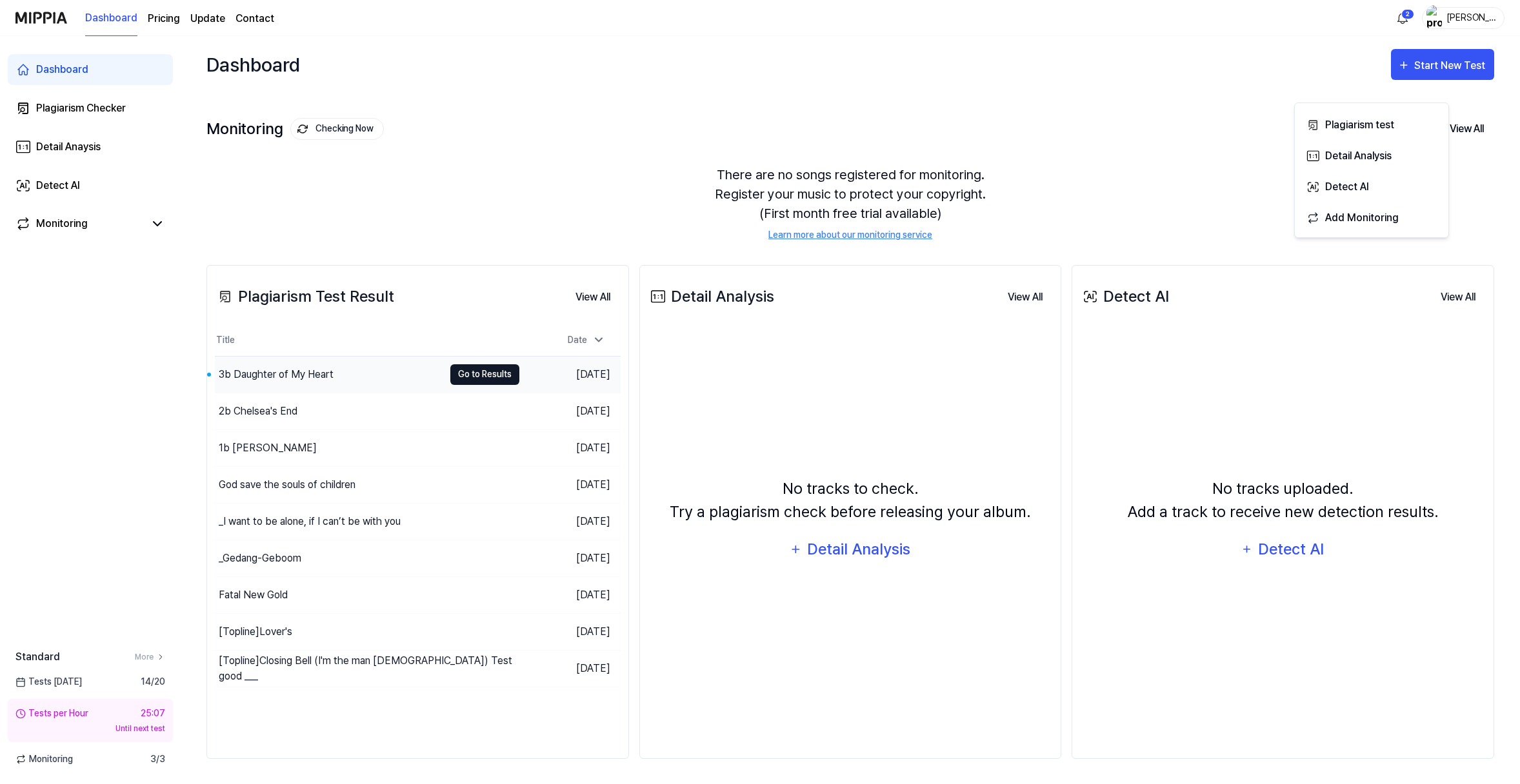
click at [520, 385] on button "Go to Results" at bounding box center [485, 374] width 69 height 21
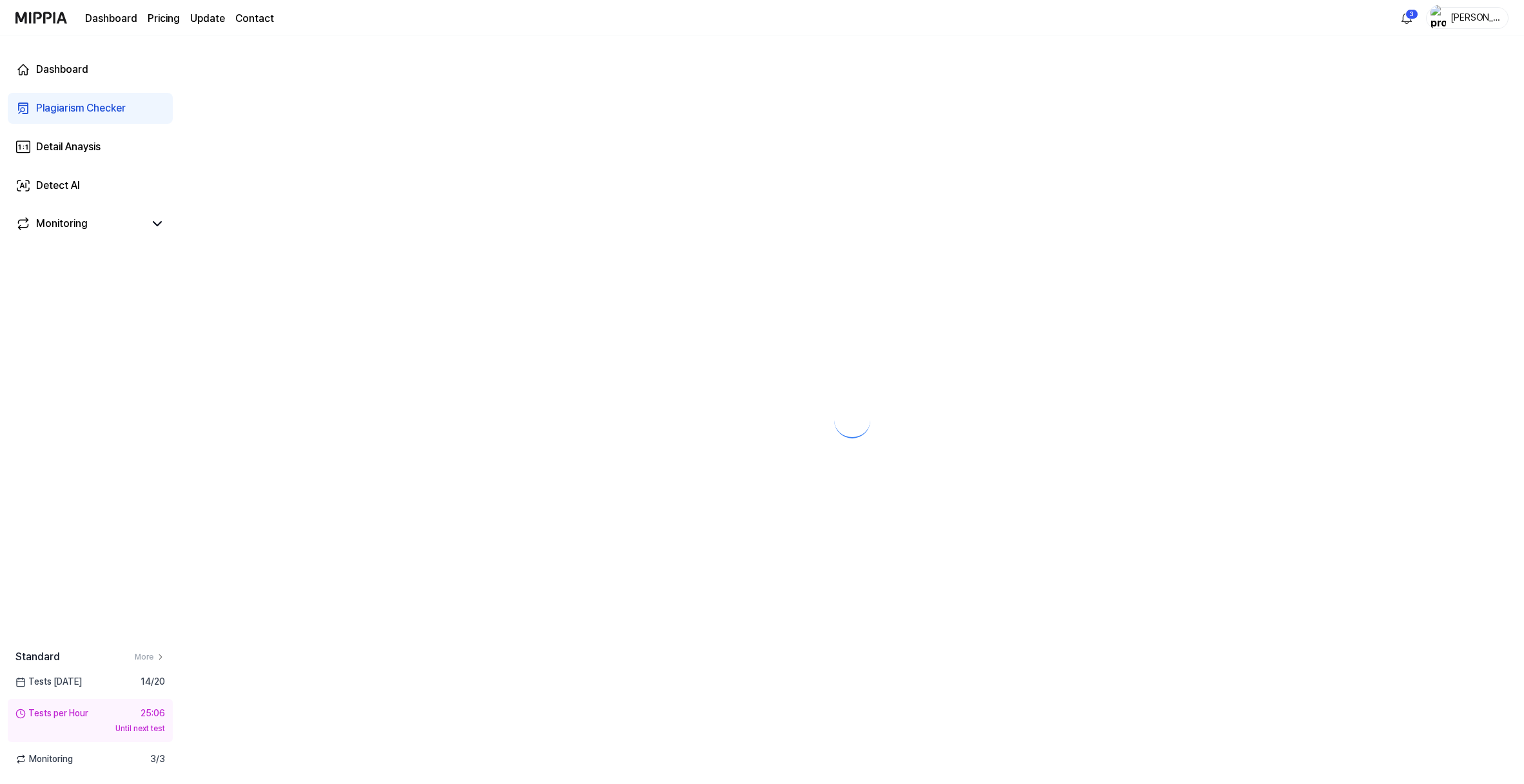
click at [516, 470] on div at bounding box center [852, 410] width 1344 height 748
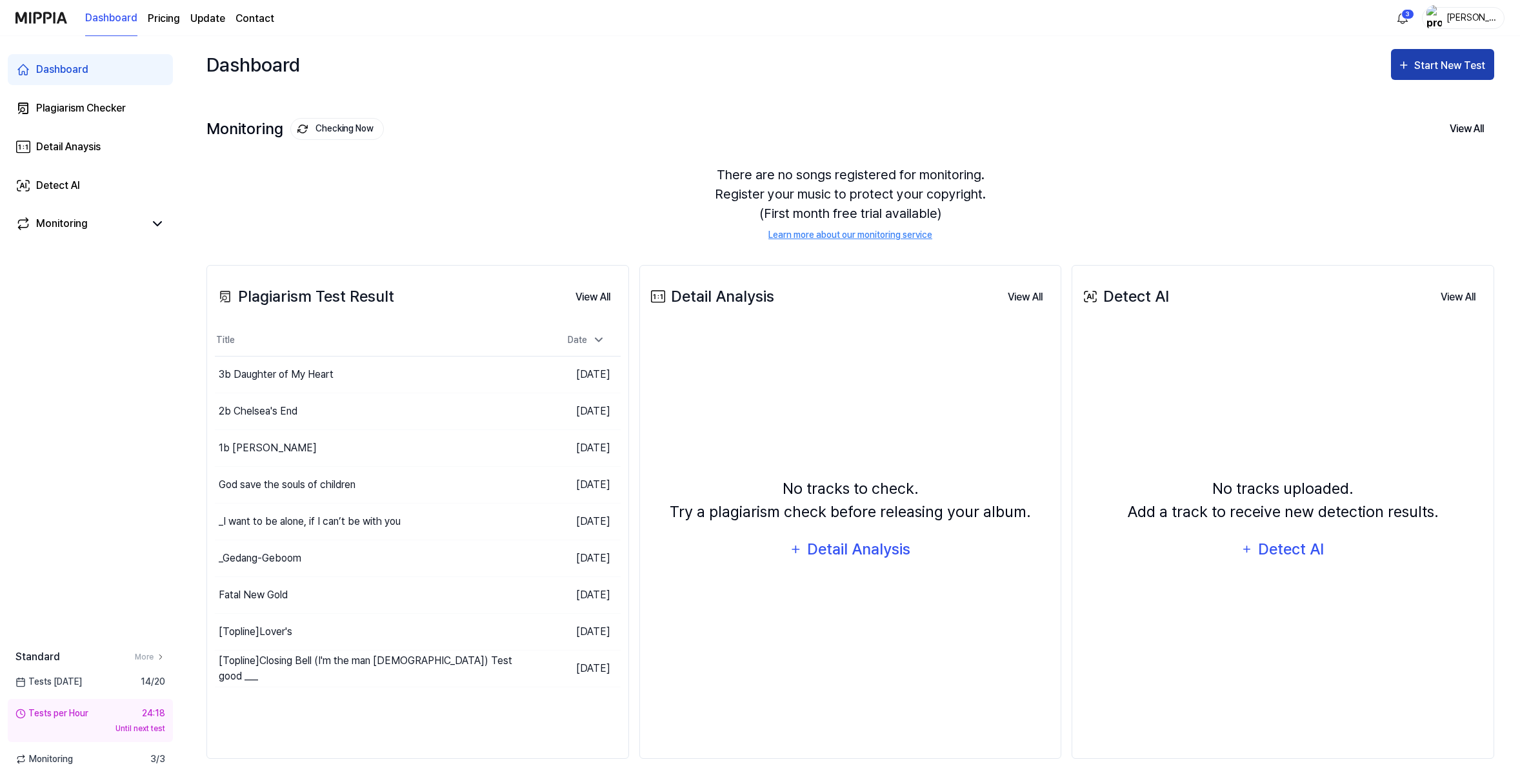
click at [1414, 75] on div "Start New Test" at bounding box center [1451, 66] width 74 height 17
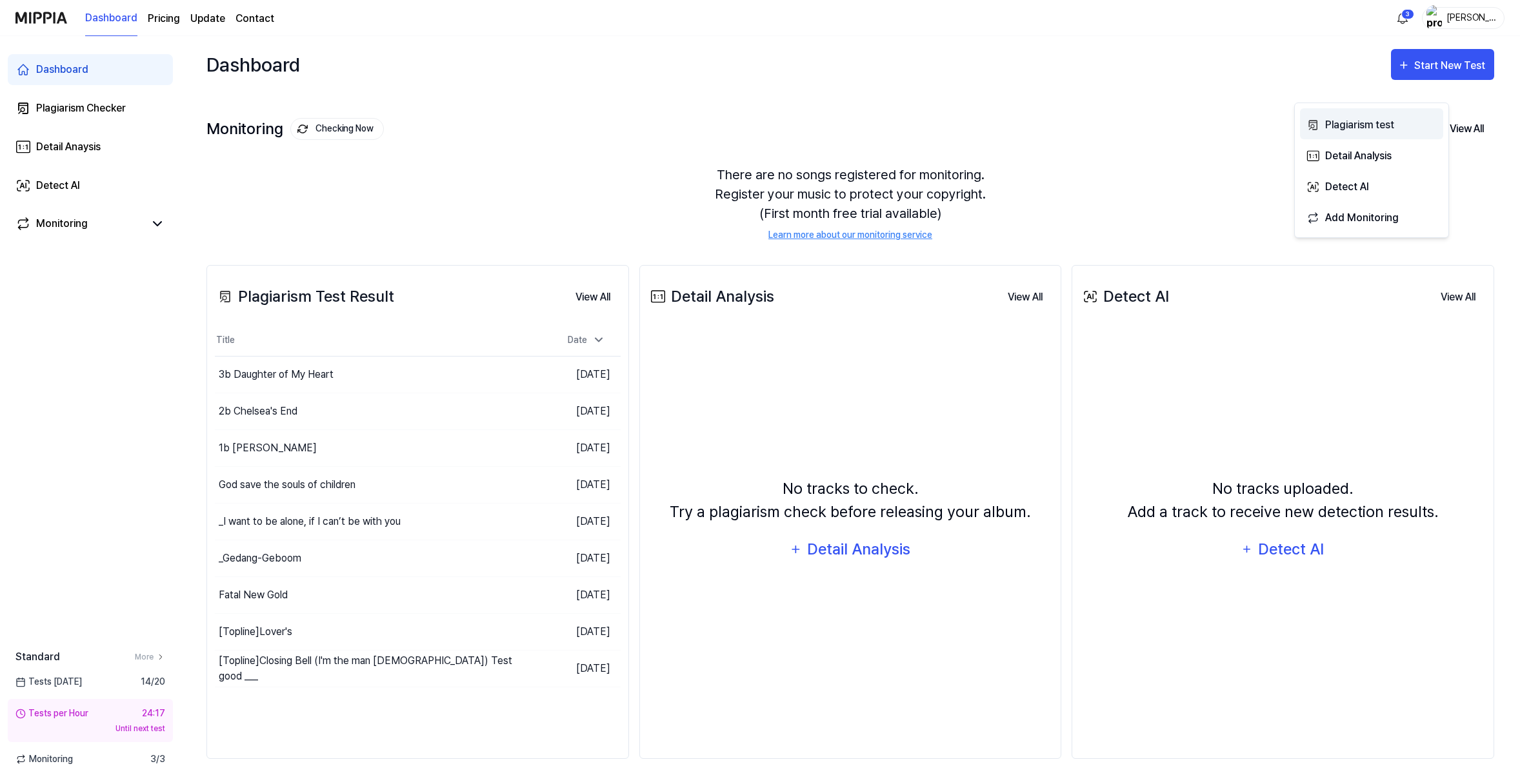
click at [1365, 127] on div "Plagiarism test" at bounding box center [1381, 125] width 113 height 17
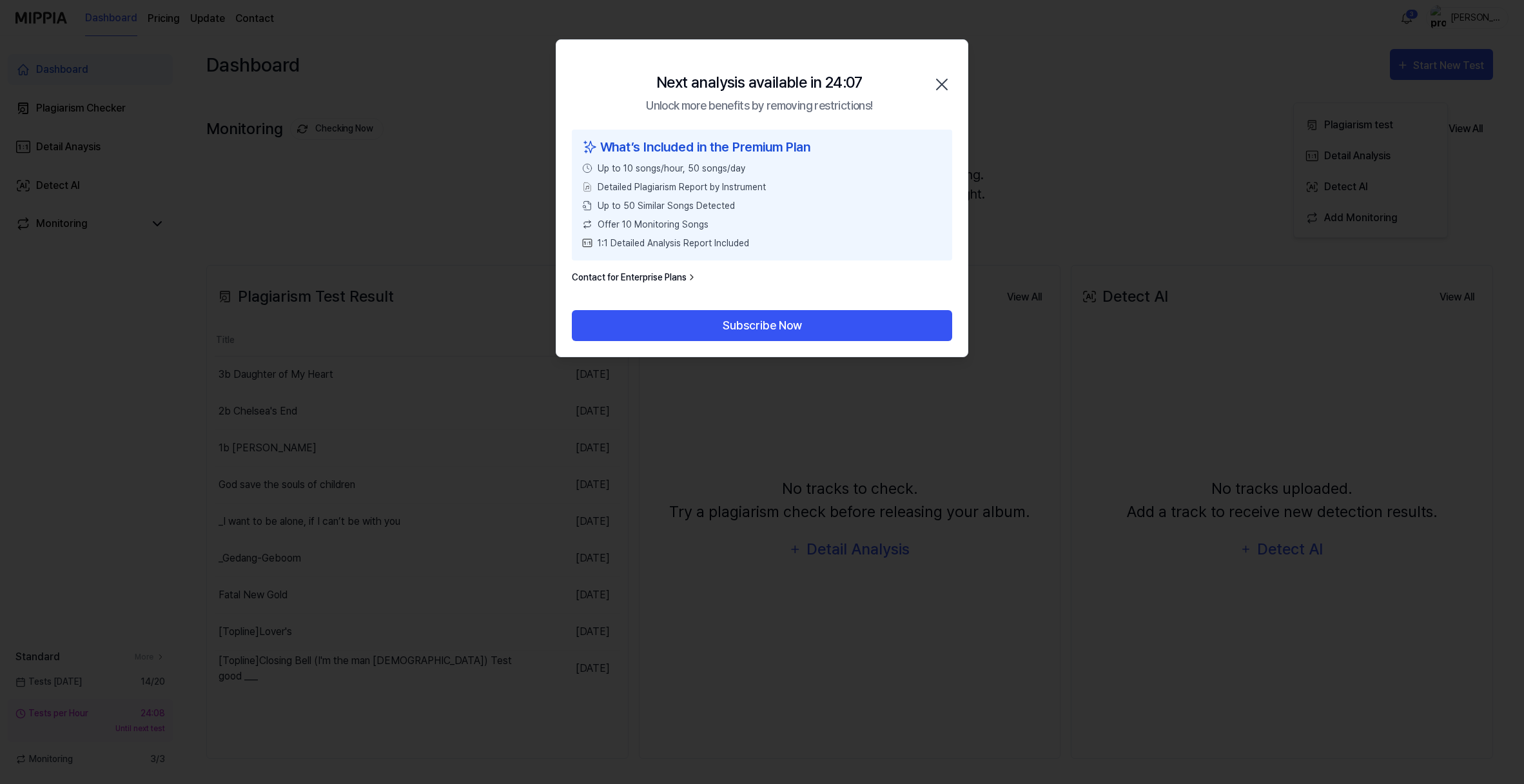
click at [938, 89] on icon "button" at bounding box center [942, 84] width 10 height 10
